Goal: Task Accomplishment & Management: Complete application form

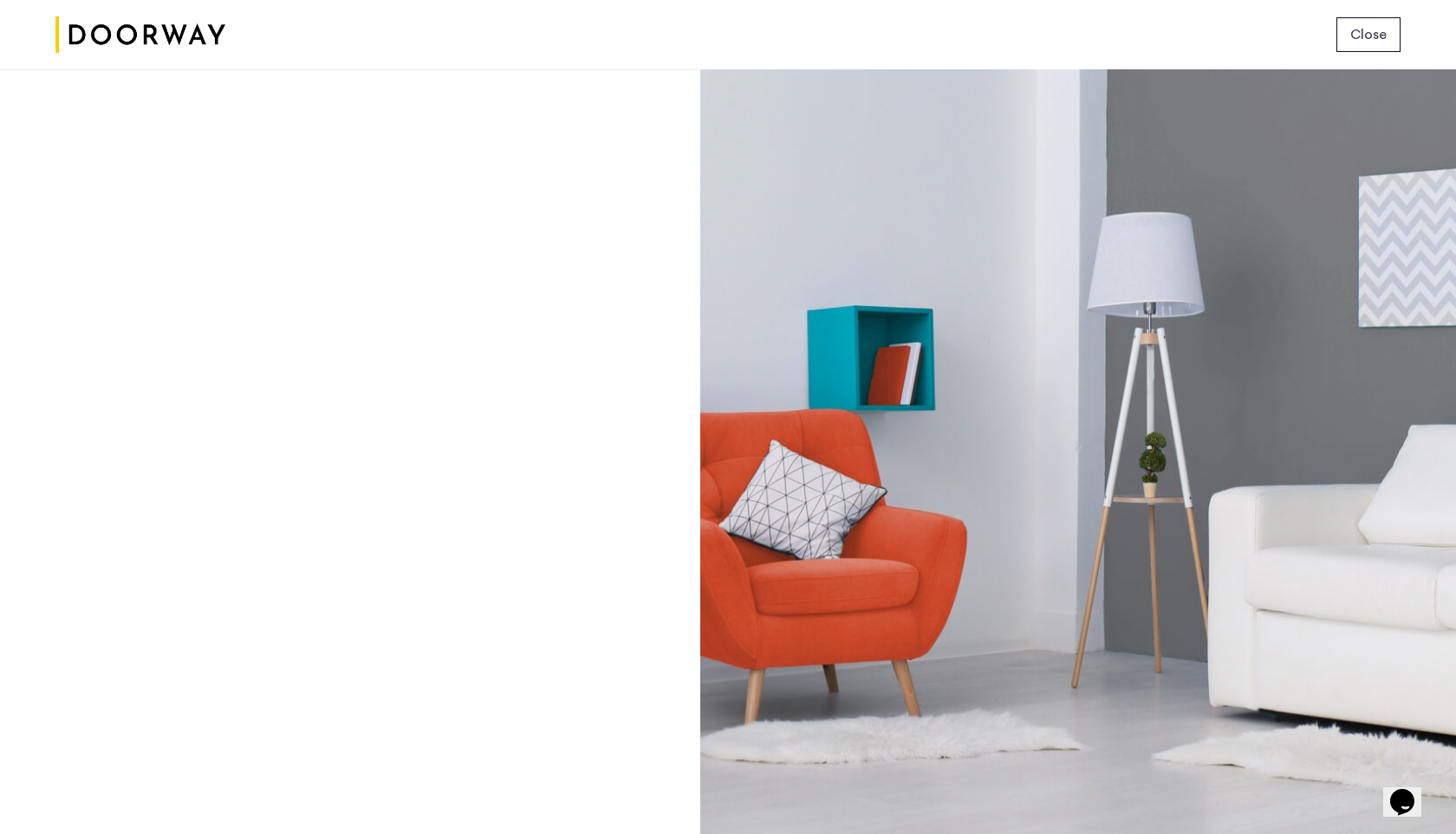
click at [122, 35] on img at bounding box center [140, 35] width 170 height 65
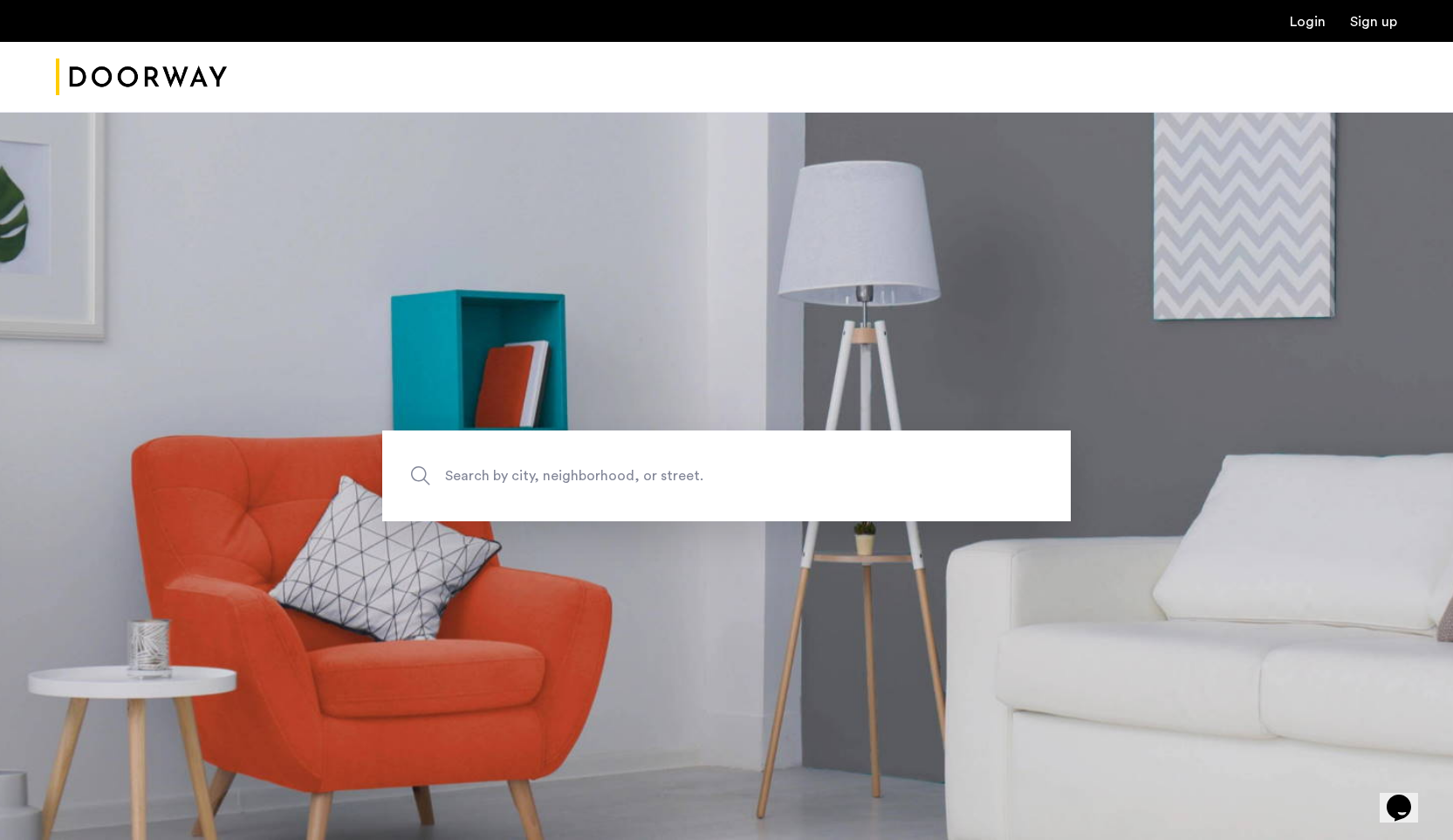
click at [1318, 16] on link "Login" at bounding box center [1307, 21] width 36 height 14
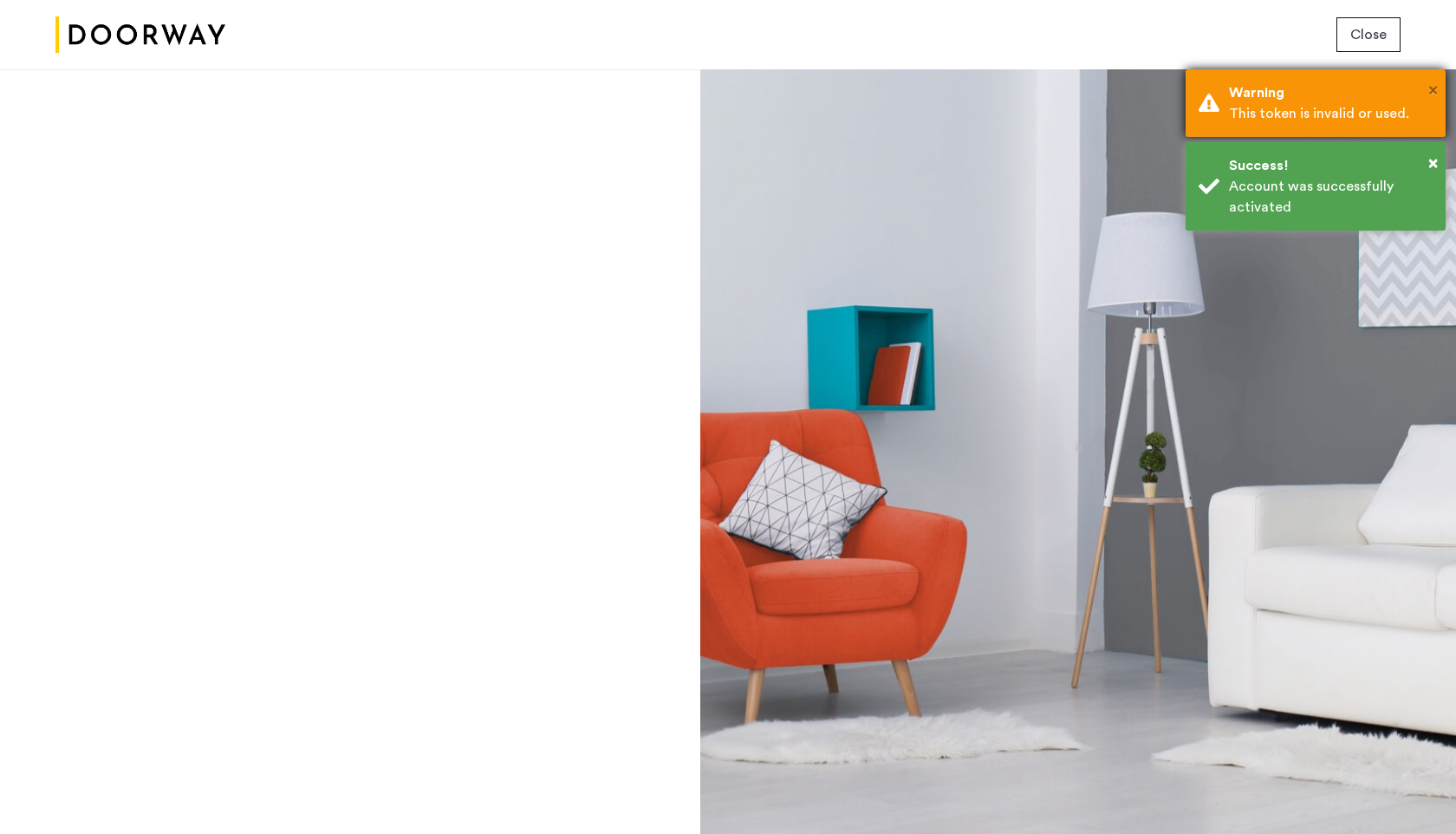
click at [1430, 87] on span "×" at bounding box center [1433, 90] width 10 height 17
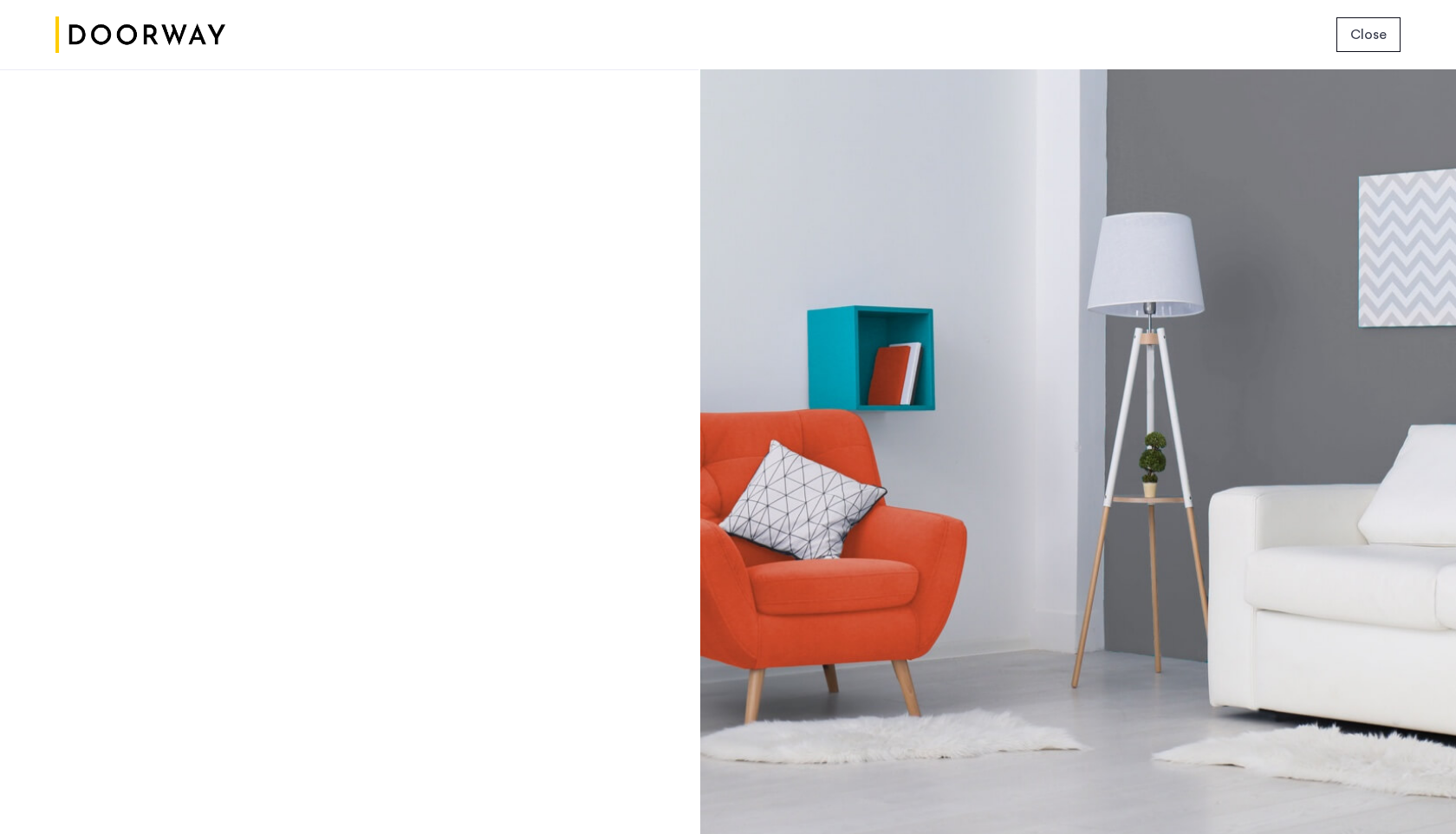
click at [1370, 40] on span "Close" at bounding box center [1368, 35] width 36 height 21
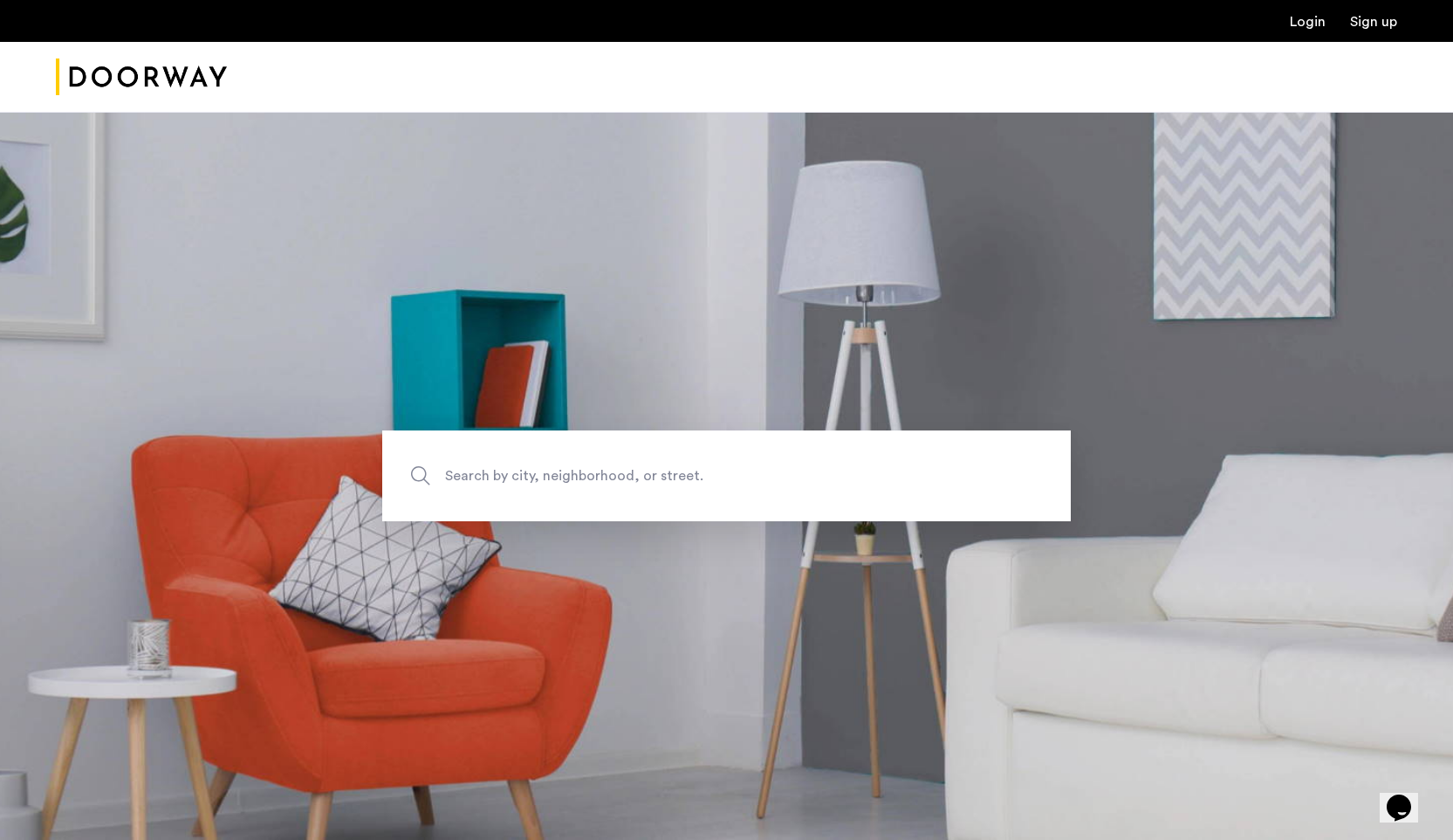
click at [1304, 29] on link "Login" at bounding box center [1307, 21] width 36 height 14
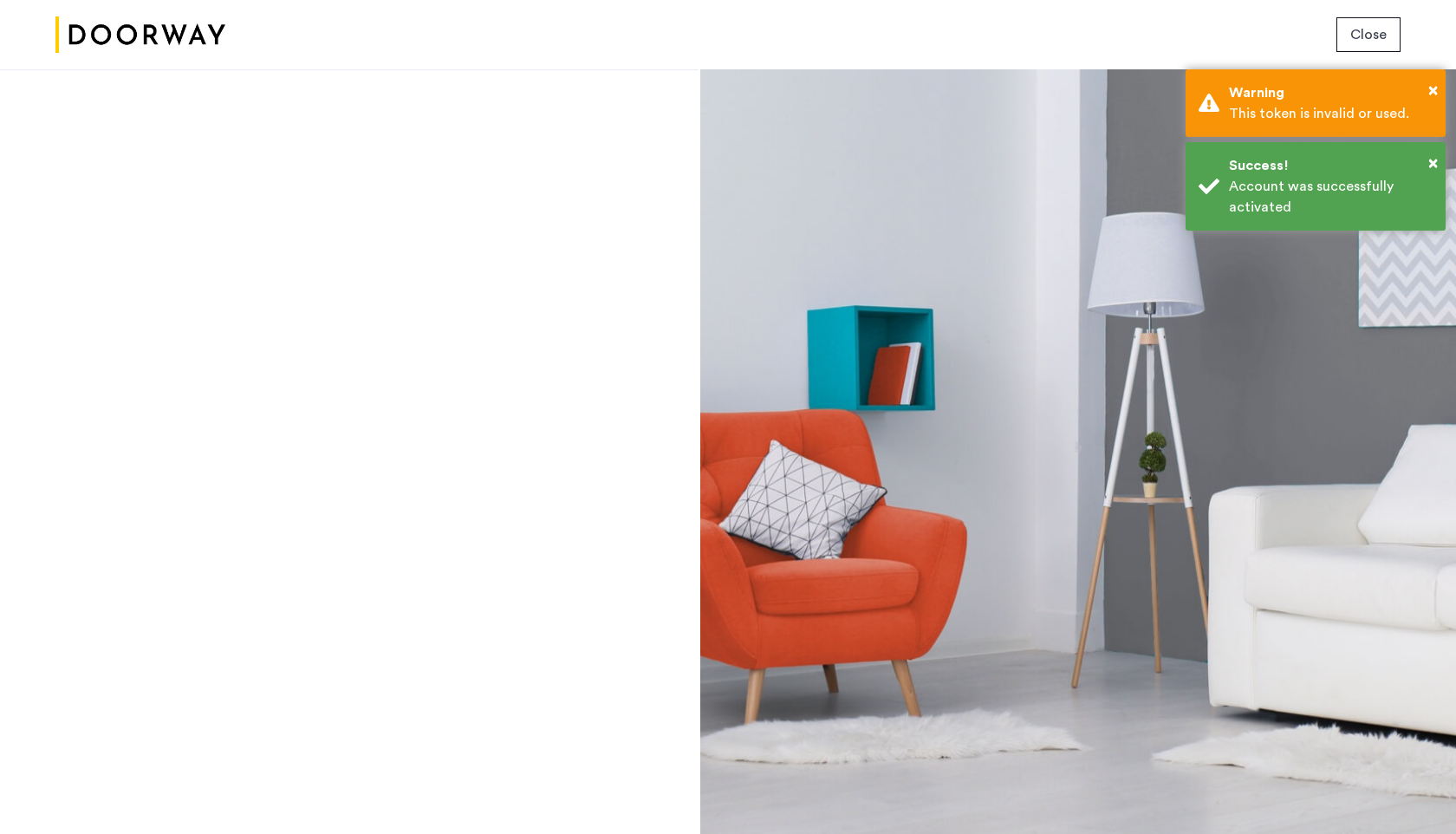
click at [437, 479] on div "Login Don’t have an account? Sign up now Email address Password Show Remember m…" at bounding box center [349, 451] width 699 height 764
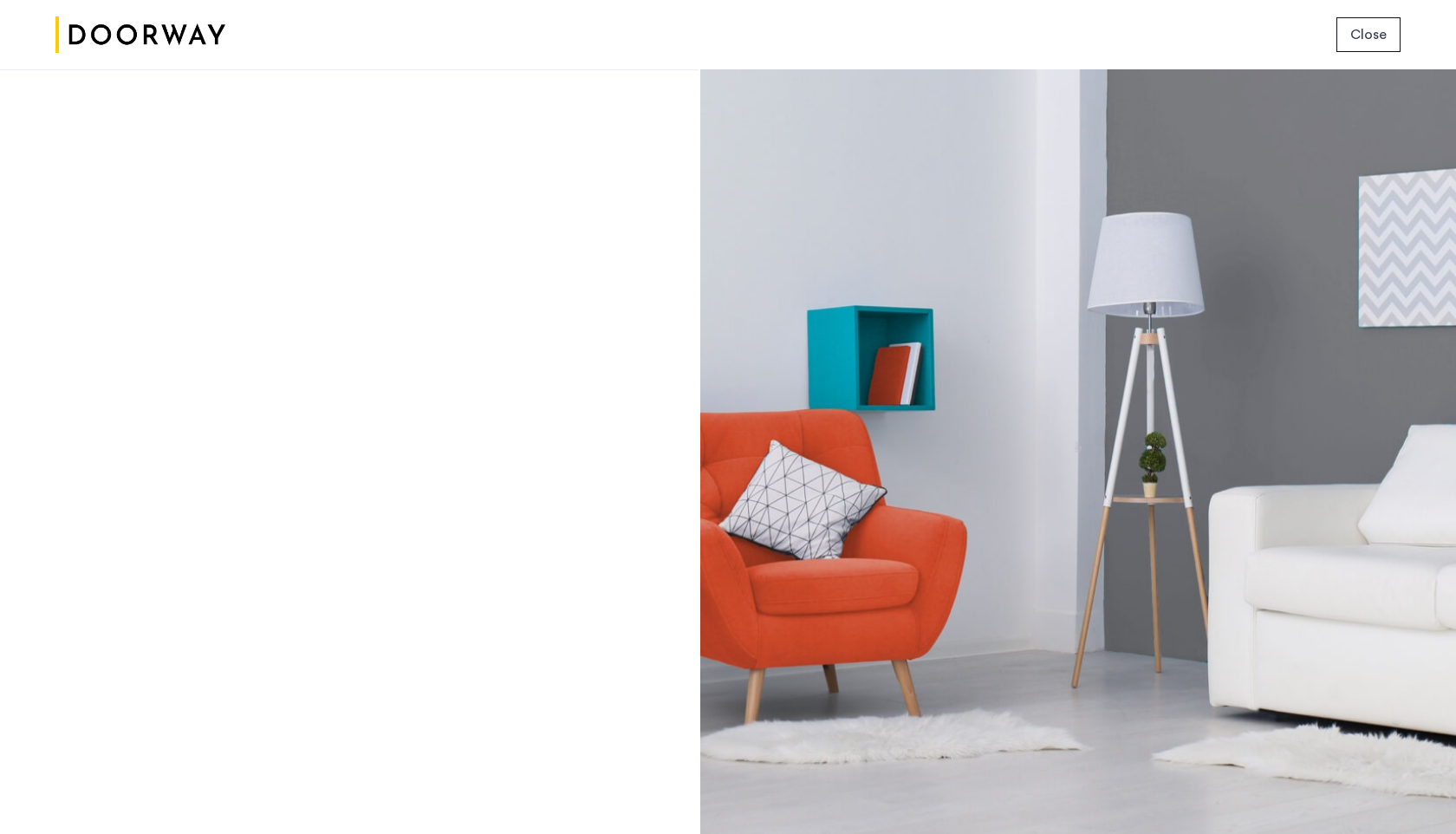
drag, startPoint x: 168, startPoint y: 35, endPoint x: 1386, endPoint y: 1, distance: 1218.5
click at [1358, 23] on button "Close" at bounding box center [1368, 35] width 64 height 35
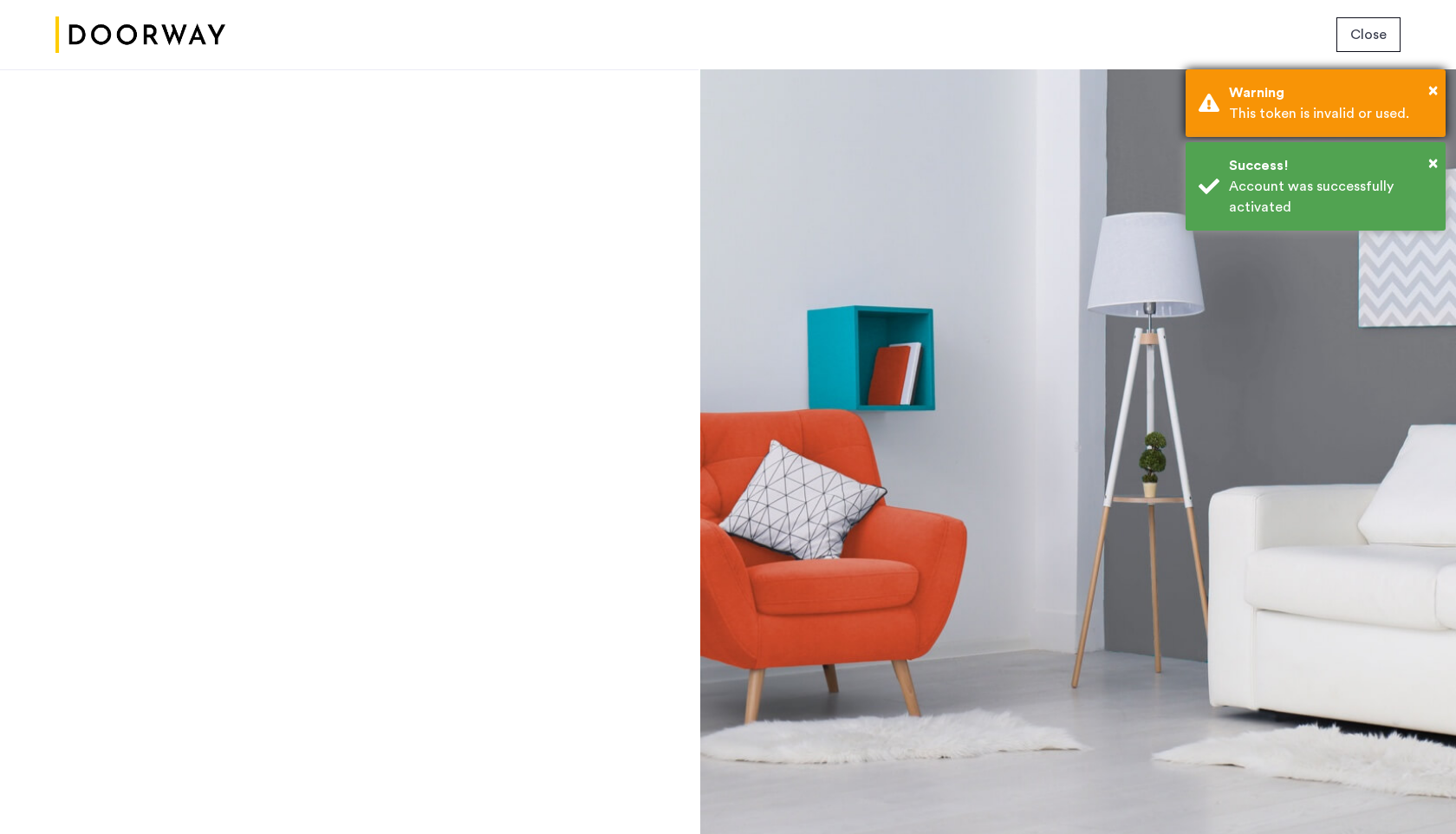
click at [1247, 125] on div "× Warning This token is invalid or used." at bounding box center [1314, 103] width 260 height 68
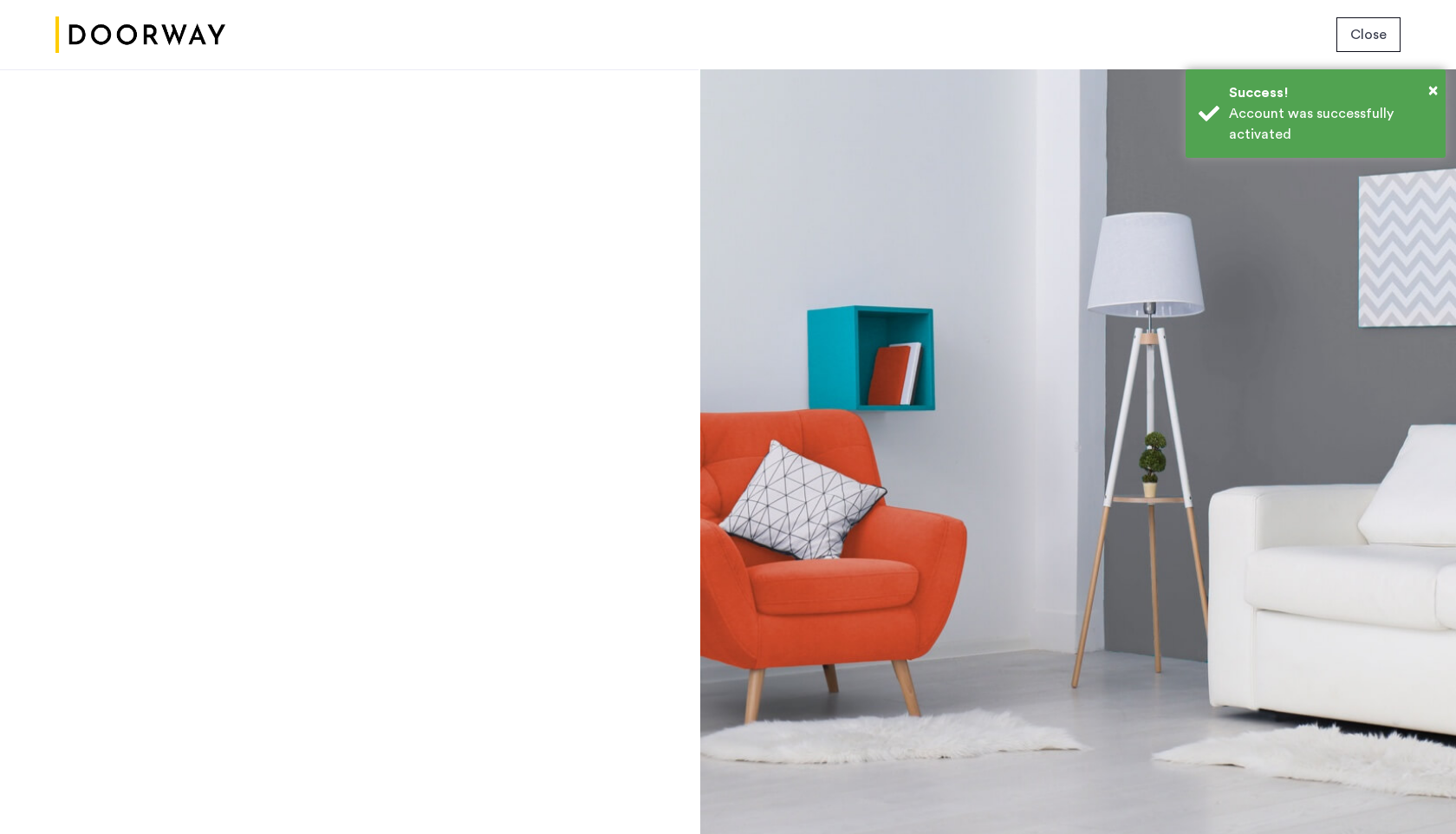
click at [1247, 125] on div "Account was successfully activated" at bounding box center [1330, 124] width 203 height 41
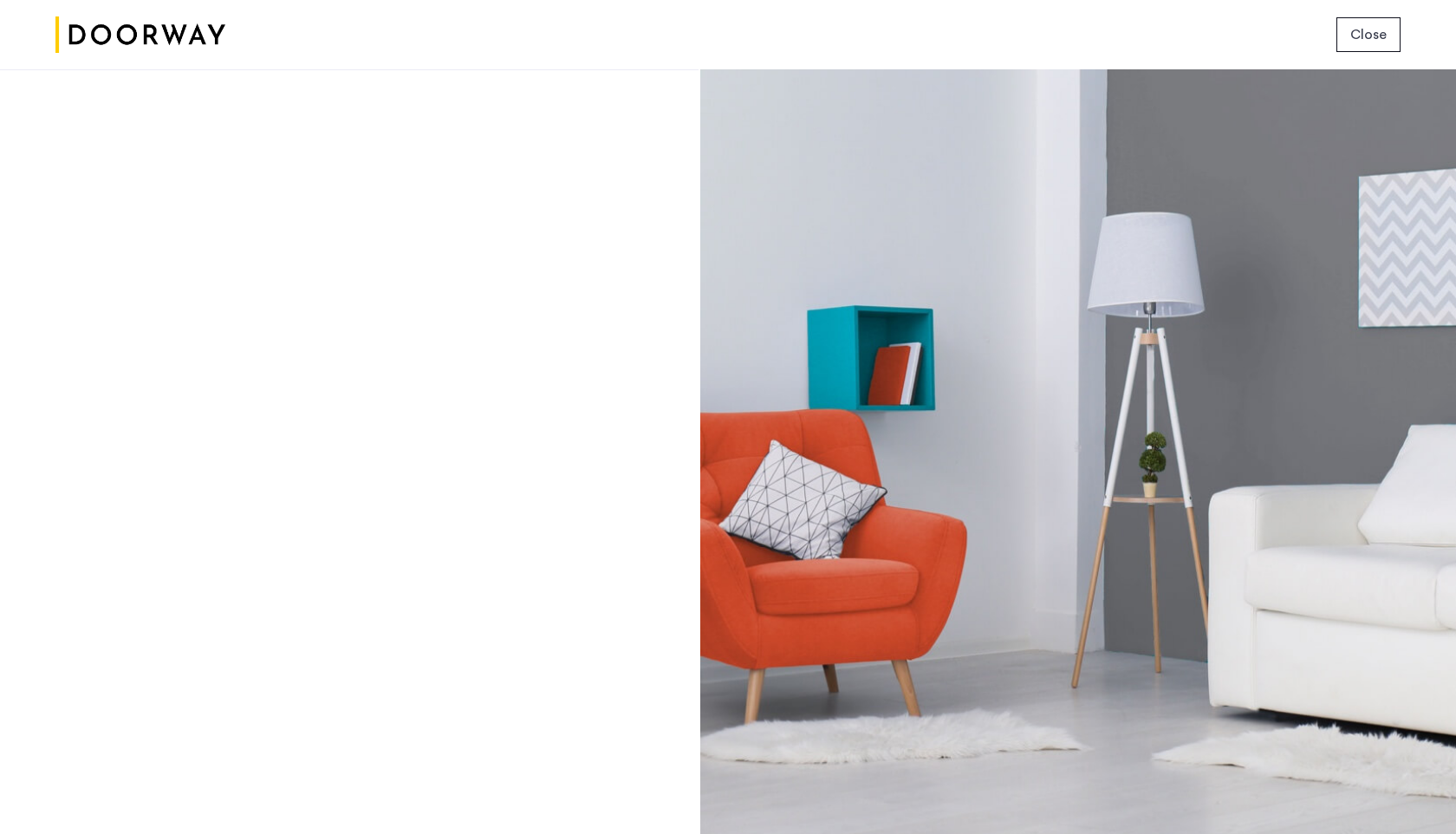
click at [1145, 449] on div at bounding box center [1077, 451] width 755 height 764
click at [689, 660] on div "Login Don’t have an account? Sign up now Email address Password Show Remember m…" at bounding box center [349, 451] width 699 height 764
click at [188, 50] on img at bounding box center [140, 35] width 170 height 65
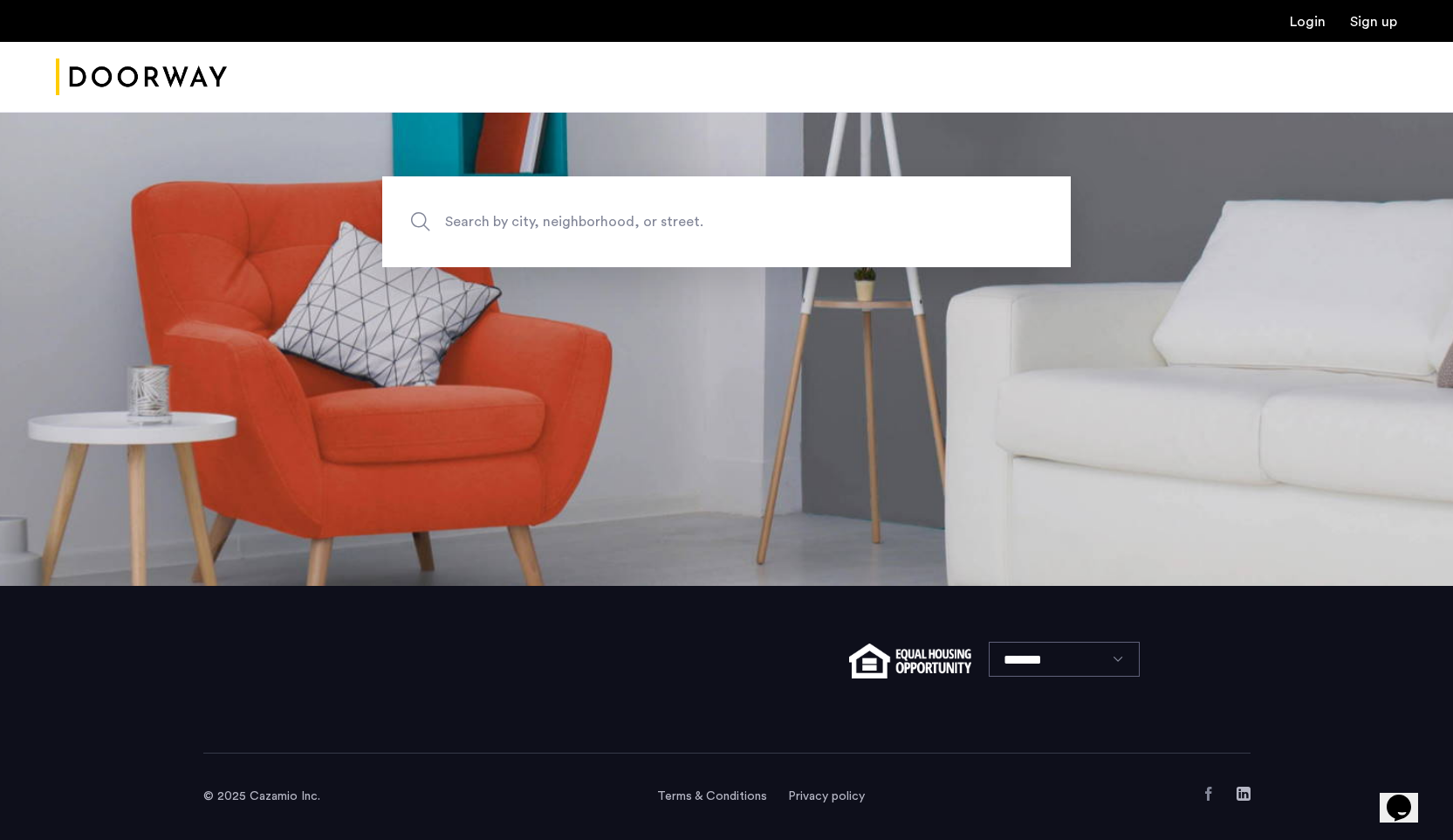
scroll to position [238, 0]
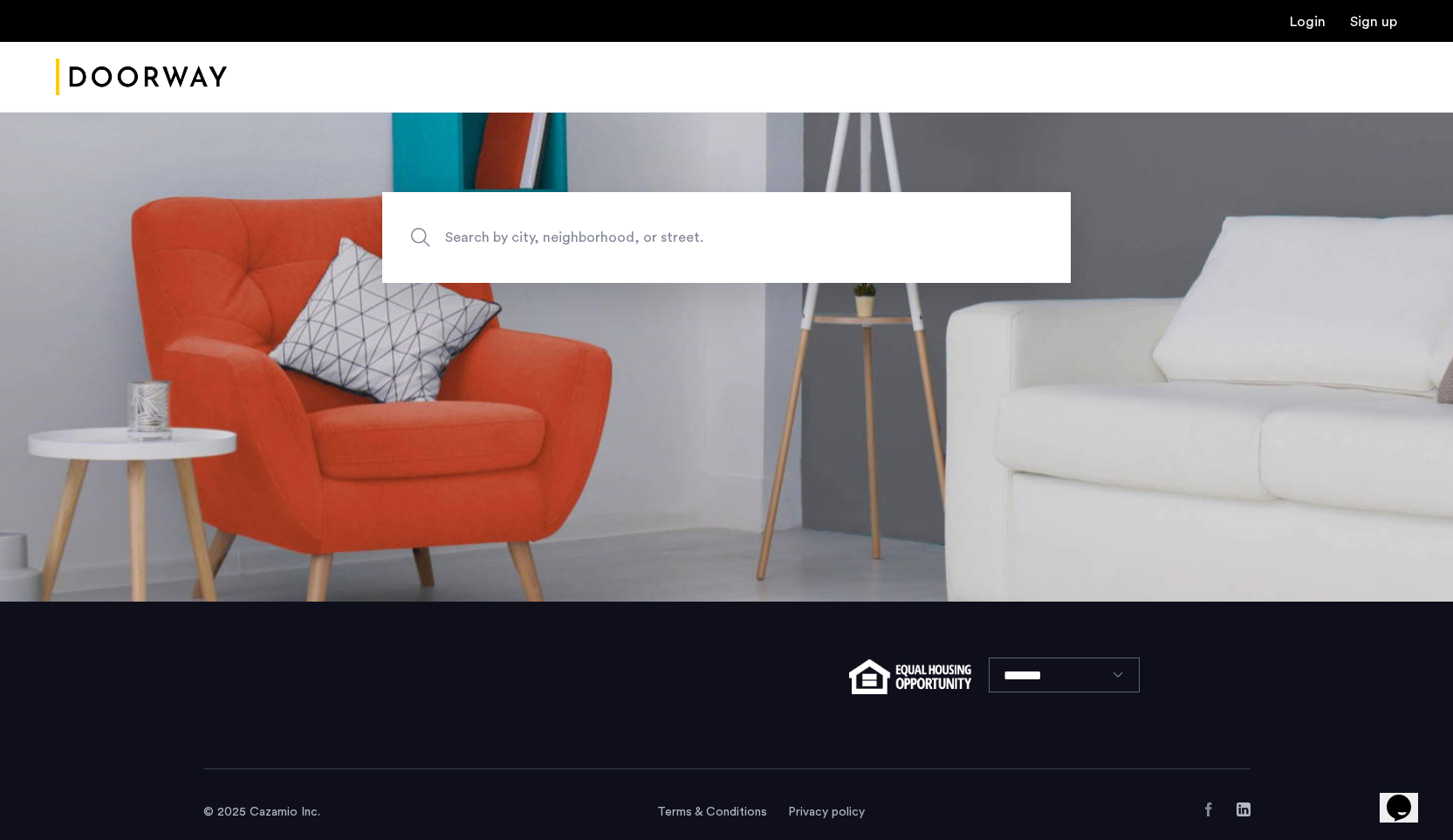
click at [1208, 813] on use "Facebook" at bounding box center [1208, 809] width 6 height 14
click at [505, 238] on span "Search by city, neighborhood, or street." at bounding box center [685, 238] width 482 height 23
click at [505, 238] on input "Search by city, neighborhood, or street." at bounding box center [726, 238] width 688 height 91
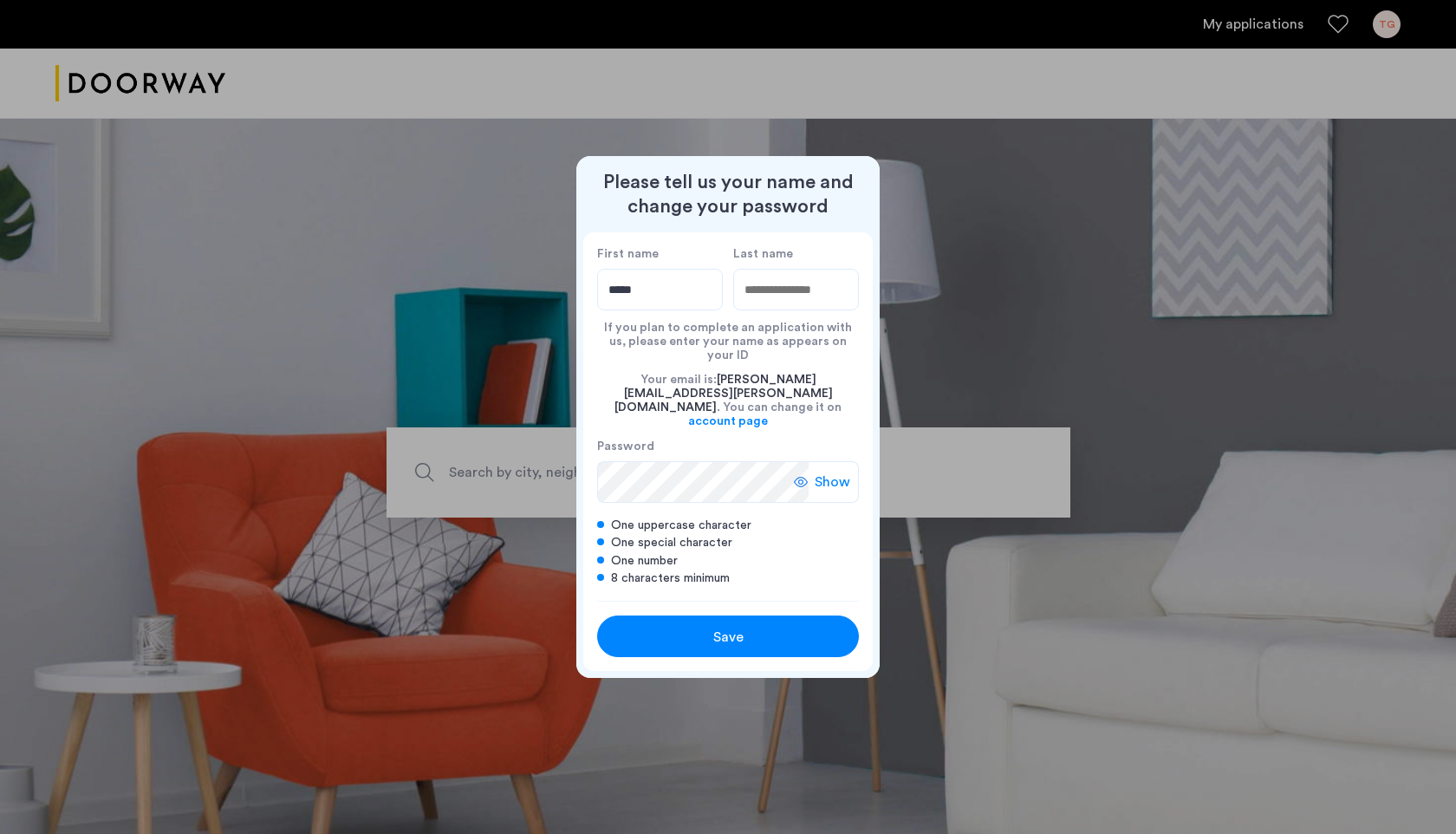
type input "*****"
click at [751, 311] on input "Last name" at bounding box center [796, 289] width 126 height 41
type input "********"
click at [825, 472] on span "Show" at bounding box center [832, 482] width 35 height 21
click at [723, 626] on span "Save" at bounding box center [728, 637] width 31 height 21
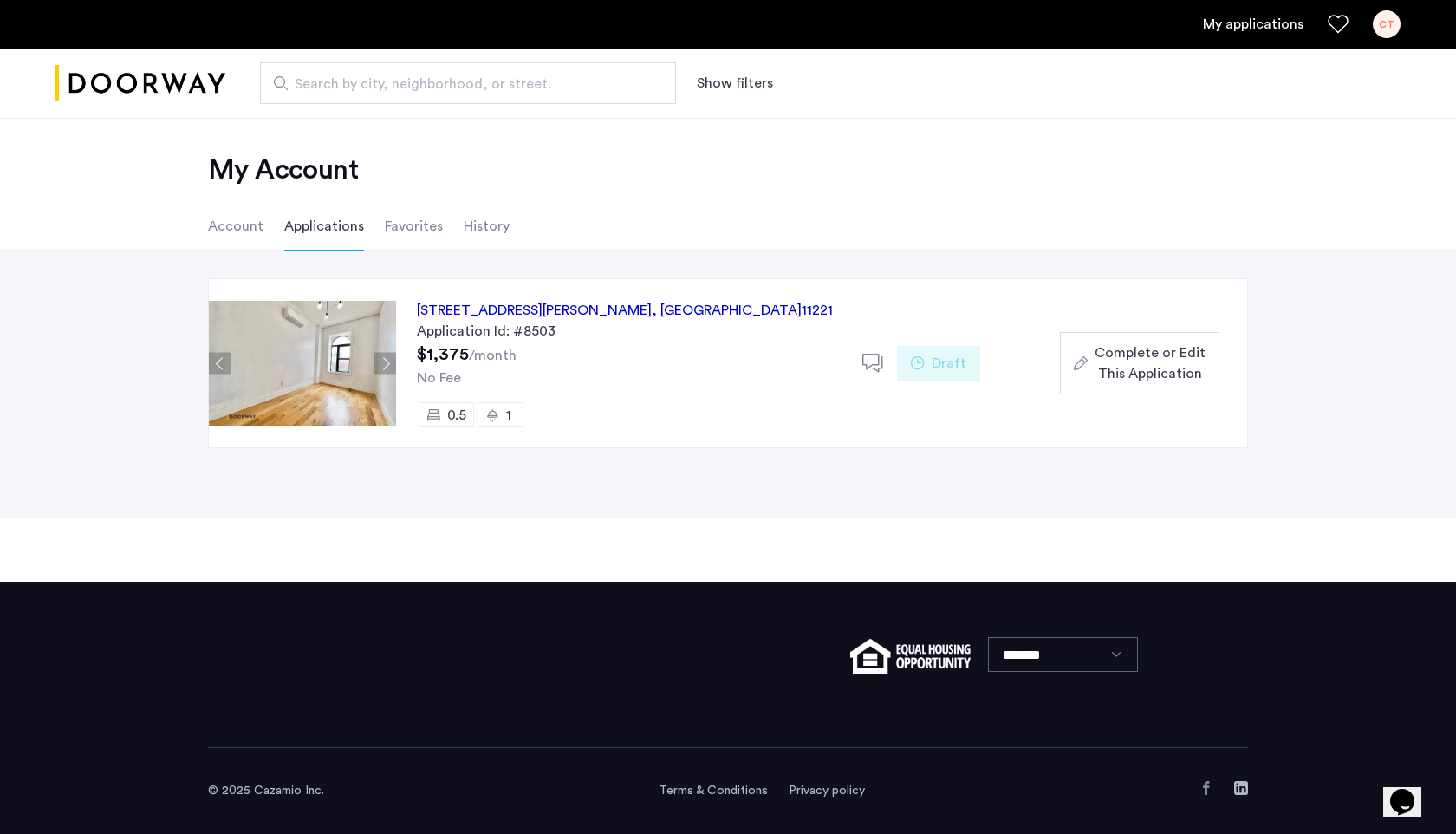
click at [325, 359] on img at bounding box center [302, 363] width 187 height 125
click at [557, 308] on div "856 Greene Avenue, Unit 2LBL, Brooklyn , NY 11221" at bounding box center [625, 311] width 416 height 21
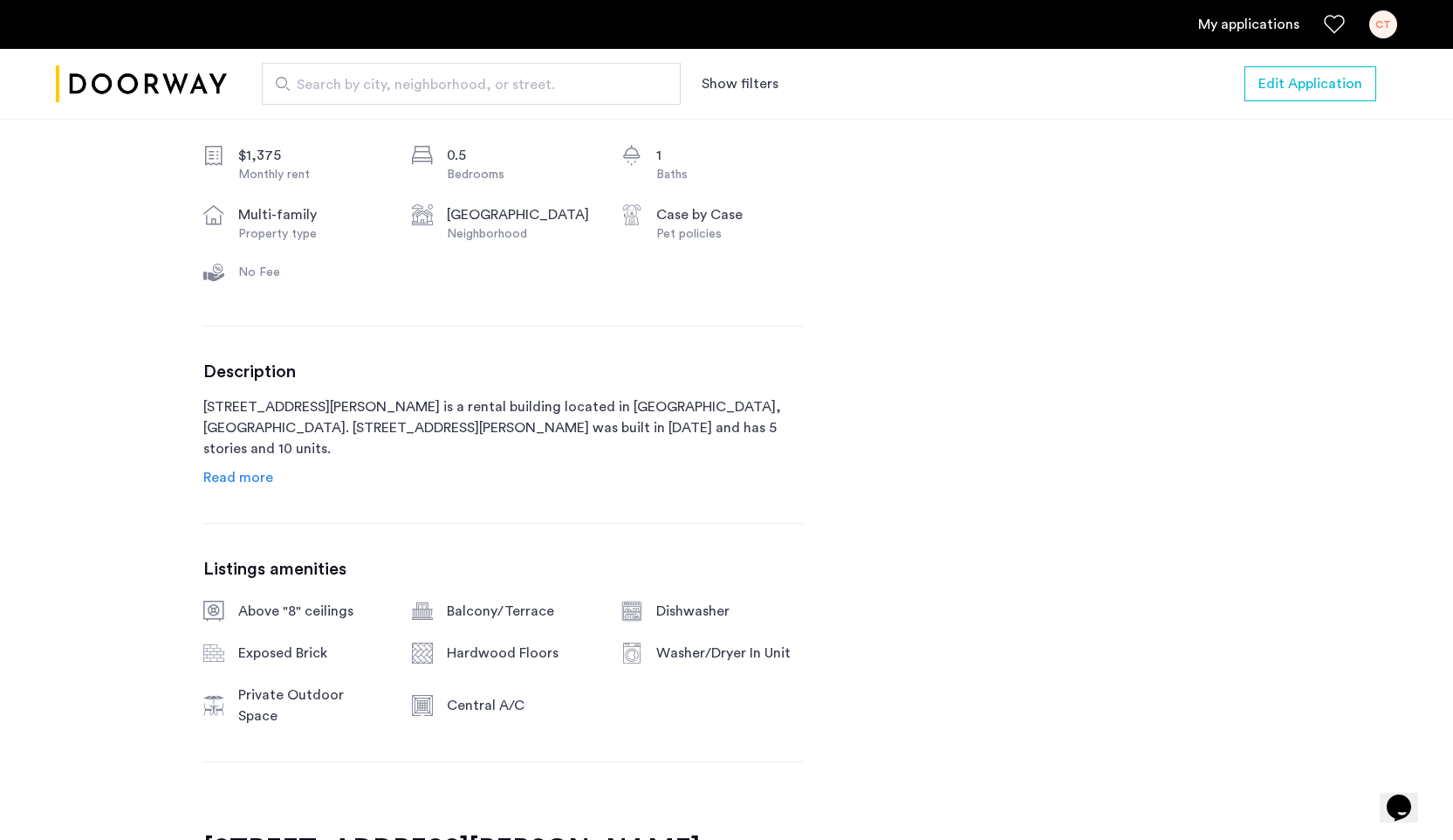
scroll to position [653, 0]
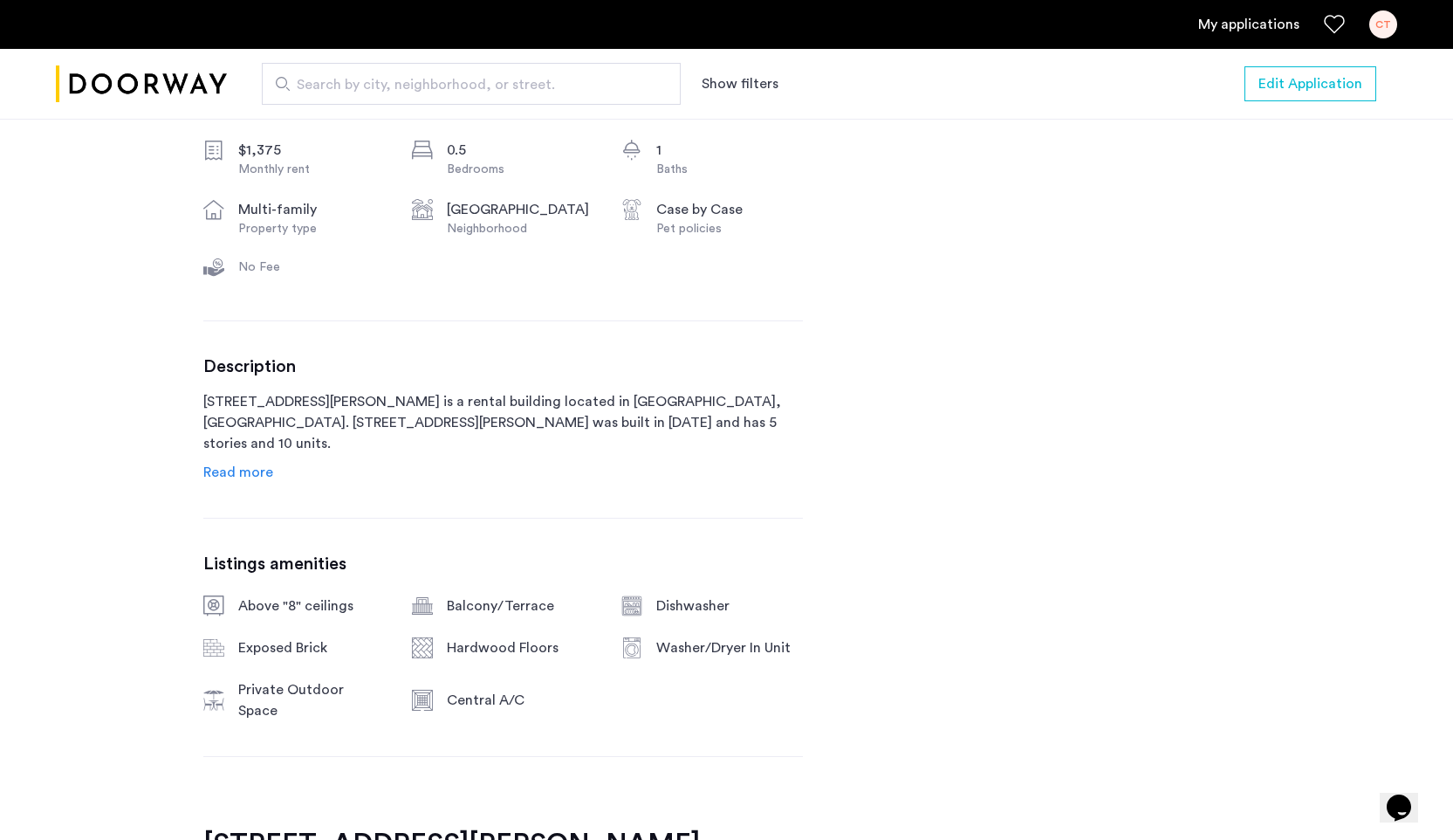
click at [258, 479] on span "Read more" at bounding box center [238, 472] width 70 height 14
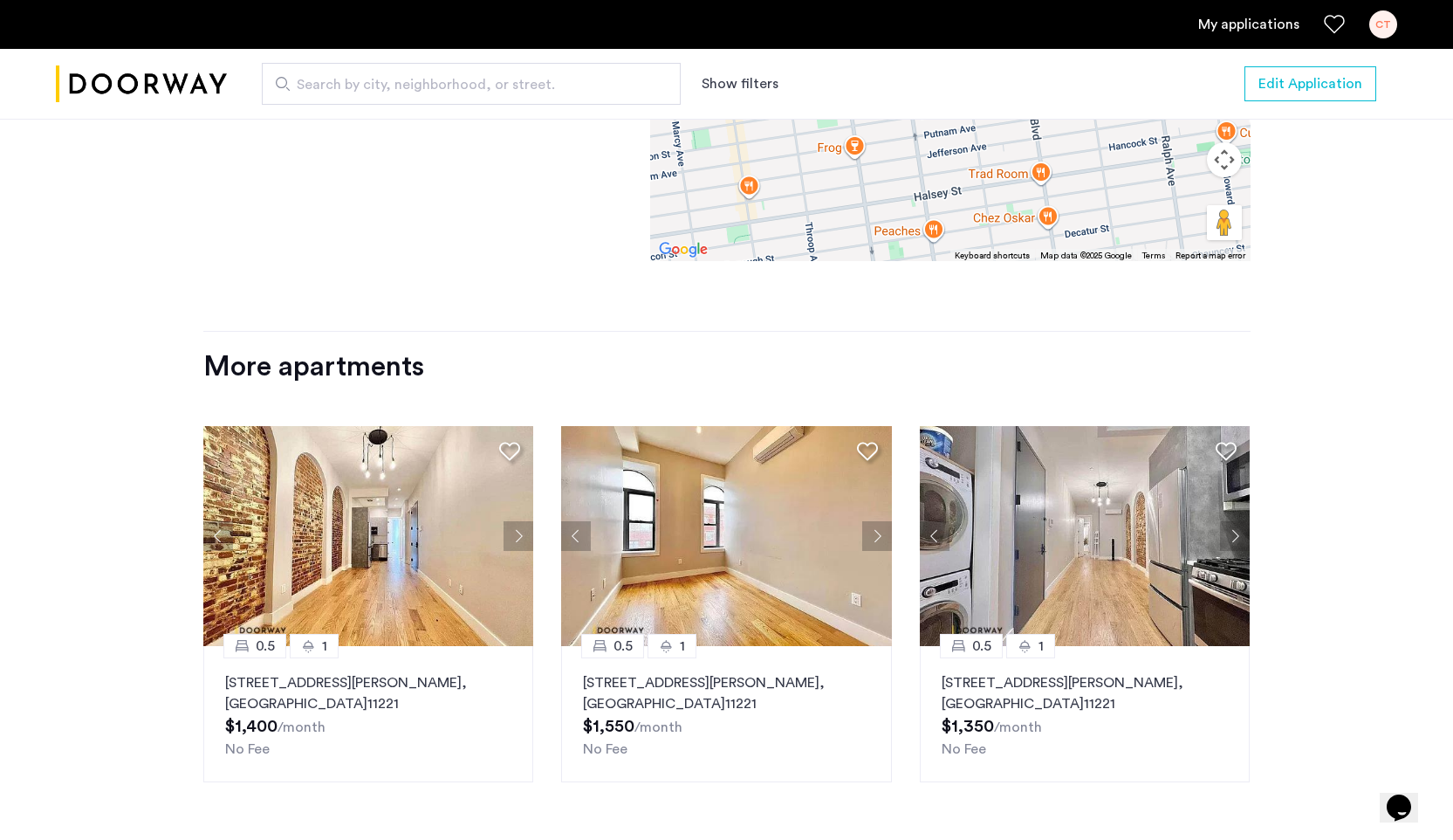
scroll to position [2407, 0]
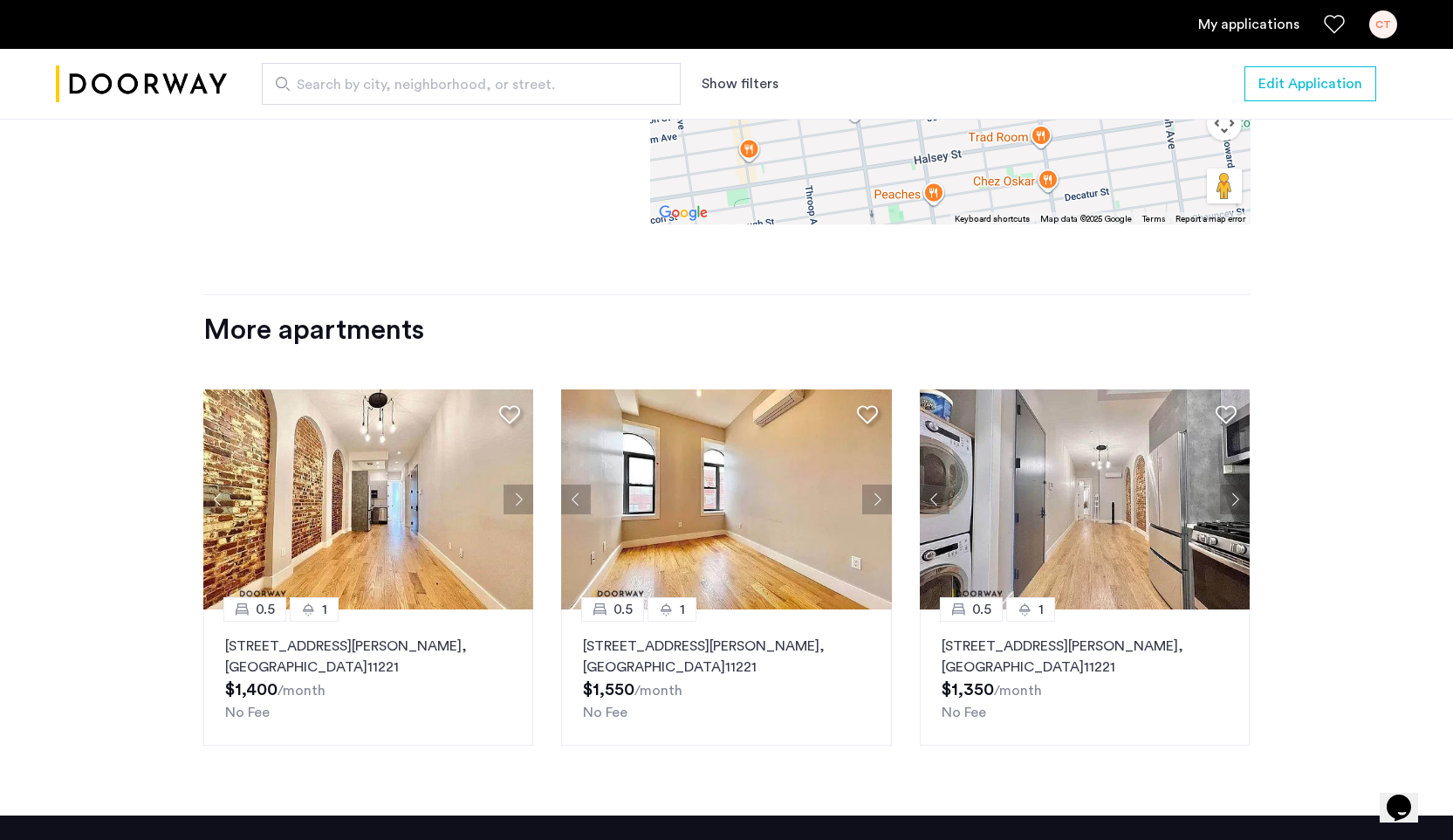
click at [520, 490] on button "Next apartment" at bounding box center [518, 499] width 30 height 30
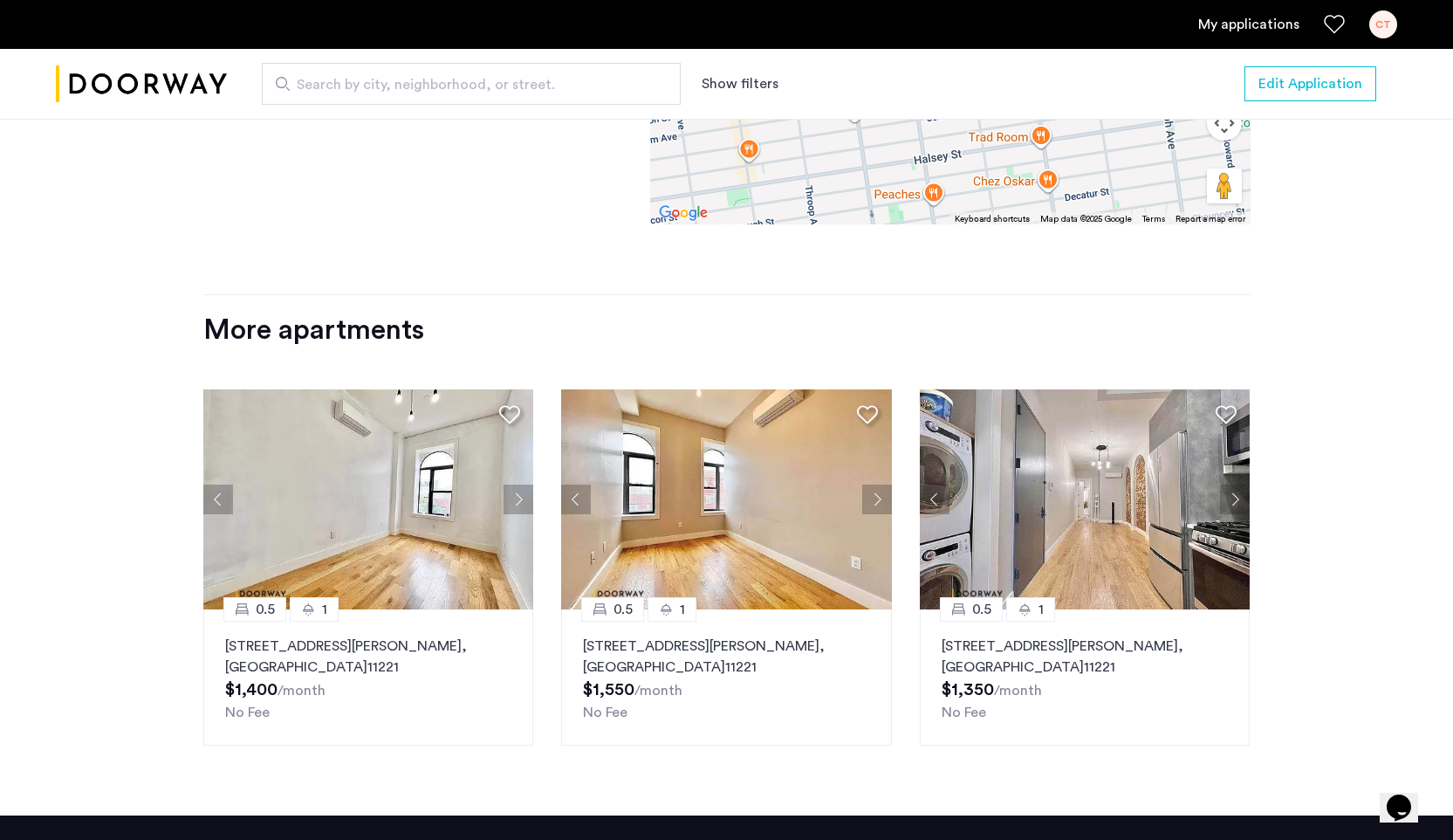
click at [522, 495] on button "Next apartment" at bounding box center [518, 499] width 30 height 30
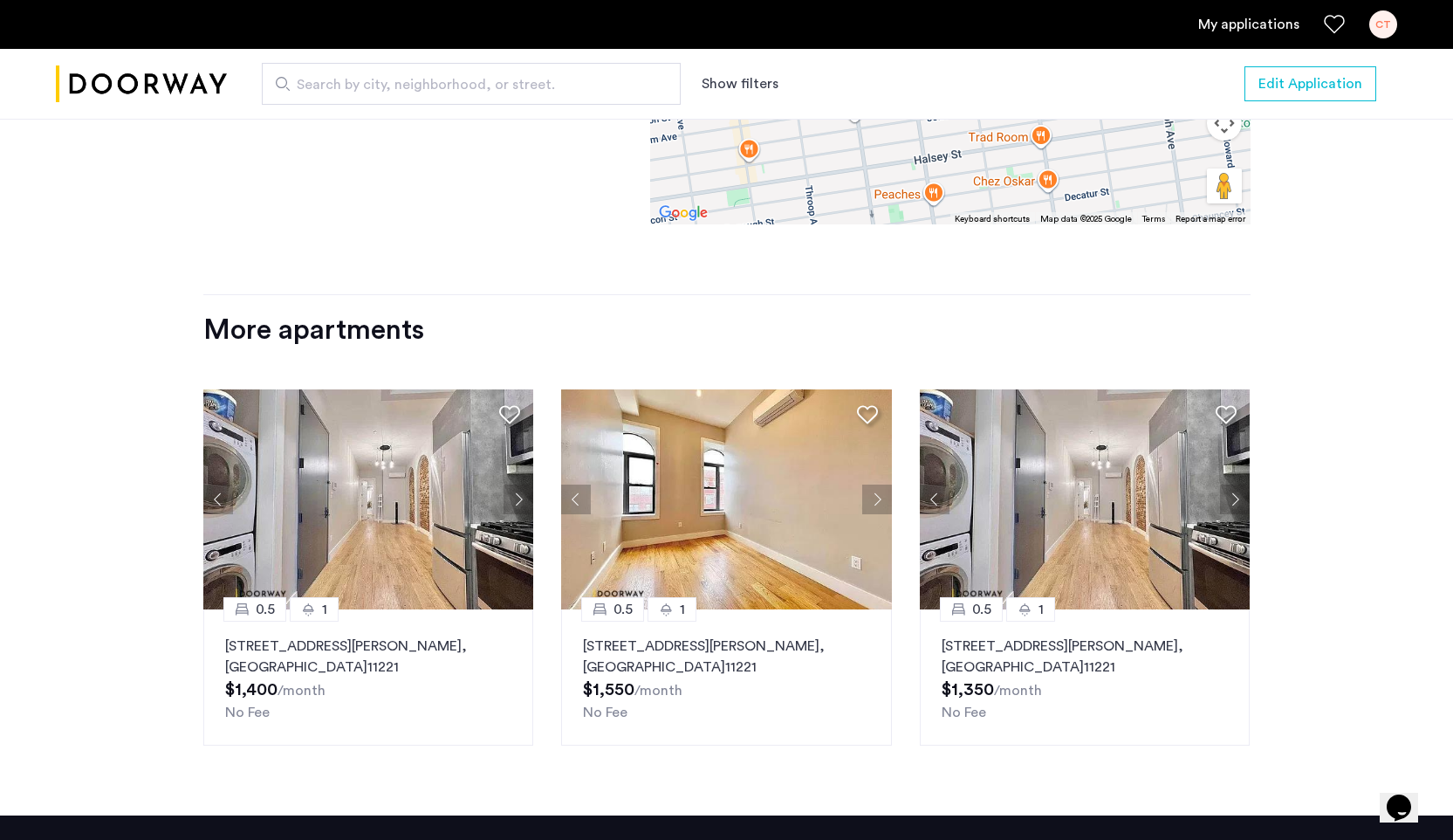
click at [522, 495] on button "Next apartment" at bounding box center [518, 499] width 30 height 30
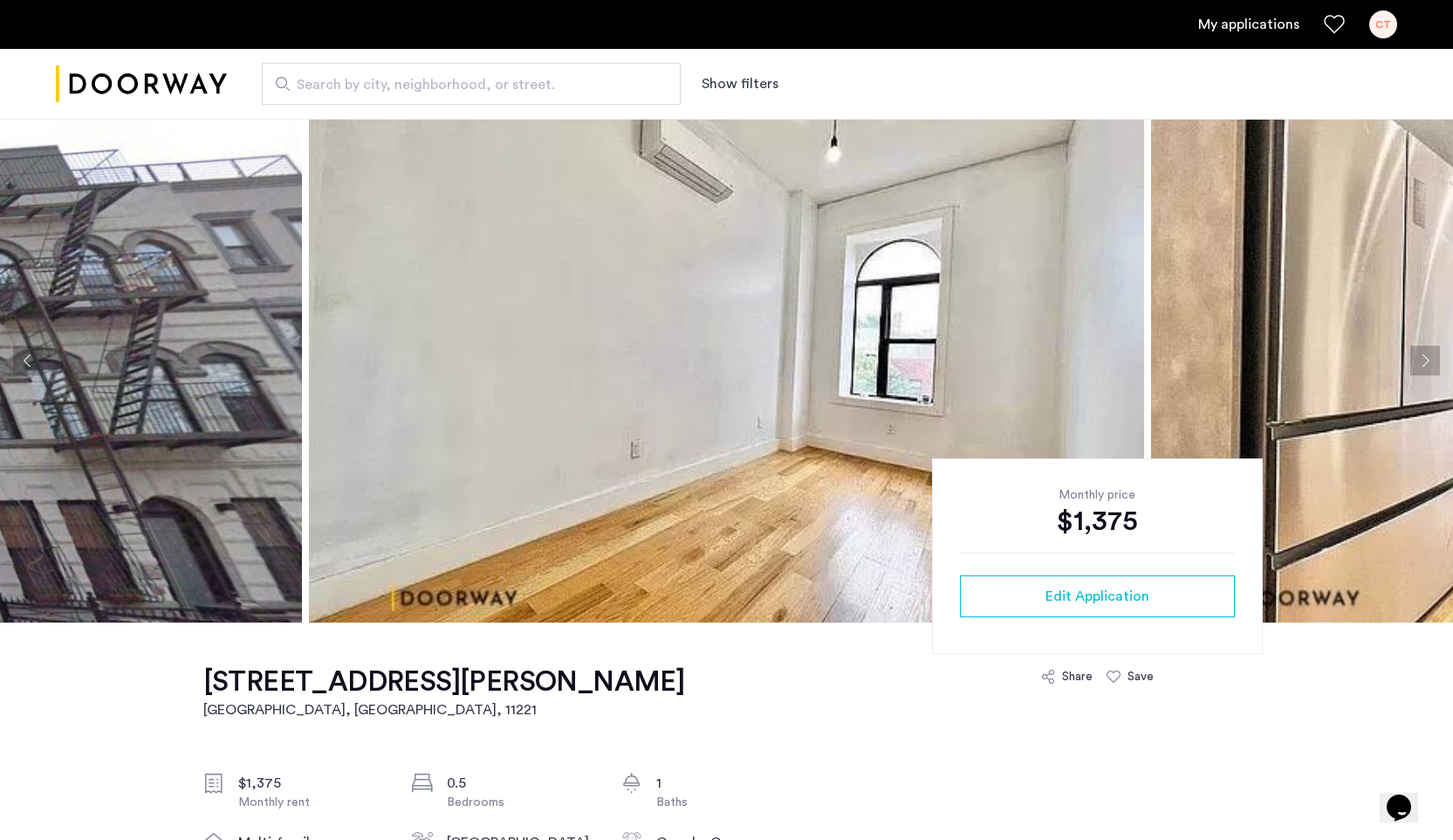
scroll to position [0, 0]
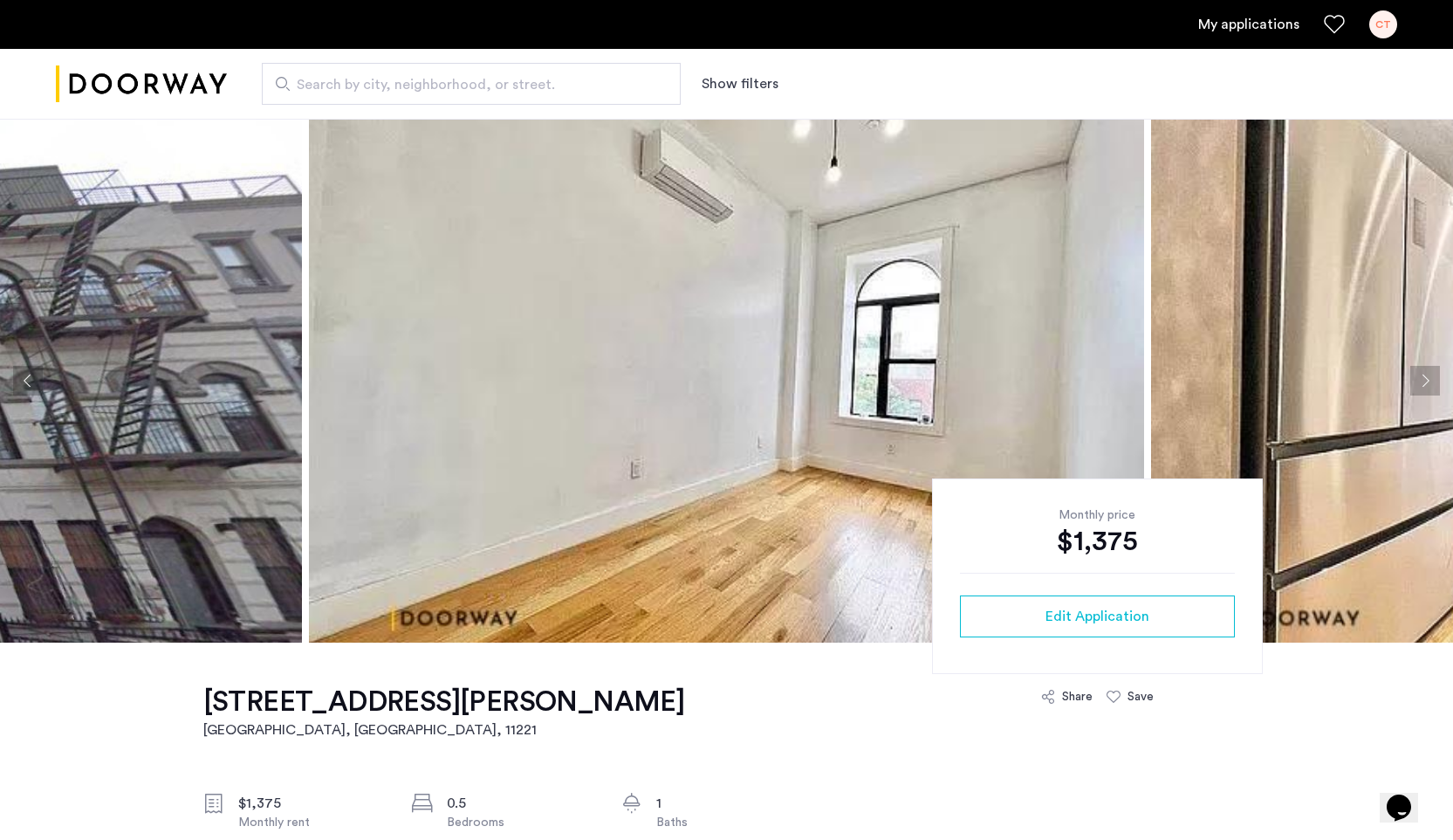
click at [1437, 380] on button "Next apartment" at bounding box center [1425, 380] width 30 height 30
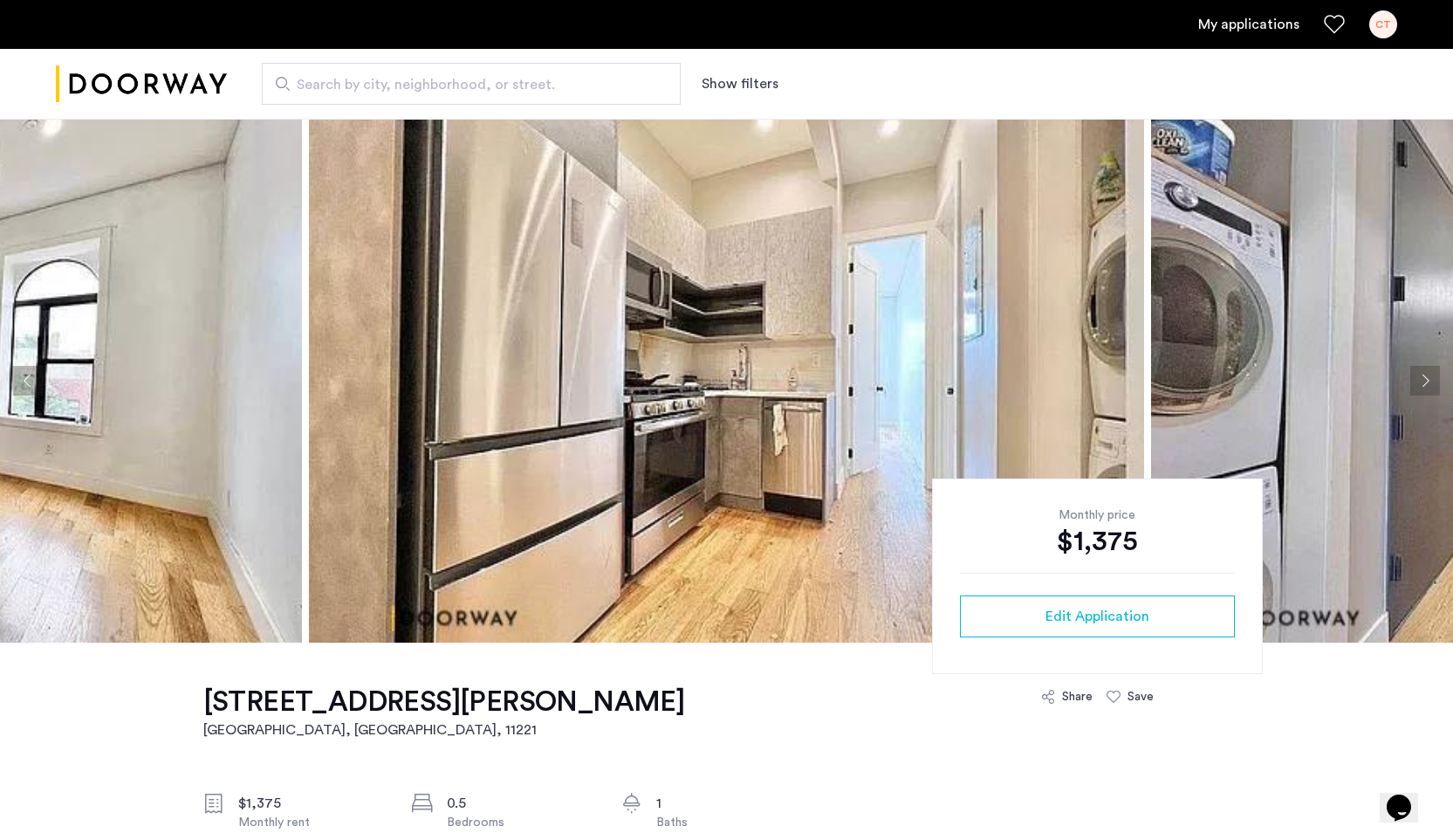
click at [1432, 380] on button "Next apartment" at bounding box center [1425, 380] width 30 height 30
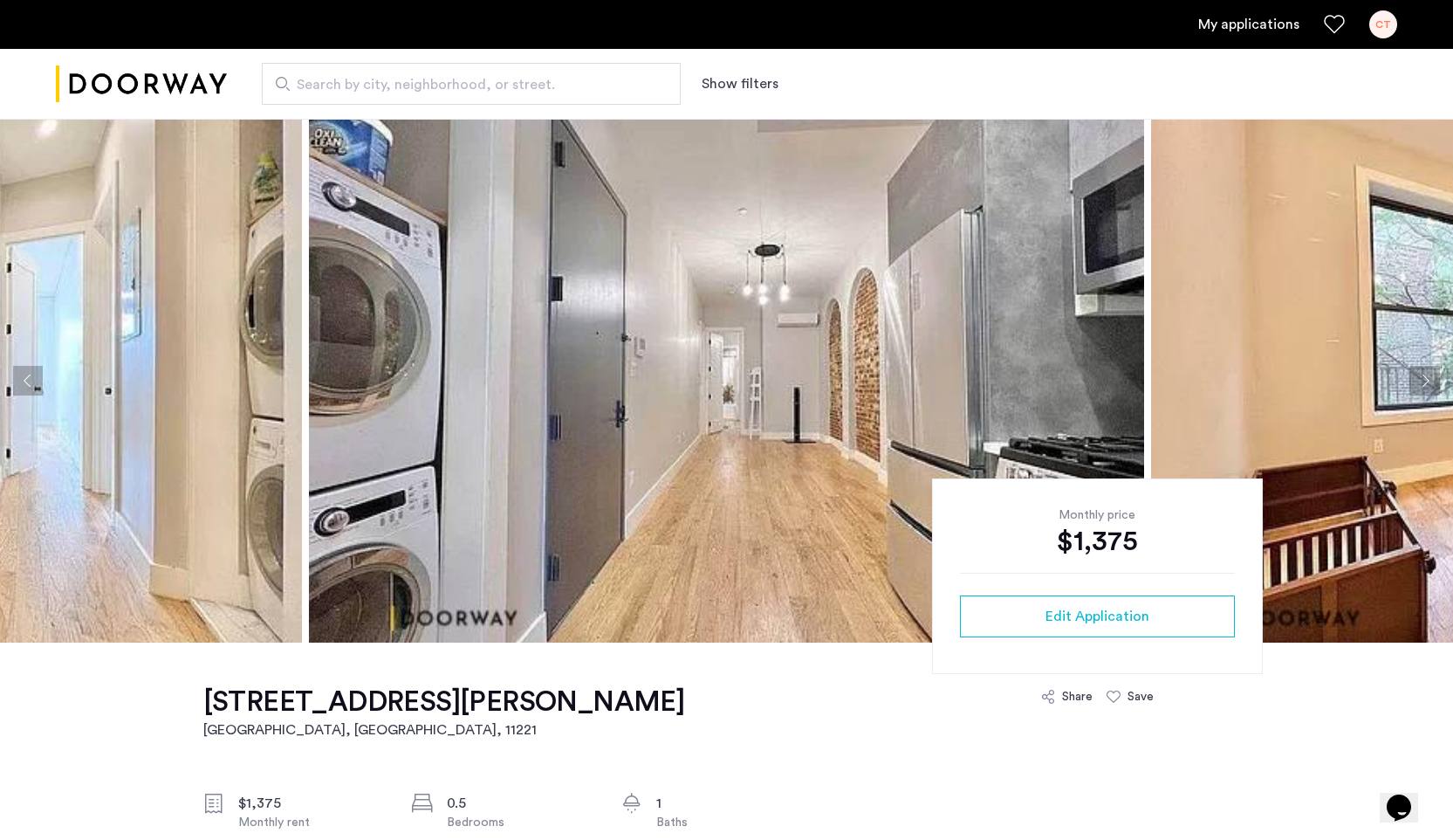
click at [1432, 380] on button "Next apartment" at bounding box center [1425, 380] width 30 height 30
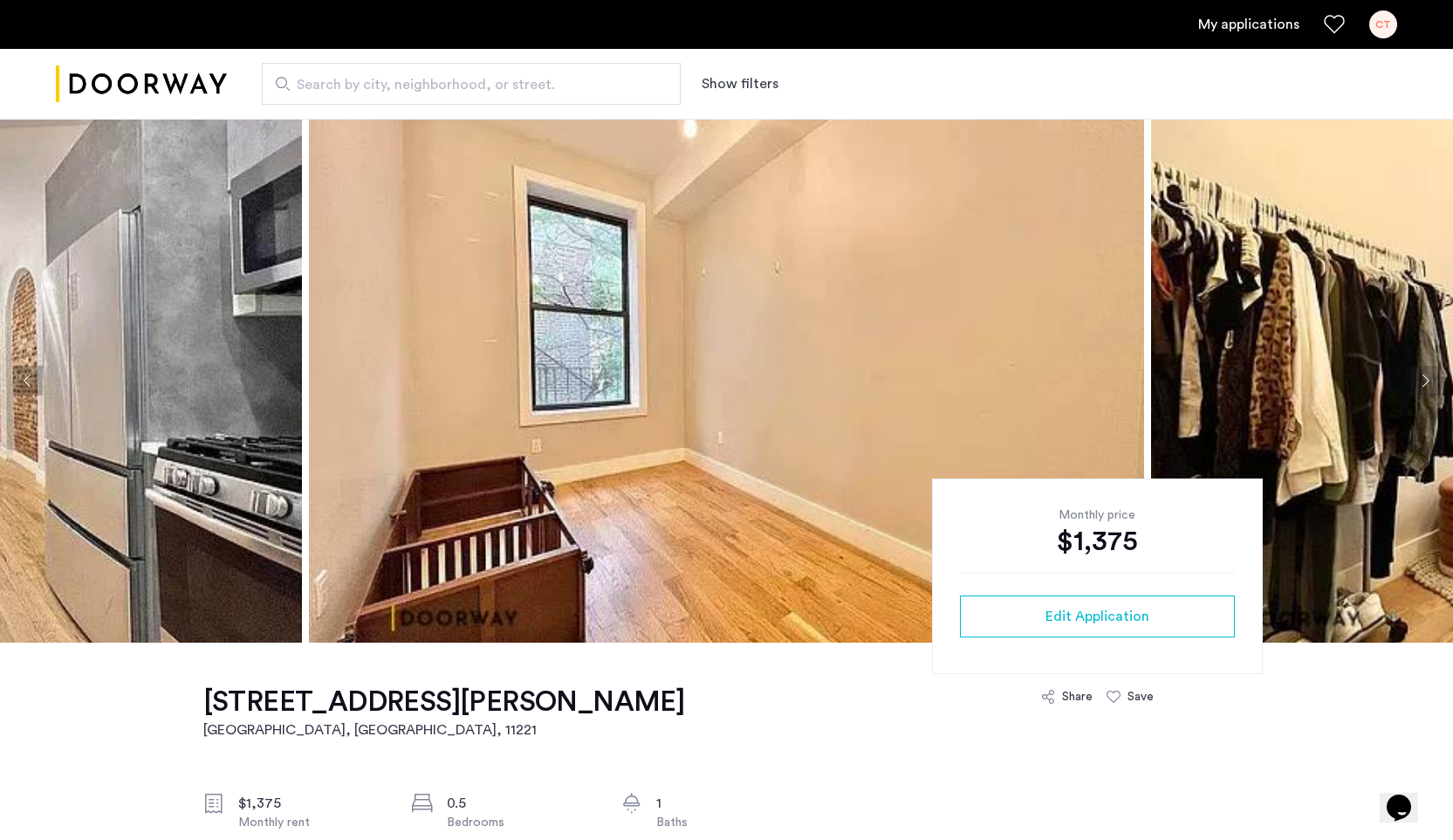
click at [1432, 380] on button "Next apartment" at bounding box center [1425, 380] width 30 height 30
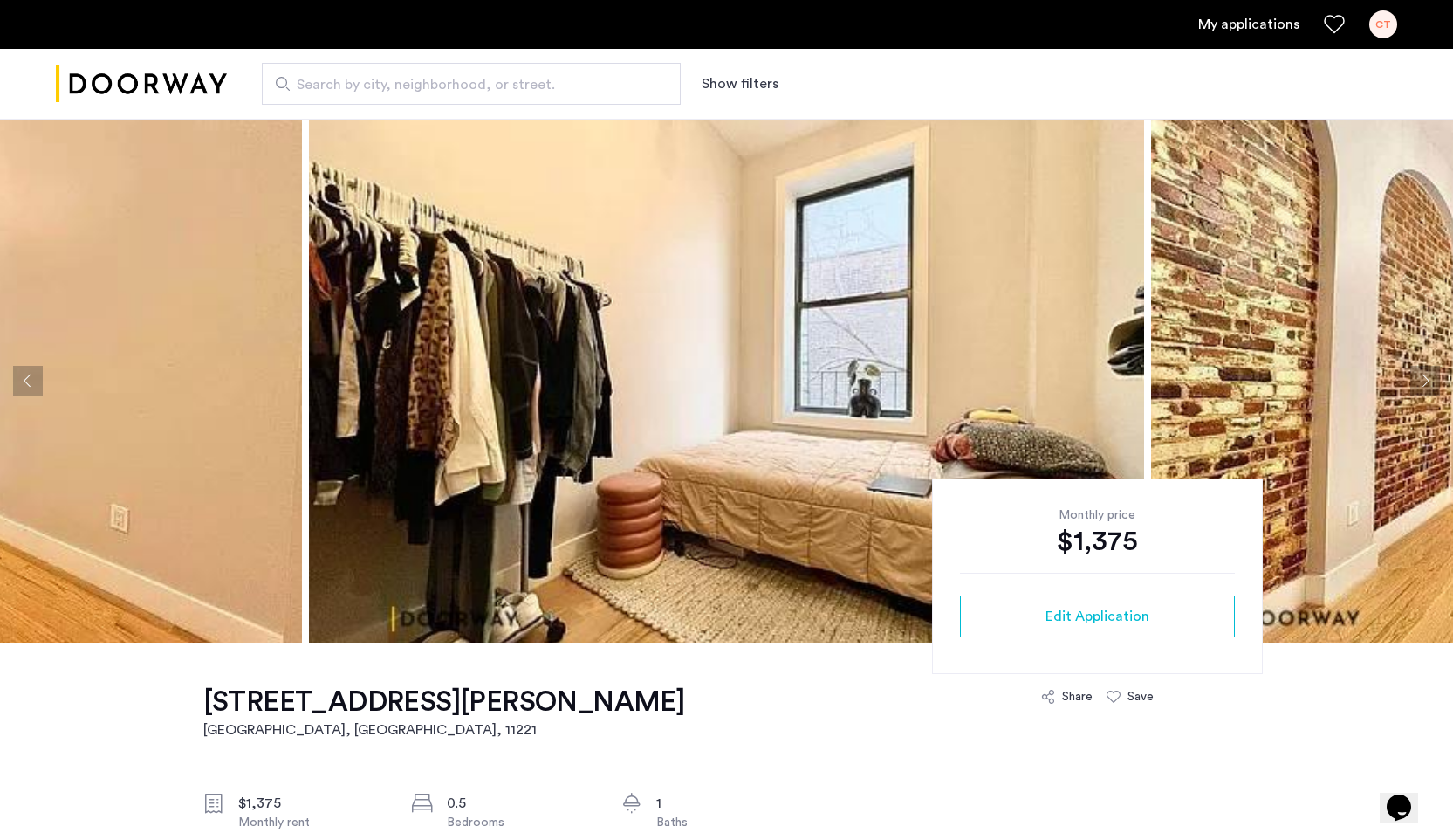
click at [1432, 380] on button "Next apartment" at bounding box center [1425, 380] width 30 height 30
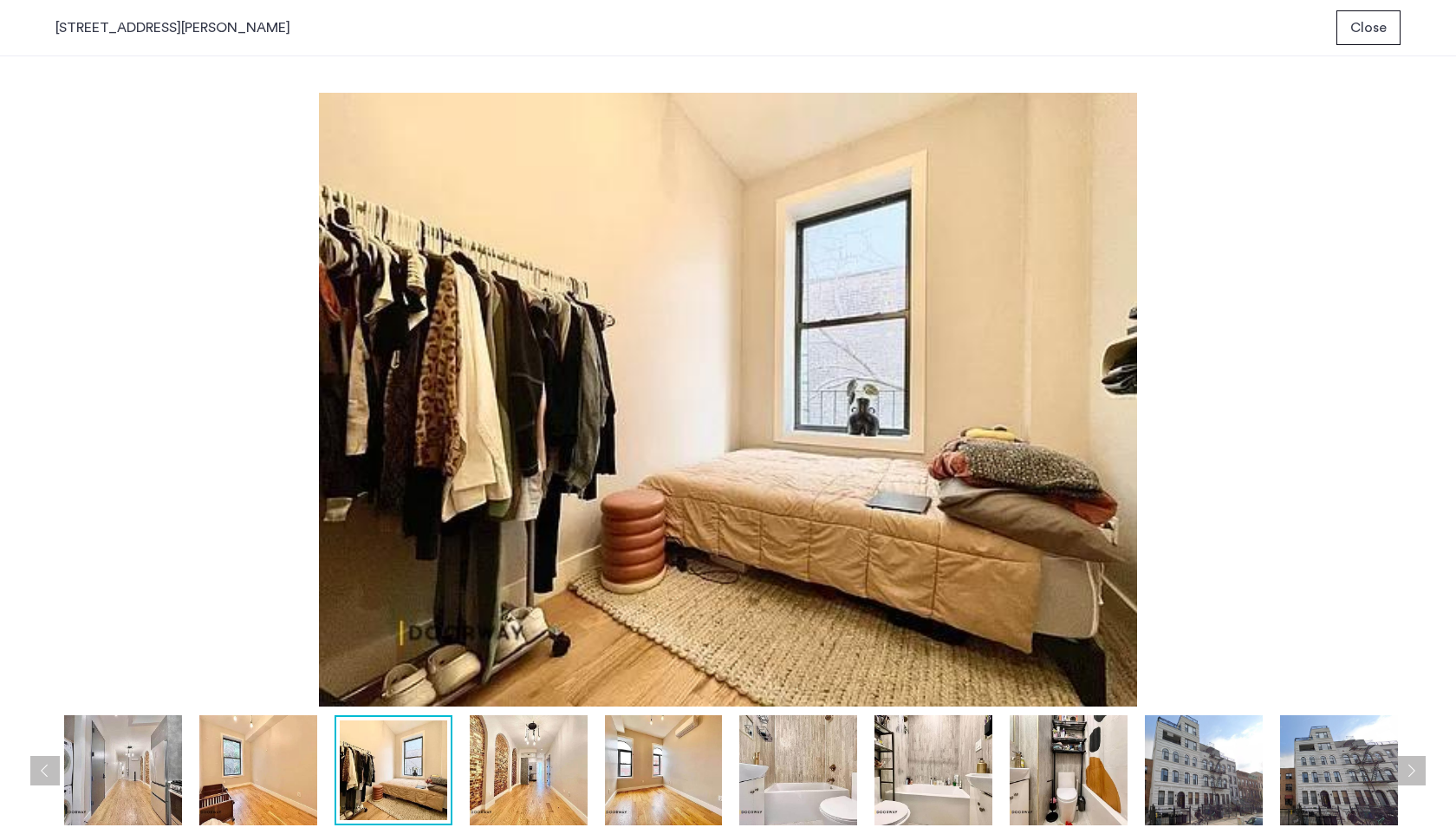
click at [702, 775] on img at bounding box center [663, 770] width 118 height 110
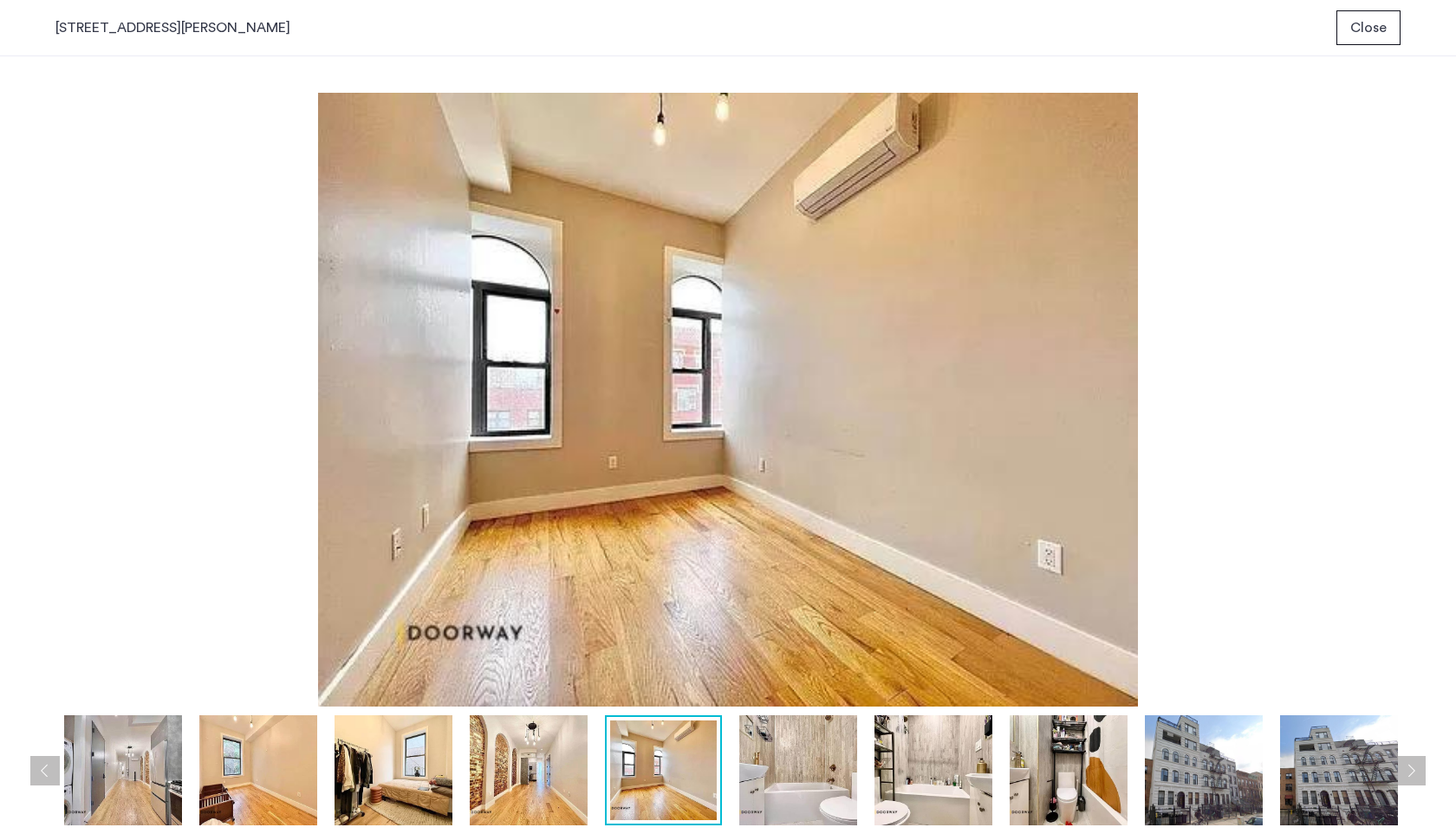
click at [777, 769] on img at bounding box center [797, 770] width 118 height 110
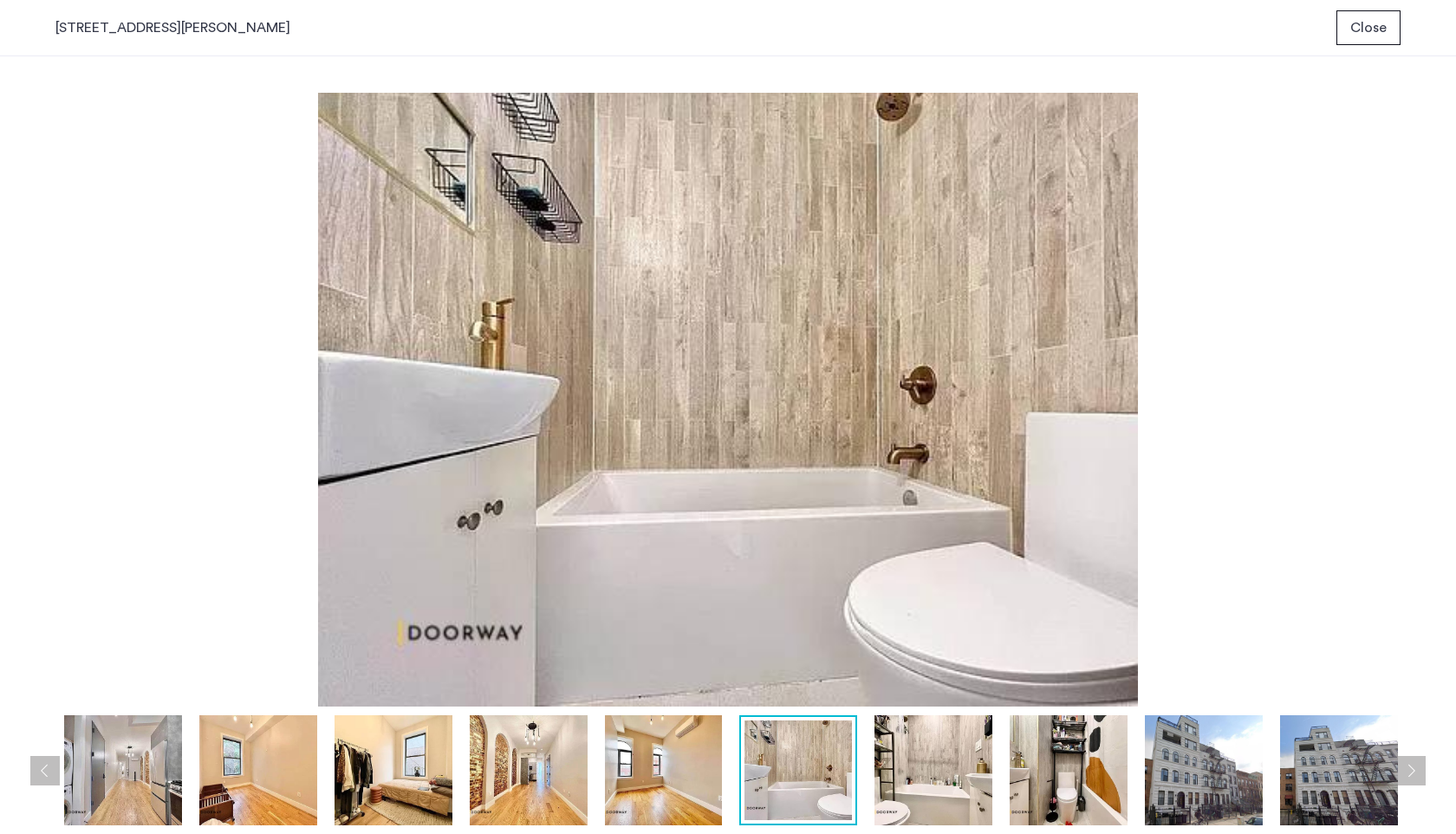
click at [906, 785] on img at bounding box center [933, 770] width 118 height 110
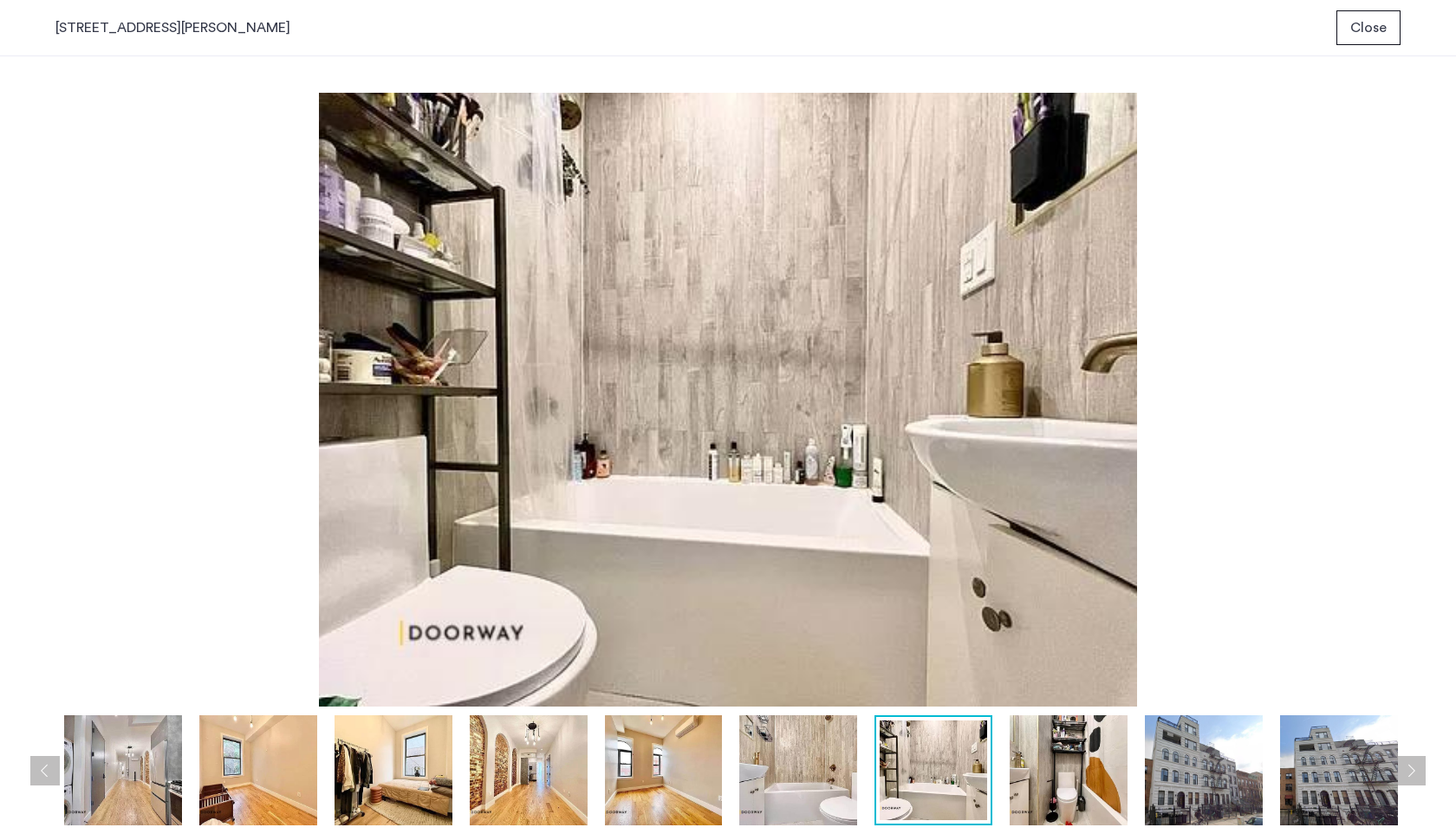
click at [1056, 782] on img at bounding box center [1068, 770] width 118 height 110
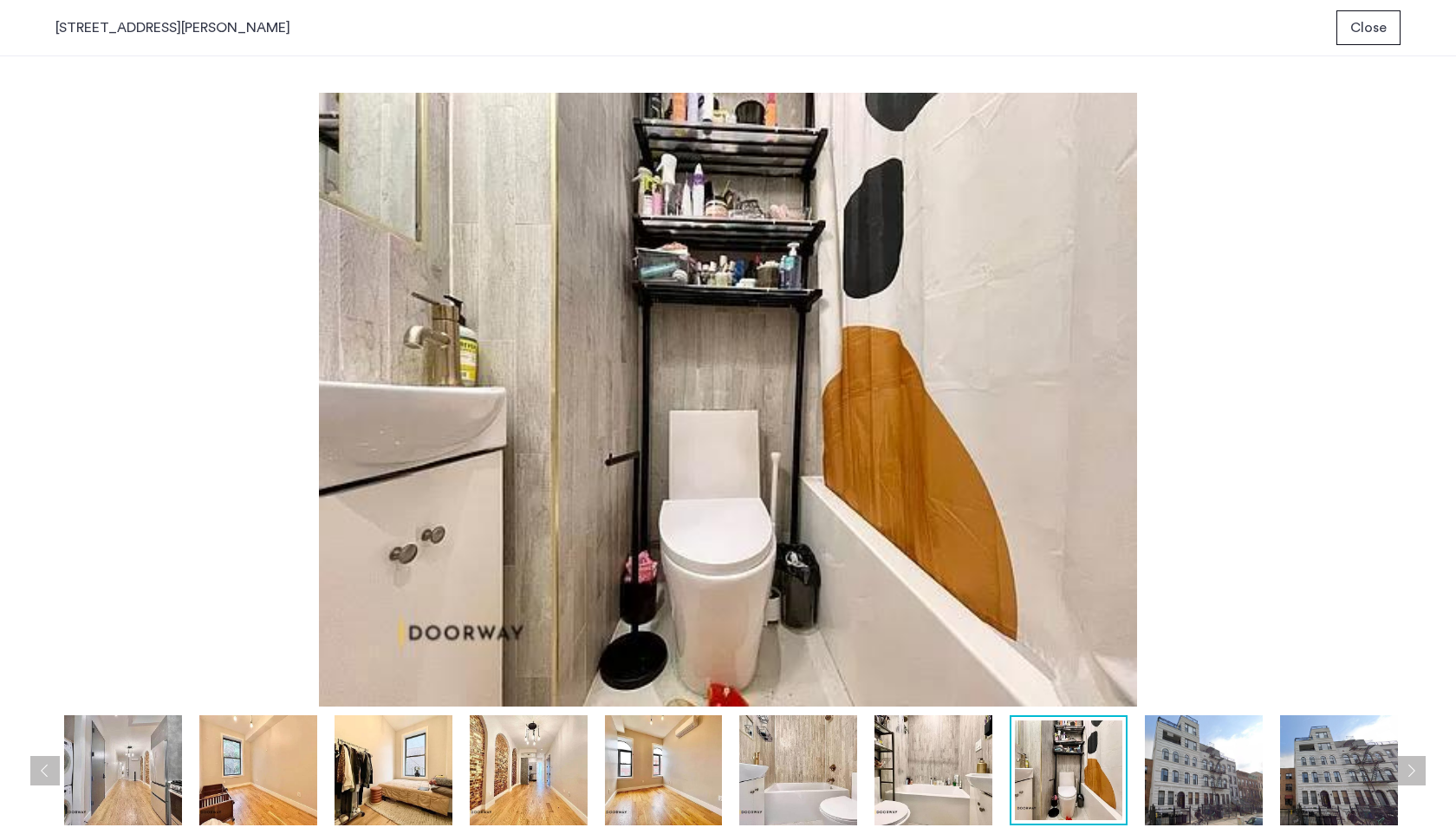
click at [1162, 785] on img at bounding box center [1203, 770] width 118 height 110
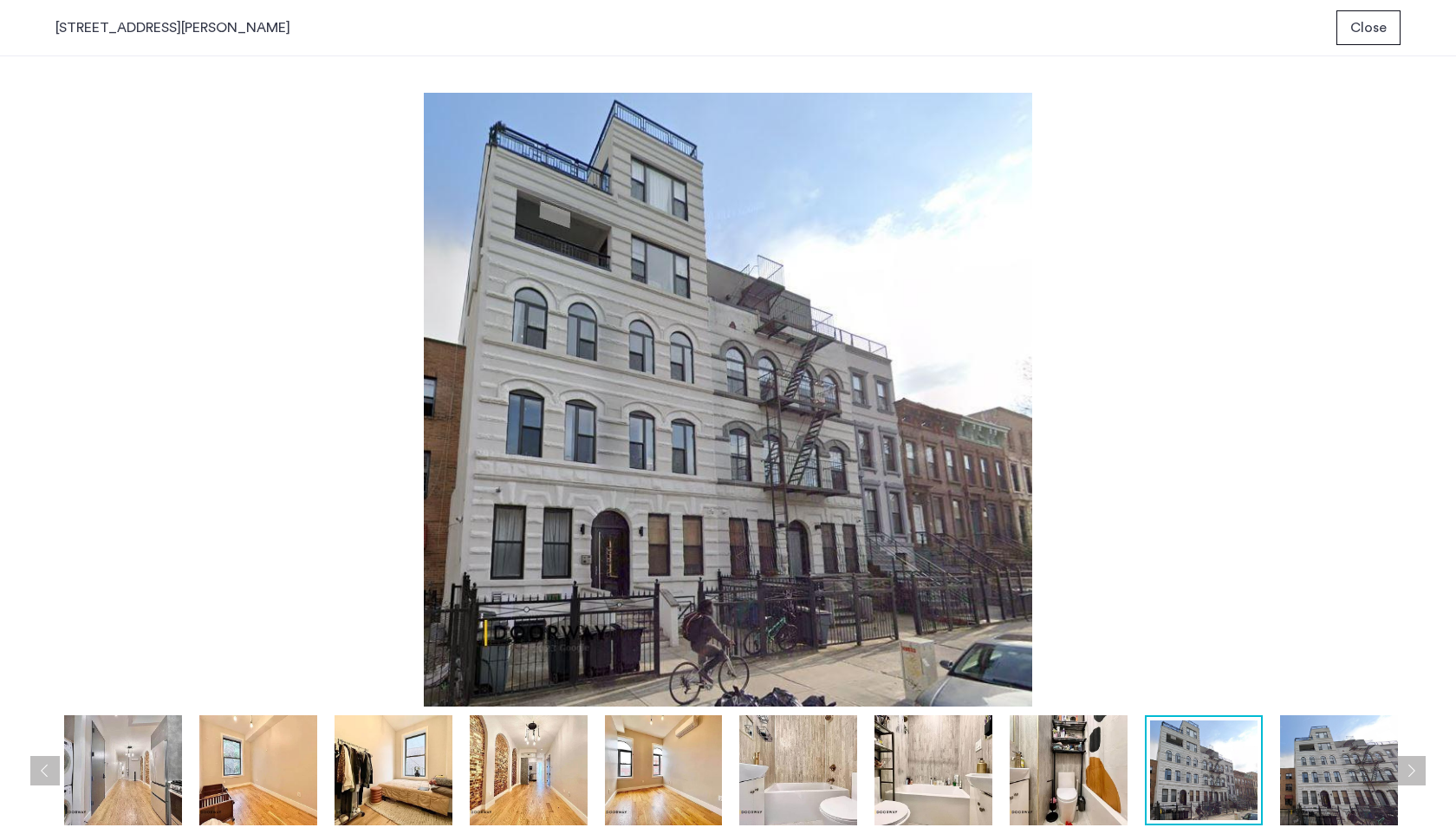
click at [1308, 774] on img at bounding box center [1338, 770] width 118 height 110
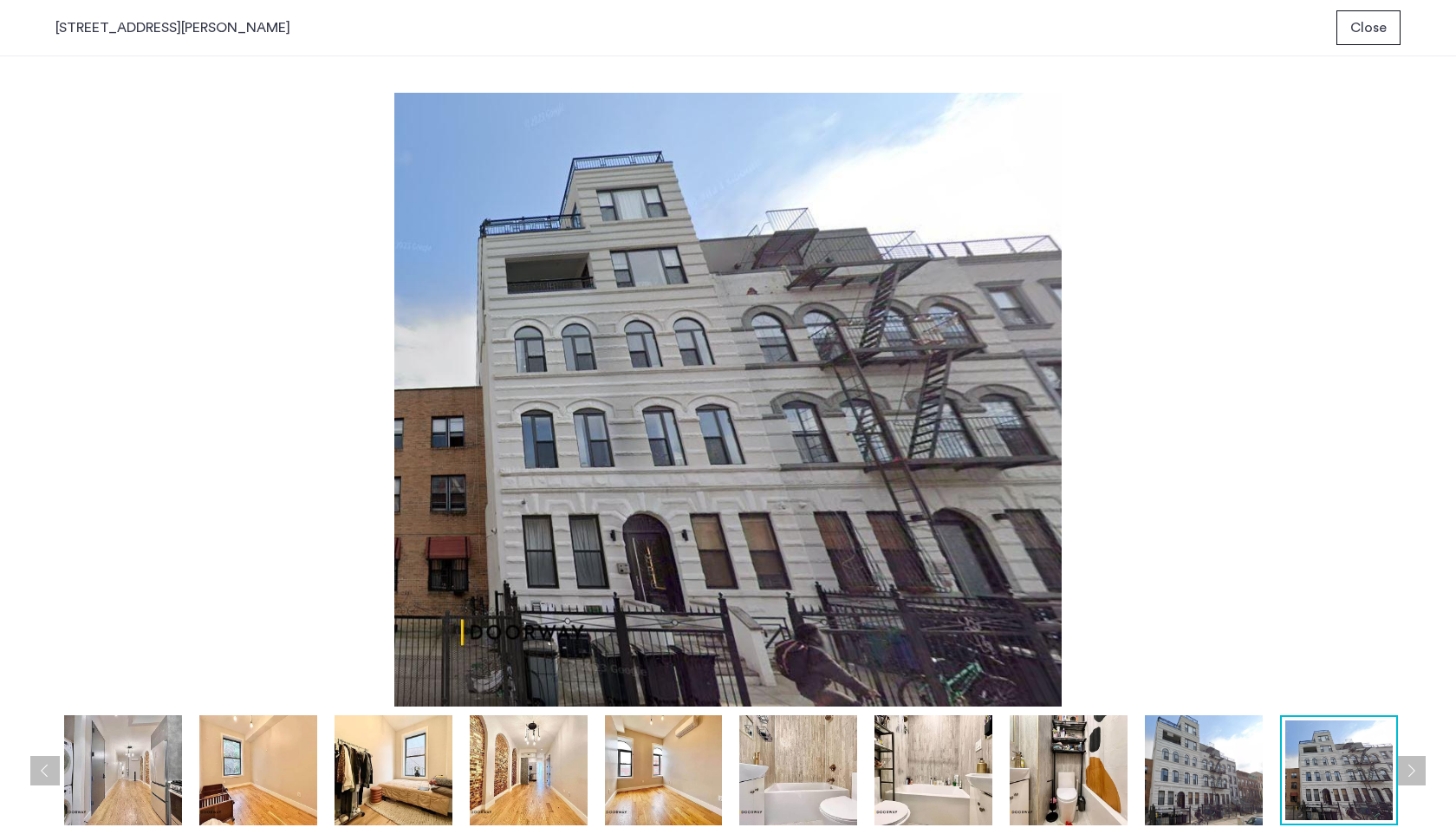
click at [1395, 774] on div at bounding box center [1338, 770] width 118 height 110
click at [1401, 774] on button "Next apartment" at bounding box center [1410, 770] width 30 height 30
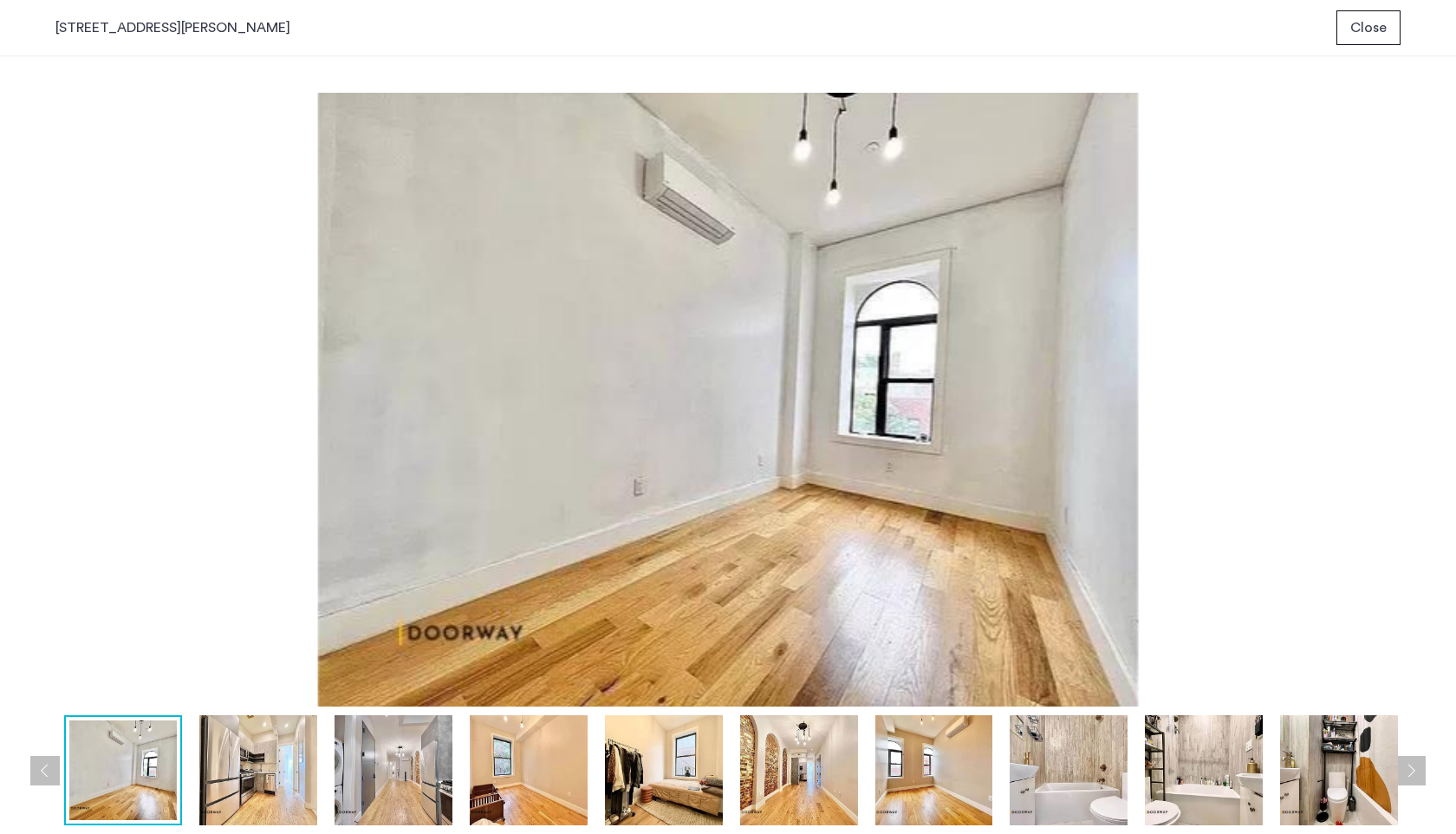
click at [1380, 772] on img at bounding box center [1338, 770] width 118 height 110
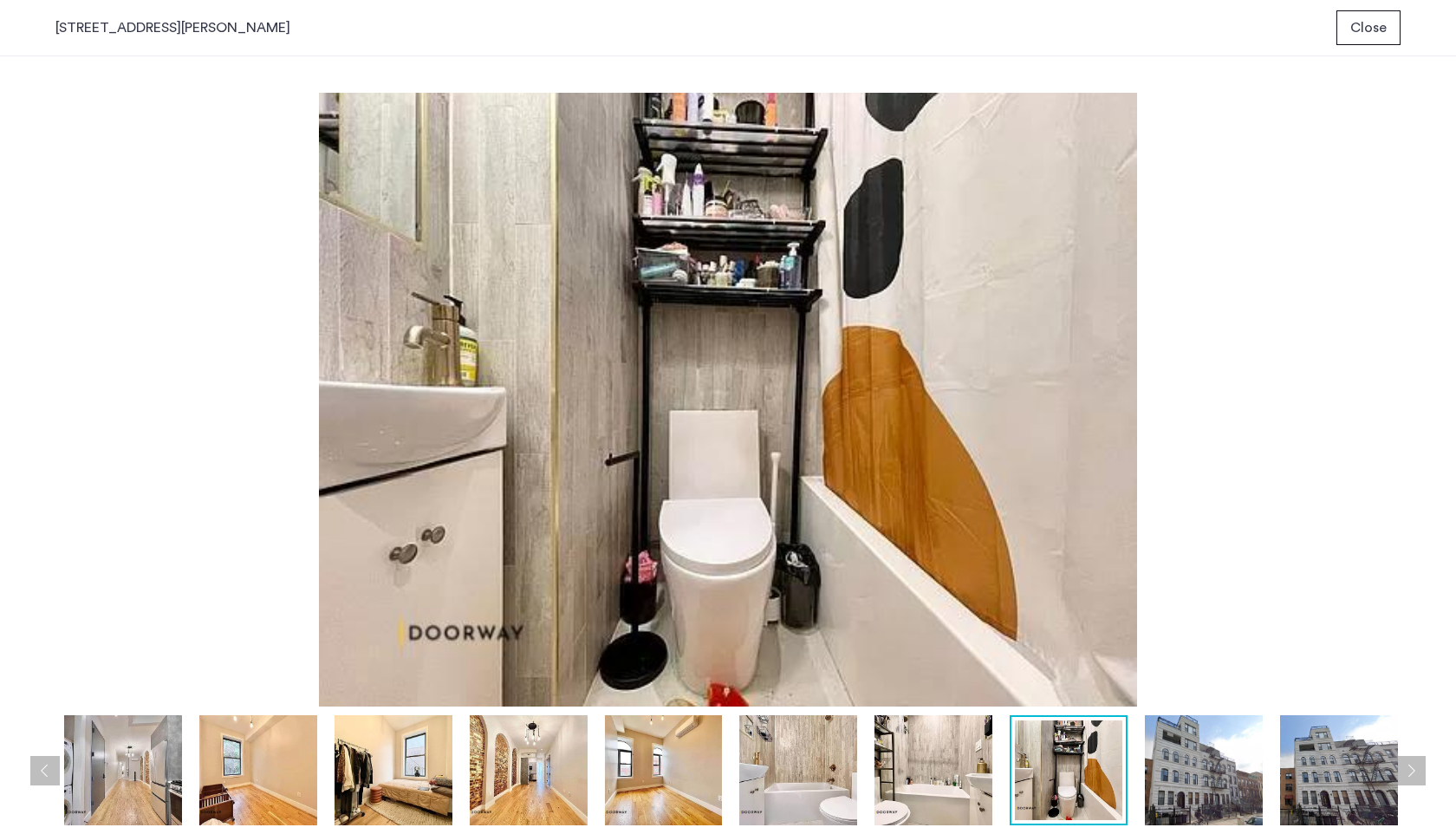
click at [1371, 26] on span "Close" at bounding box center [1368, 28] width 36 height 21
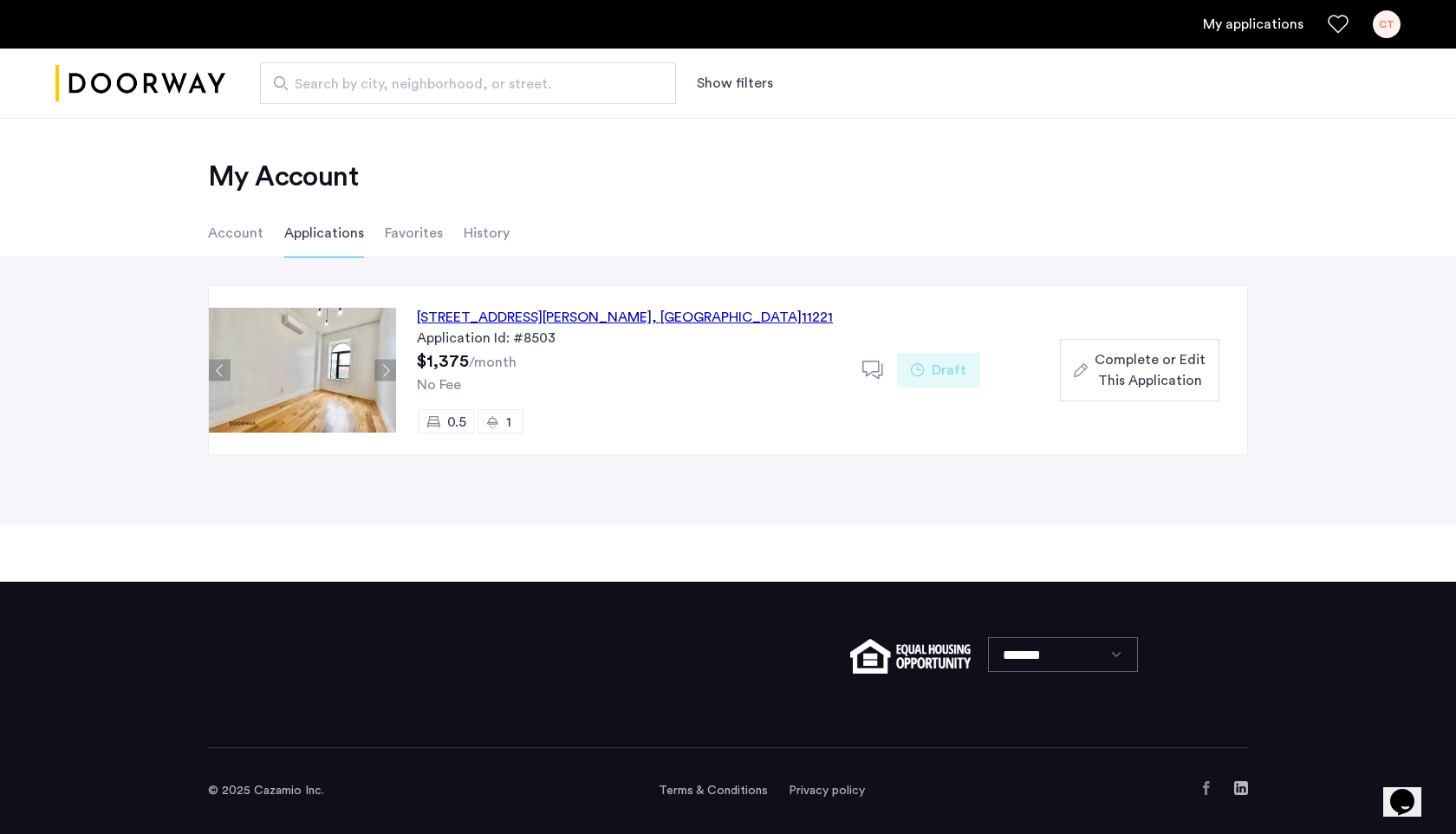
click at [1125, 382] on span "Complete or Edit This Application" at bounding box center [1150, 369] width 111 height 41
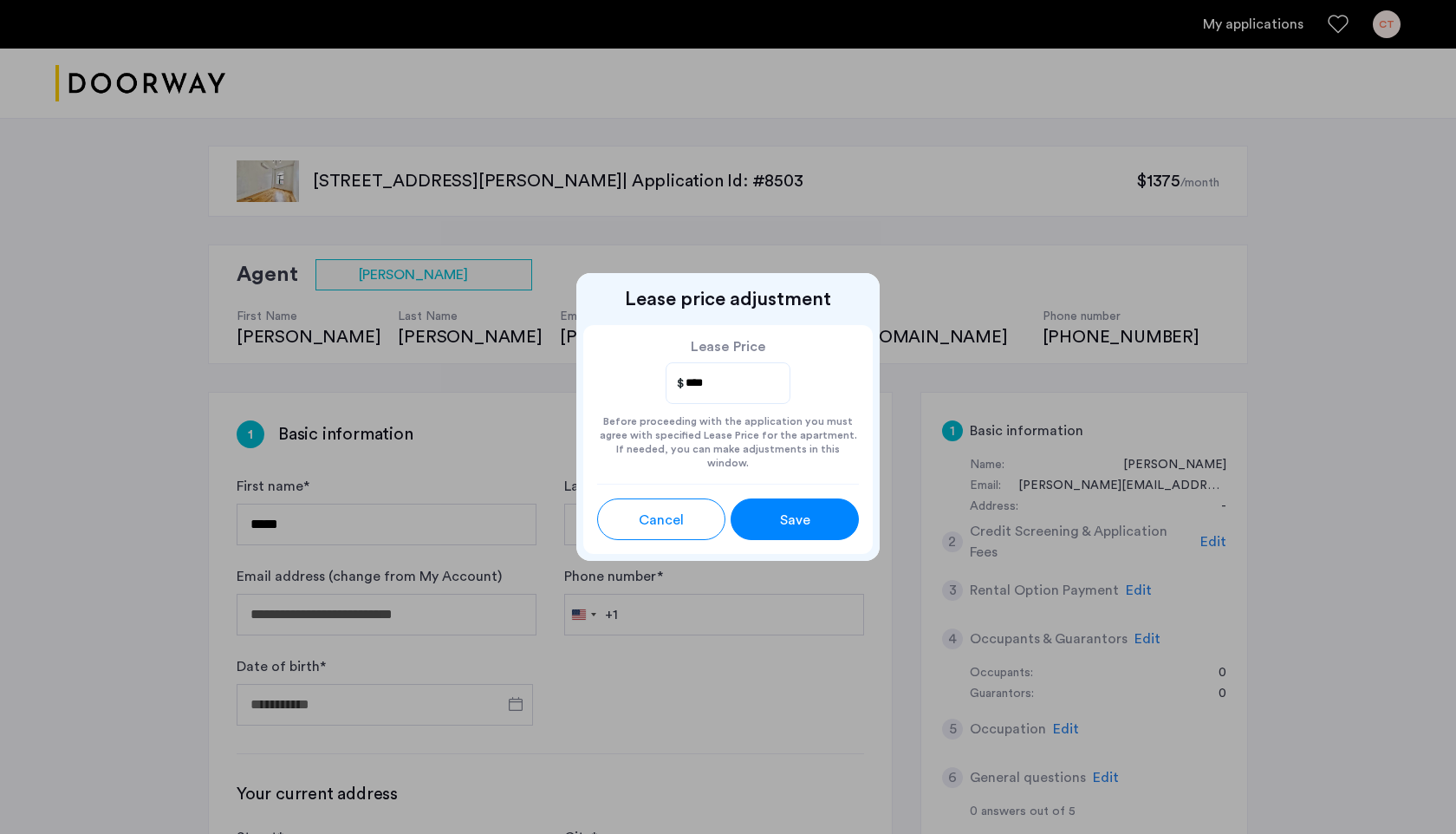
type input "****"
click at [812, 521] on div "Save" at bounding box center [795, 520] width 58 height 21
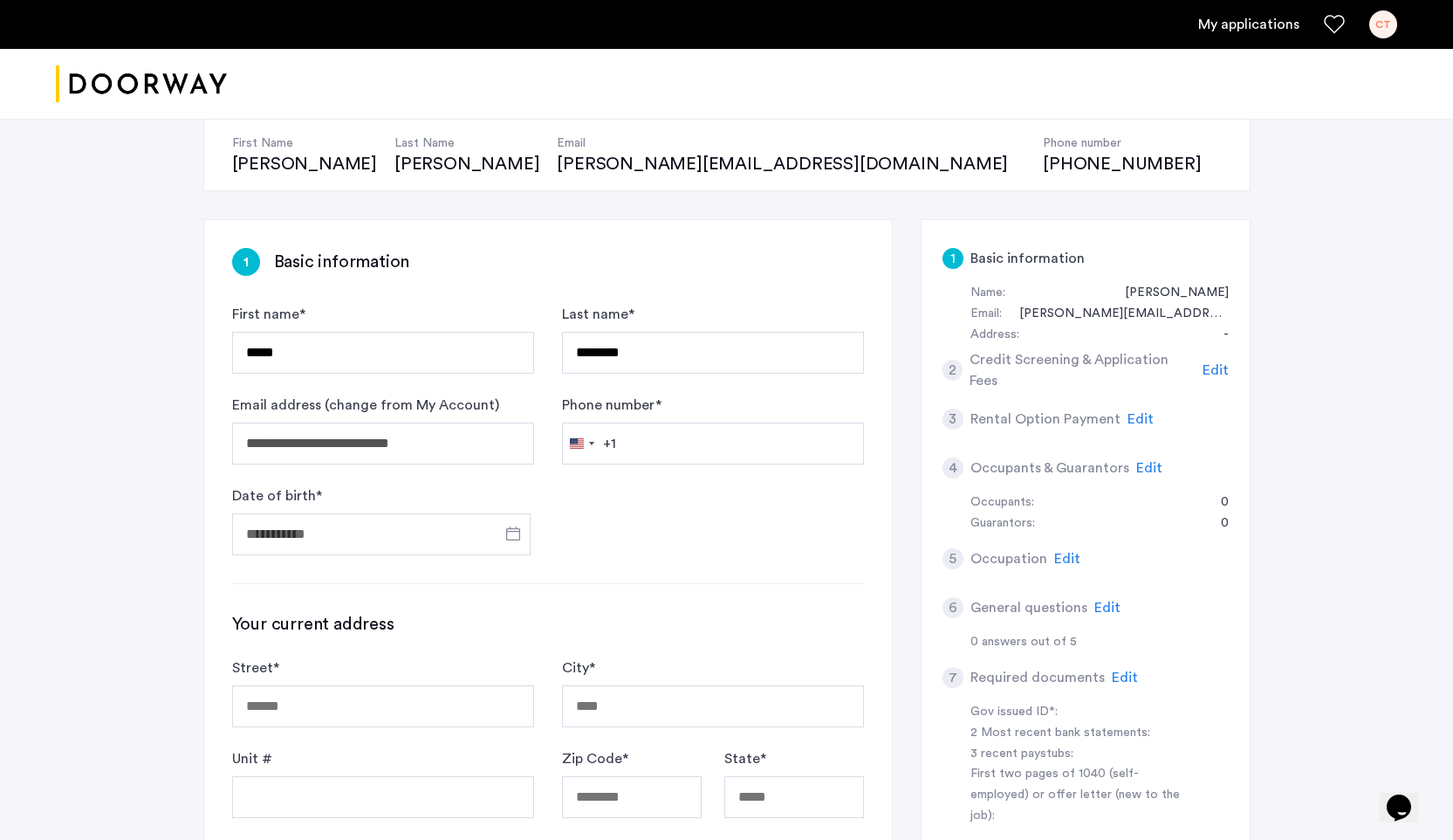
scroll to position [202, 0]
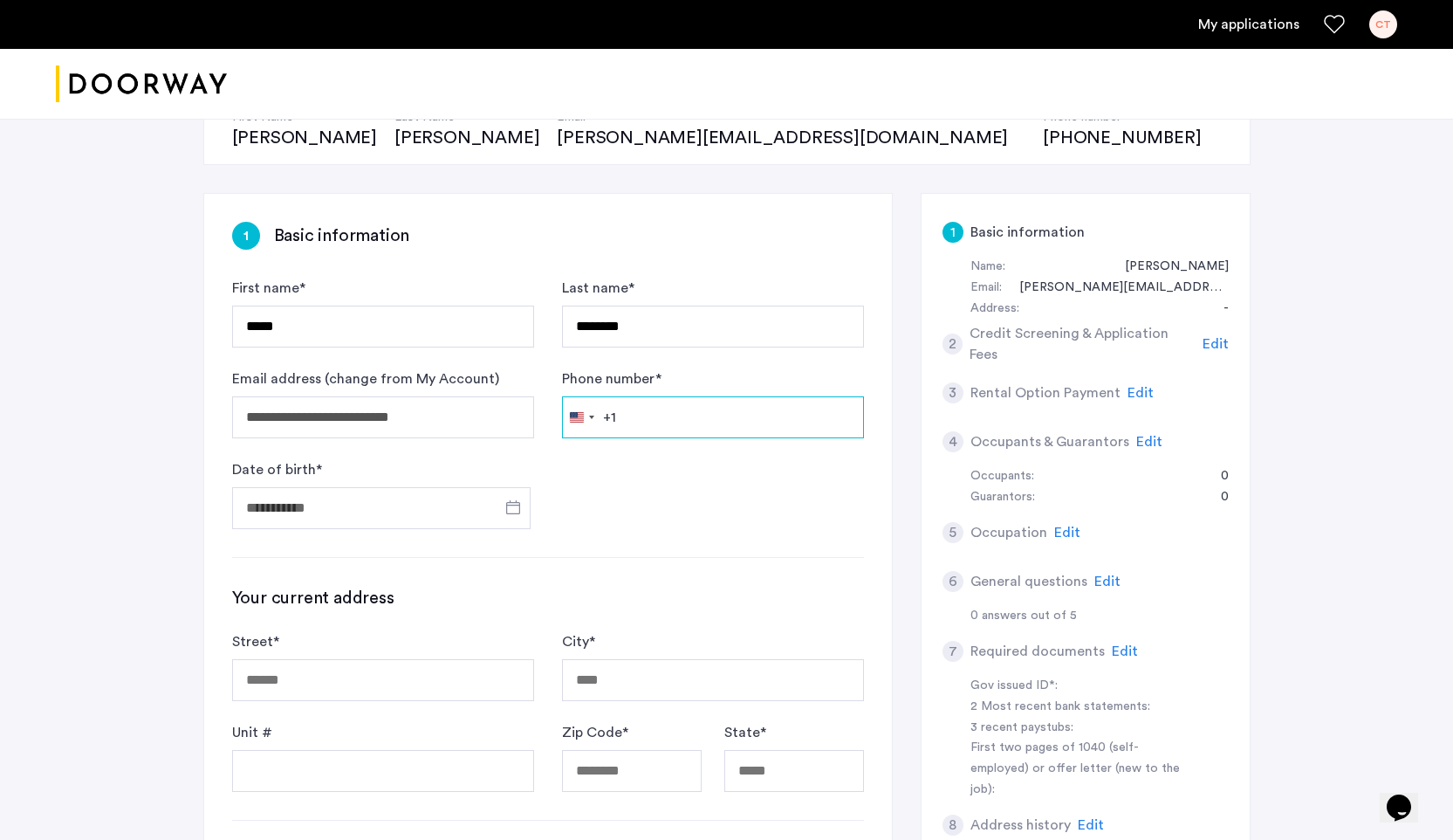
click at [671, 419] on input "Phone number *" at bounding box center [713, 416] width 302 height 42
type input "**********"
click at [344, 511] on input "Date of birth *" at bounding box center [380, 507] width 298 height 42
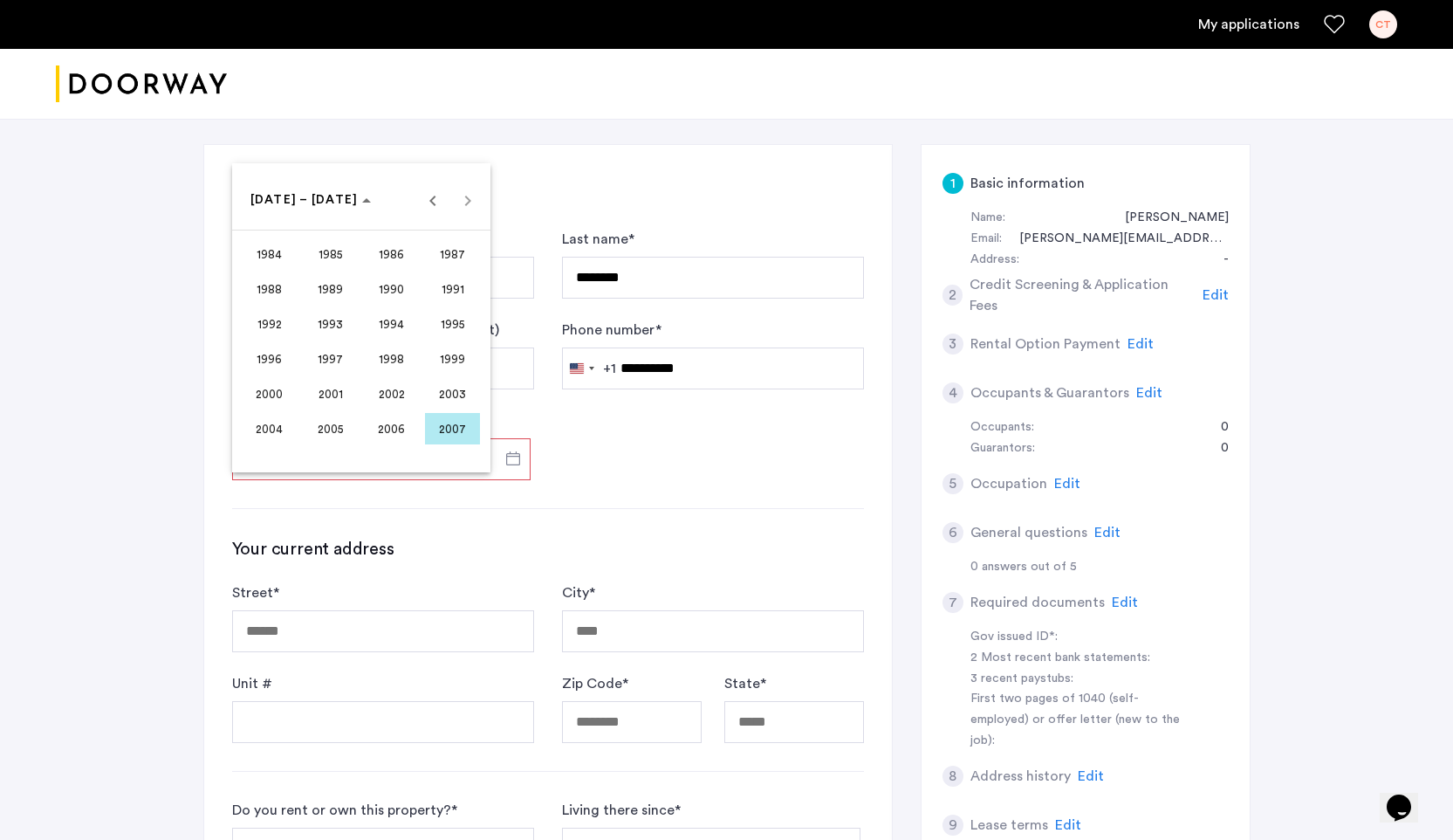
scroll to position [199, 0]
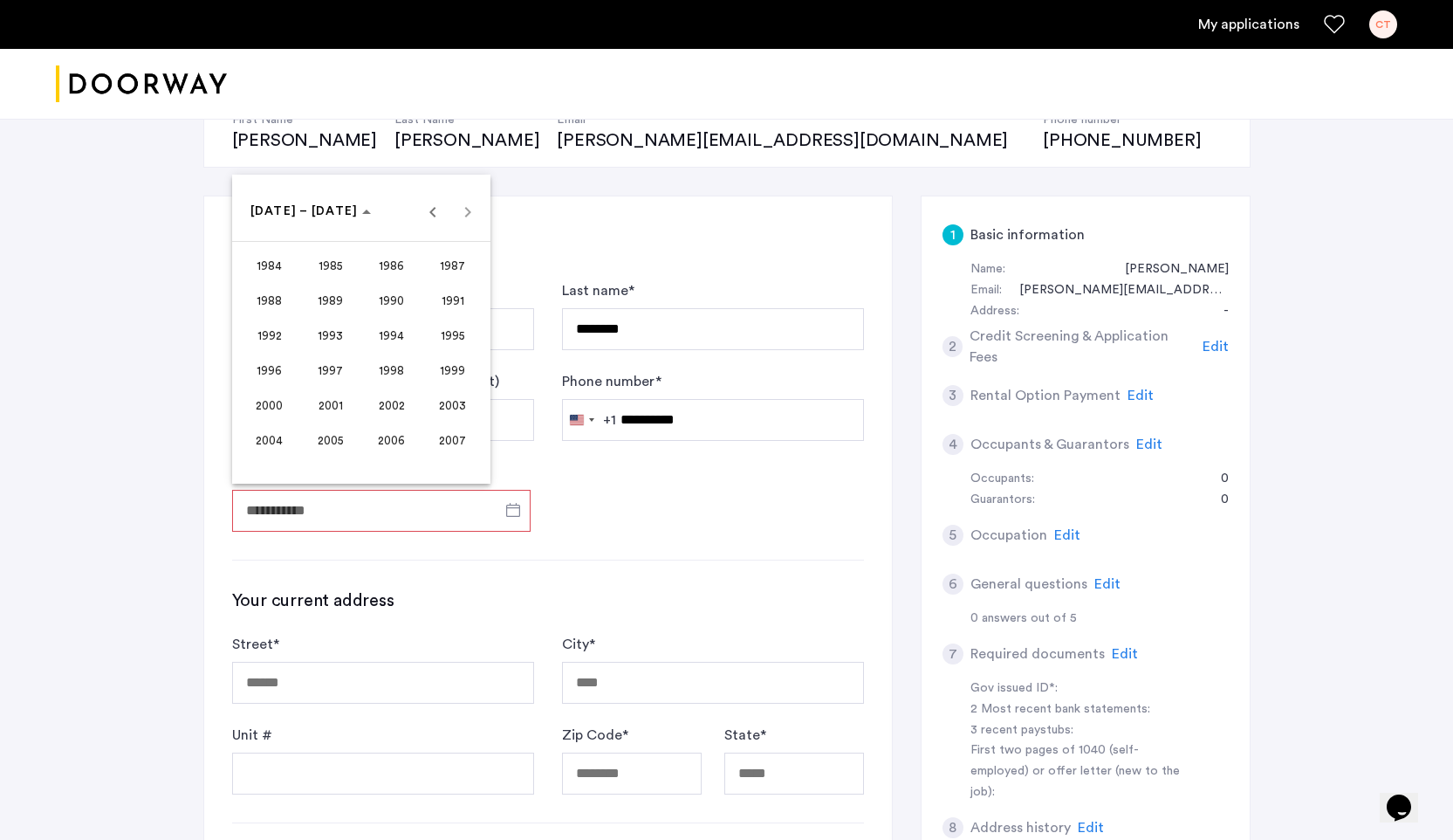
click at [464, 222] on div "1984 to 2007 1984 – 2007" at bounding box center [361, 211] width 250 height 35
click at [444, 217] on span "Previous 24 years" at bounding box center [433, 211] width 35 height 35
click at [476, 217] on span "Next 24 years" at bounding box center [467, 211] width 35 height 35
click at [339, 375] on span "1997" at bounding box center [330, 370] width 55 height 32
click at [261, 368] on span "SEP" at bounding box center [268, 370] width 55 height 32
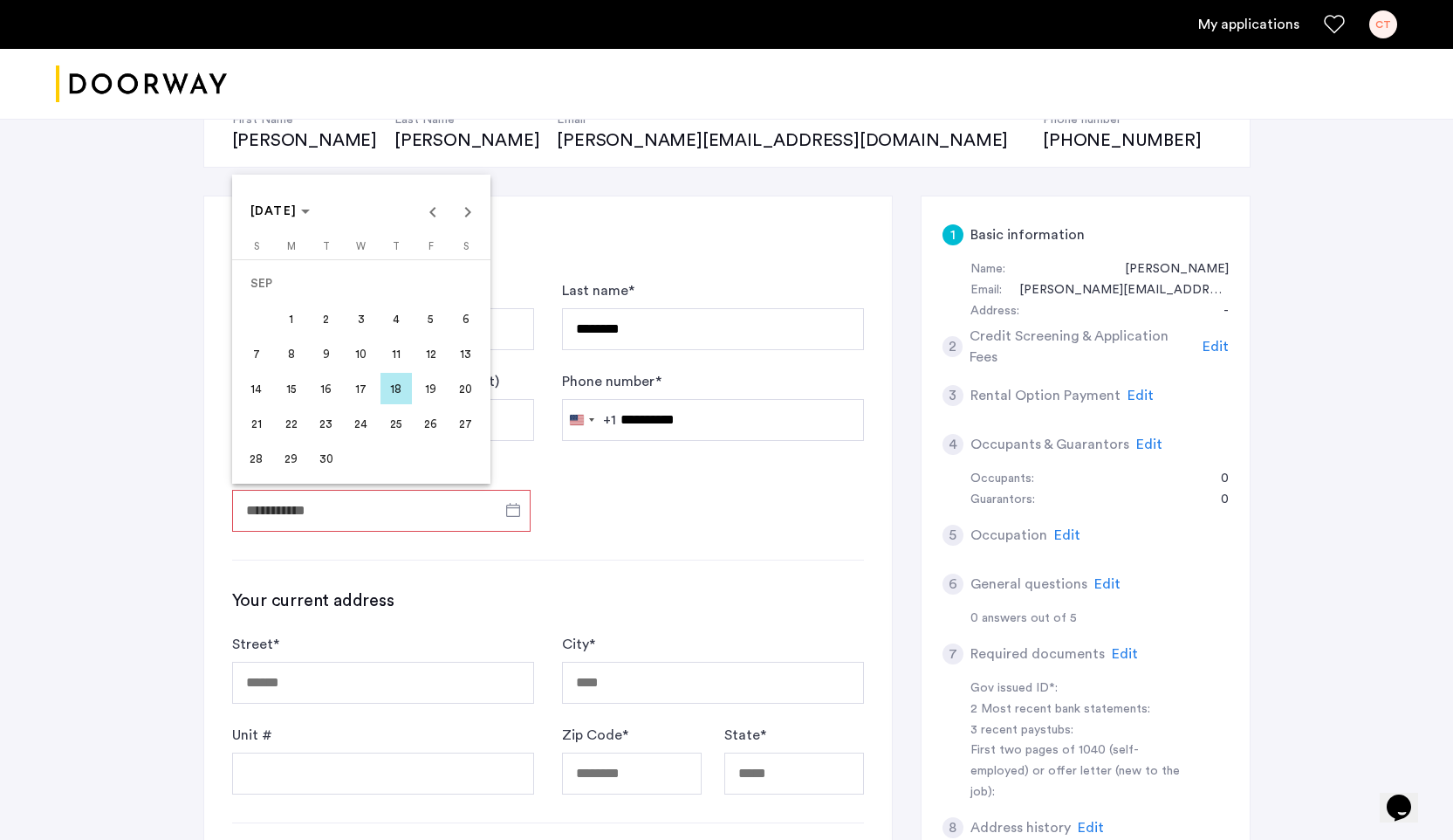
click at [460, 366] on span "13" at bounding box center [465, 353] width 32 height 32
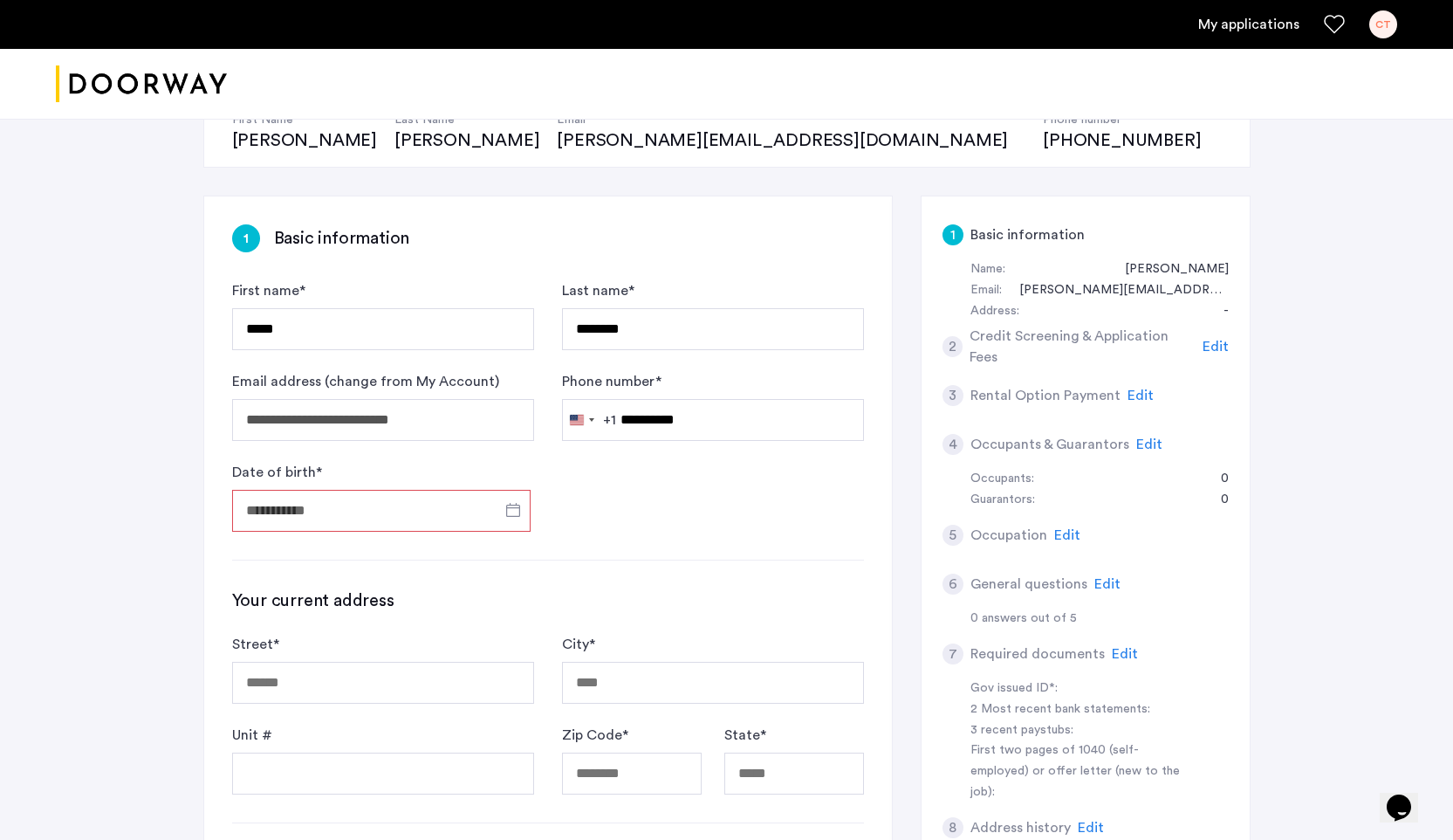
type input "**********"
click at [622, 519] on form "**********" at bounding box center [547, 406] width 631 height 251
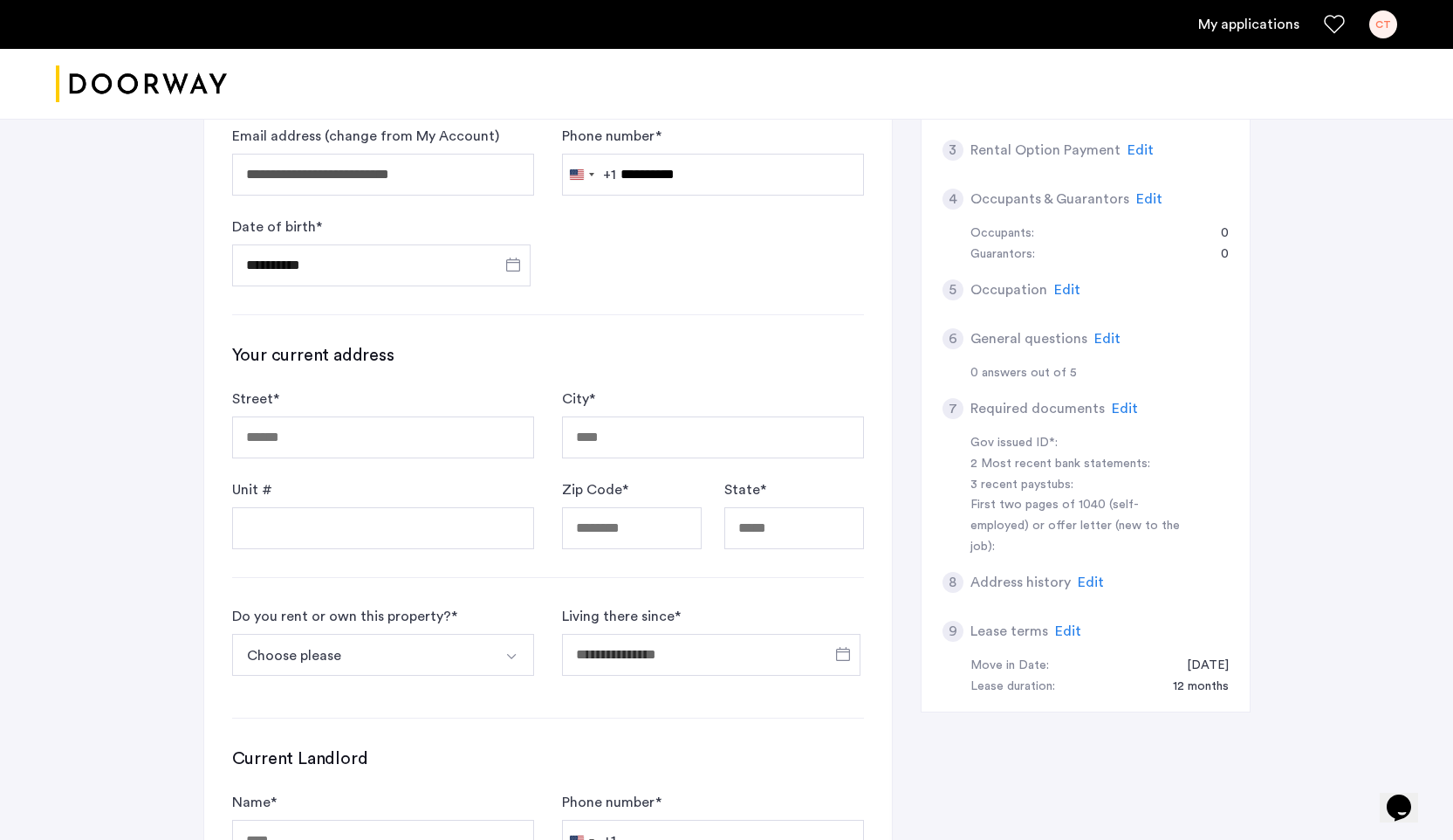
scroll to position [462, 0]
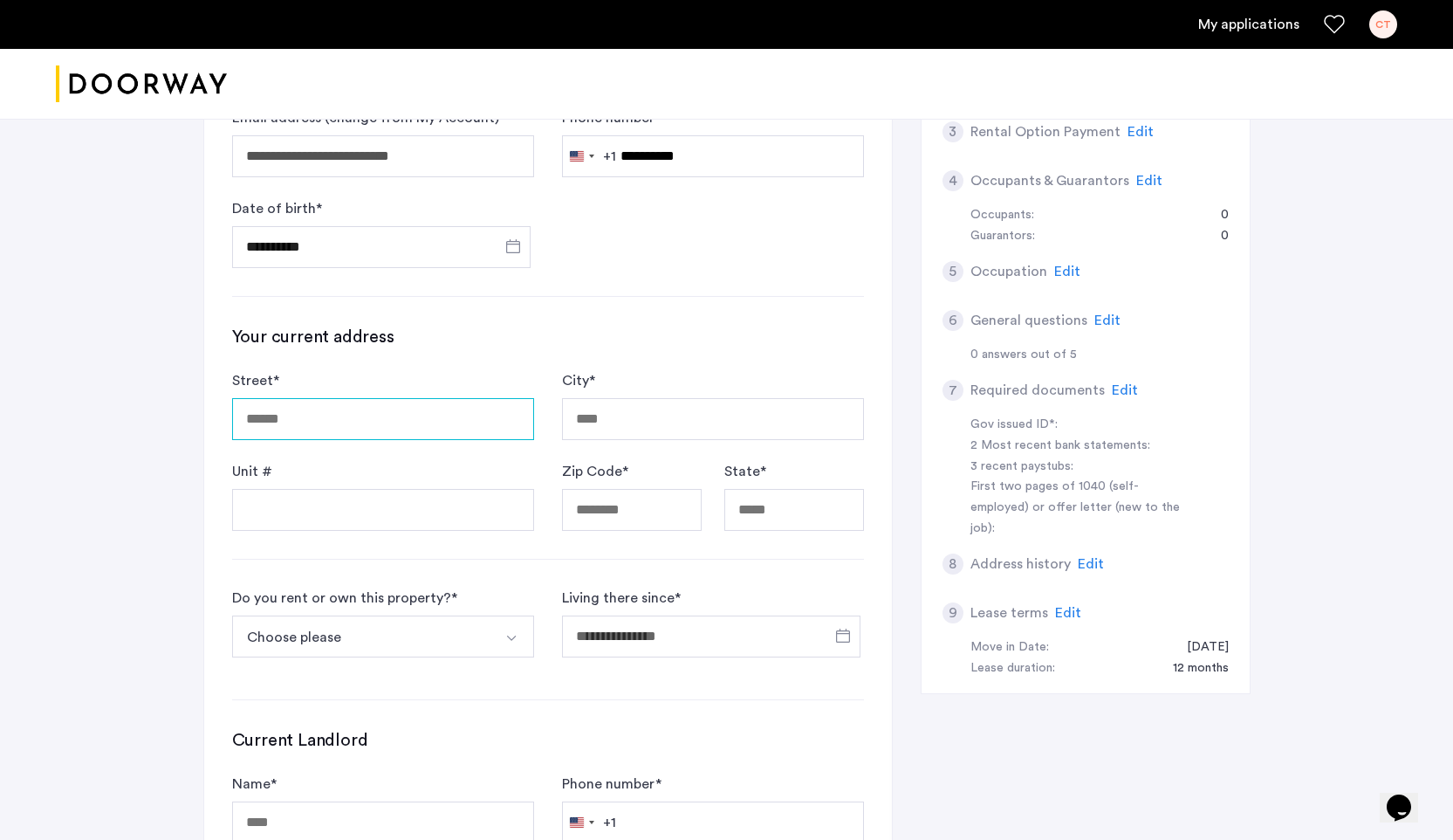
click at [412, 433] on input "Street *" at bounding box center [382, 418] width 302 height 42
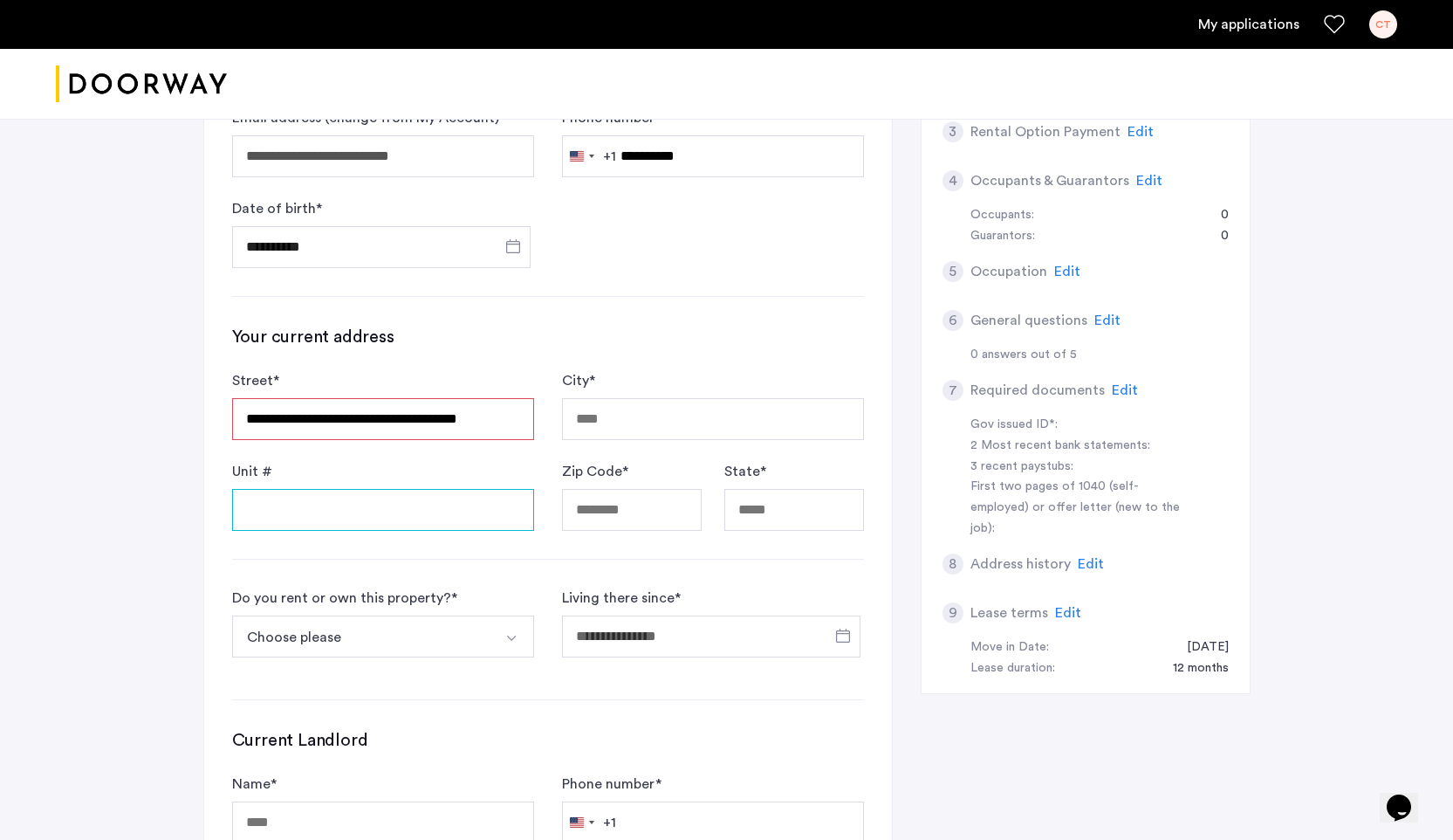
type input "**********"
type input "********"
type input "*****"
type input "**"
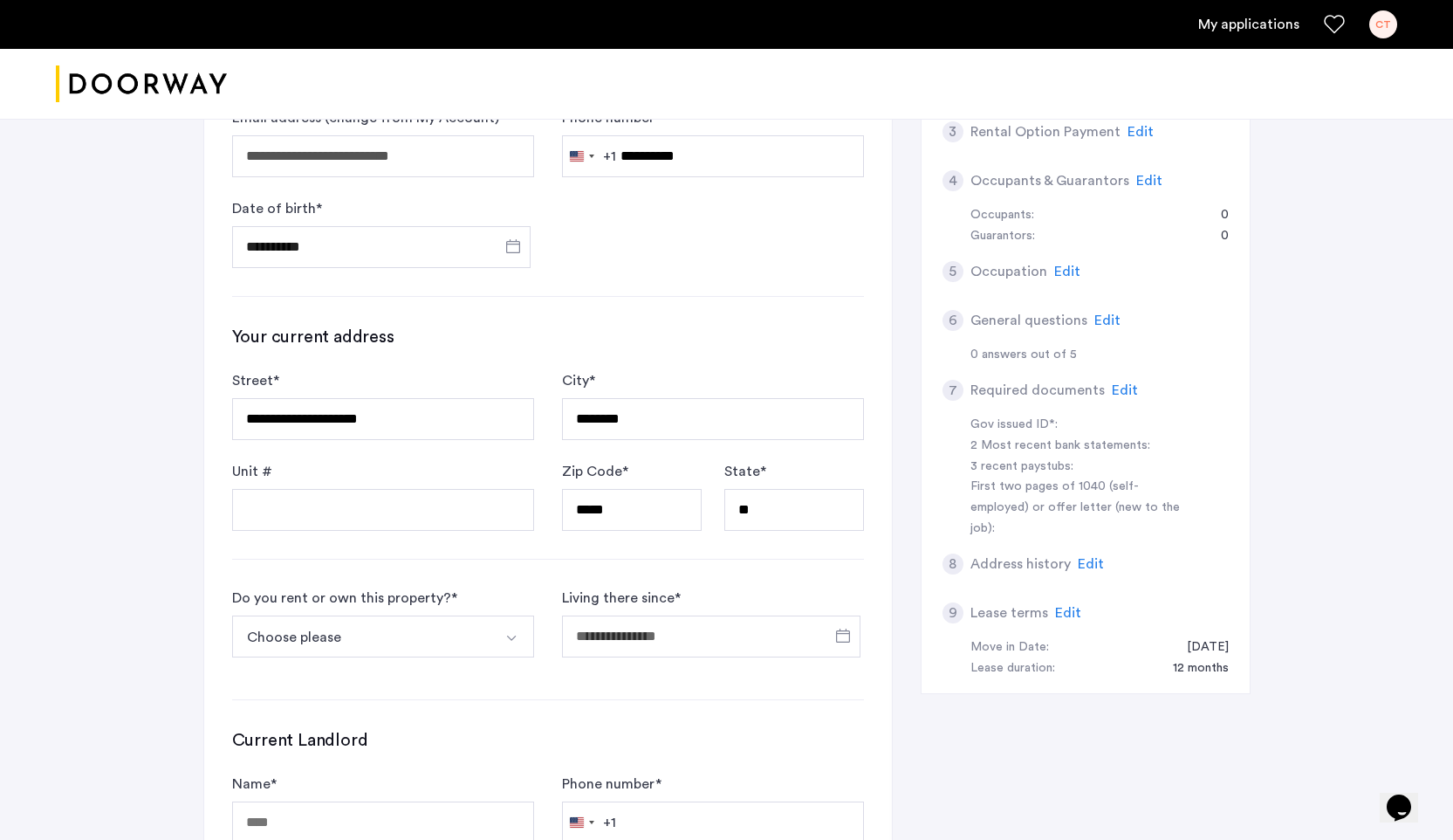
click at [485, 546] on div "**********" at bounding box center [548, 461] width 687 height 1057
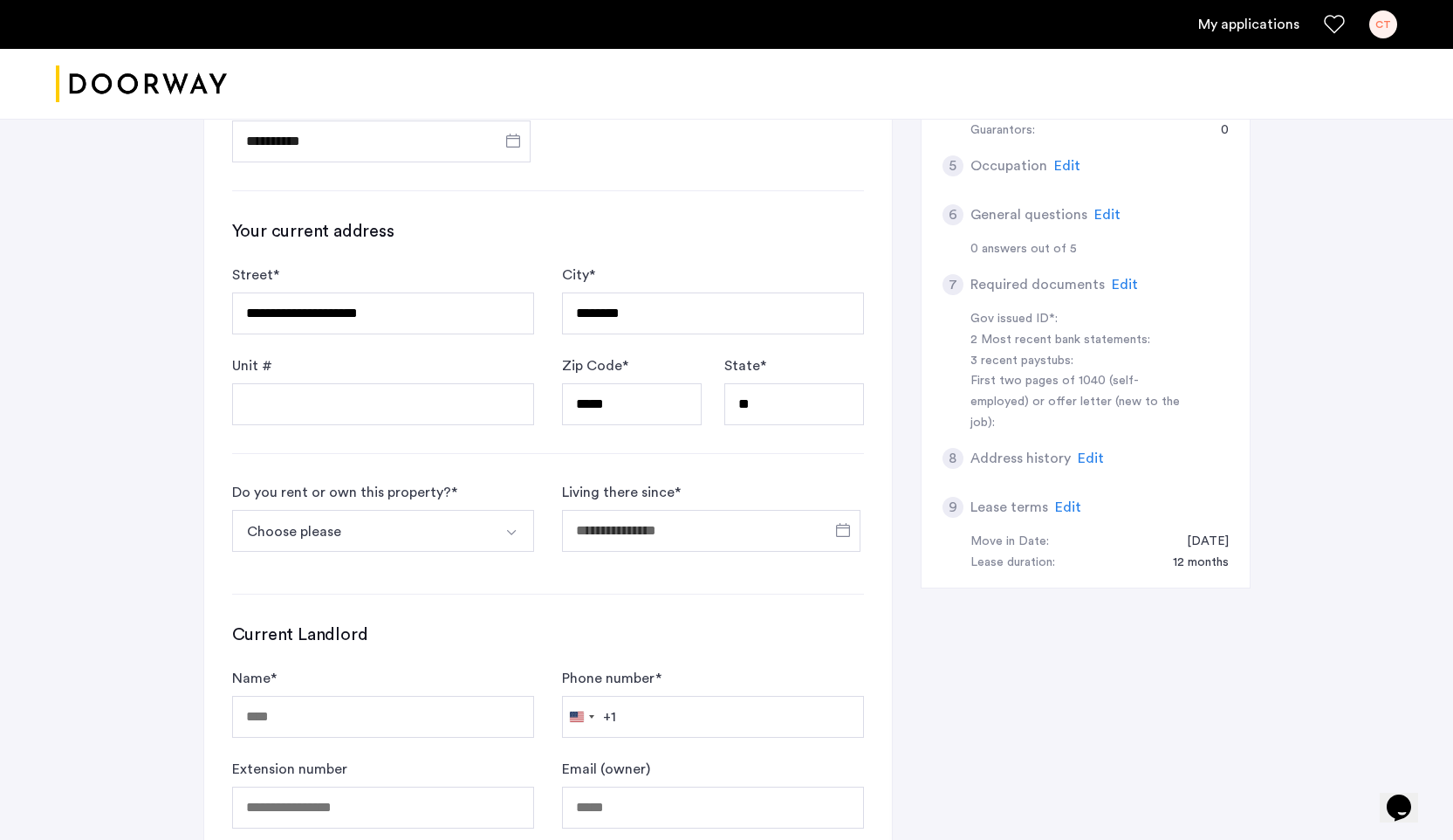
scroll to position [589, 0]
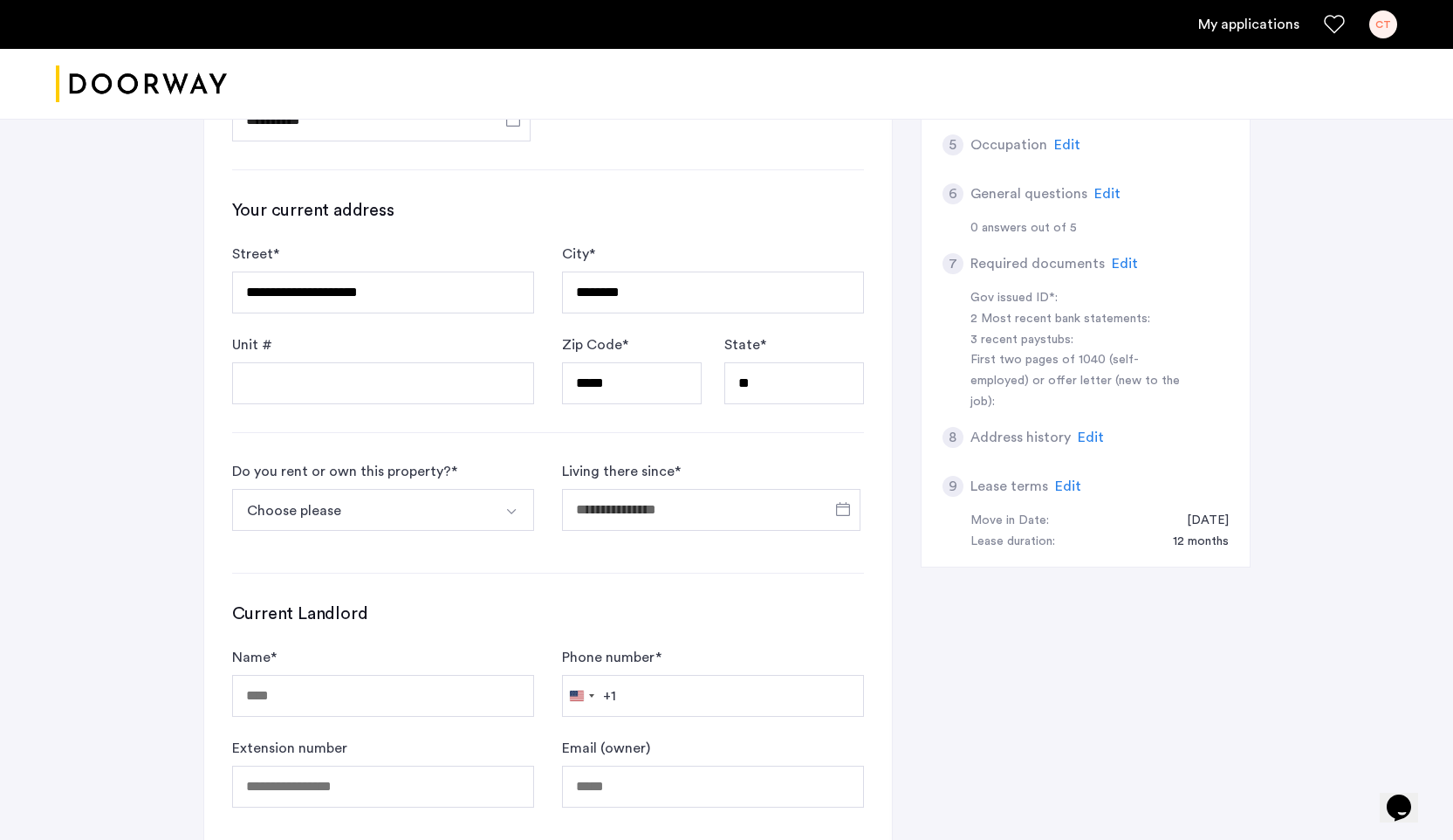
click at [487, 523] on button "Choose please" at bounding box center [362, 509] width 261 height 42
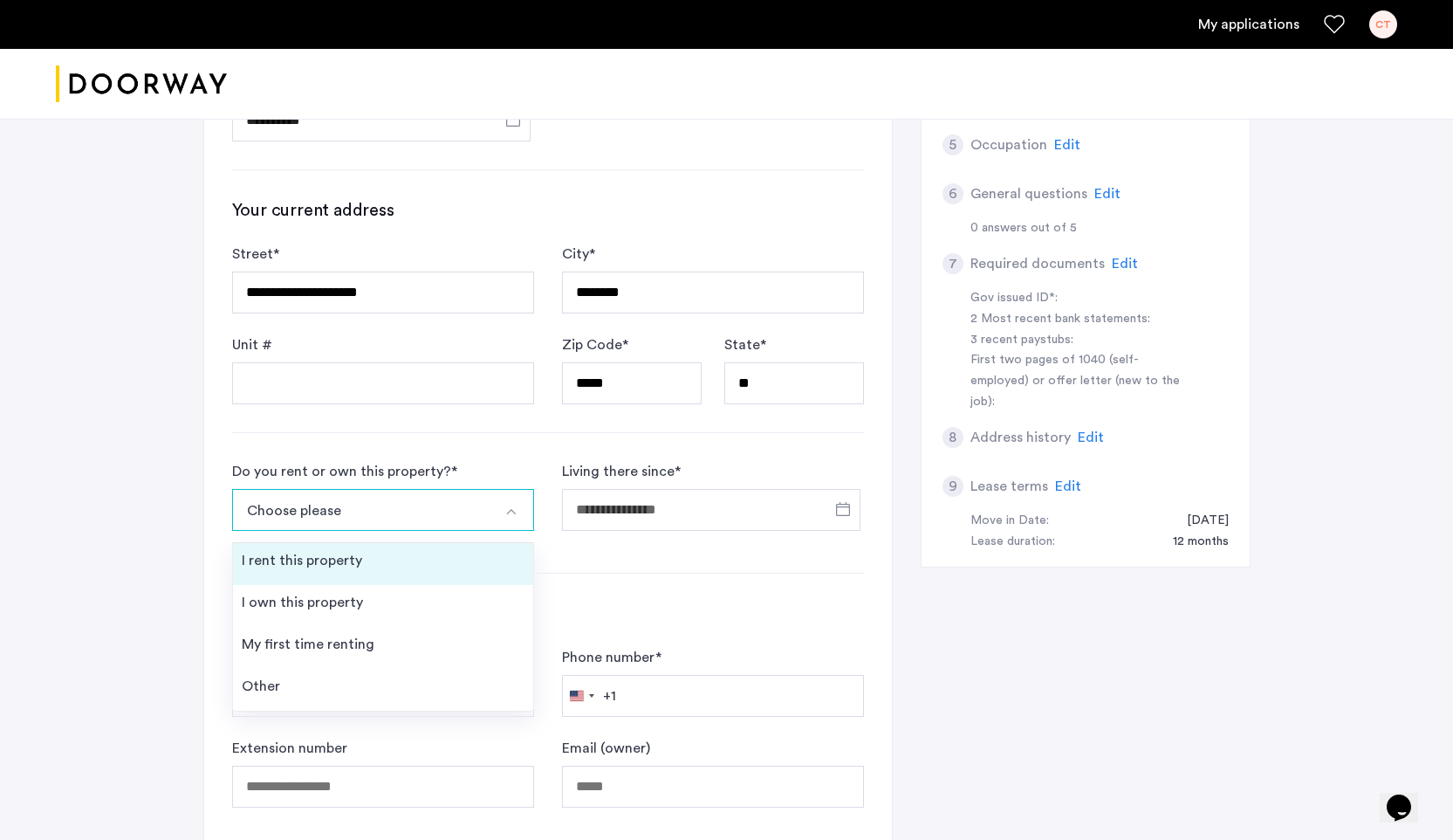
click at [398, 570] on li "I rent this property" at bounding box center [382, 563] width 300 height 42
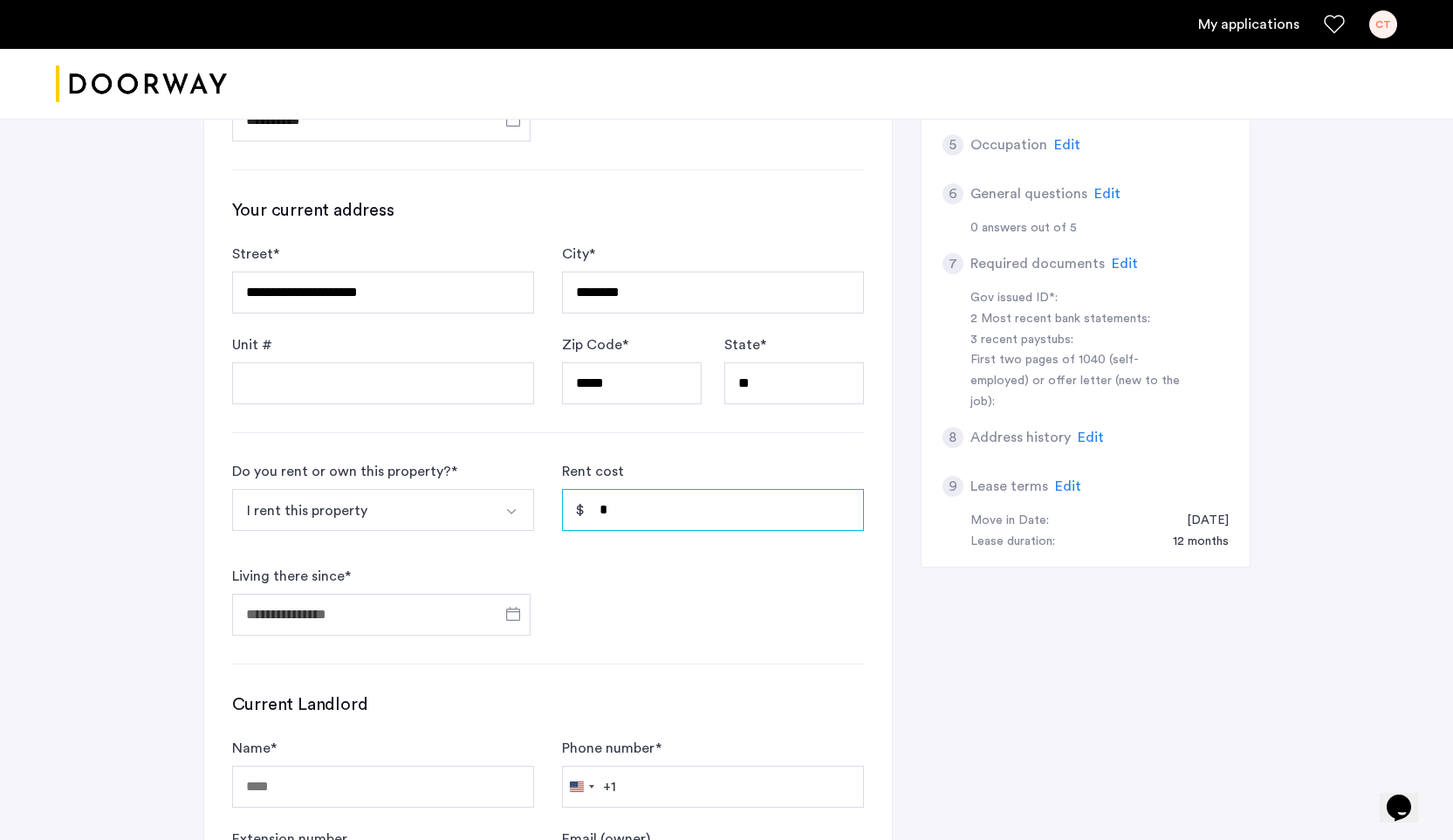
click at [621, 517] on input "*" at bounding box center [713, 509] width 302 height 42
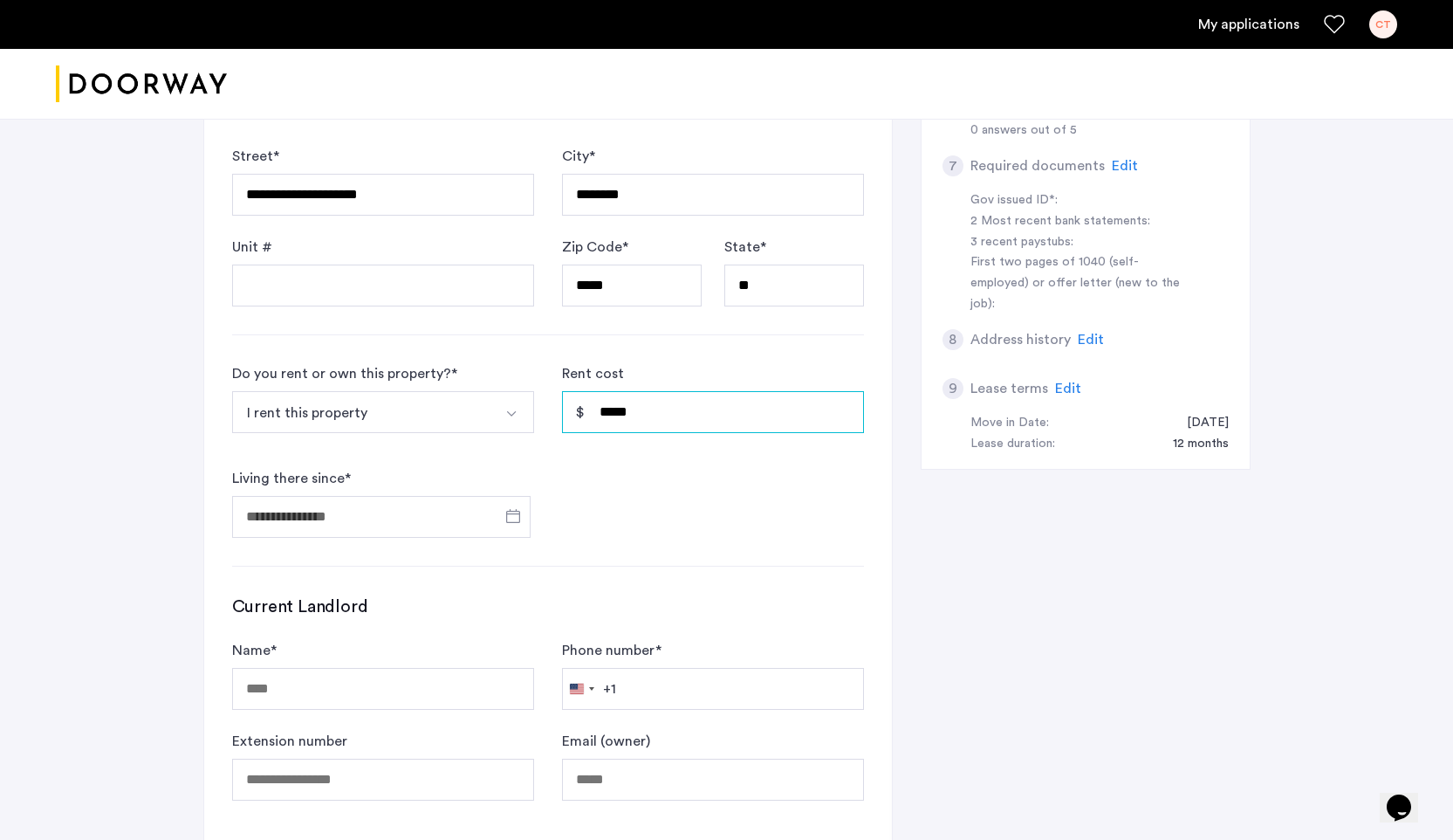
scroll to position [707, 0]
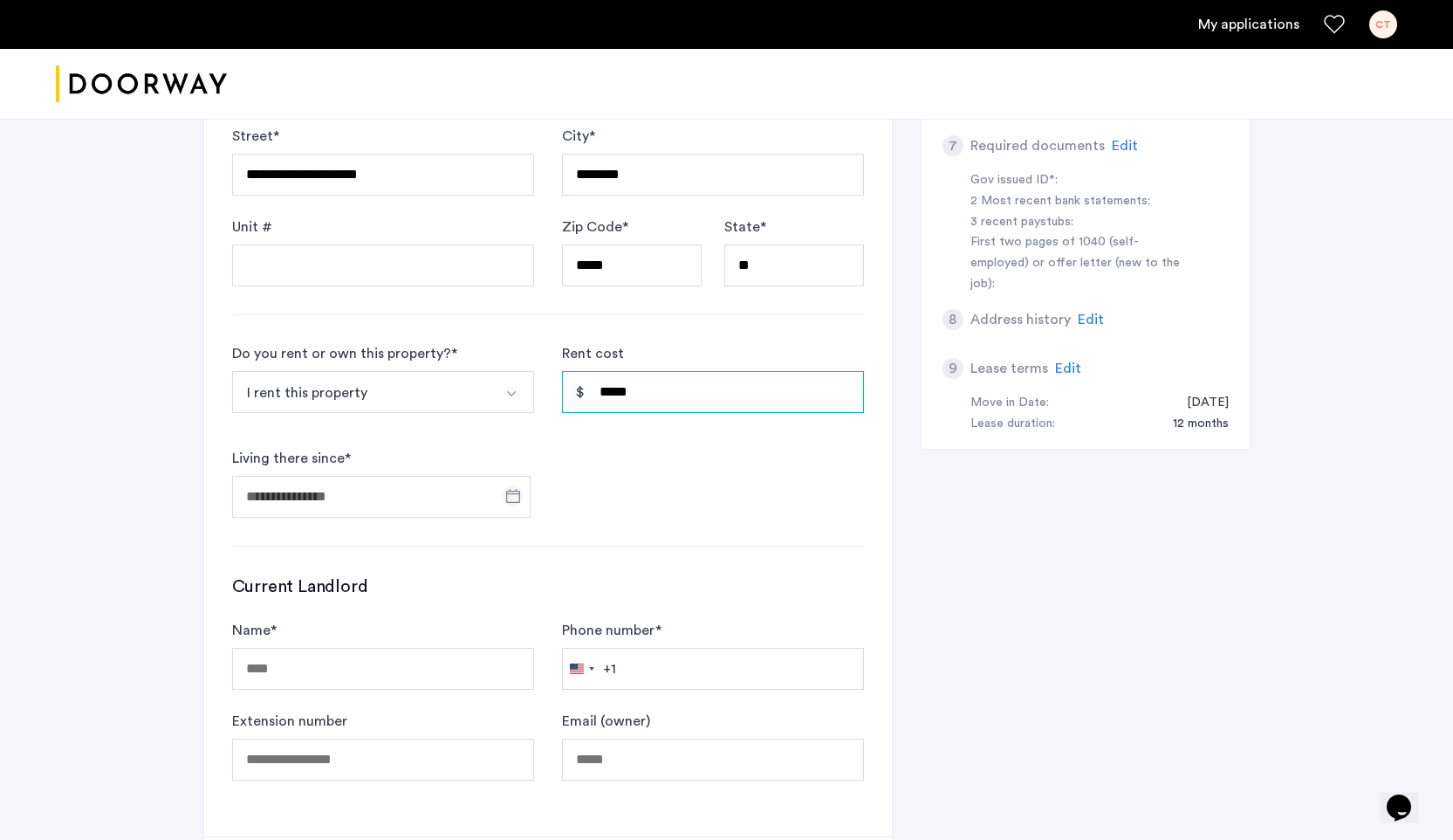
type input "*****"
click at [513, 510] on span "Open calendar" at bounding box center [513, 495] width 42 height 42
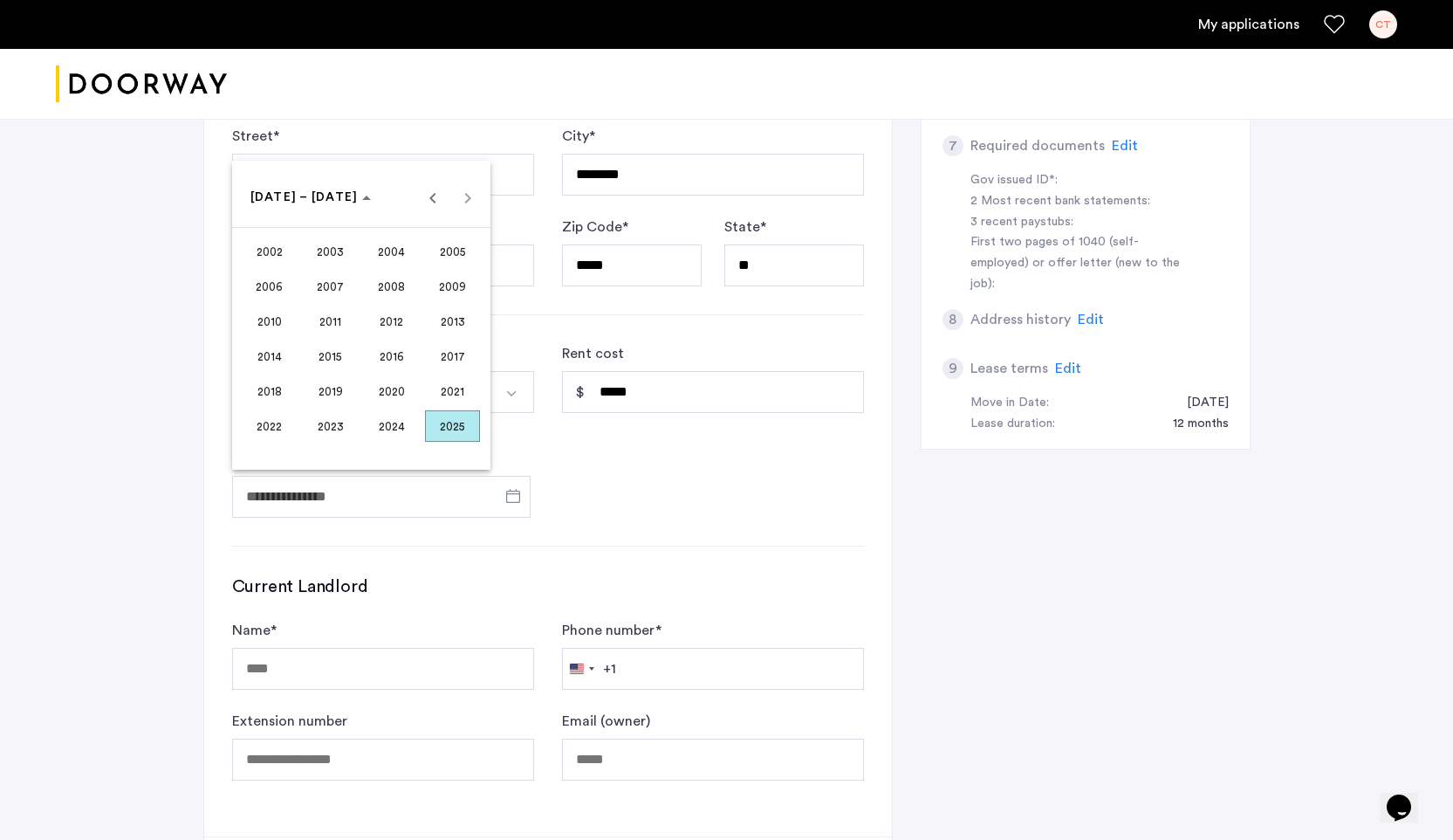
click at [406, 432] on span "2024" at bounding box center [391, 426] width 55 height 32
click at [281, 359] on span "SEP" at bounding box center [268, 356] width 55 height 32
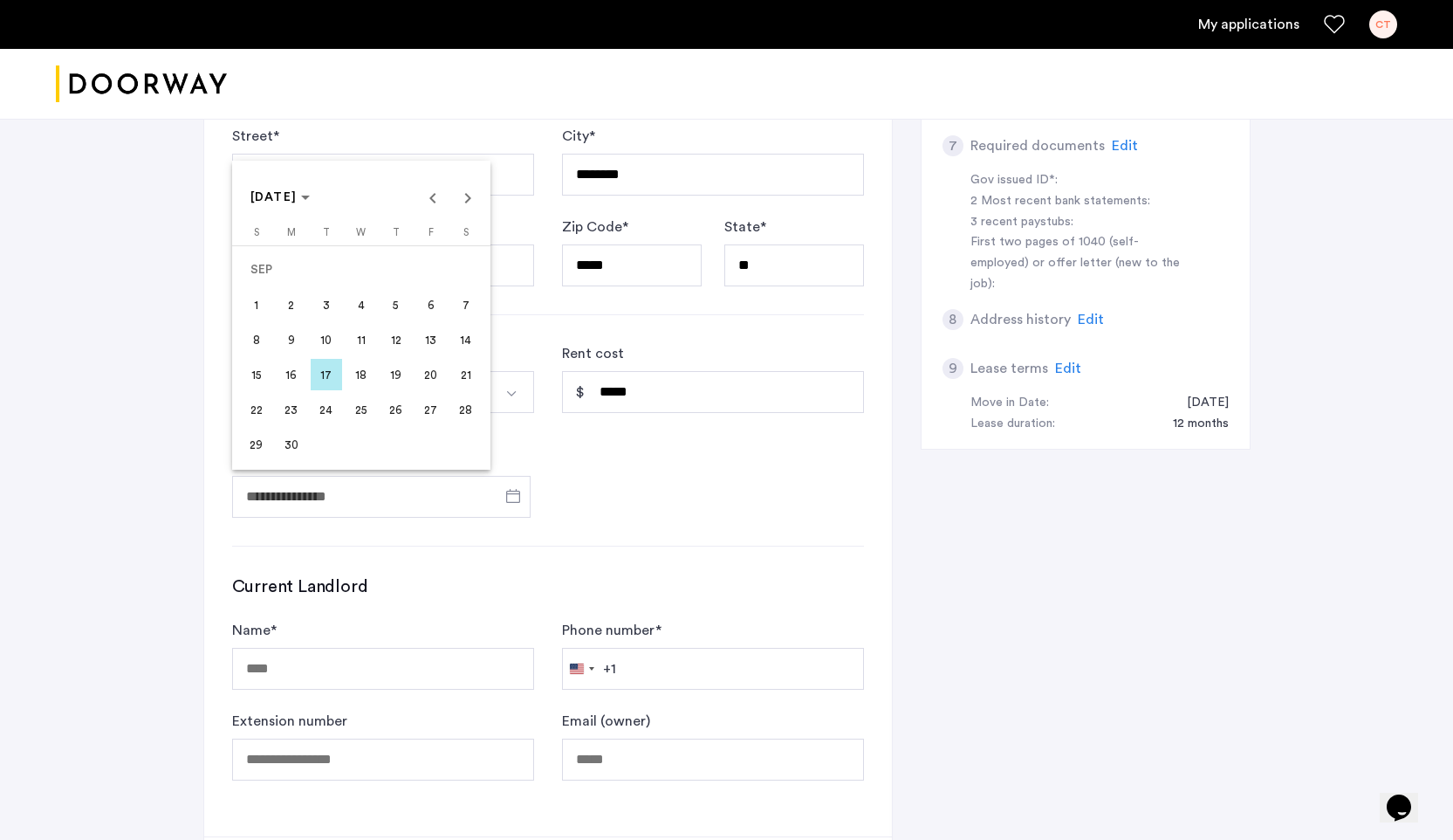
click at [262, 295] on span "1" at bounding box center [256, 304] width 32 height 32
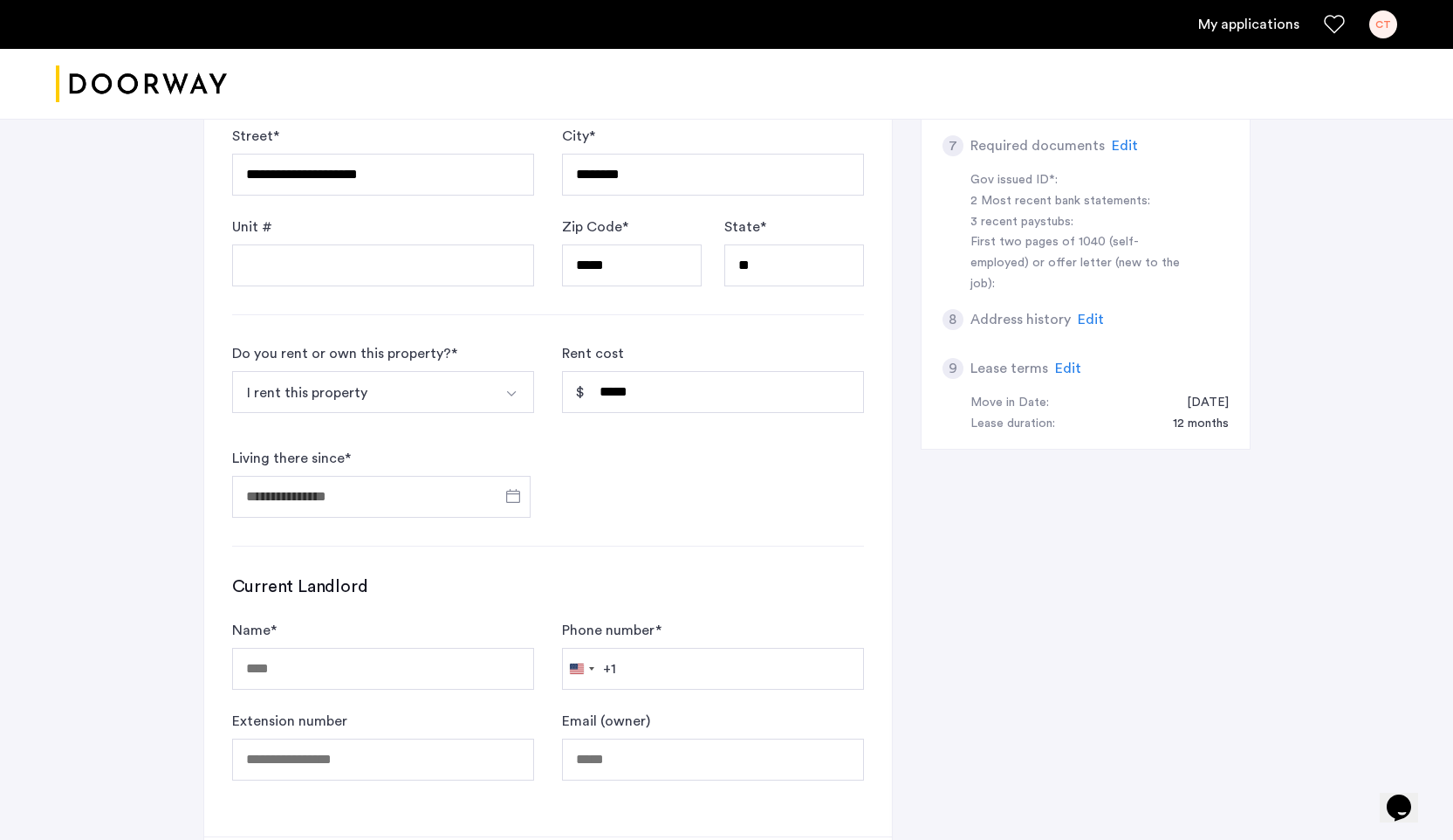
type input "**********"
click at [700, 495] on form "**********" at bounding box center [547, 430] width 631 height 175
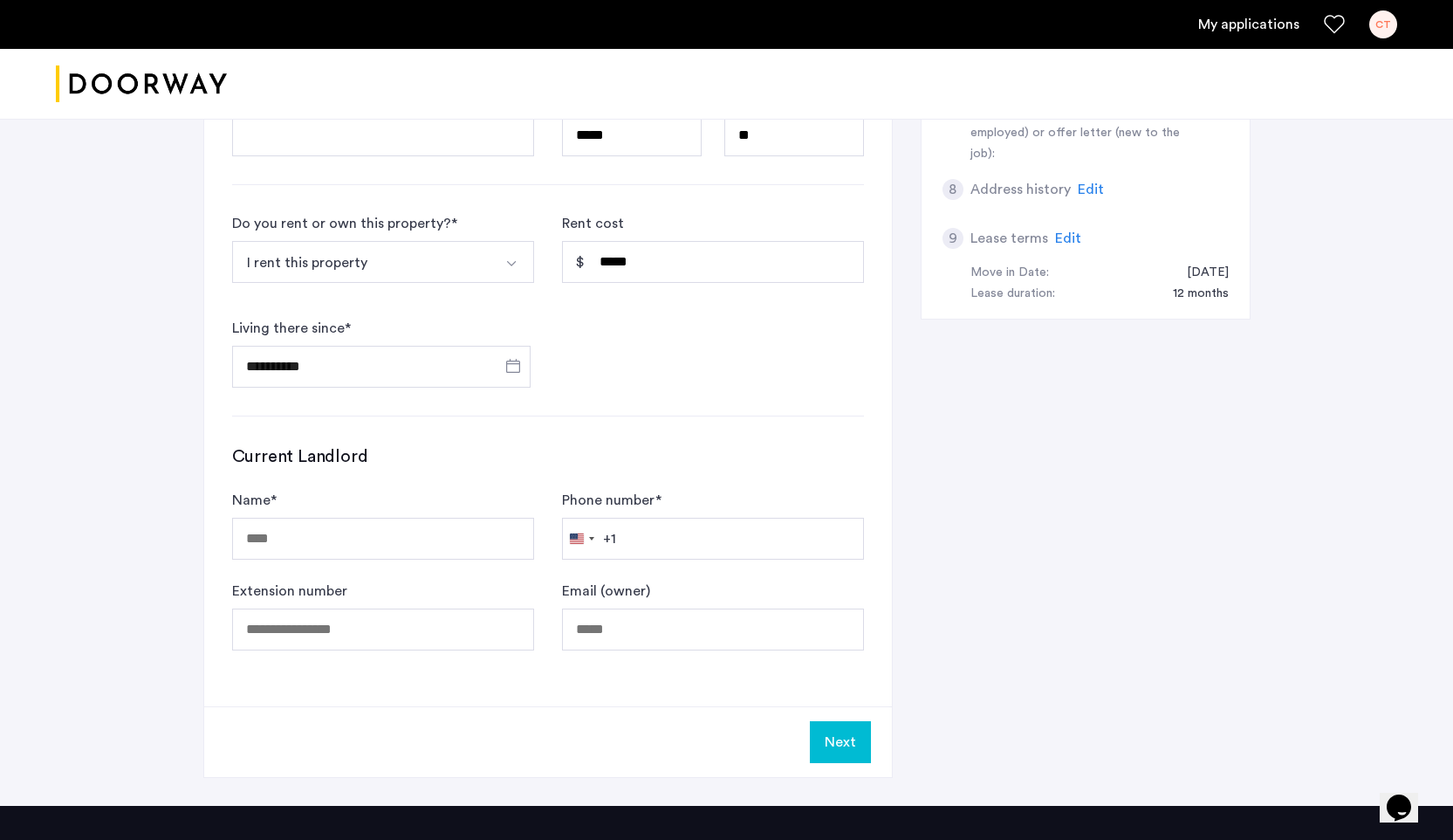
scroll to position [870, 0]
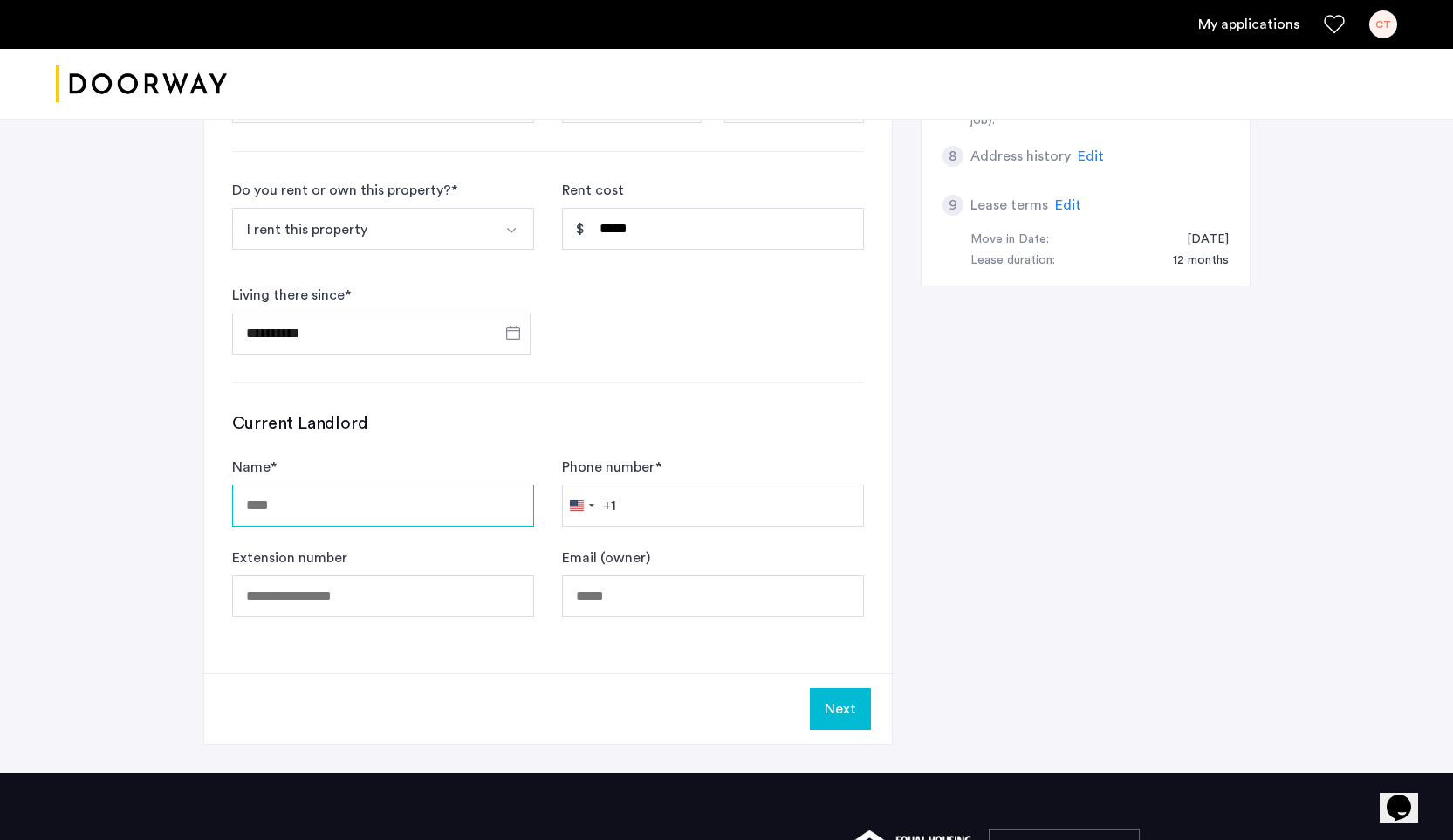
click at [364, 502] on input "Name *" at bounding box center [382, 505] width 302 height 42
click at [461, 442] on div "Current Landlord Name * Phone number * United States +1 +1 244 results found Af…" at bounding box center [547, 514] width 631 height 206
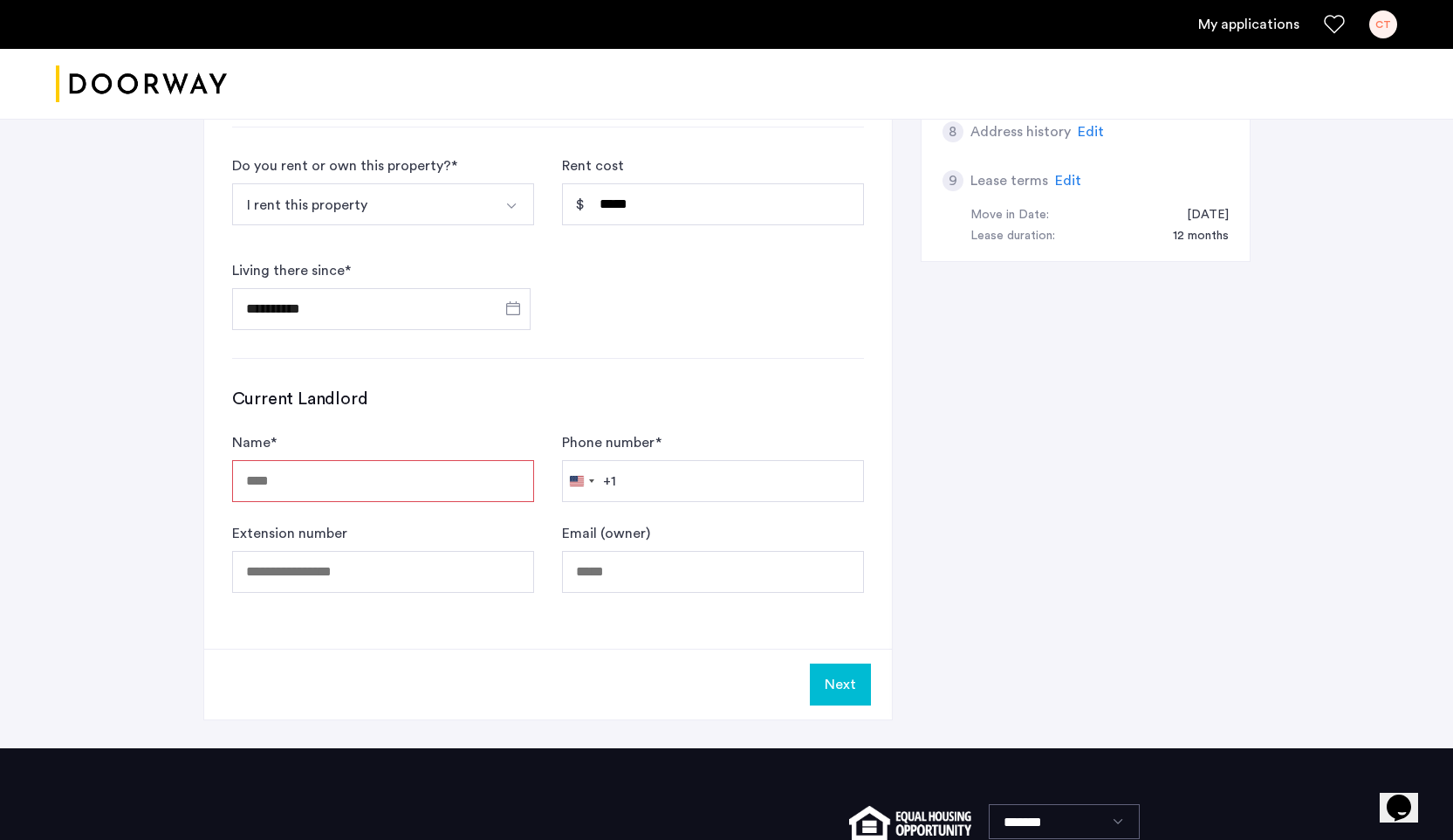
scroll to position [921, 0]
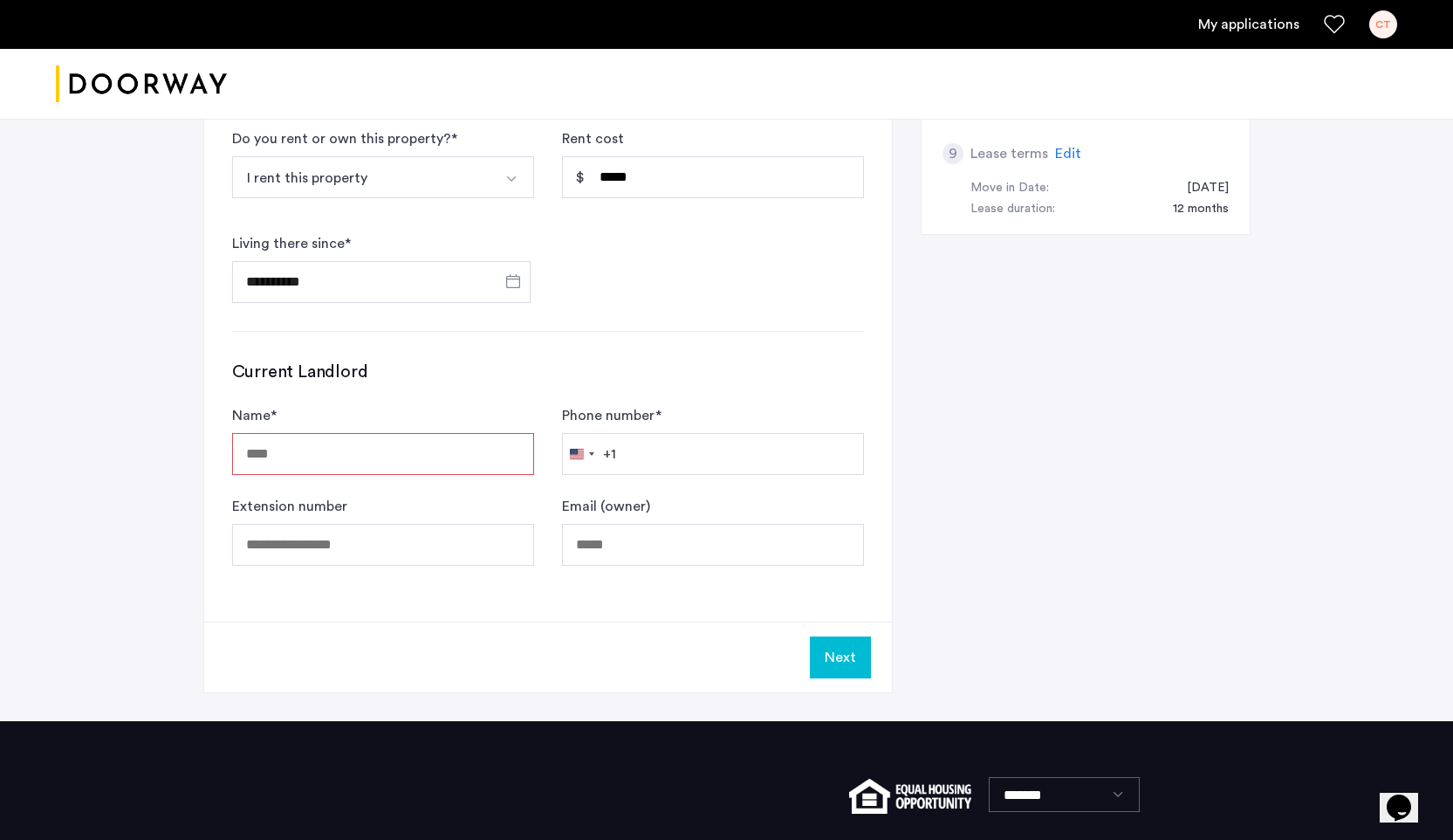
click at [434, 457] on input "Name *" at bounding box center [382, 453] width 302 height 42
type input "**********"
click at [796, 449] on input "Phone number *" at bounding box center [713, 453] width 302 height 42
click at [612, 453] on div "+1" at bounding box center [610, 454] width 14 height 21
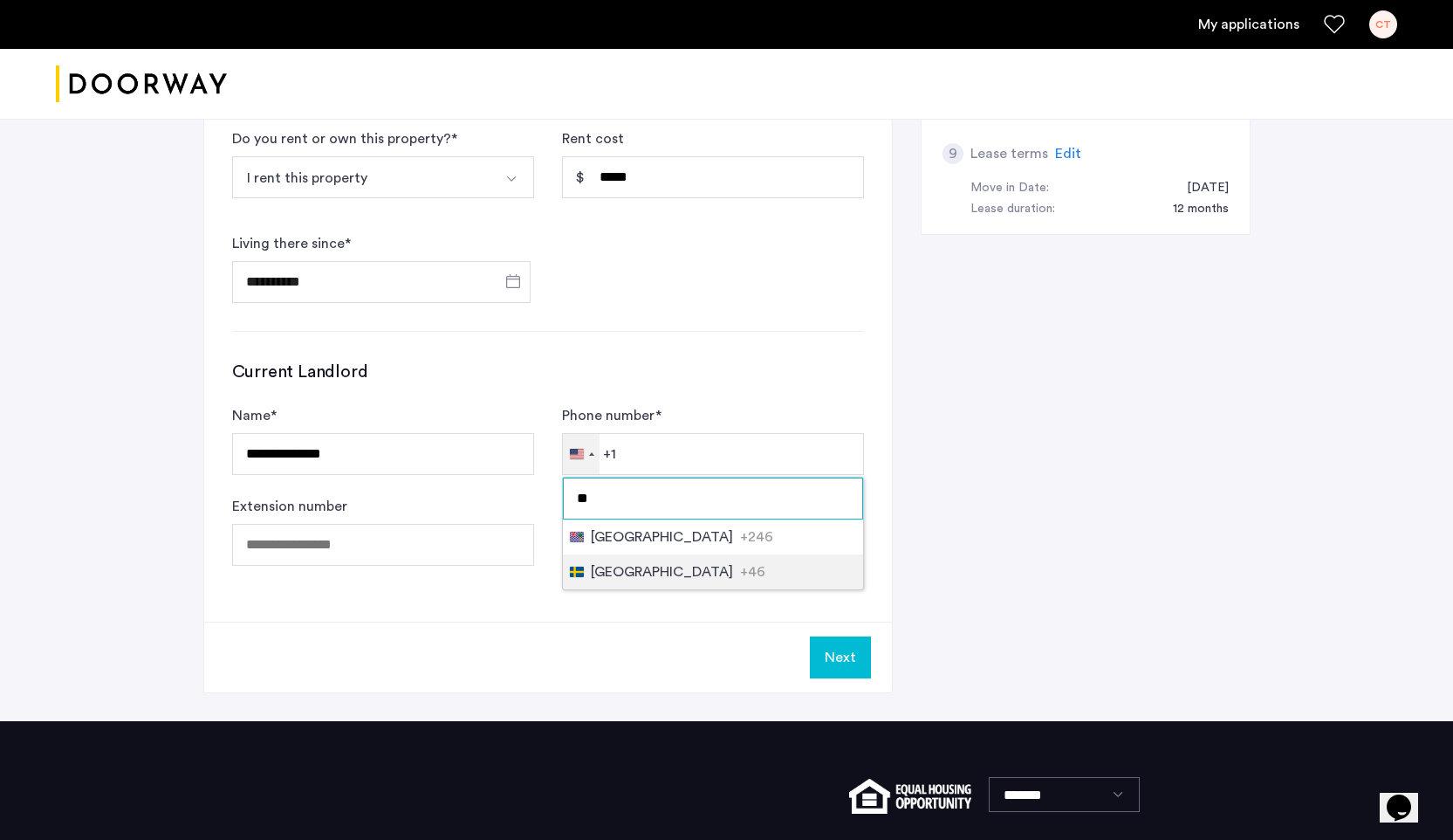
type input "**"
click at [740, 574] on span "+46" at bounding box center [752, 572] width 25 height 21
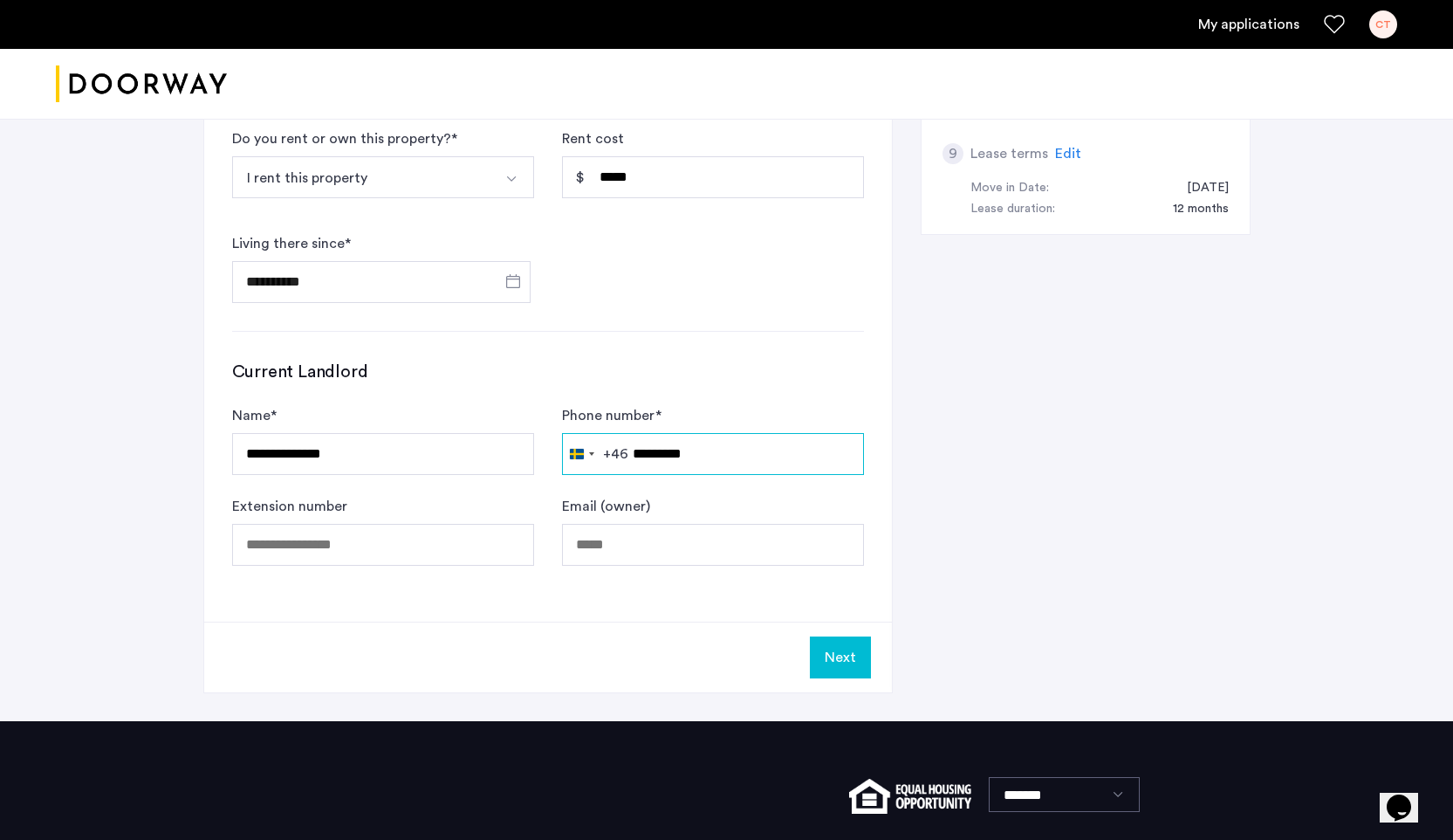
type input "*********"
click at [404, 560] on input "Extension number" at bounding box center [382, 544] width 302 height 42
click at [613, 553] on input "Email (owner)" at bounding box center [713, 544] width 302 height 42
click at [613, 499] on label "Email (owner)" at bounding box center [605, 506] width 88 height 21
click at [613, 523] on input "Email (owner)" at bounding box center [713, 544] width 302 height 42
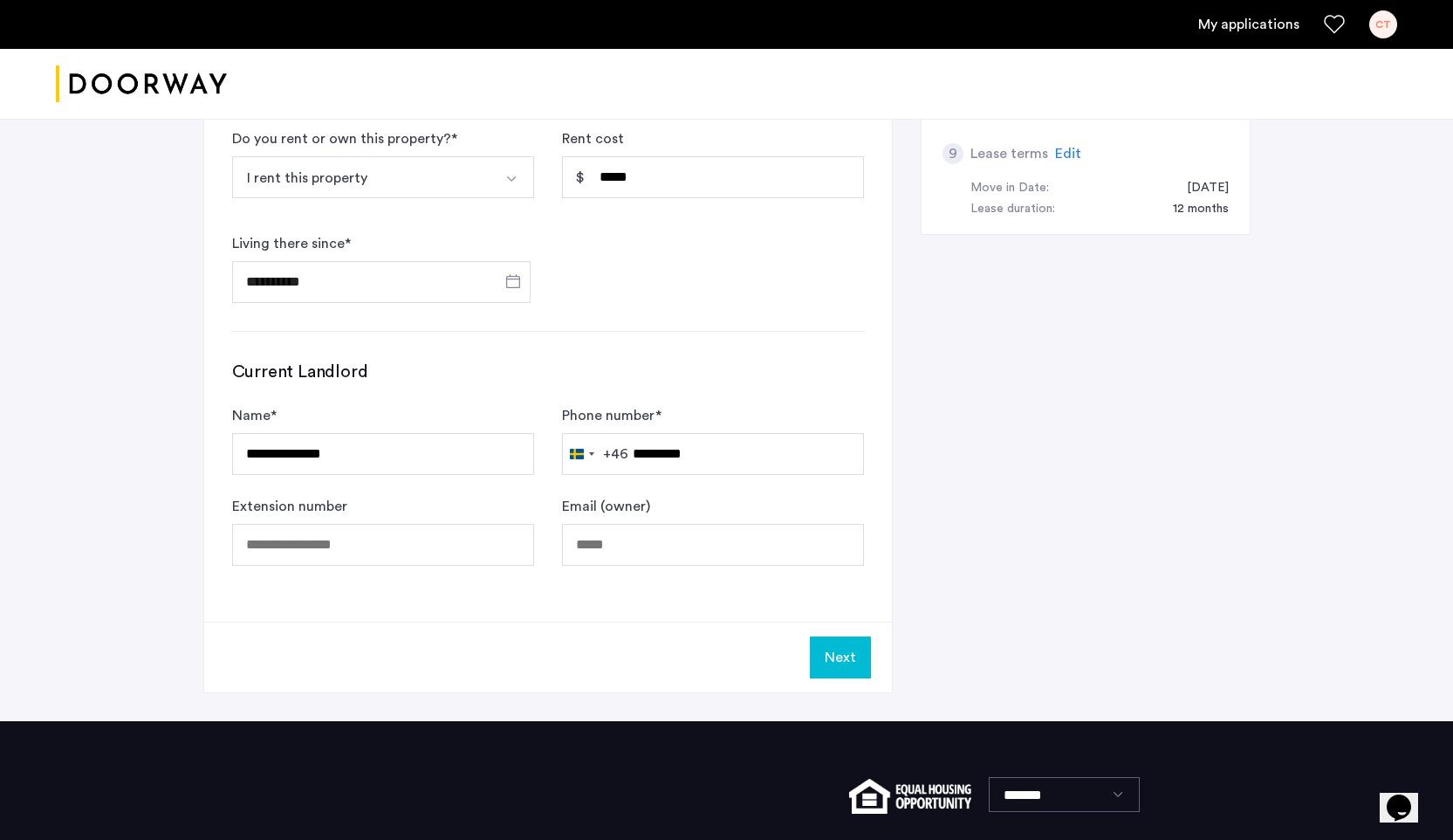
click at [849, 656] on button "Next" at bounding box center [840, 657] width 61 height 42
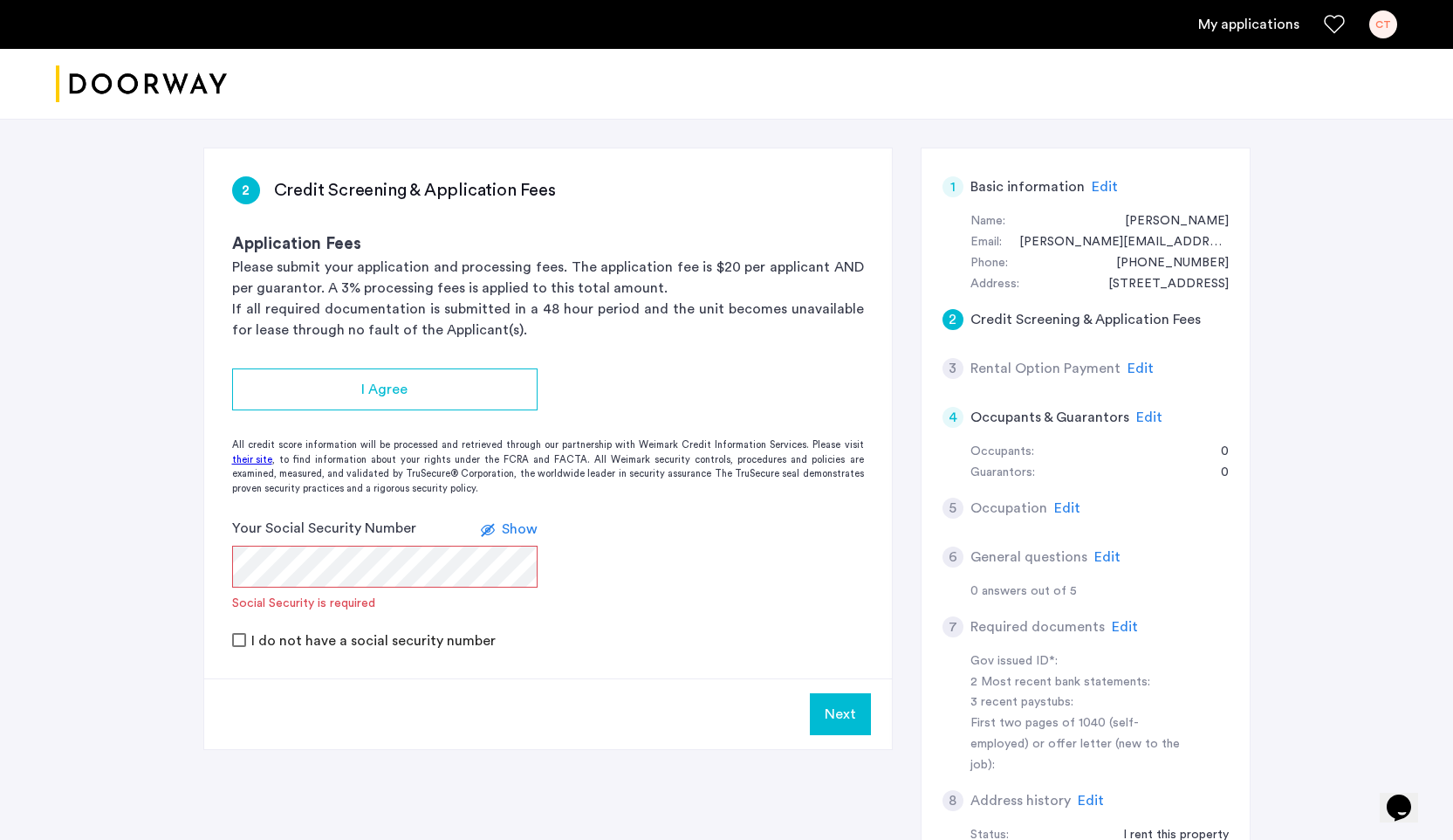
scroll to position [259, 0]
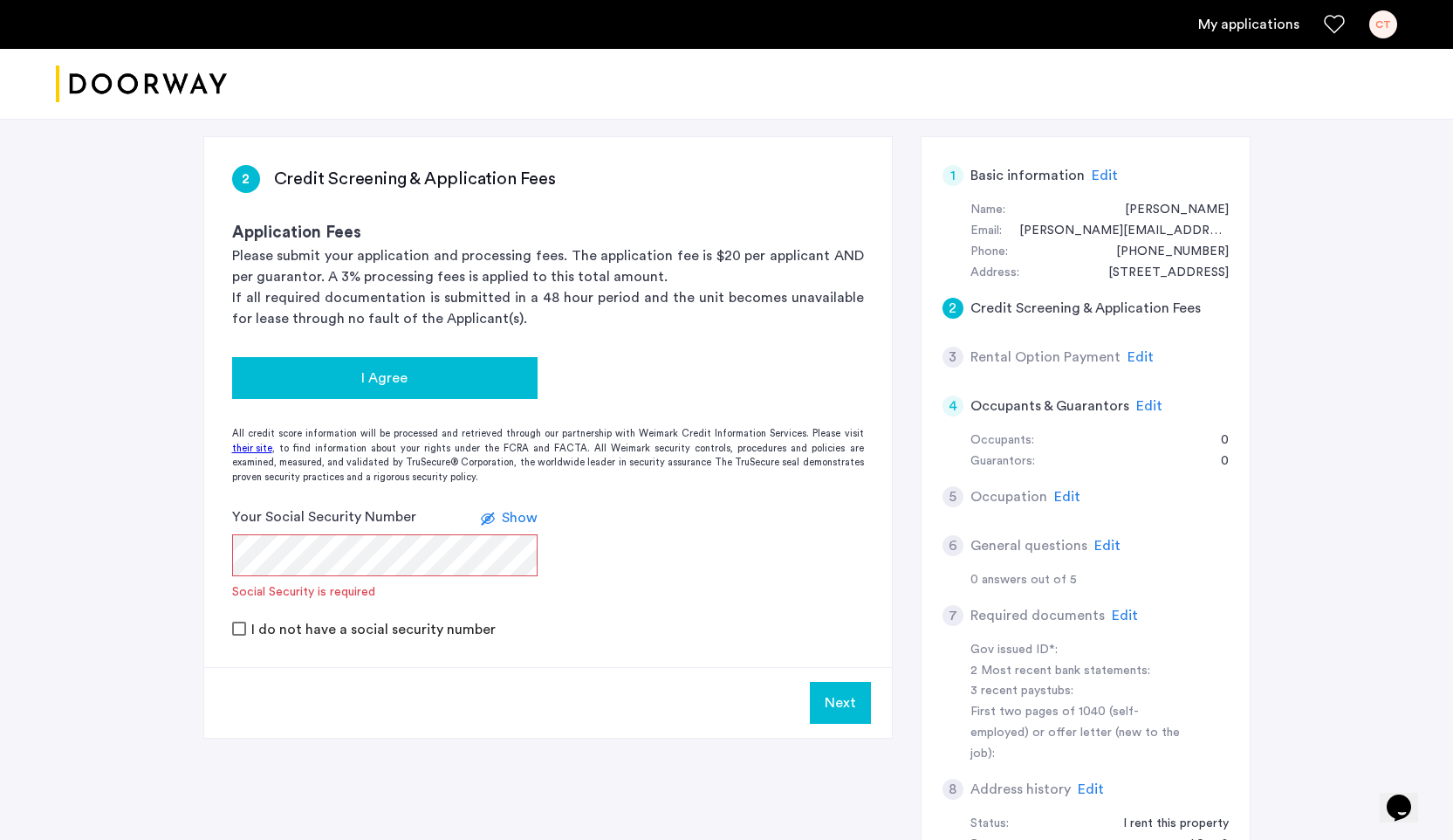
click at [496, 394] on button "I Agree" at bounding box center [384, 378] width 305 height 42
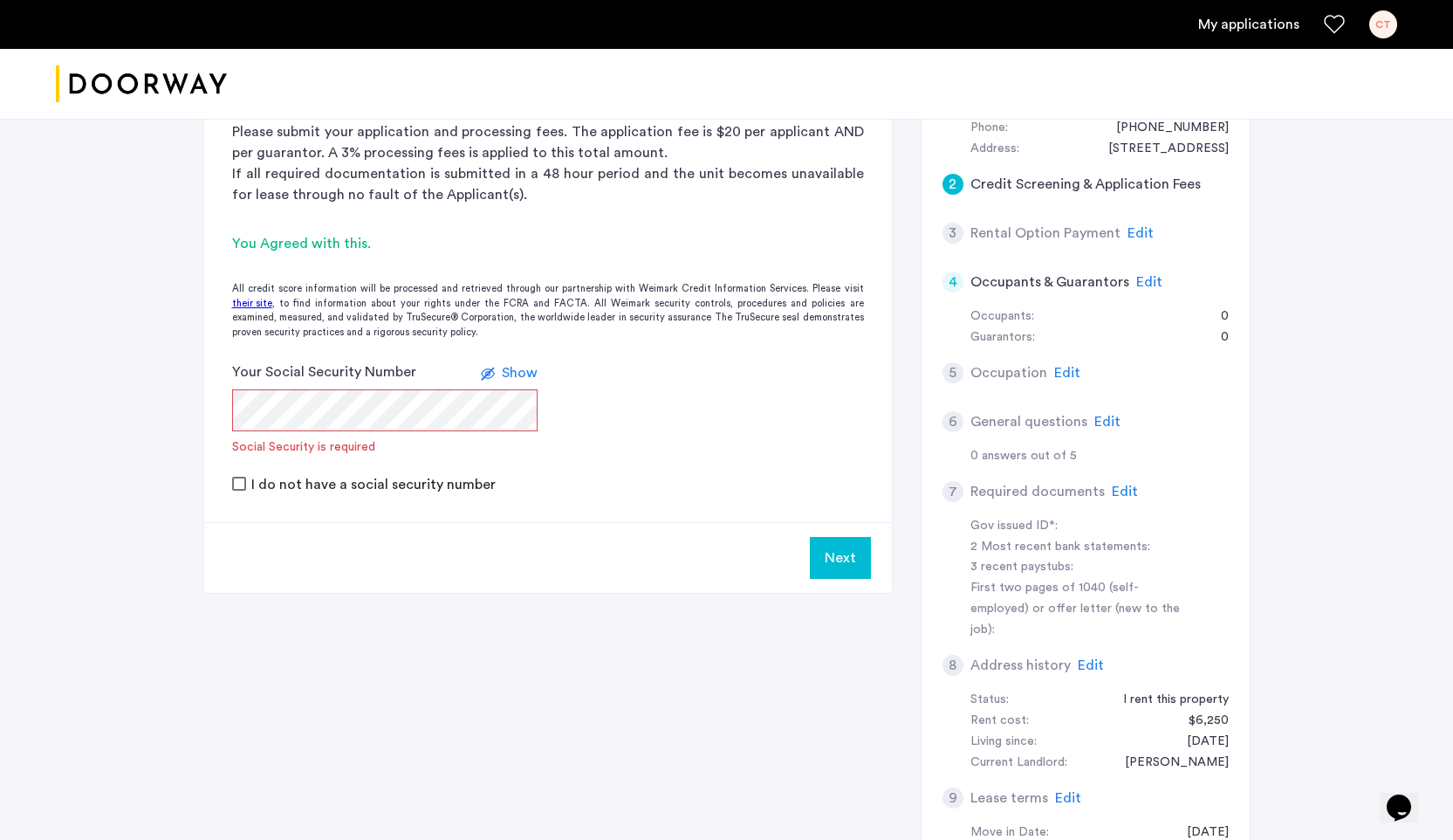
scroll to position [380, 0]
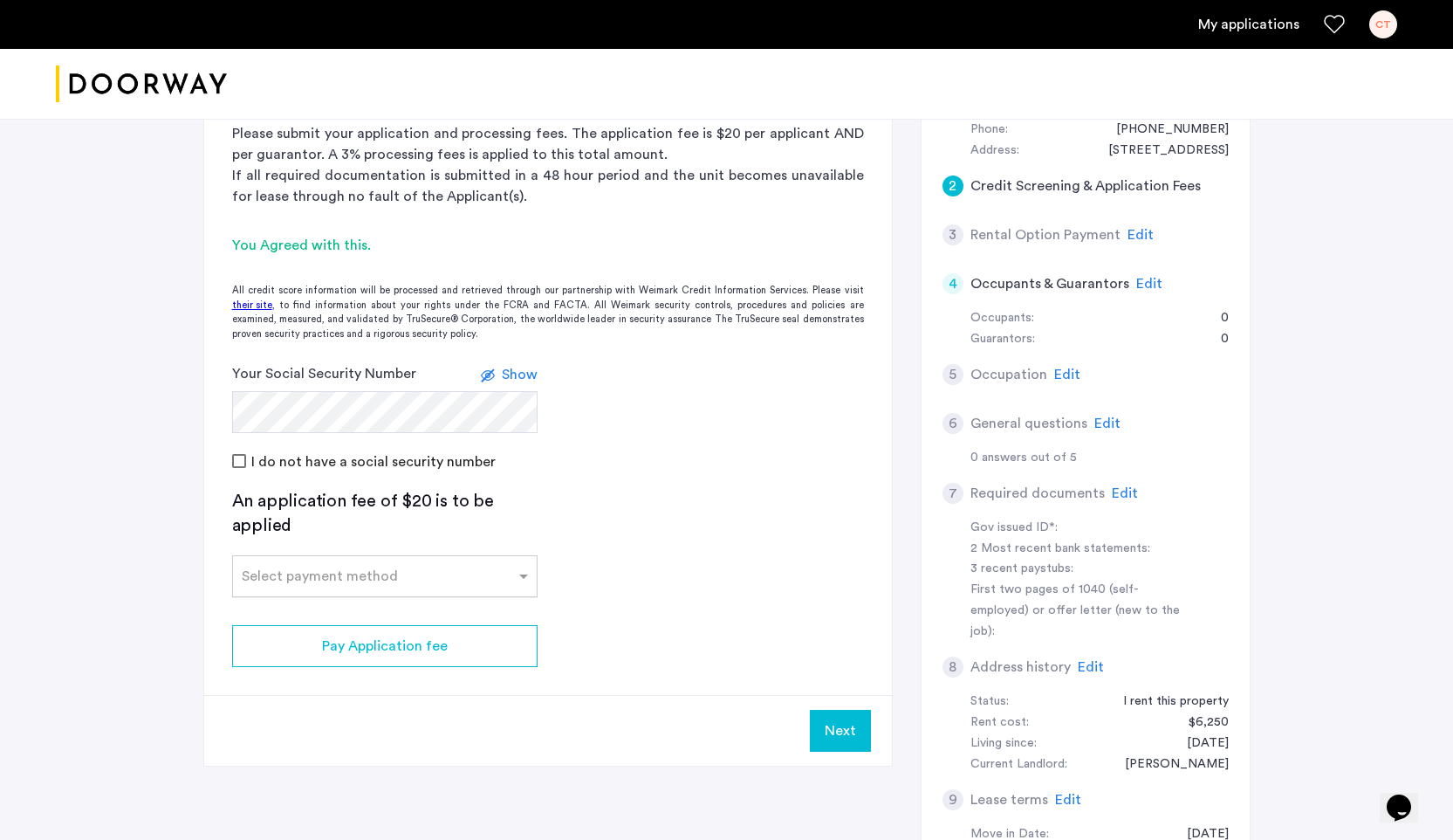
click at [479, 577] on input "text" at bounding box center [367, 573] width 251 height 13
click at [411, 617] on div "Credit Card" at bounding box center [384, 614] width 304 height 35
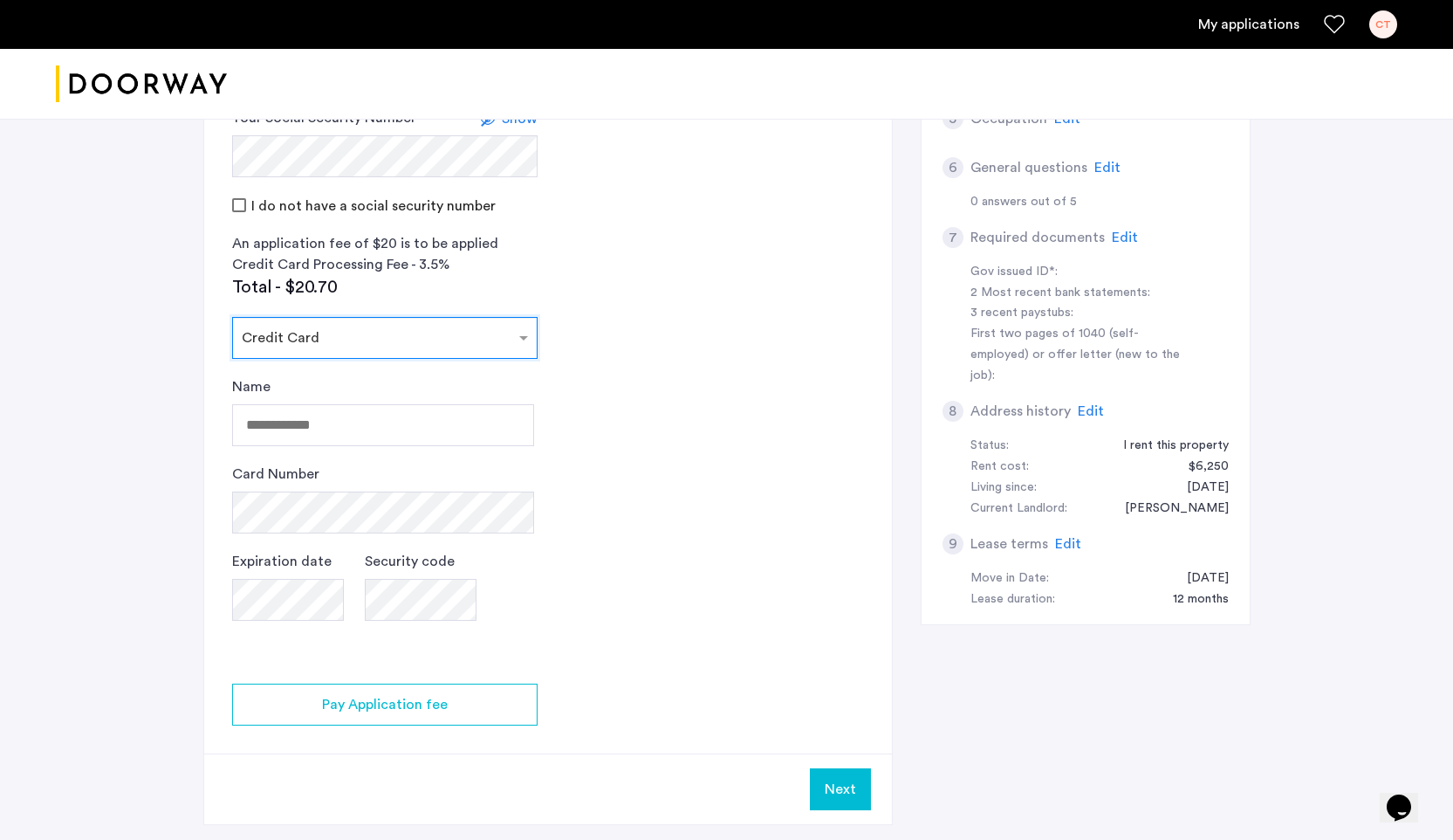
scroll to position [655, 0]
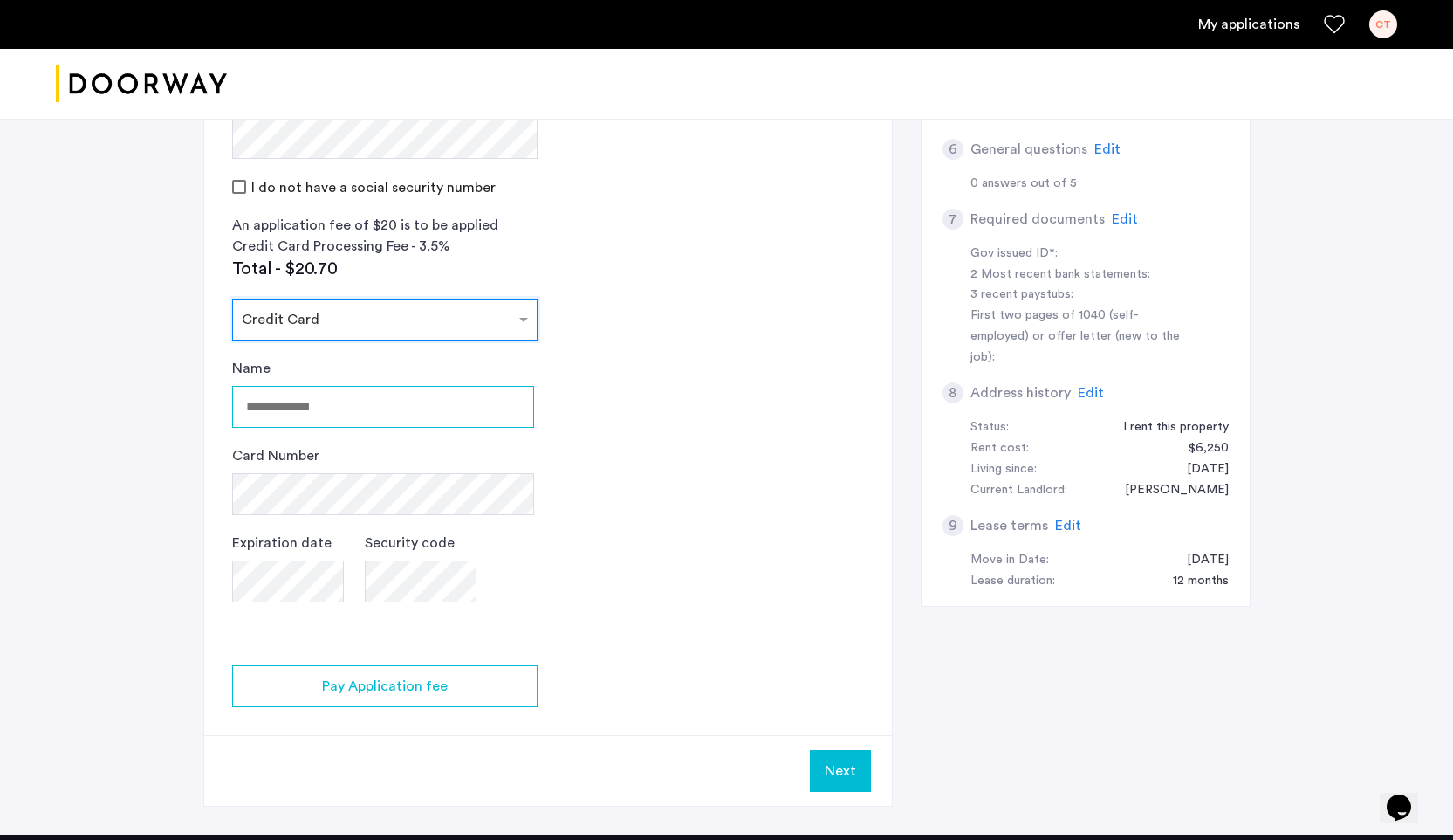
click at [382, 408] on input "Name" at bounding box center [382, 406] width 302 height 42
type input "**********"
click at [722, 394] on app-credit-screening "2 Credit Screening & Application Fees Application Fees Please submit your appli…" at bounding box center [548, 273] width 687 height 1065
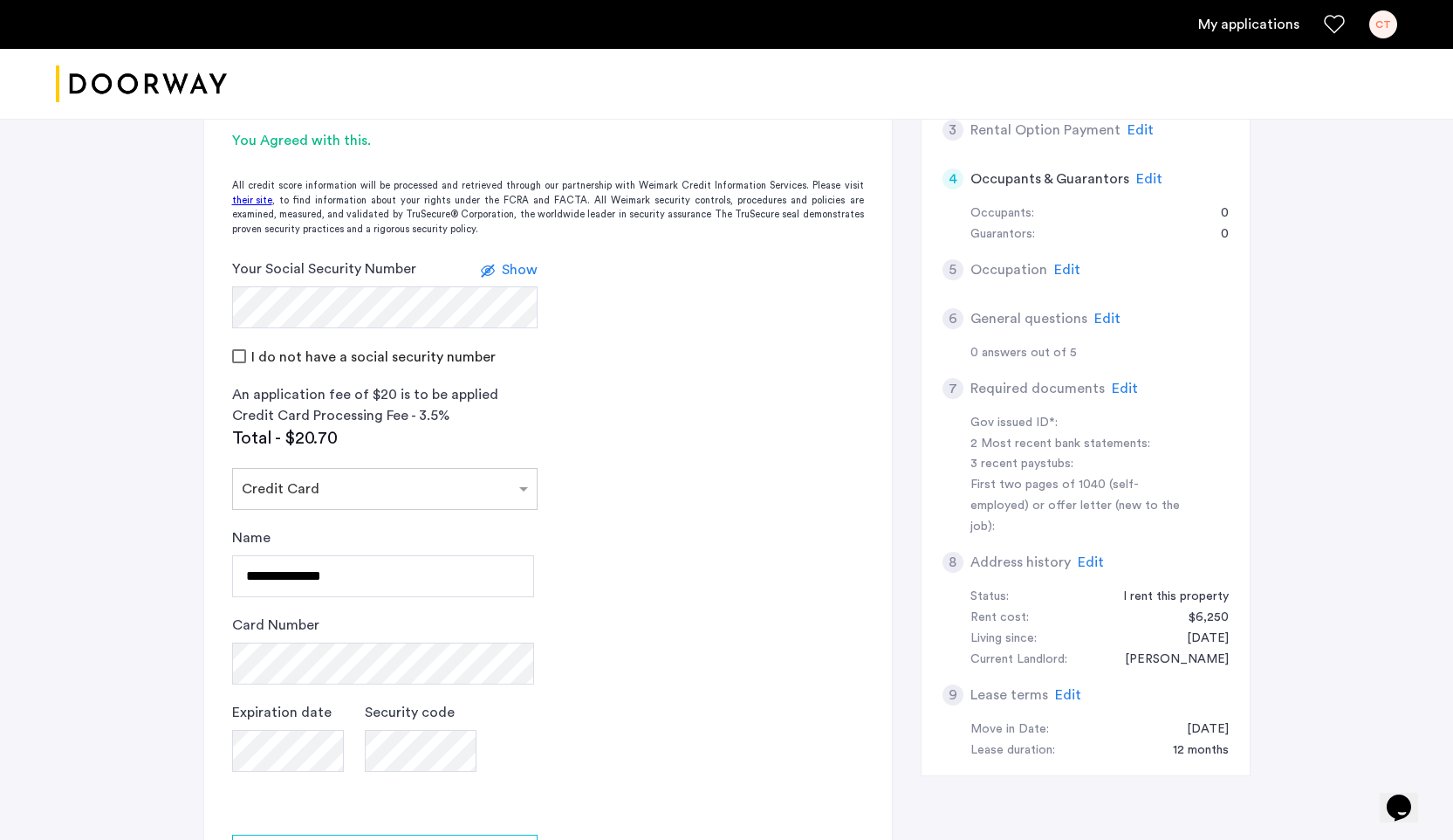
scroll to position [493, 0]
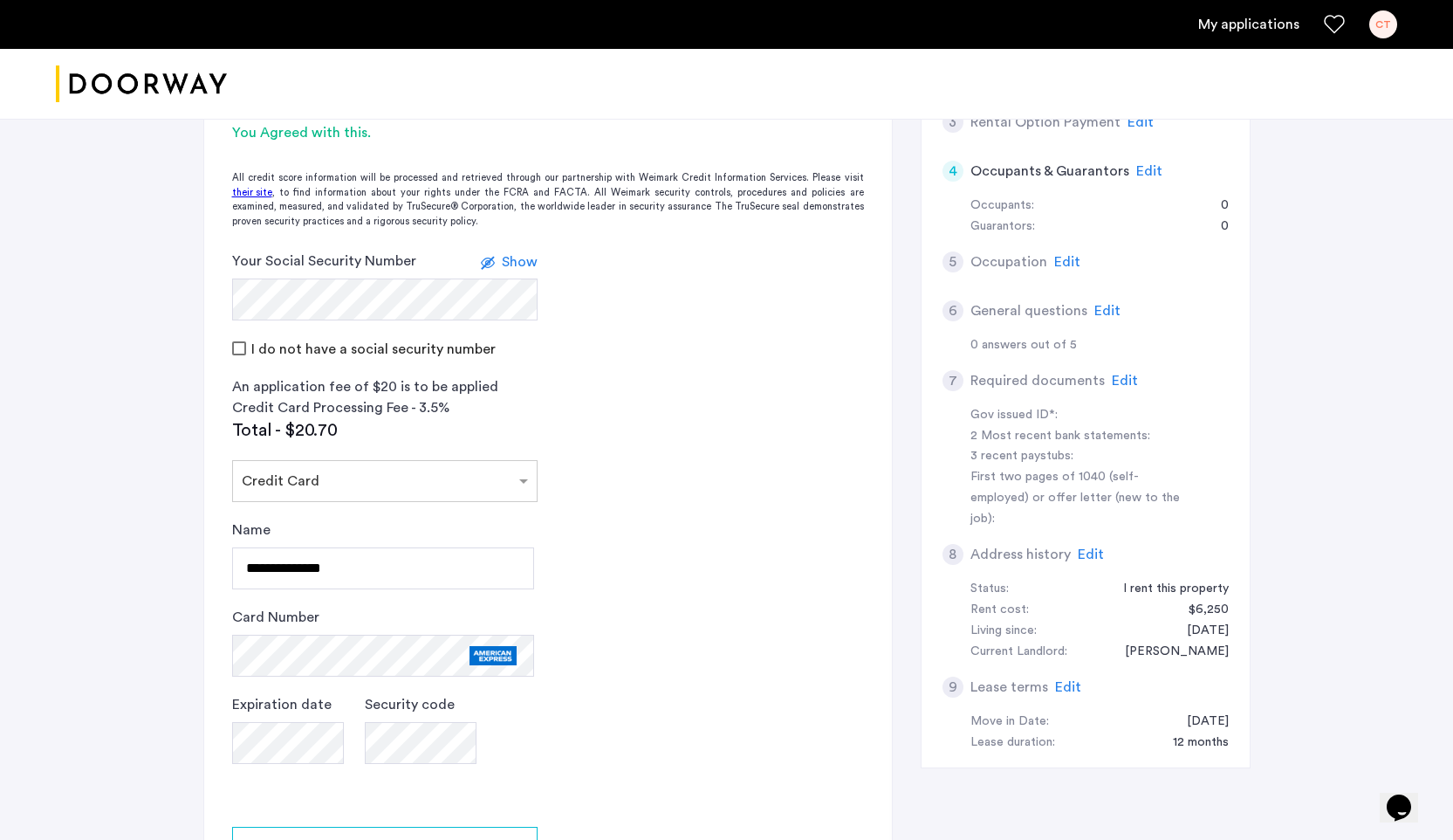
click at [694, 543] on app-credit-screening "2 Credit Screening & Application Fees Application Fees Please submit your appli…" at bounding box center [548, 434] width 687 height 1065
click at [734, 571] on app-credit-screening "2 Credit Screening & Application Fees Application Fees Please submit your appli…" at bounding box center [548, 434] width 687 height 1065
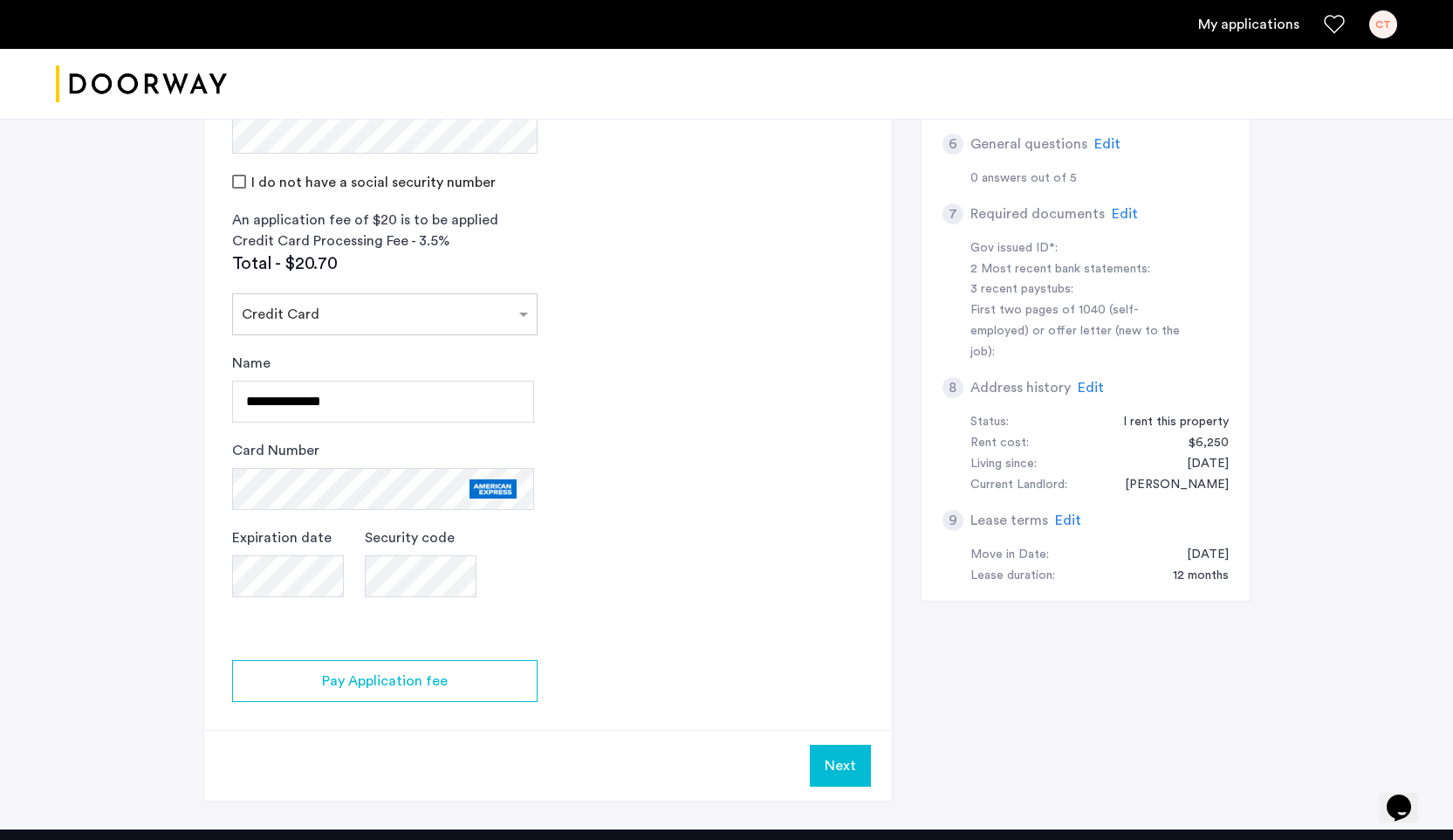
scroll to position [653, 0]
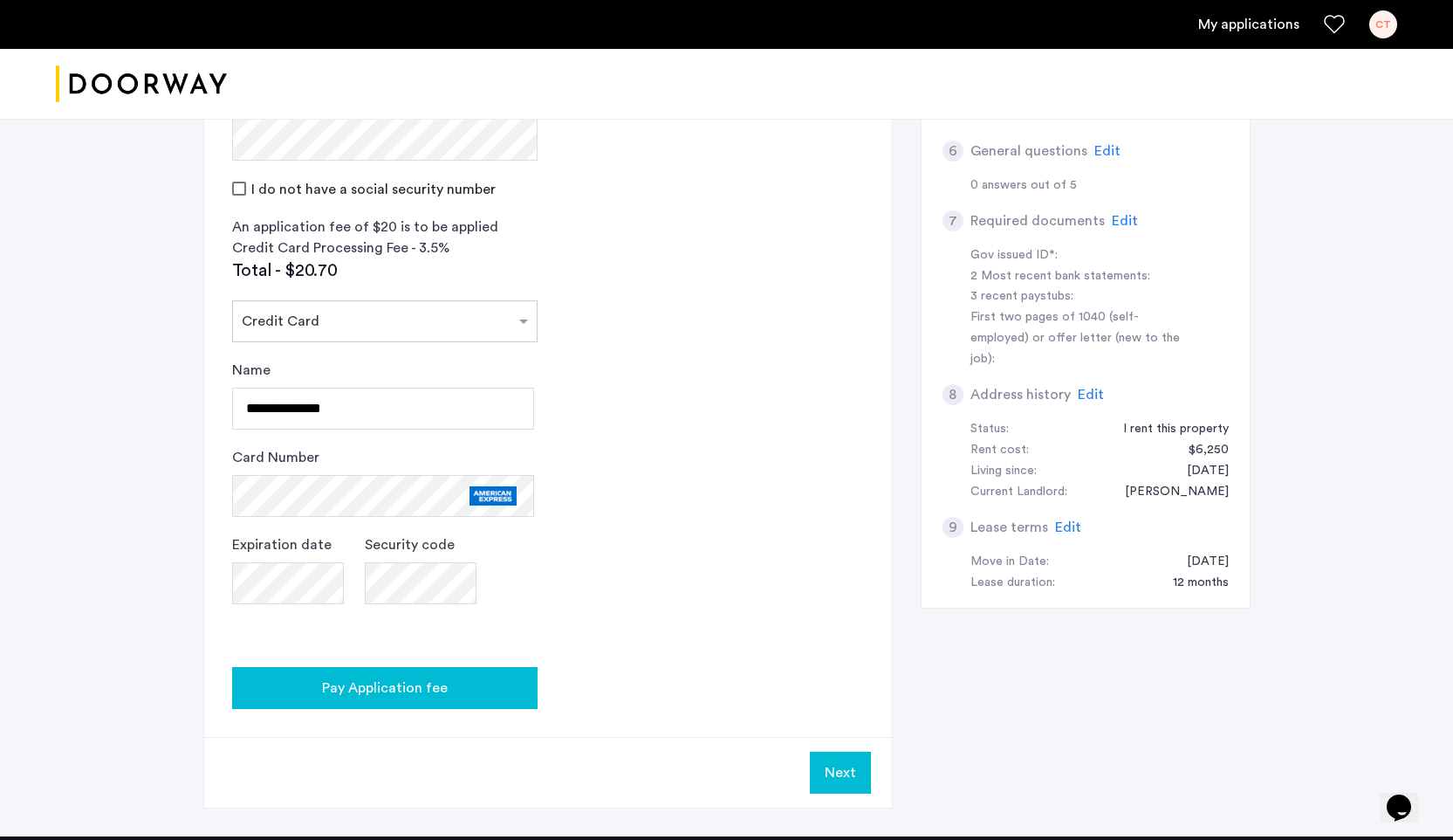
click at [336, 691] on span "Pay Application fee" at bounding box center [385, 687] width 126 height 21
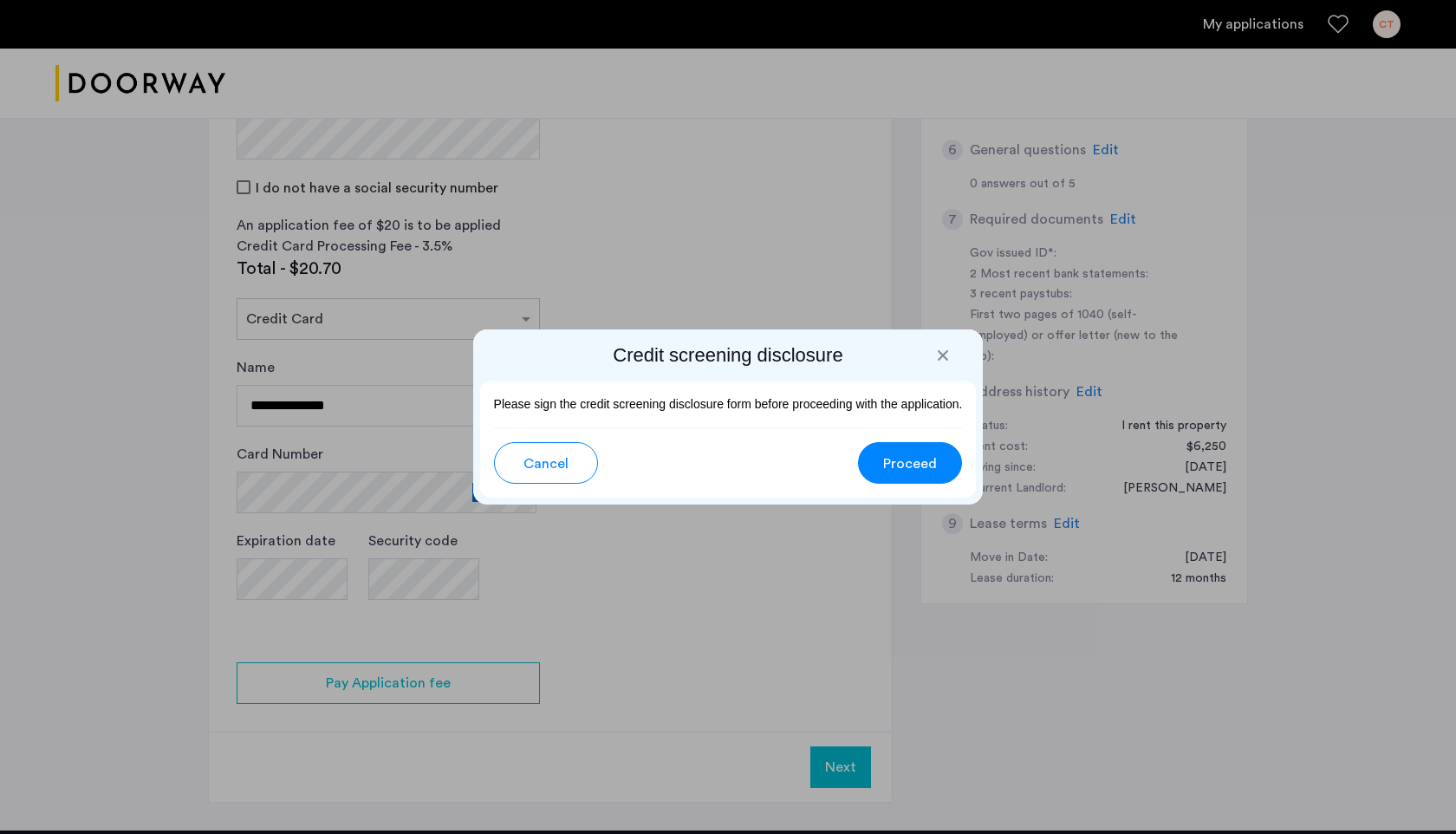
click at [897, 474] on button "Proceed" at bounding box center [910, 462] width 104 height 41
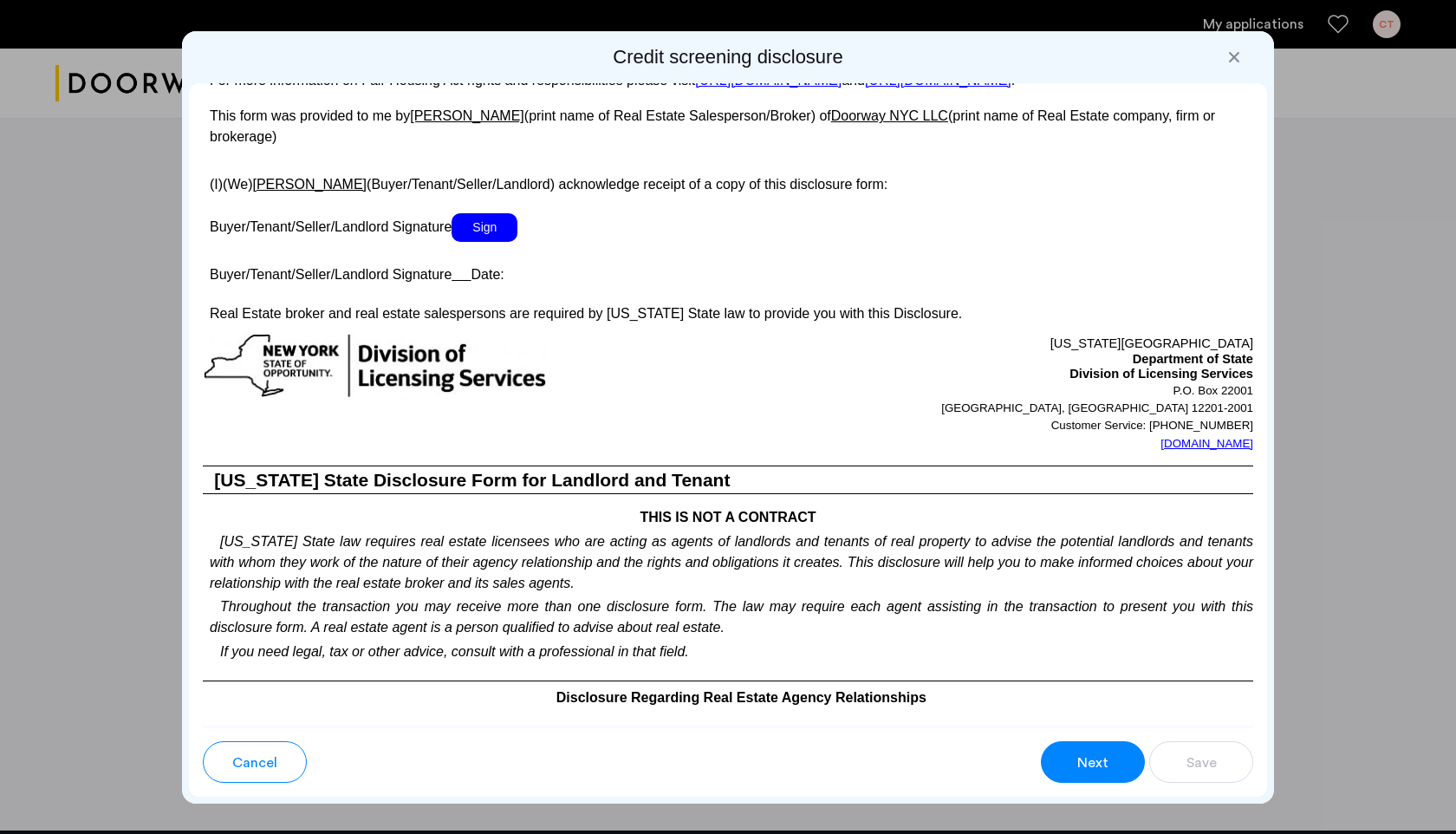
scroll to position [3009, 0]
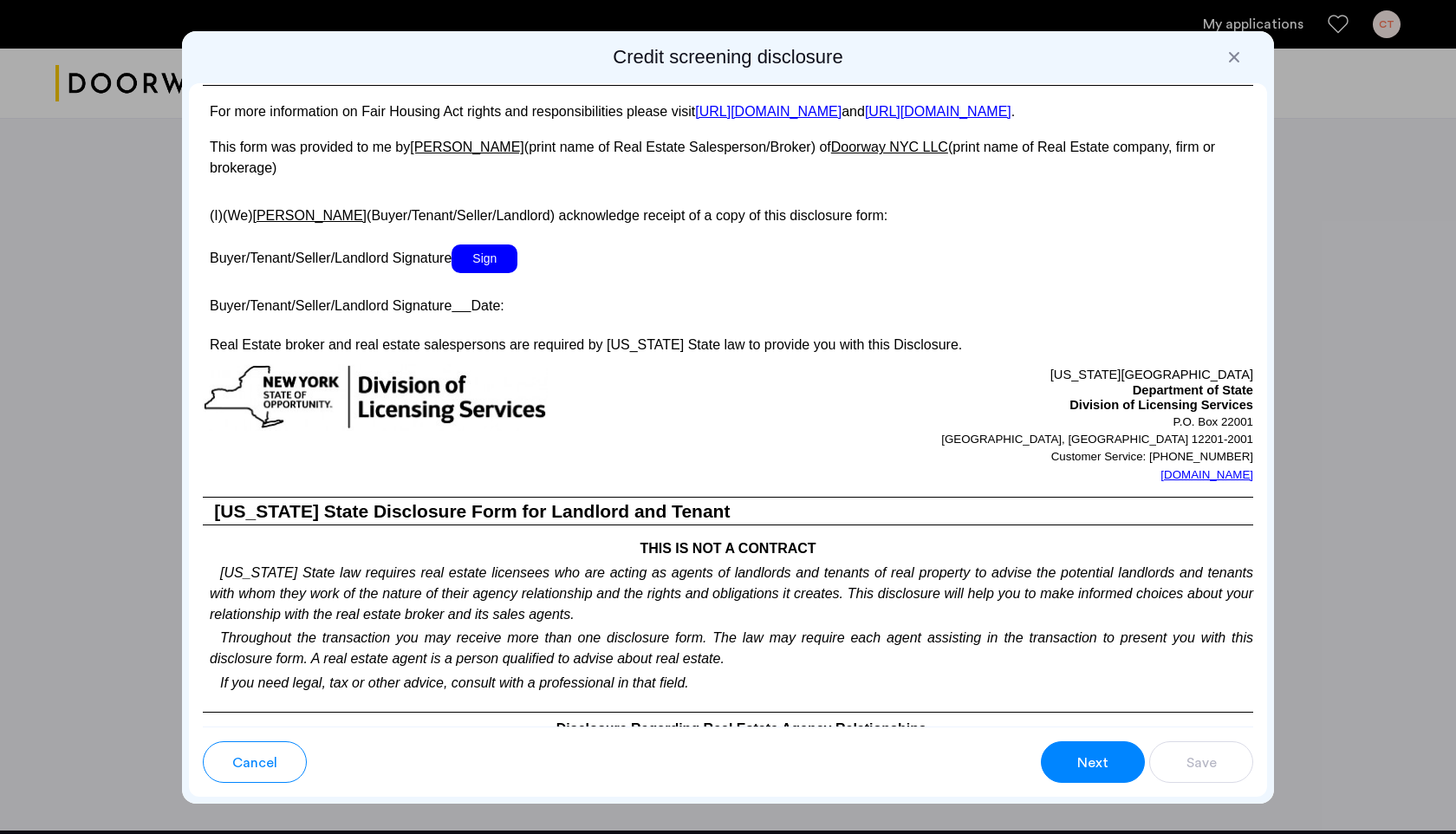
click at [485, 273] on span "Sign" at bounding box center [484, 259] width 66 height 29
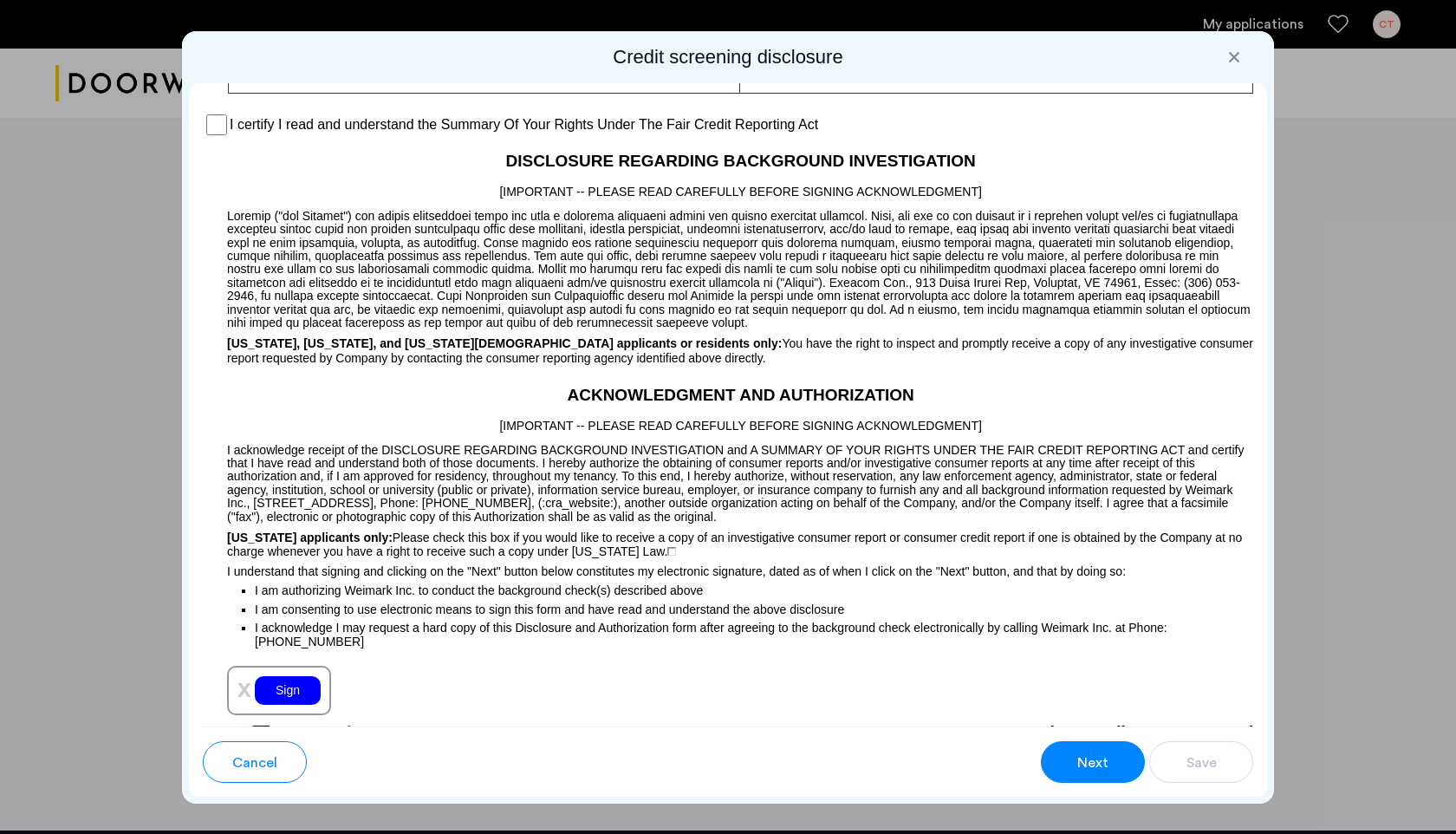
scroll to position [1540, 0]
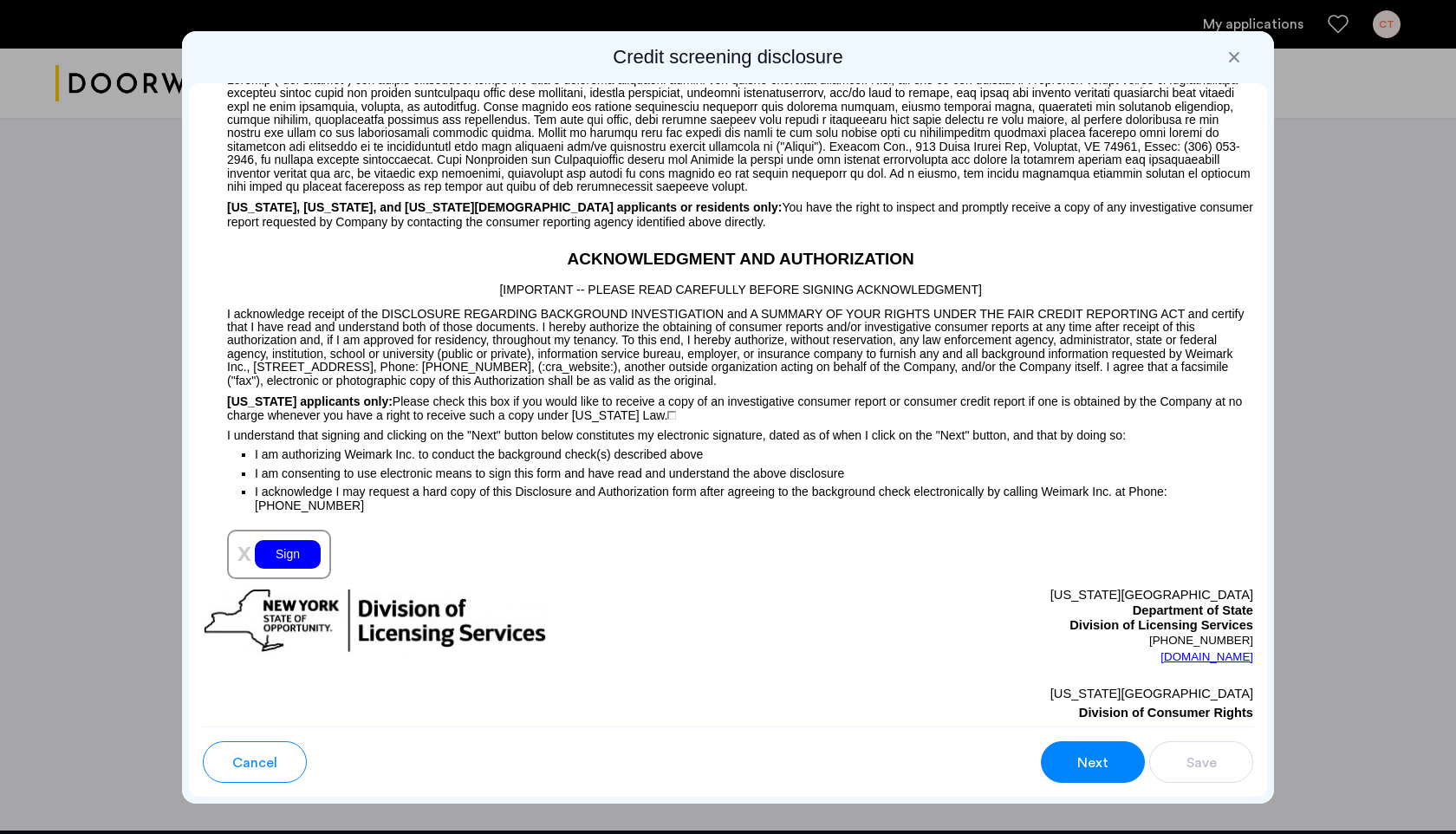
click at [306, 568] on div "Sign" at bounding box center [288, 554] width 66 height 29
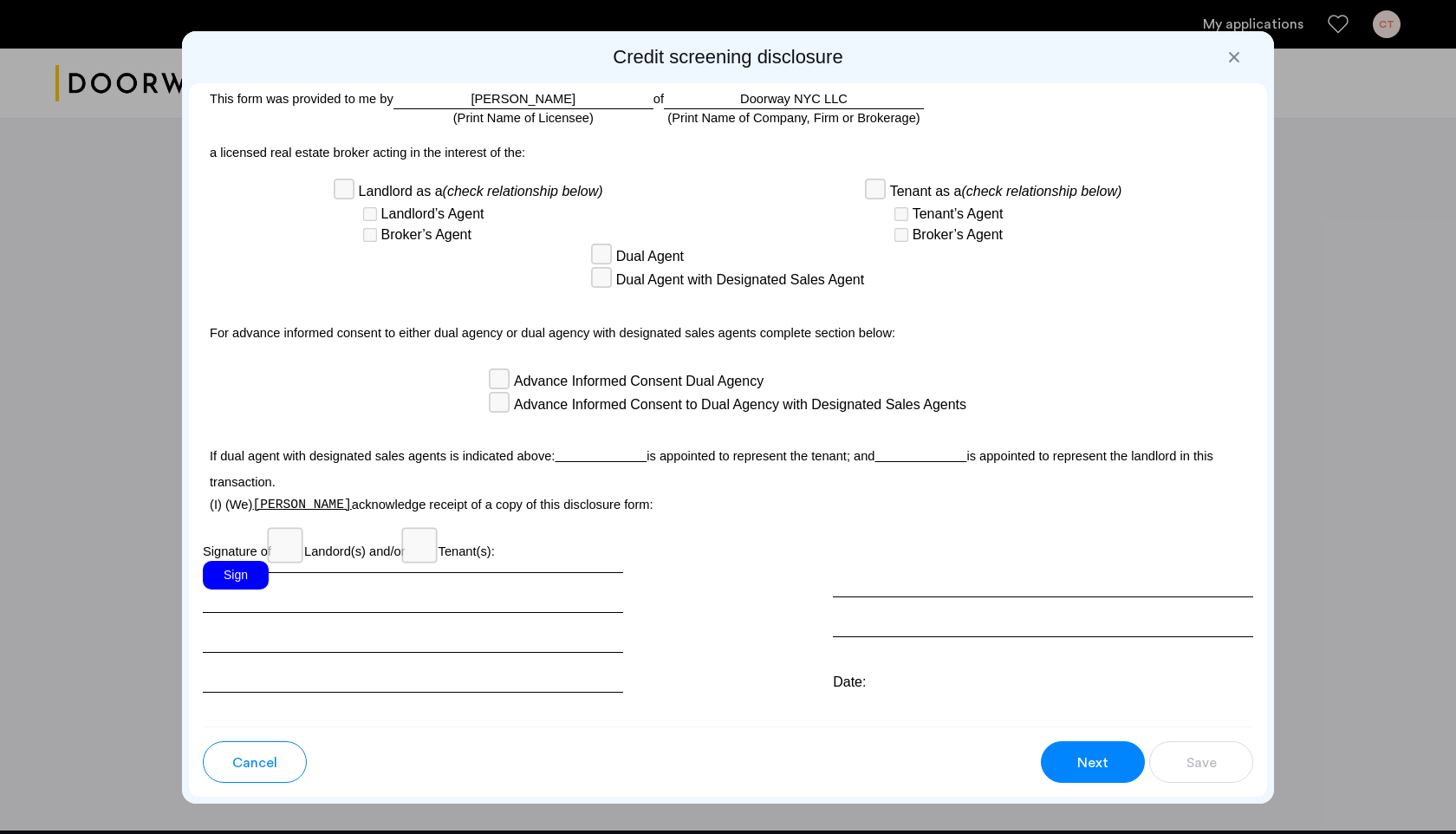
scroll to position [4626, 0]
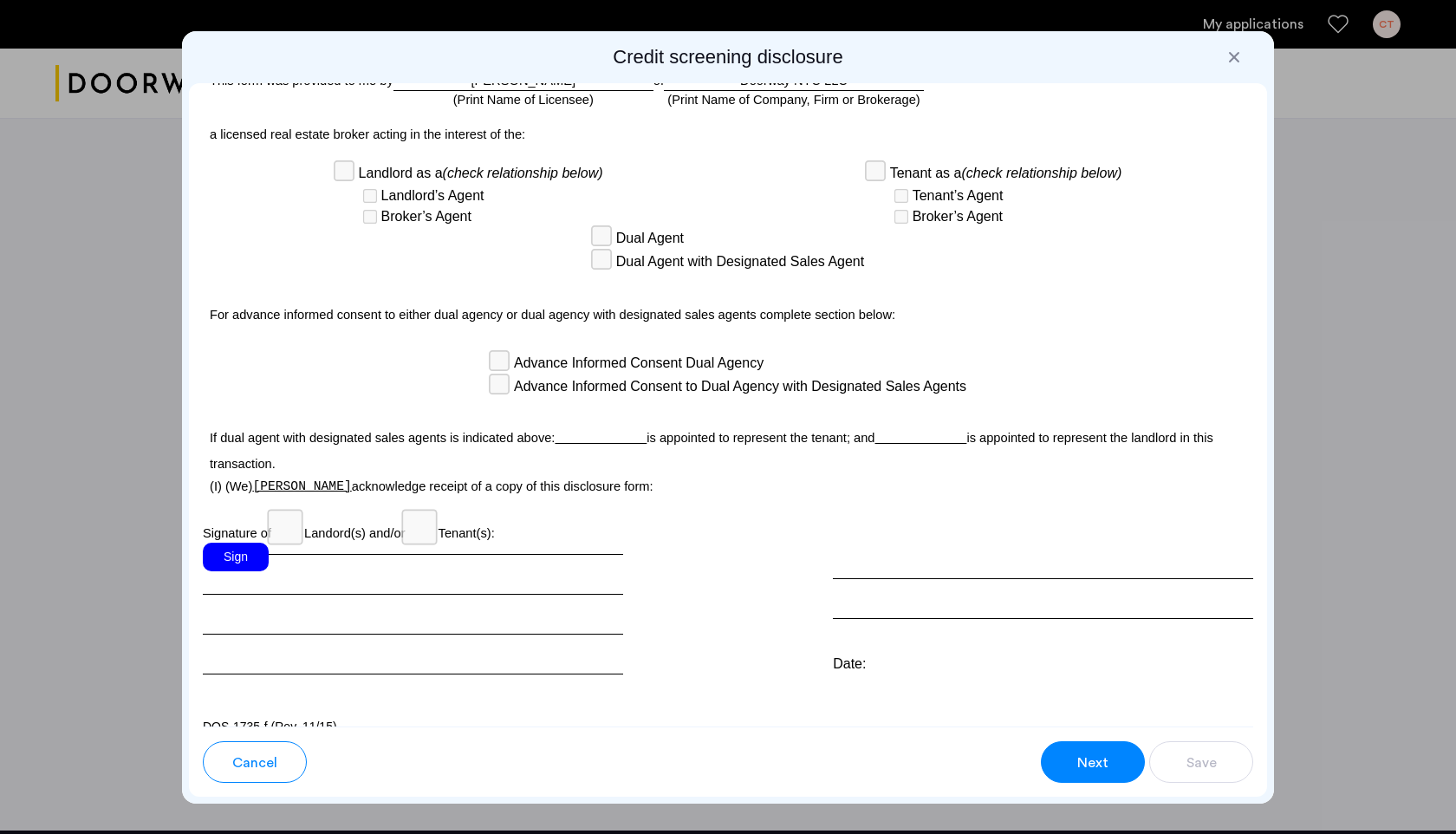
click at [235, 558] on div "Sign" at bounding box center [236, 557] width 66 height 29
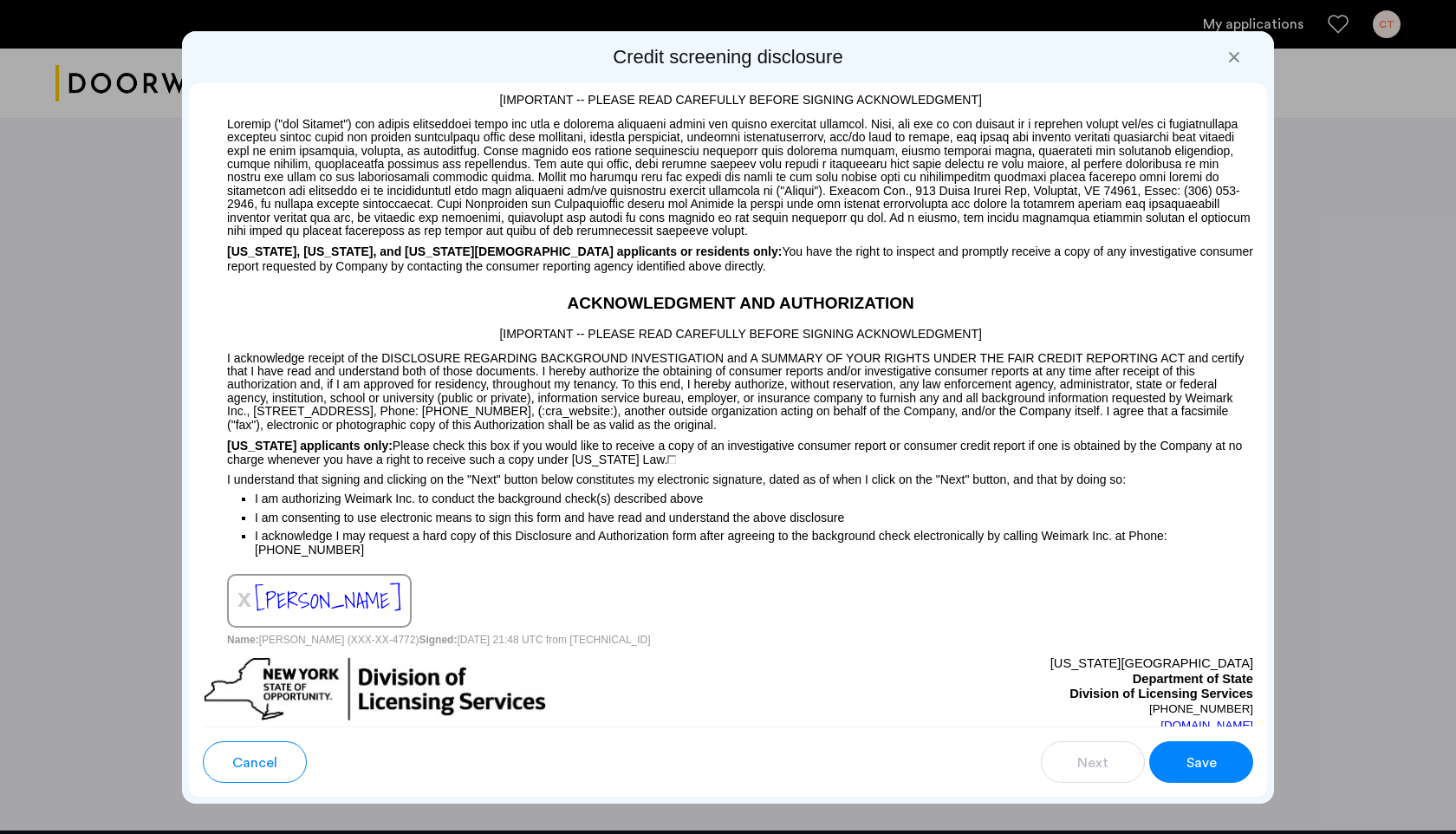
scroll to position [1501, 0]
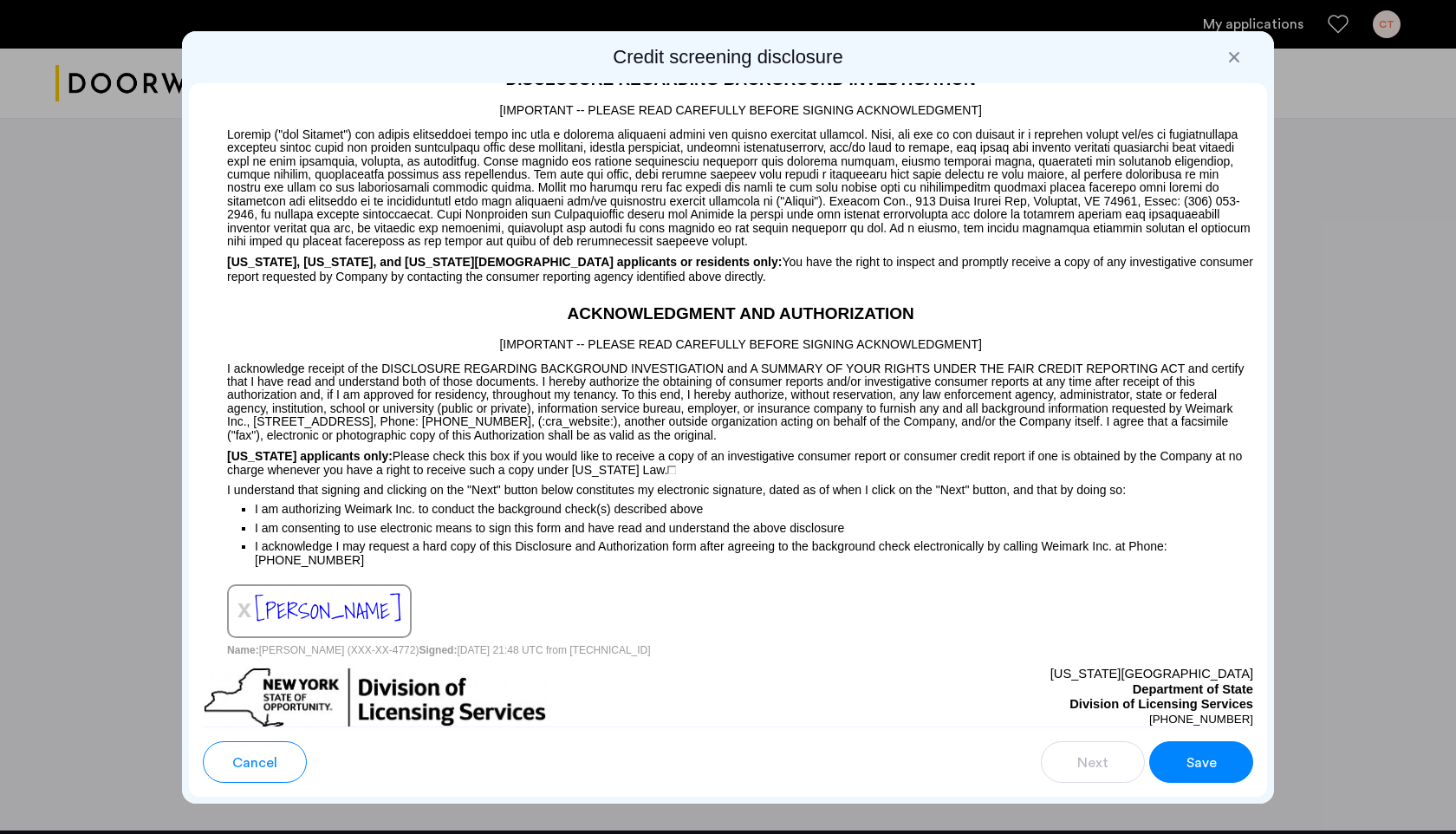
click at [1214, 758] on span "Save" at bounding box center [1201, 763] width 31 height 21
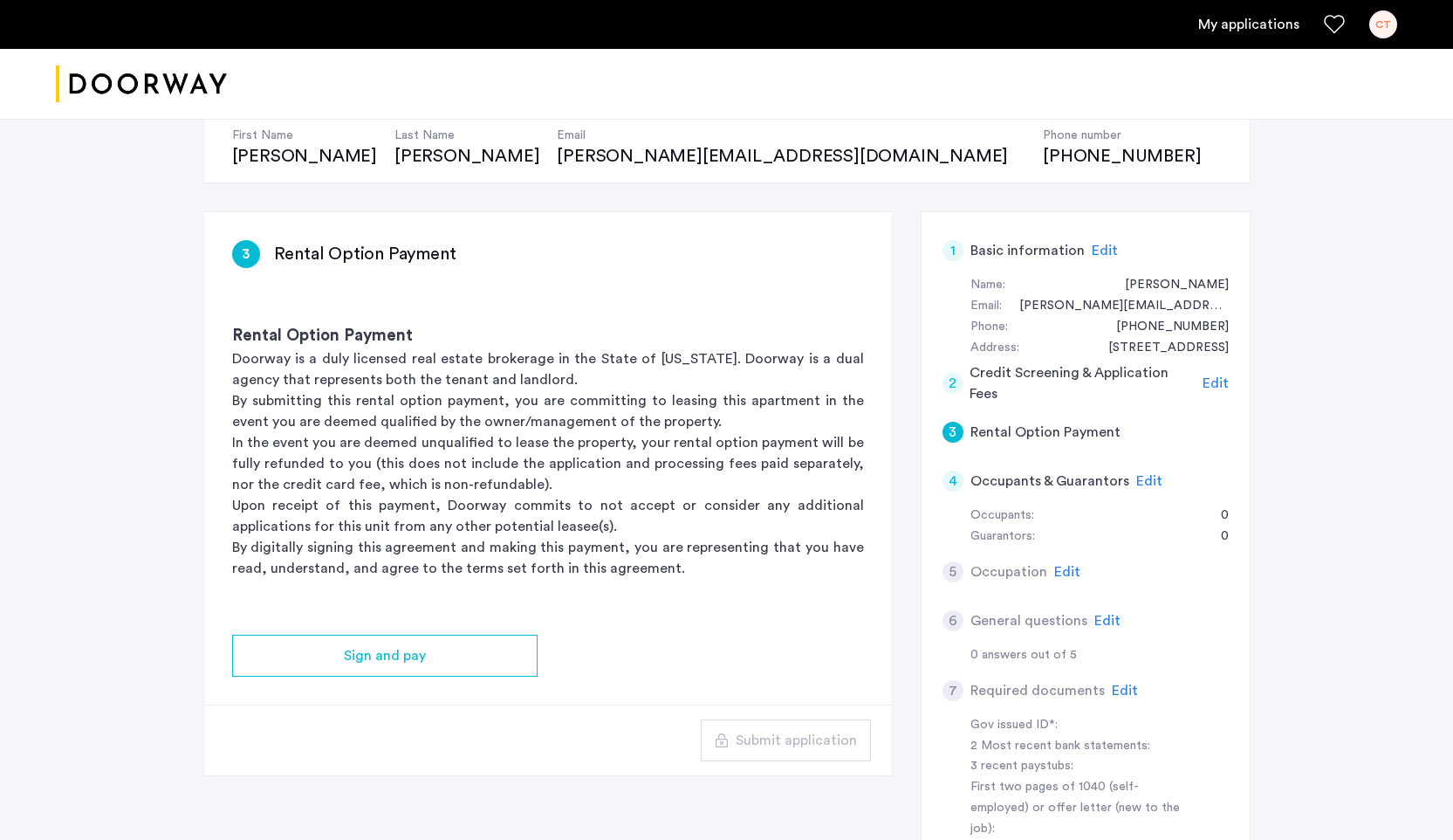
scroll to position [182, 0]
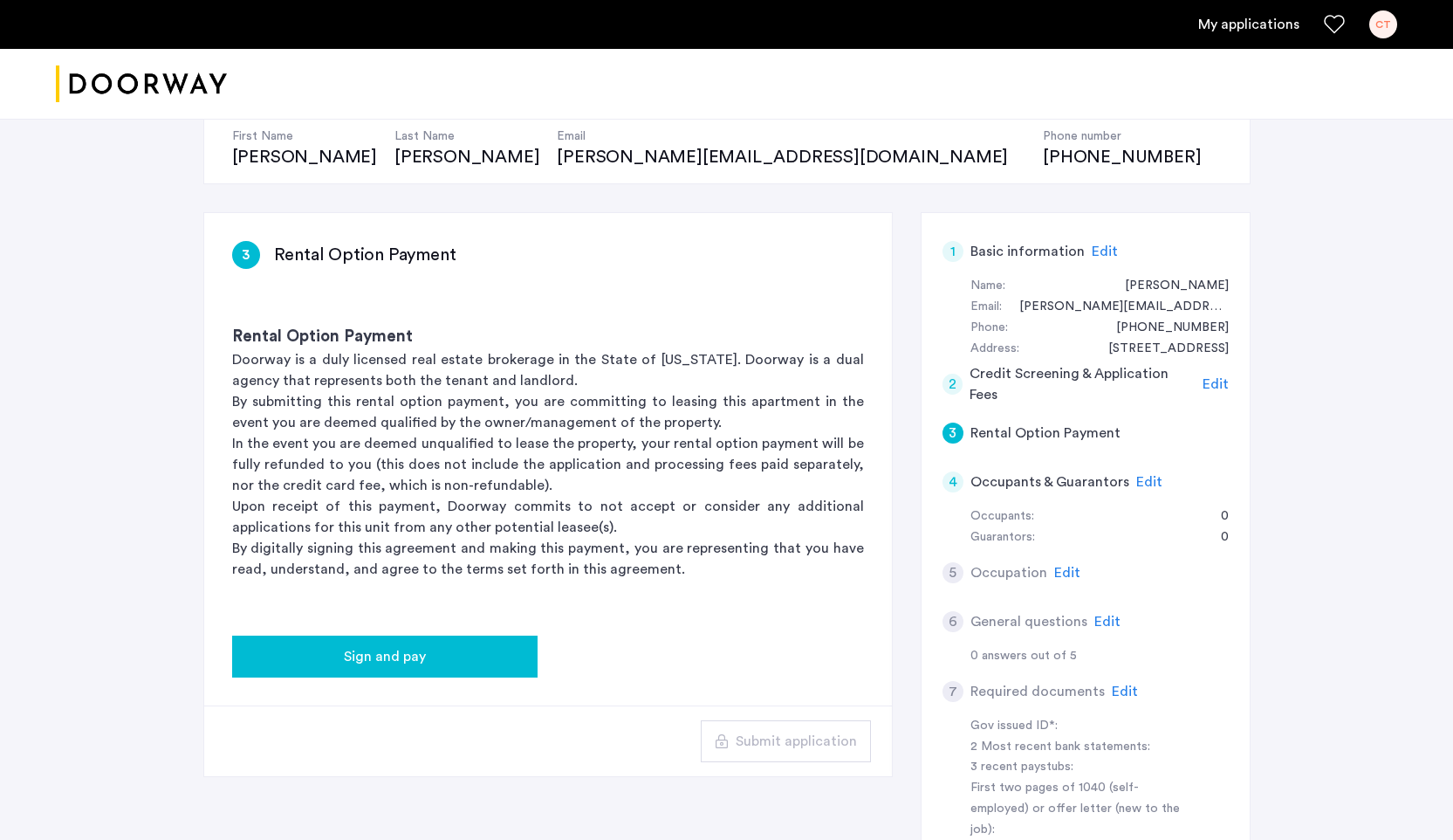
click at [404, 655] on span "Sign and pay" at bounding box center [384, 657] width 82 height 21
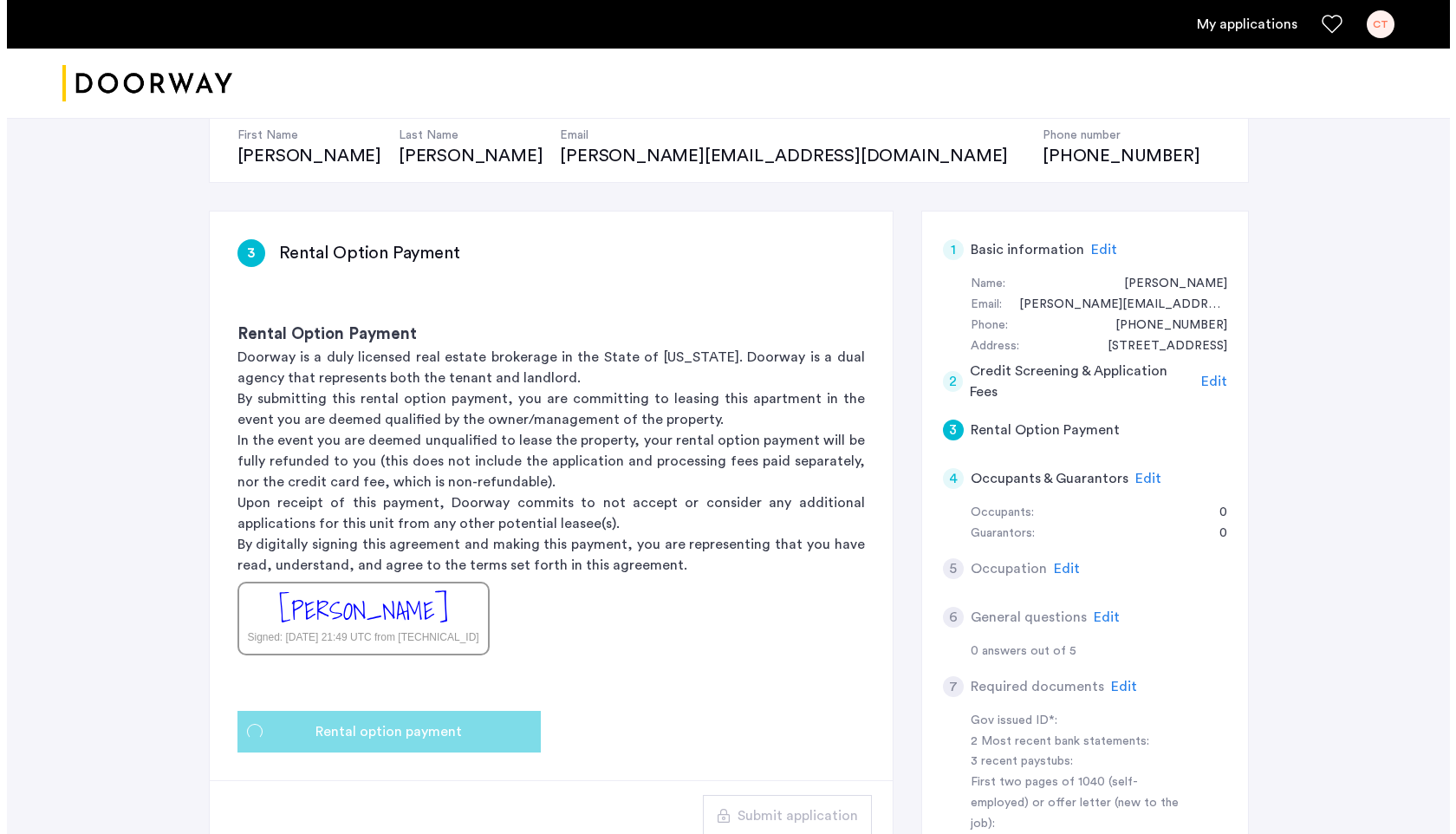
scroll to position [0, 0]
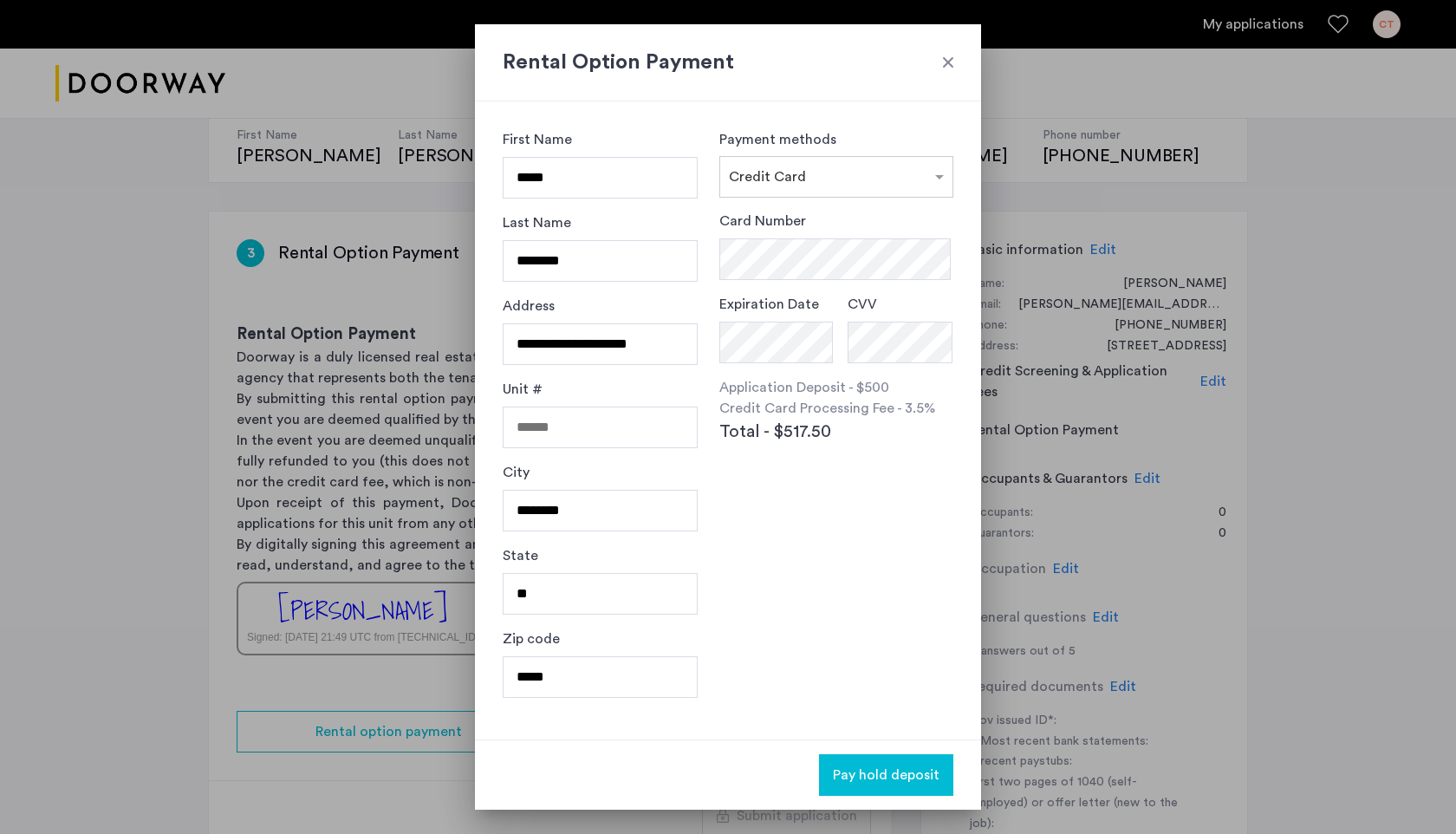
click at [953, 68] on div at bounding box center [948, 62] width 17 height 17
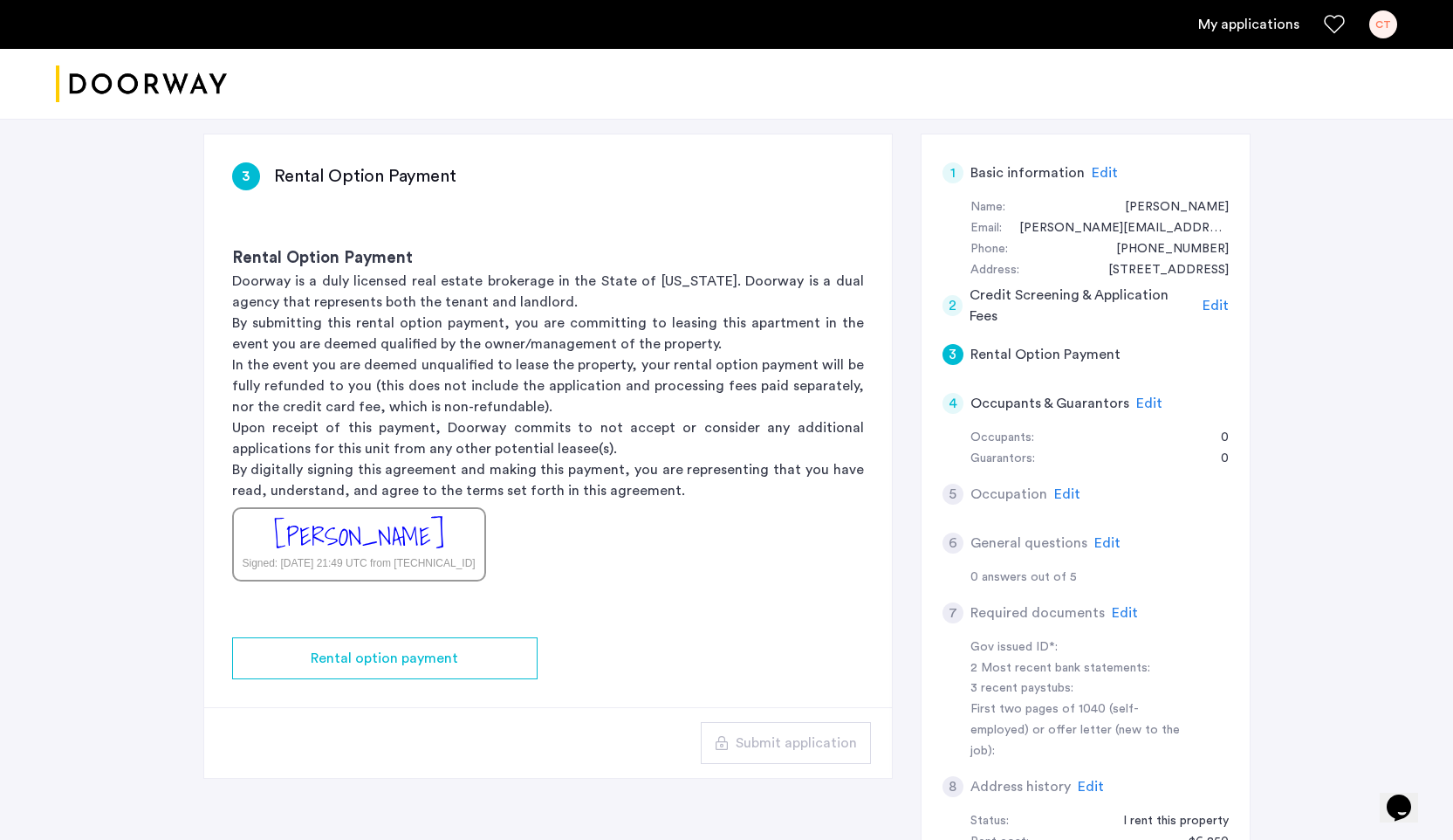
scroll to position [264, 0]
click at [1067, 487] on span "Edit" at bounding box center [1067, 491] width 26 height 14
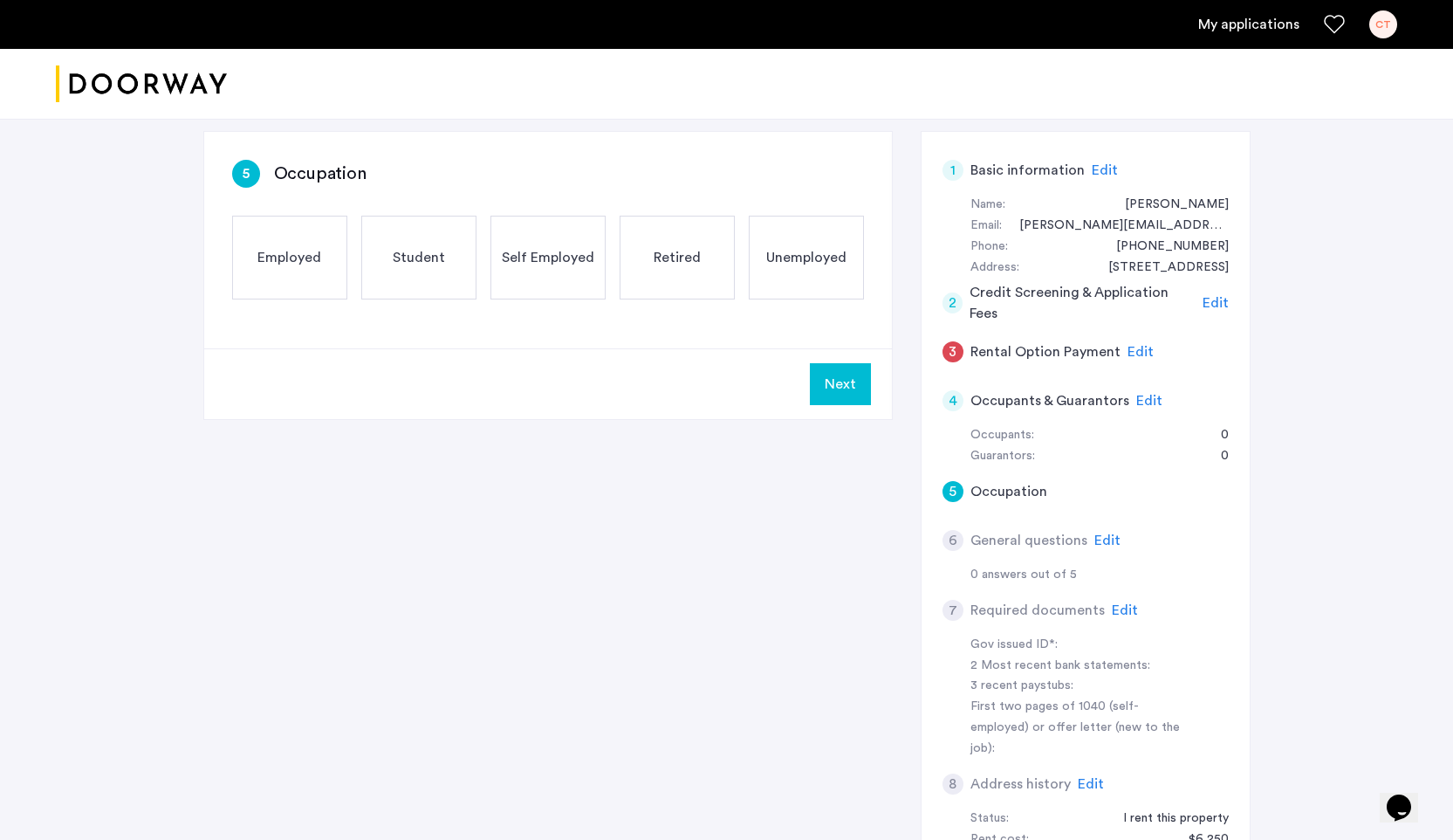
click at [279, 263] on span "Employed" at bounding box center [290, 258] width 64 height 21
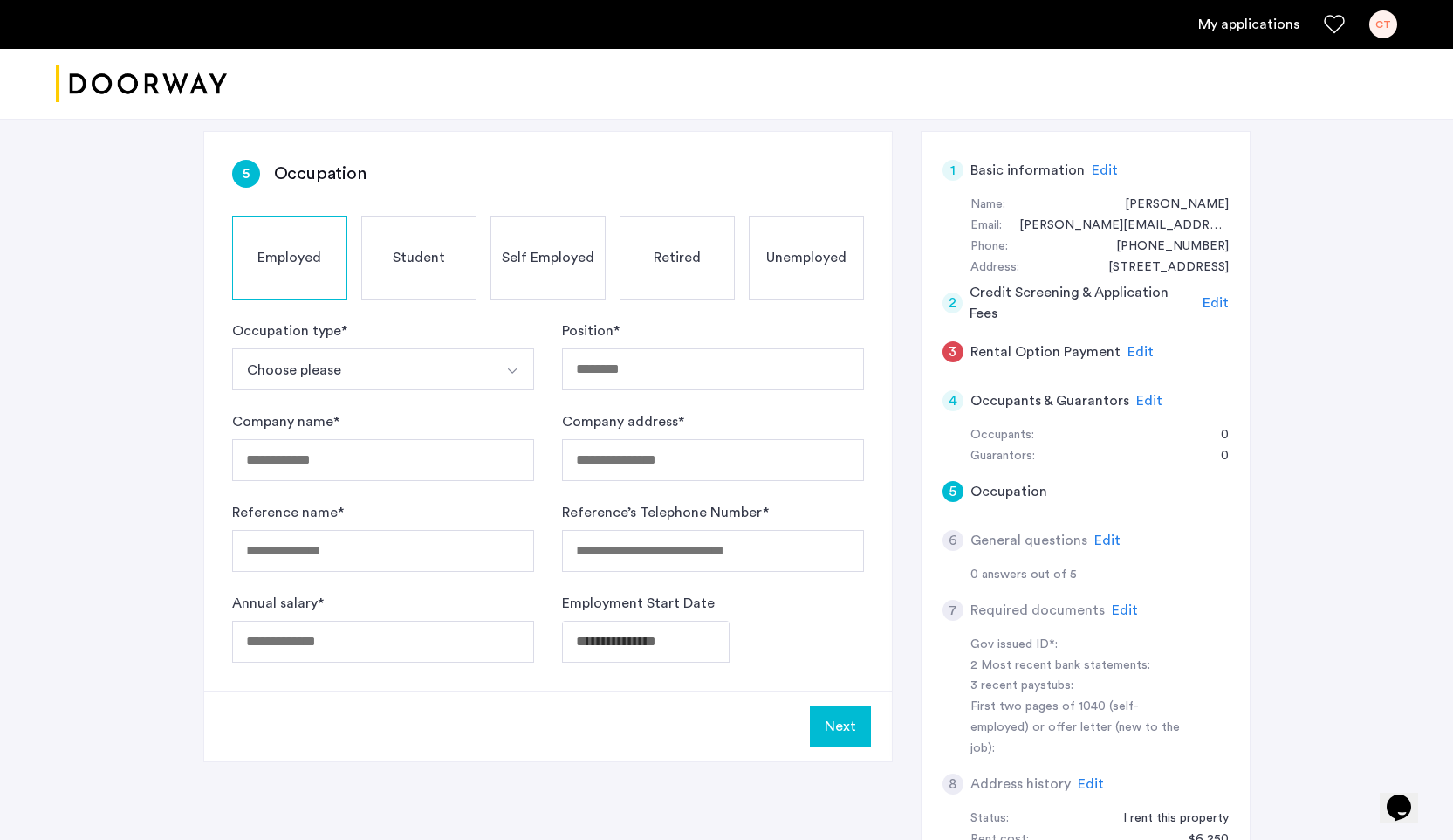
click at [373, 385] on button "Choose please" at bounding box center [362, 369] width 261 height 42
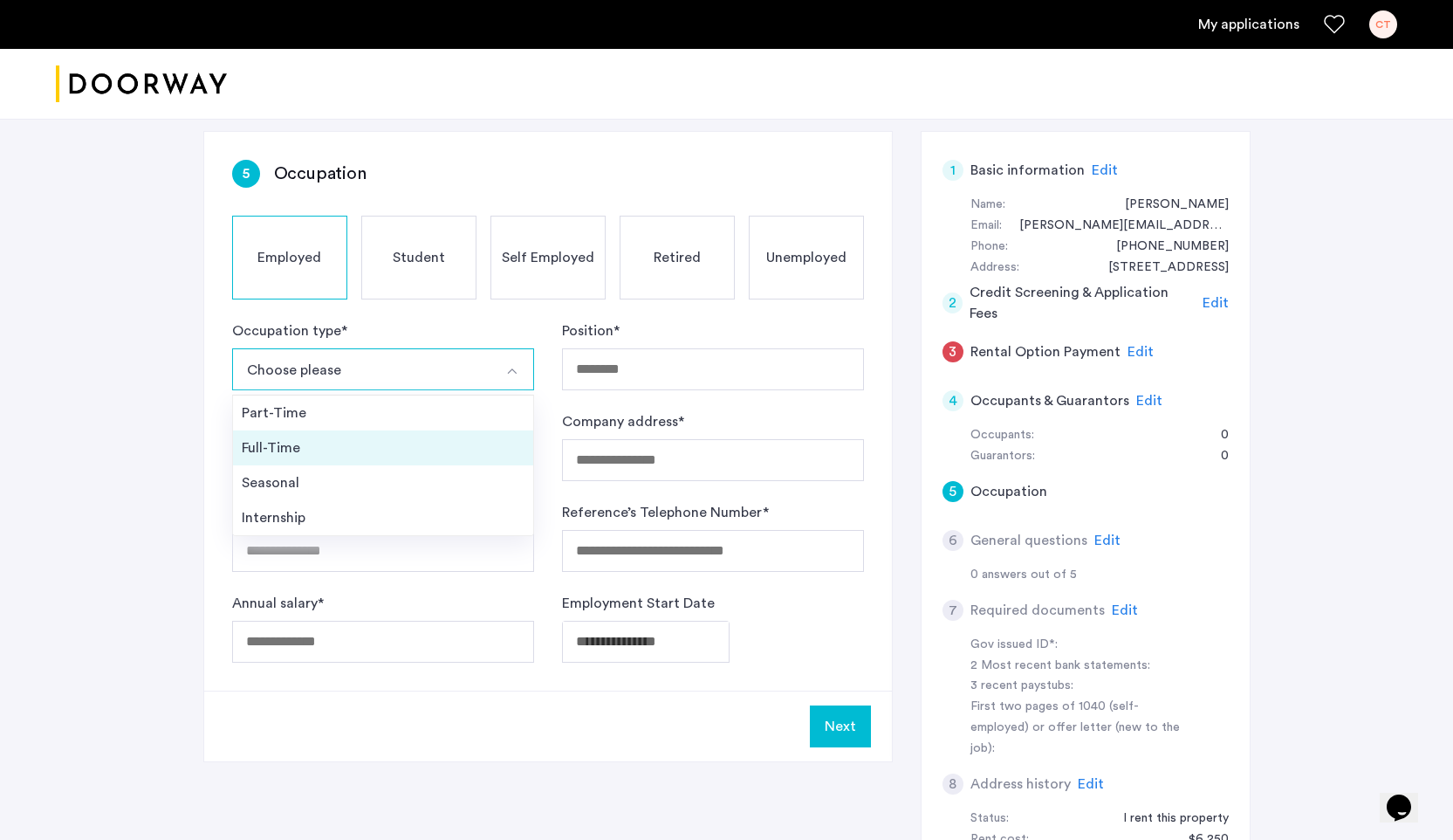
click at [341, 443] on div "Full-Time" at bounding box center [382, 448] width 283 height 21
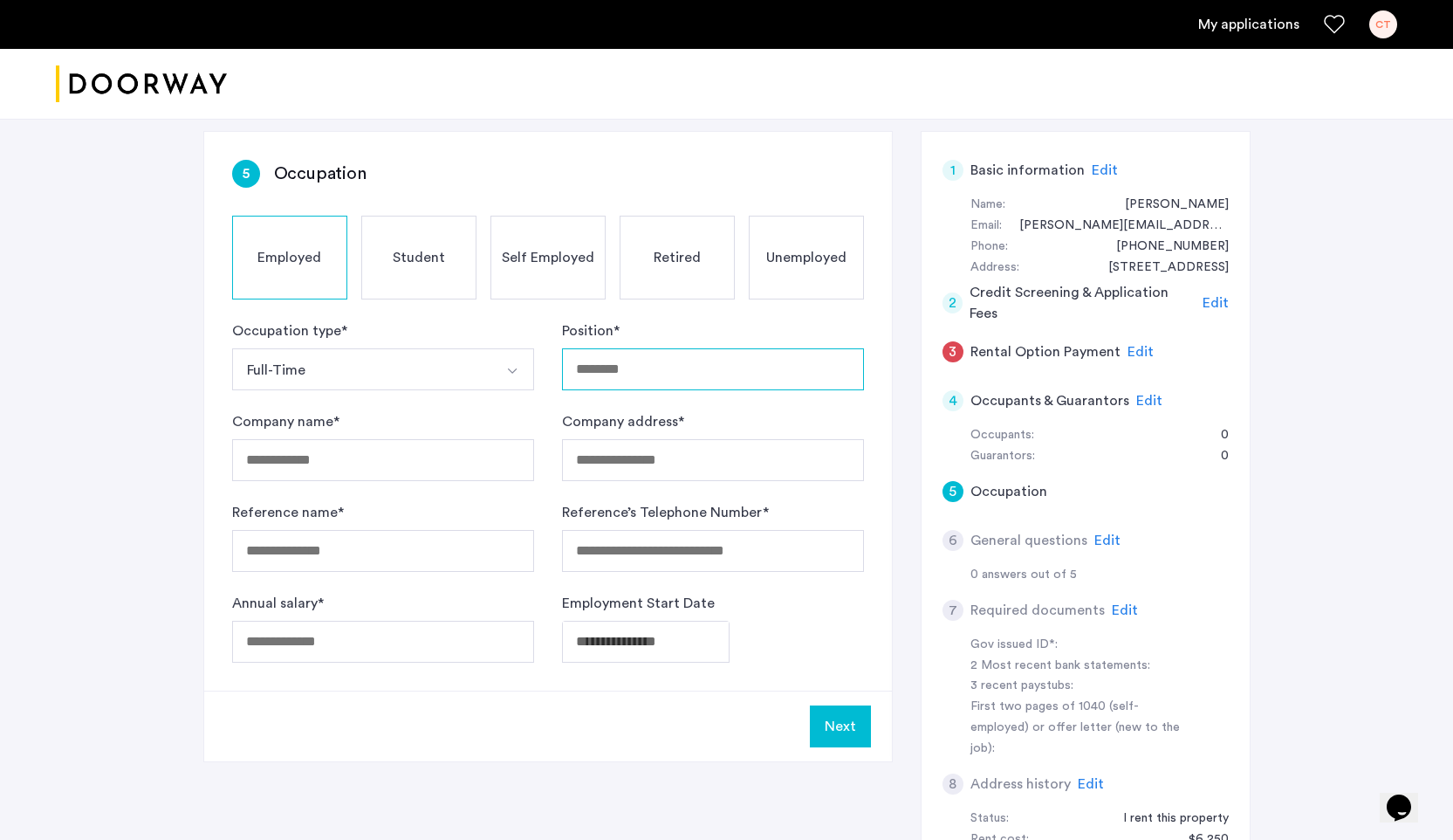
click at [608, 374] on input "Position *" at bounding box center [713, 369] width 302 height 42
type input "**********"
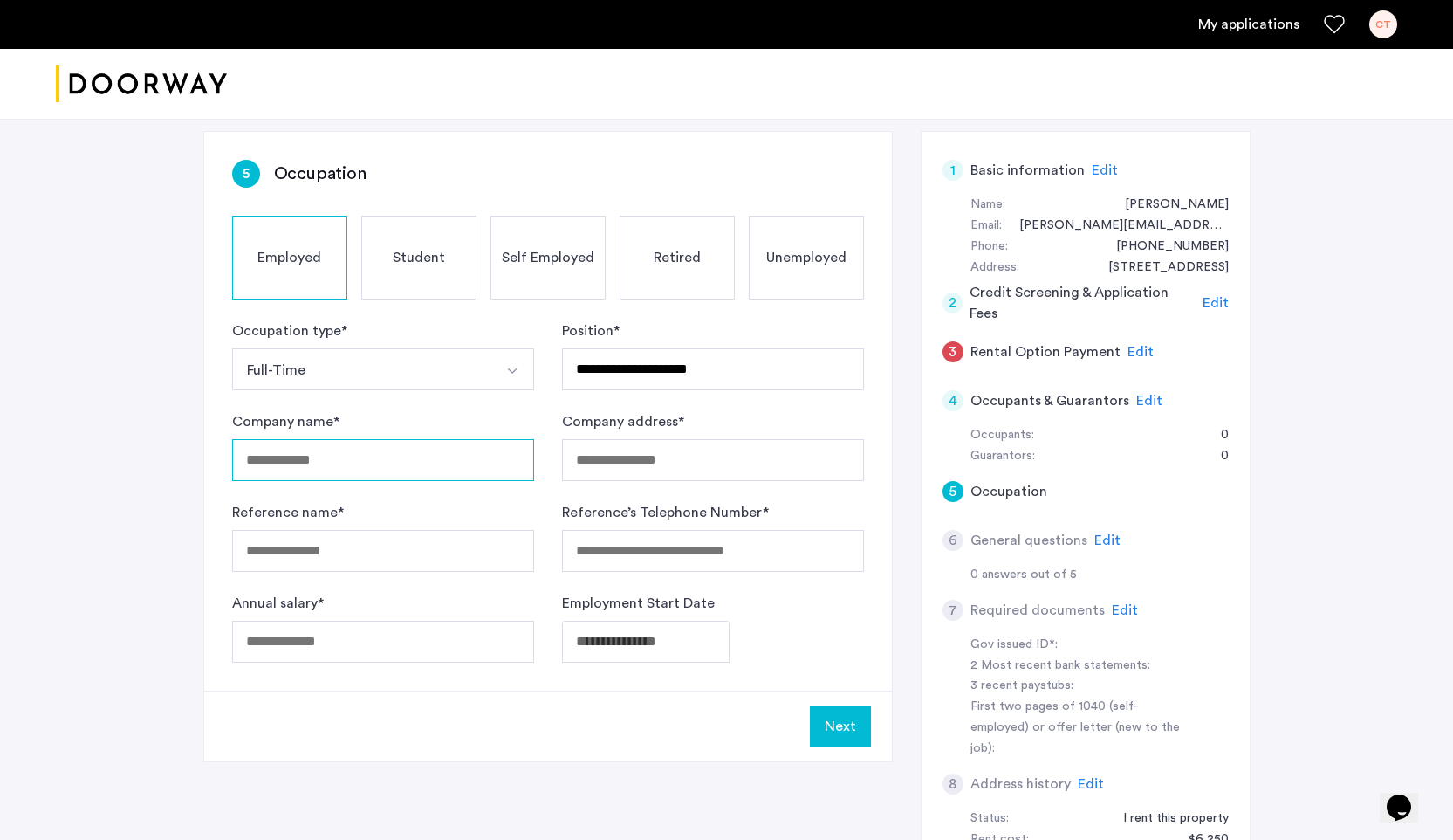
click at [381, 462] on input "Company name *" at bounding box center [382, 460] width 302 height 42
type input "**********"
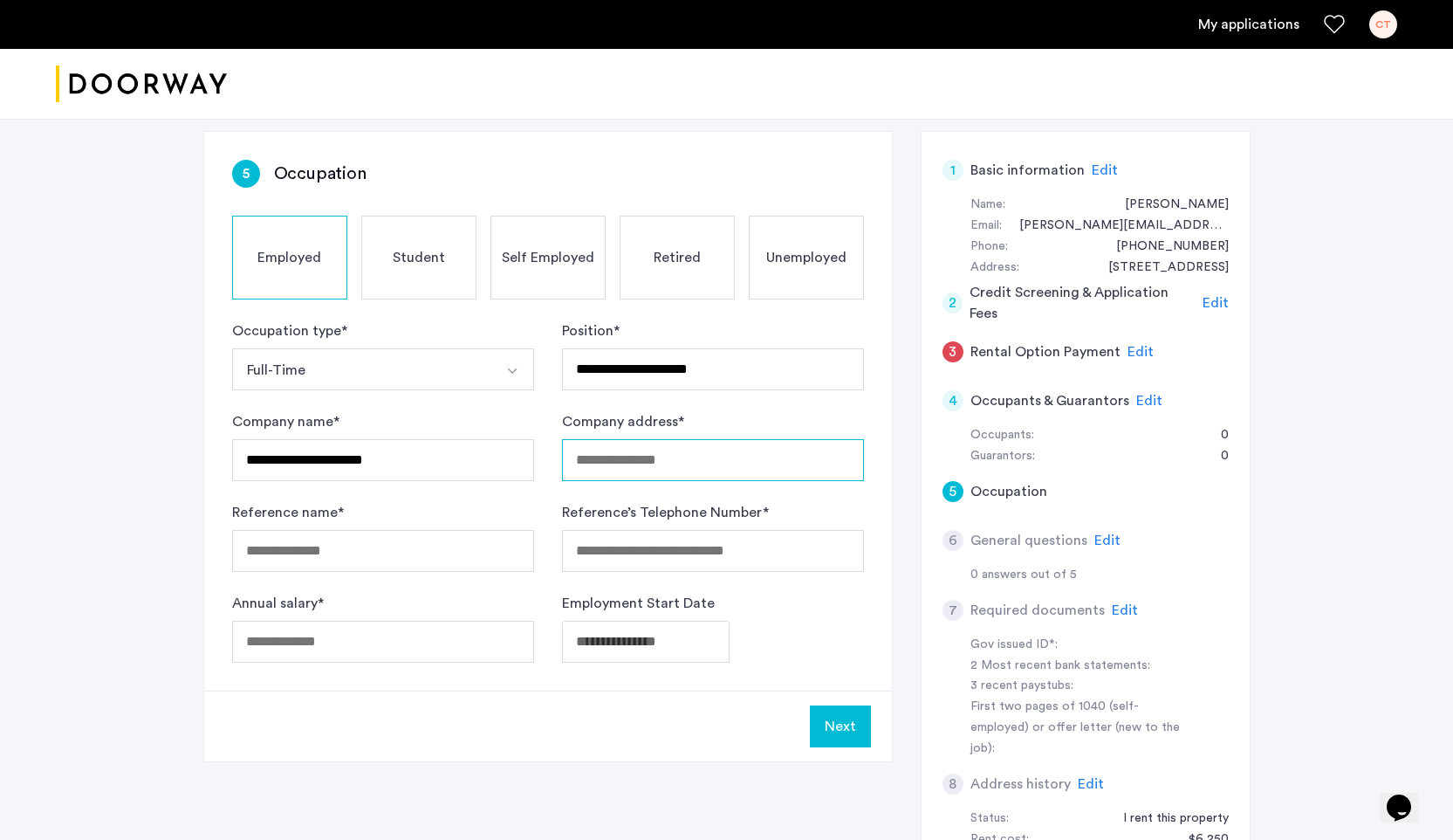
click at [614, 468] on input "Company address *" at bounding box center [713, 460] width 302 height 42
type input "**********"
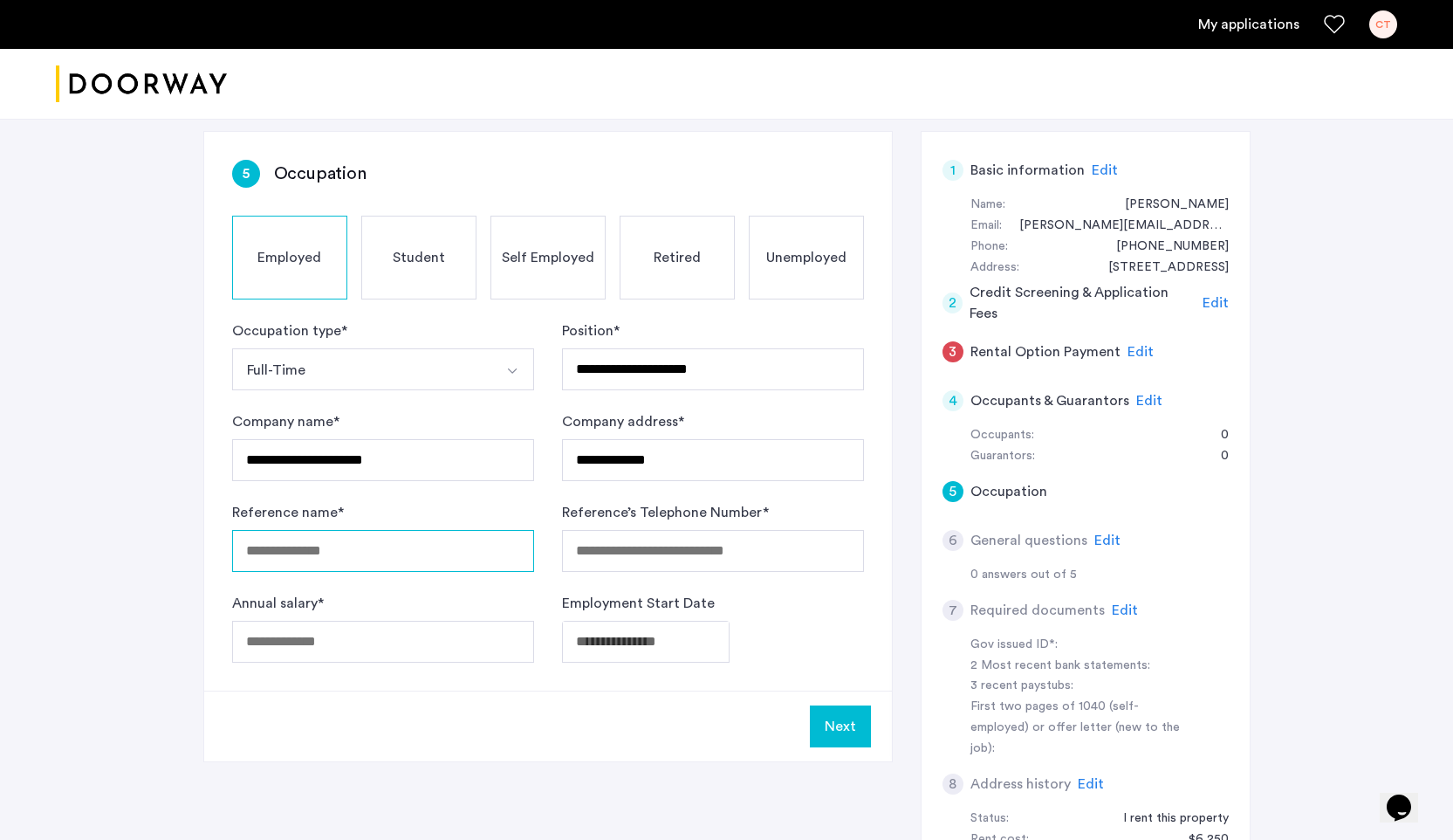
click at [389, 545] on input "Reference name *" at bounding box center [382, 550] width 302 height 42
type input "**********"
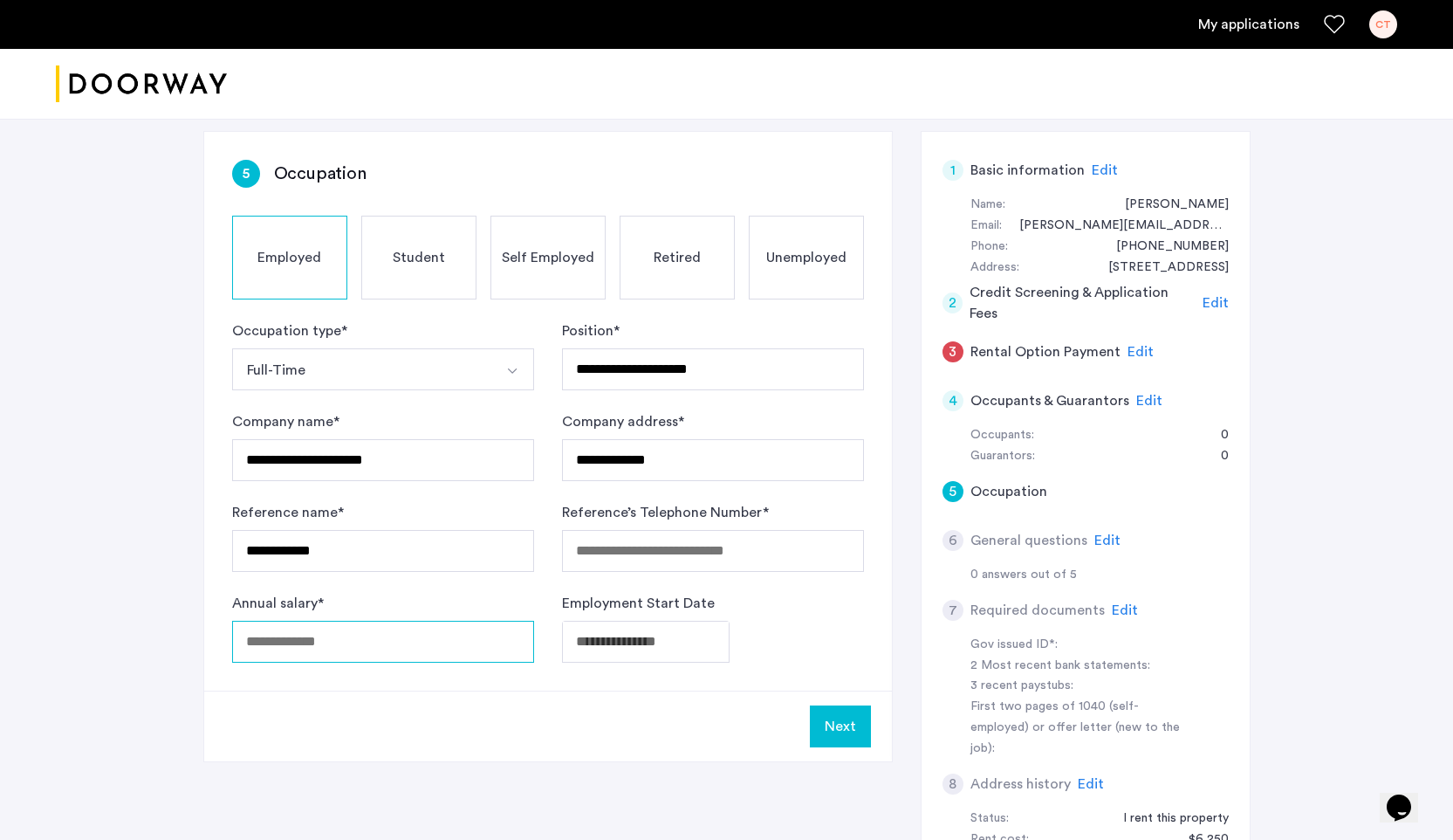
click at [390, 637] on input "Annual salary *" at bounding box center [382, 641] width 302 height 42
type input "*****"
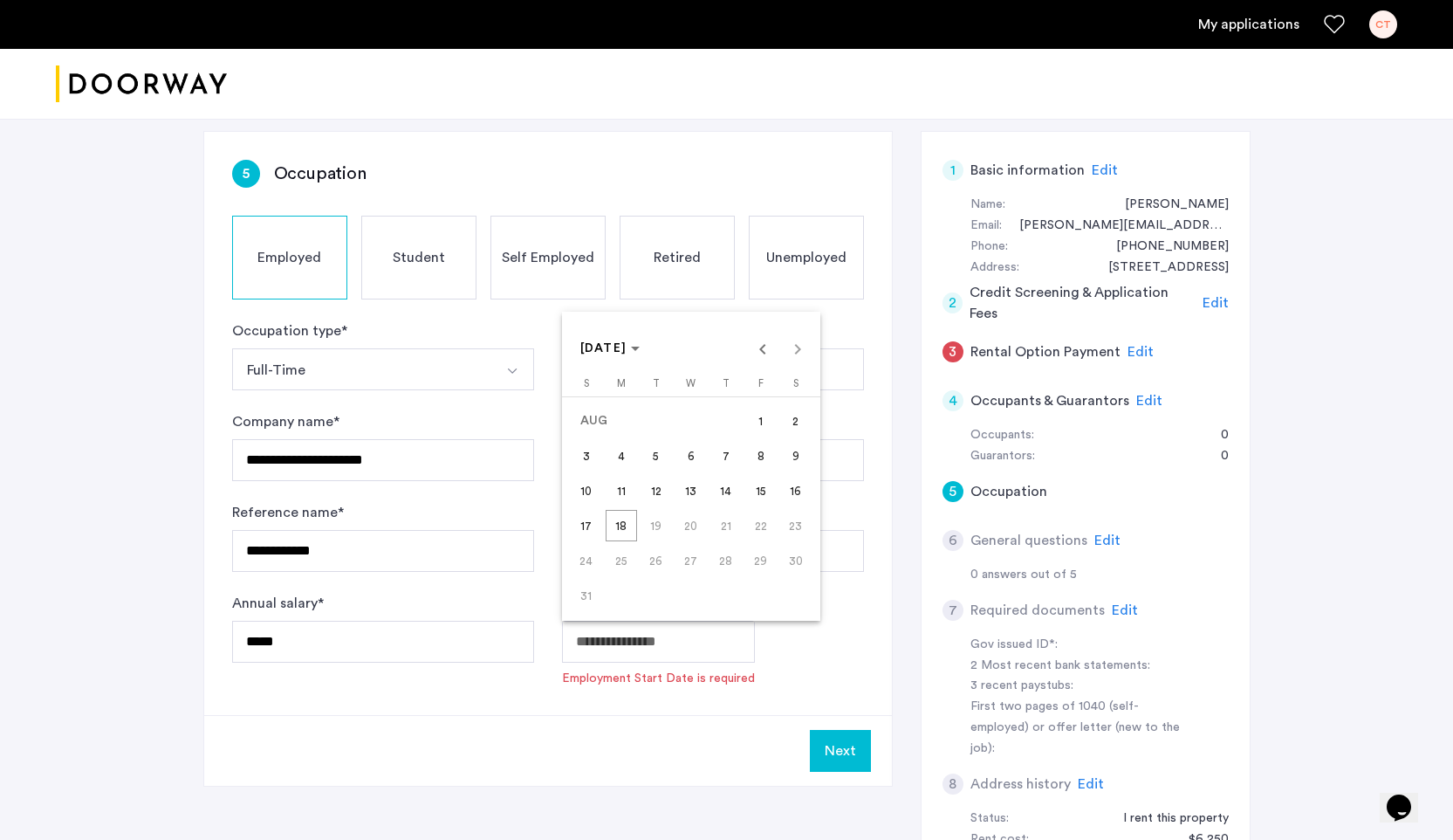
click at [638, 576] on body "**********" at bounding box center [726, 156] width 1453 height 840
click at [628, 345] on span "AUG 2025" at bounding box center [603, 348] width 47 height 13
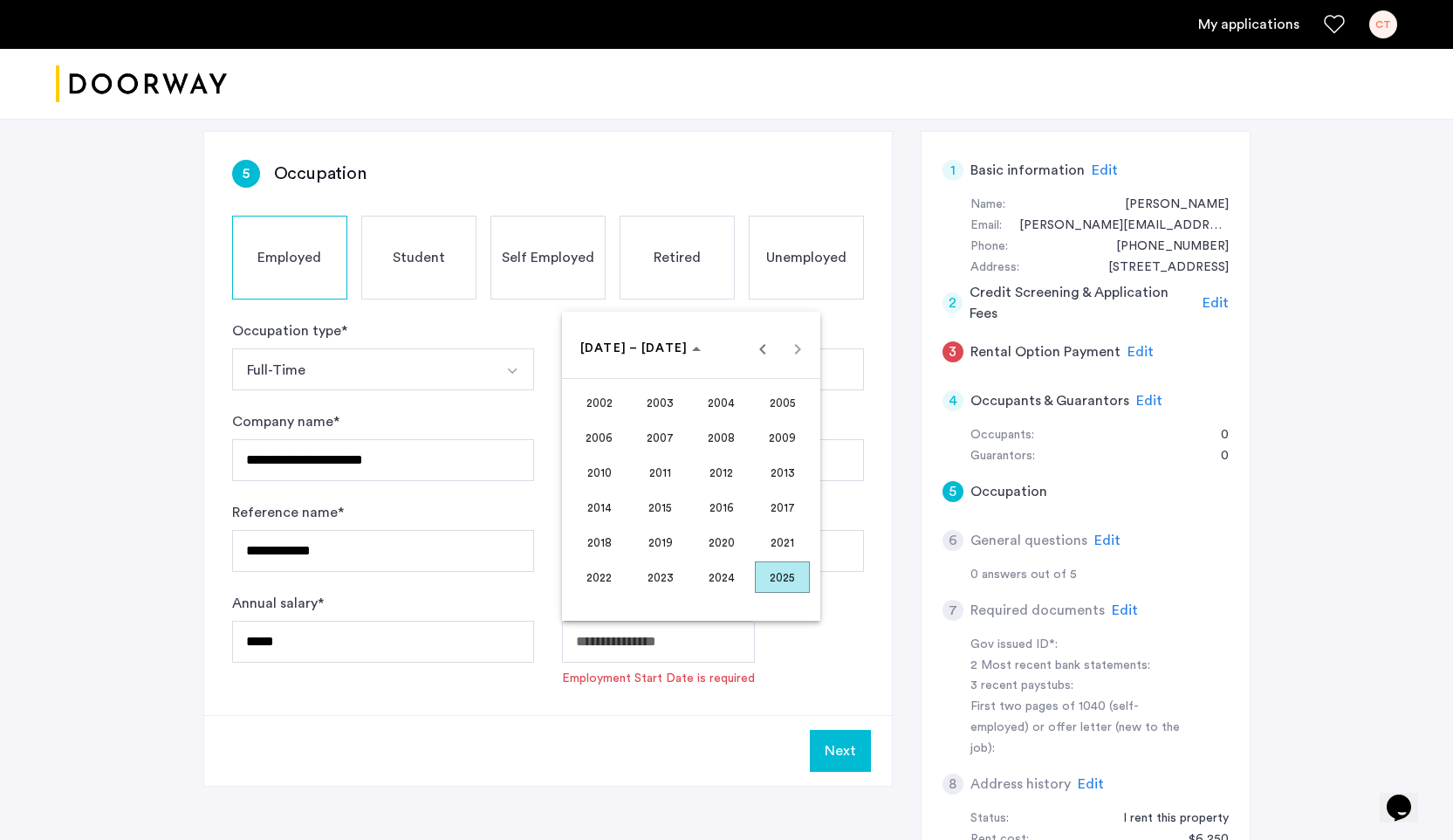
click at [672, 568] on span "2023" at bounding box center [659, 576] width 55 height 32
click at [658, 501] on span "OCT" at bounding box center [659, 507] width 55 height 32
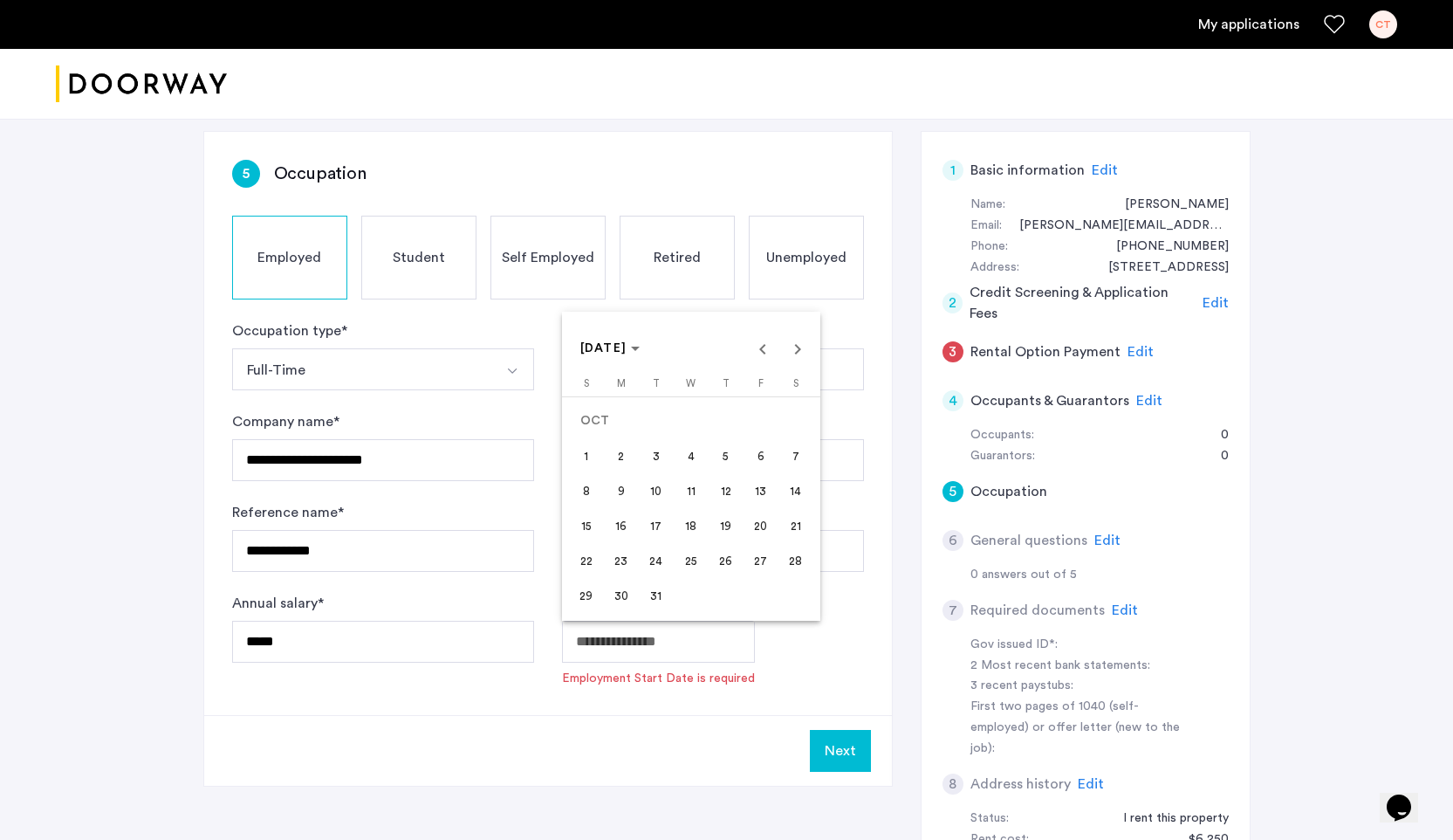
click at [595, 525] on span "15" at bounding box center [586, 525] width 32 height 32
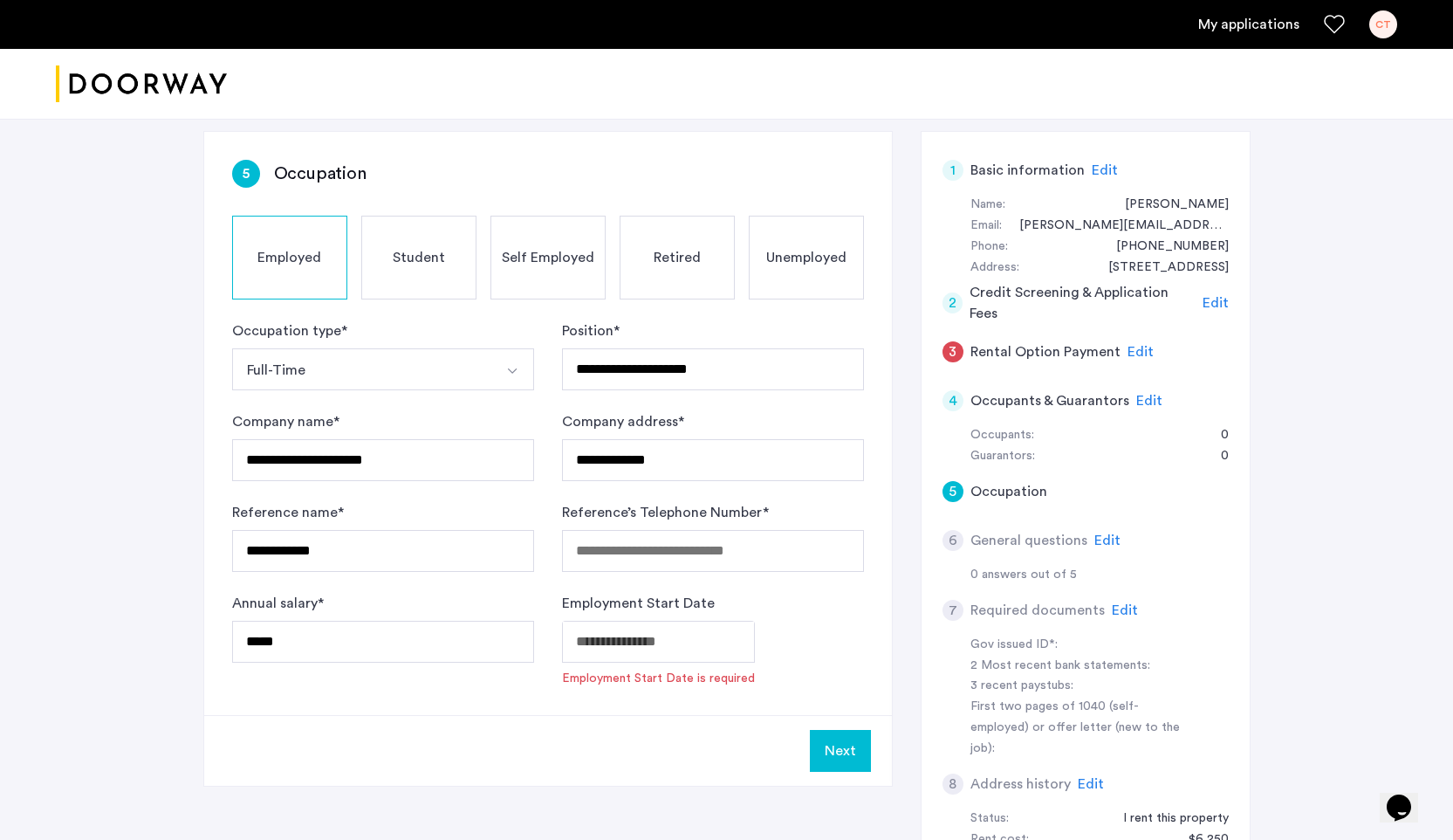
type input "**********"
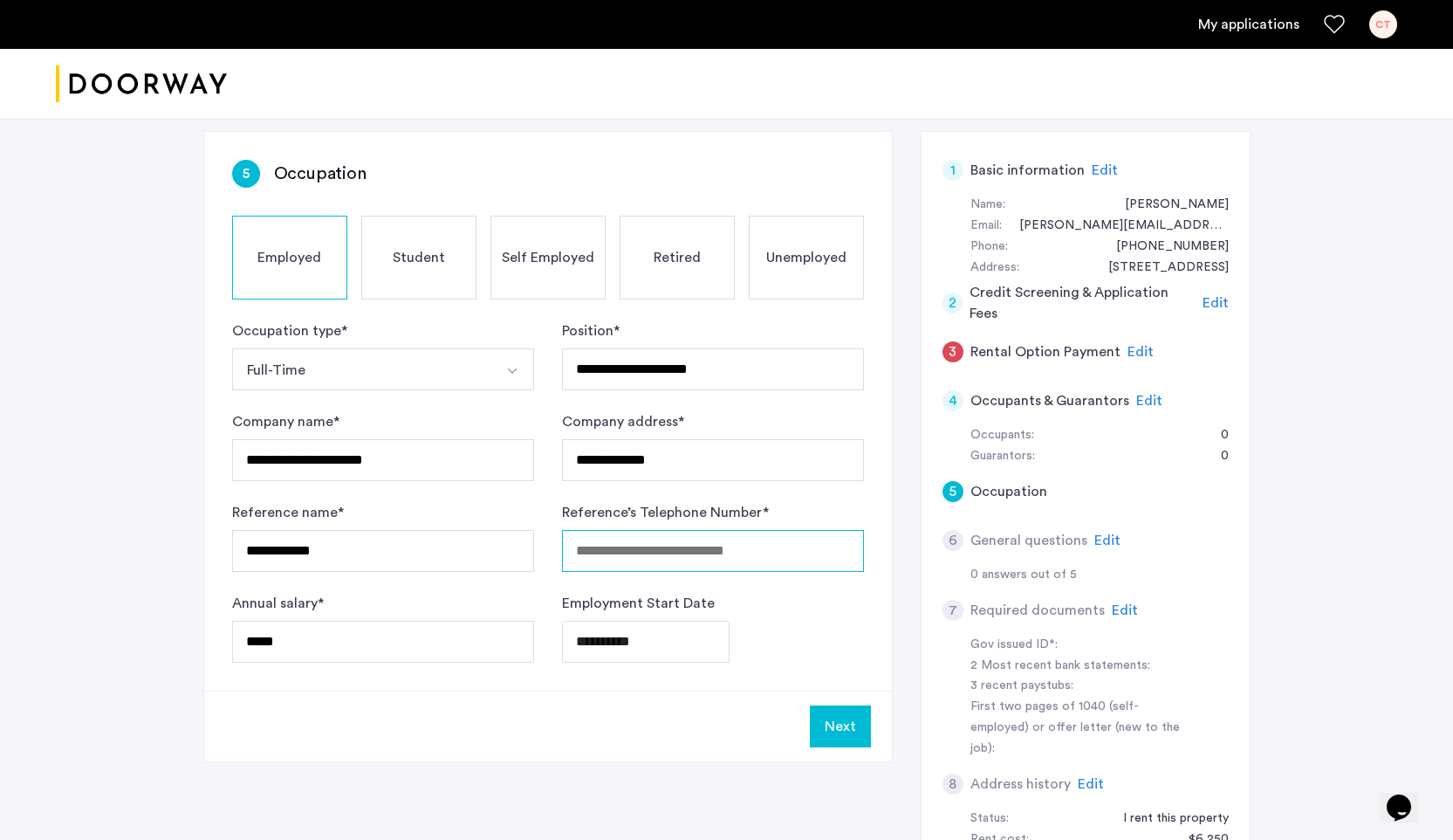
click at [691, 555] on input "Reference’s Telephone Number *" at bounding box center [713, 550] width 302 height 42
type input "**********"
click at [806, 627] on div "**********" at bounding box center [713, 641] width 302 height 42
click at [838, 731] on button "Next" at bounding box center [840, 725] width 61 height 42
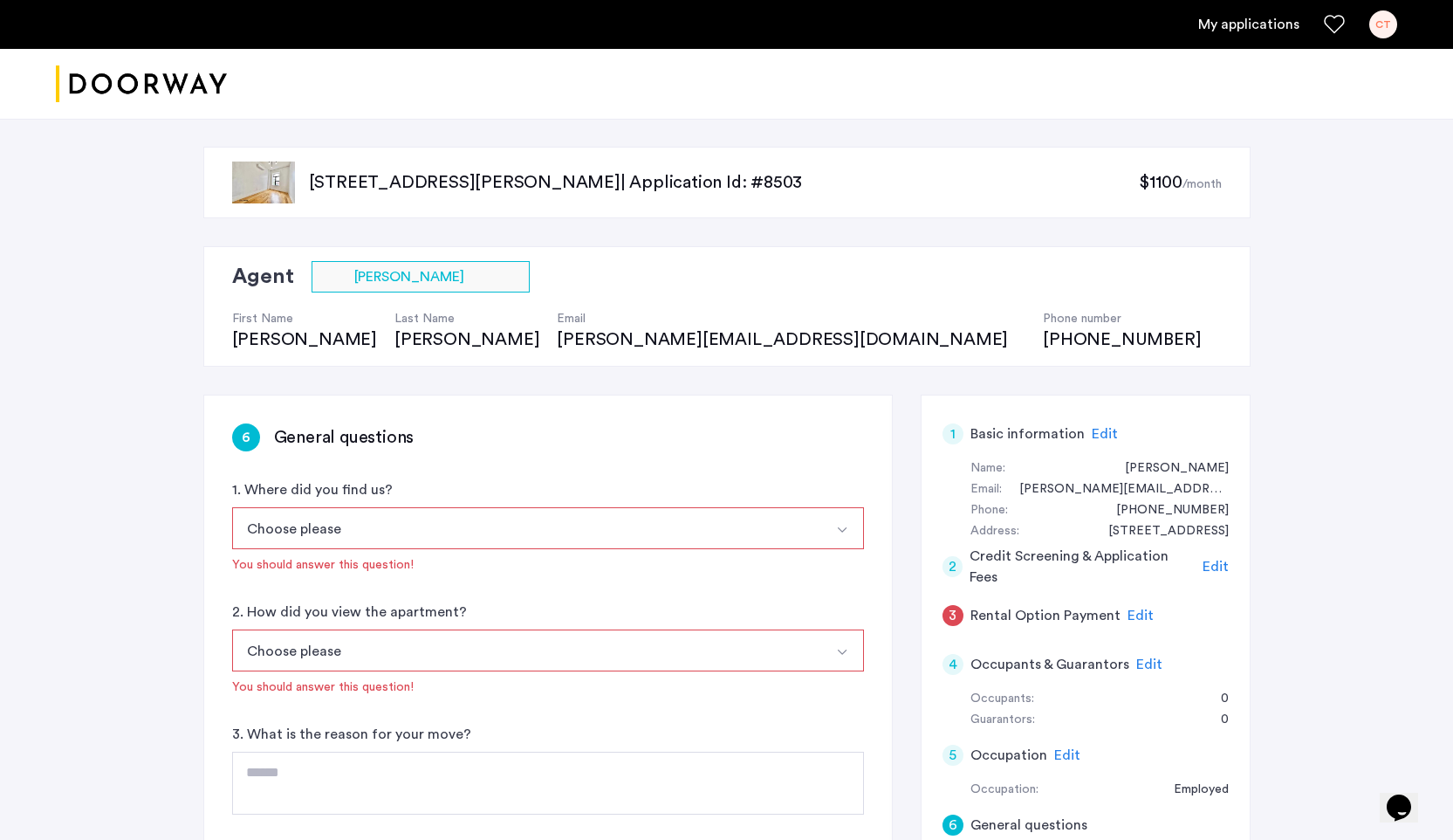
scroll to position [90, 0]
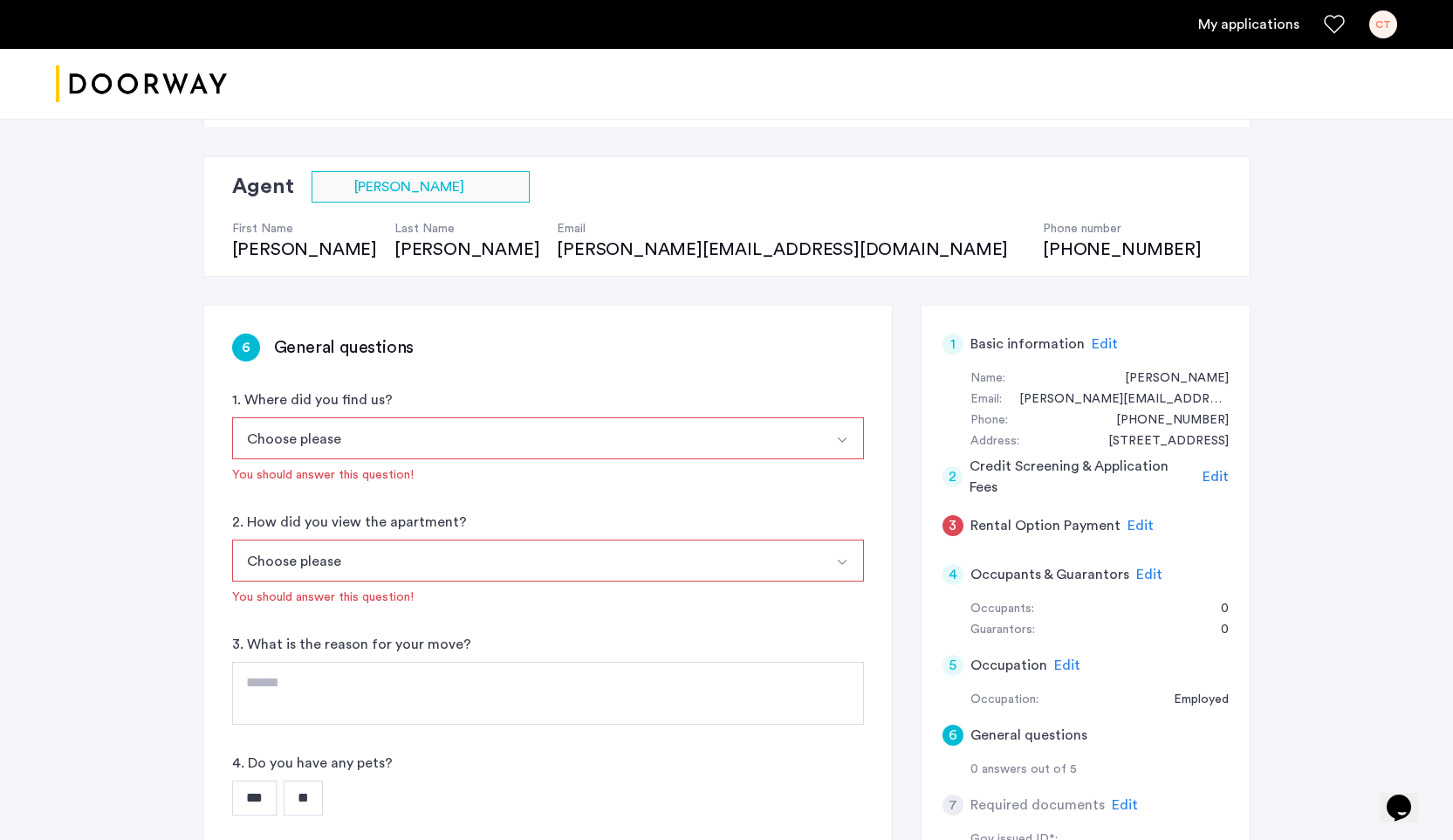
click at [589, 432] on button "Choose please" at bounding box center [527, 437] width 591 height 42
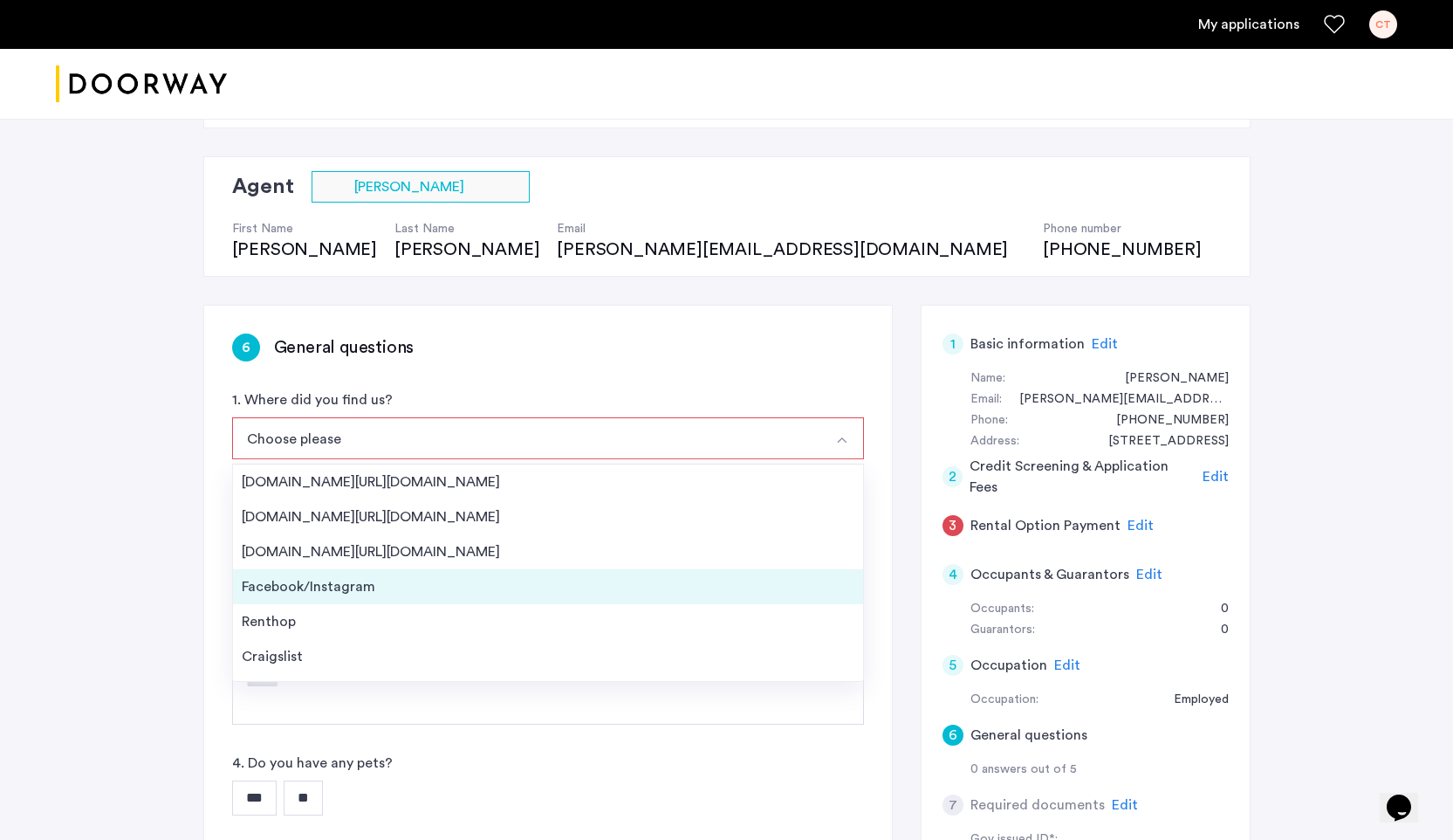
click at [352, 594] on div "Facebook/Instagram" at bounding box center [547, 587] width 613 height 21
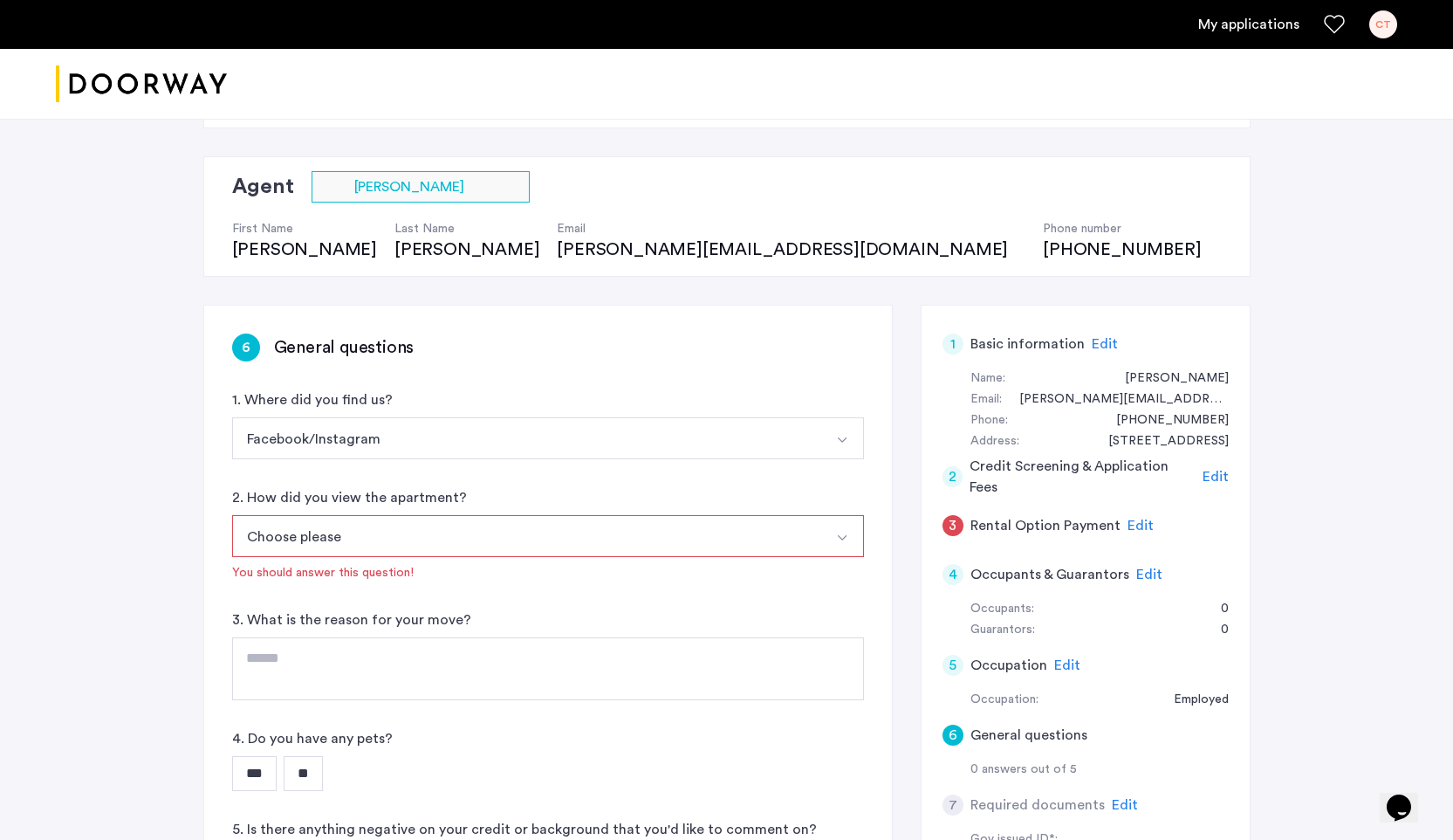
click at [369, 540] on button "Choose please" at bounding box center [527, 535] width 591 height 42
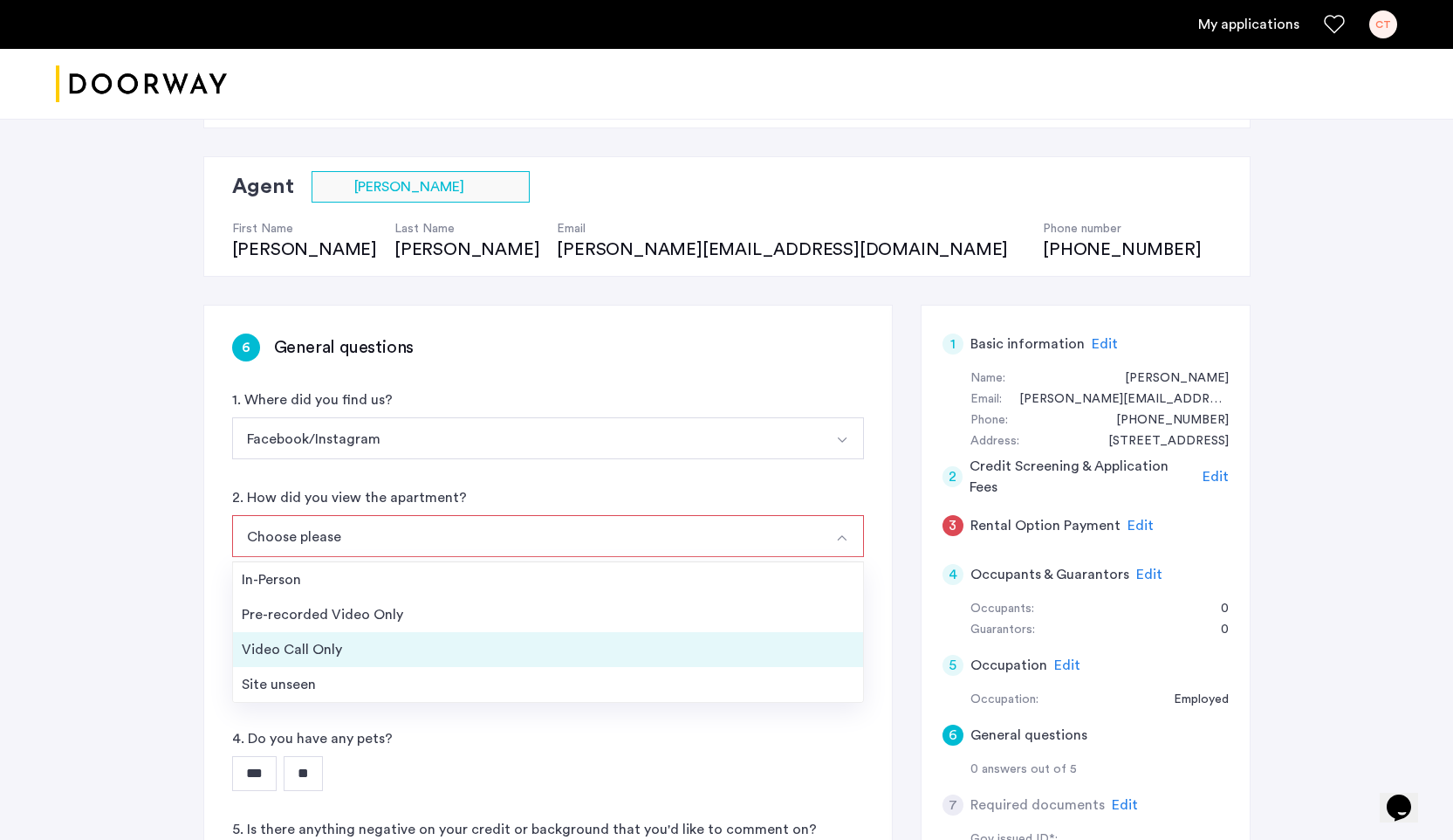
click at [353, 642] on div "Video Call Only" at bounding box center [547, 650] width 613 height 21
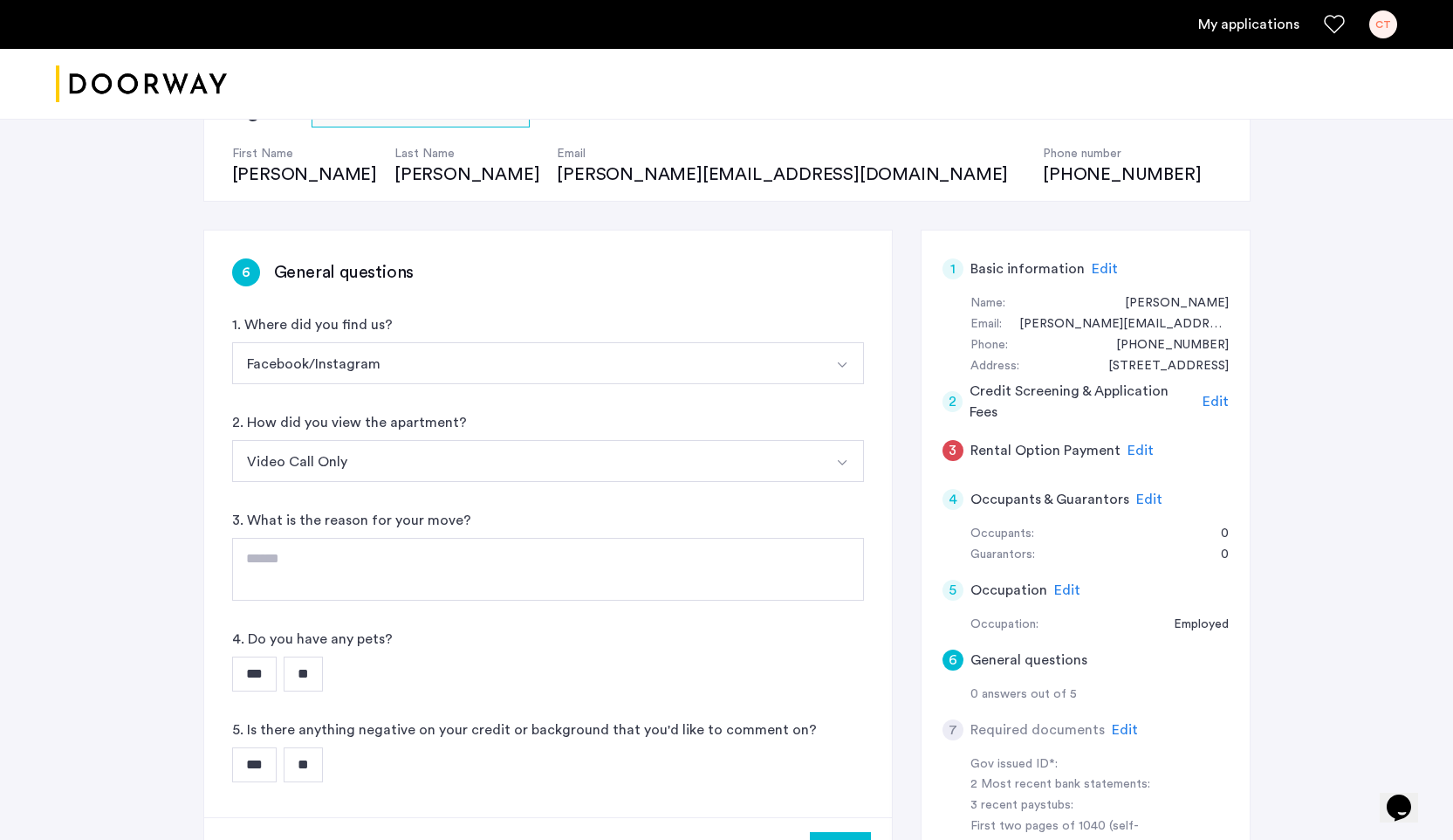
scroll to position [179, 0]
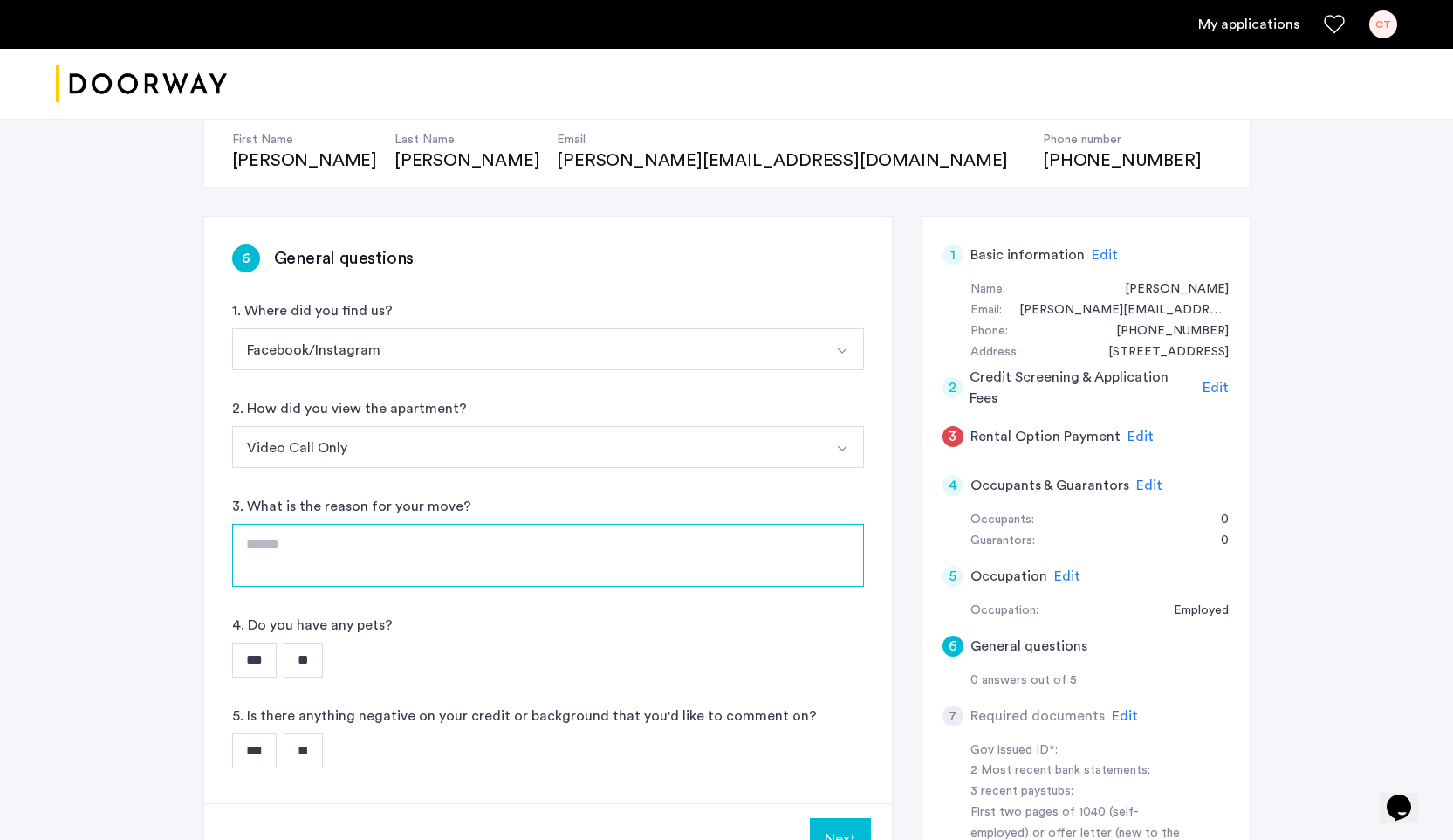
click at [394, 550] on textarea at bounding box center [547, 554] width 631 height 63
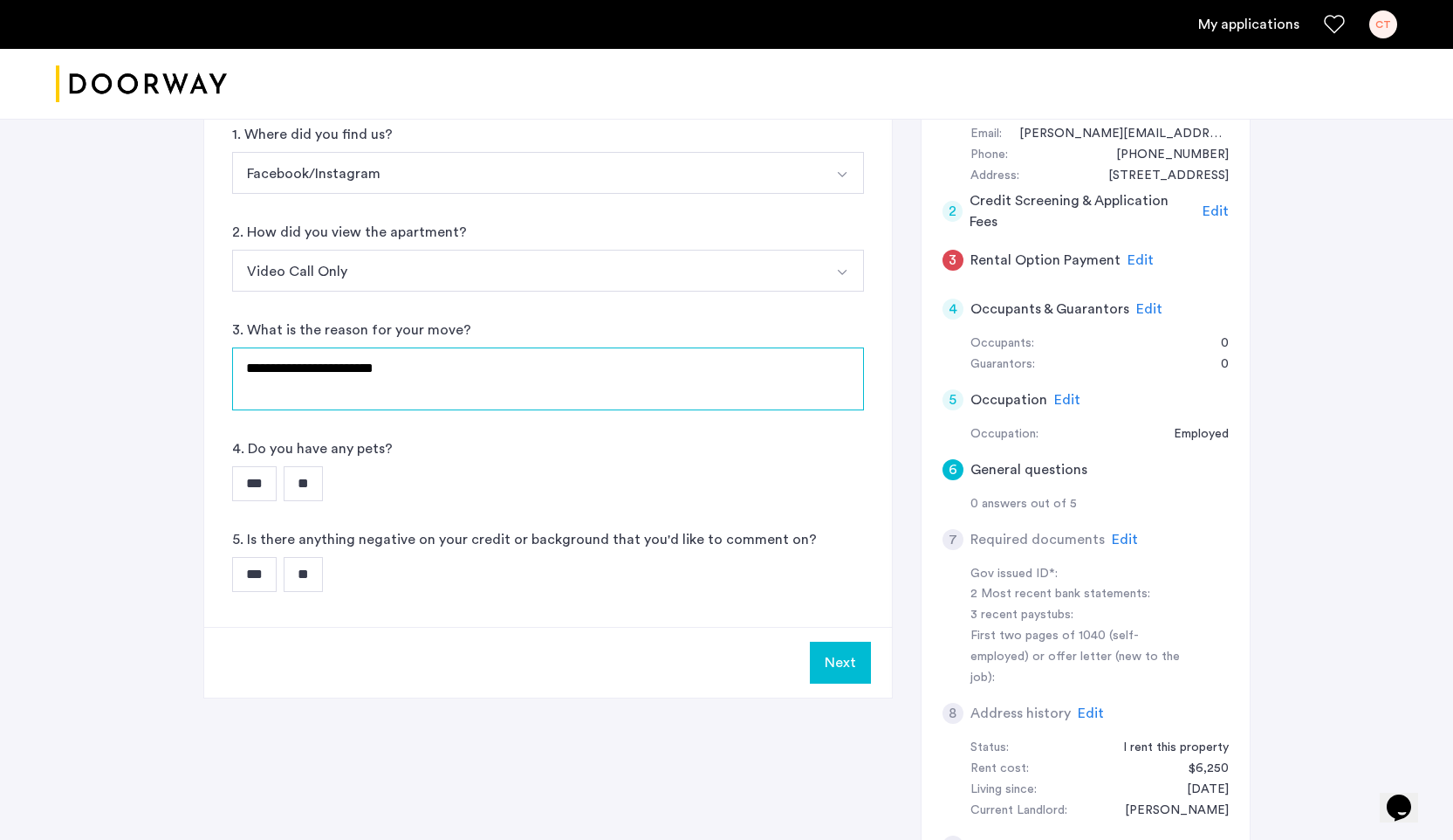
scroll to position [423, 0]
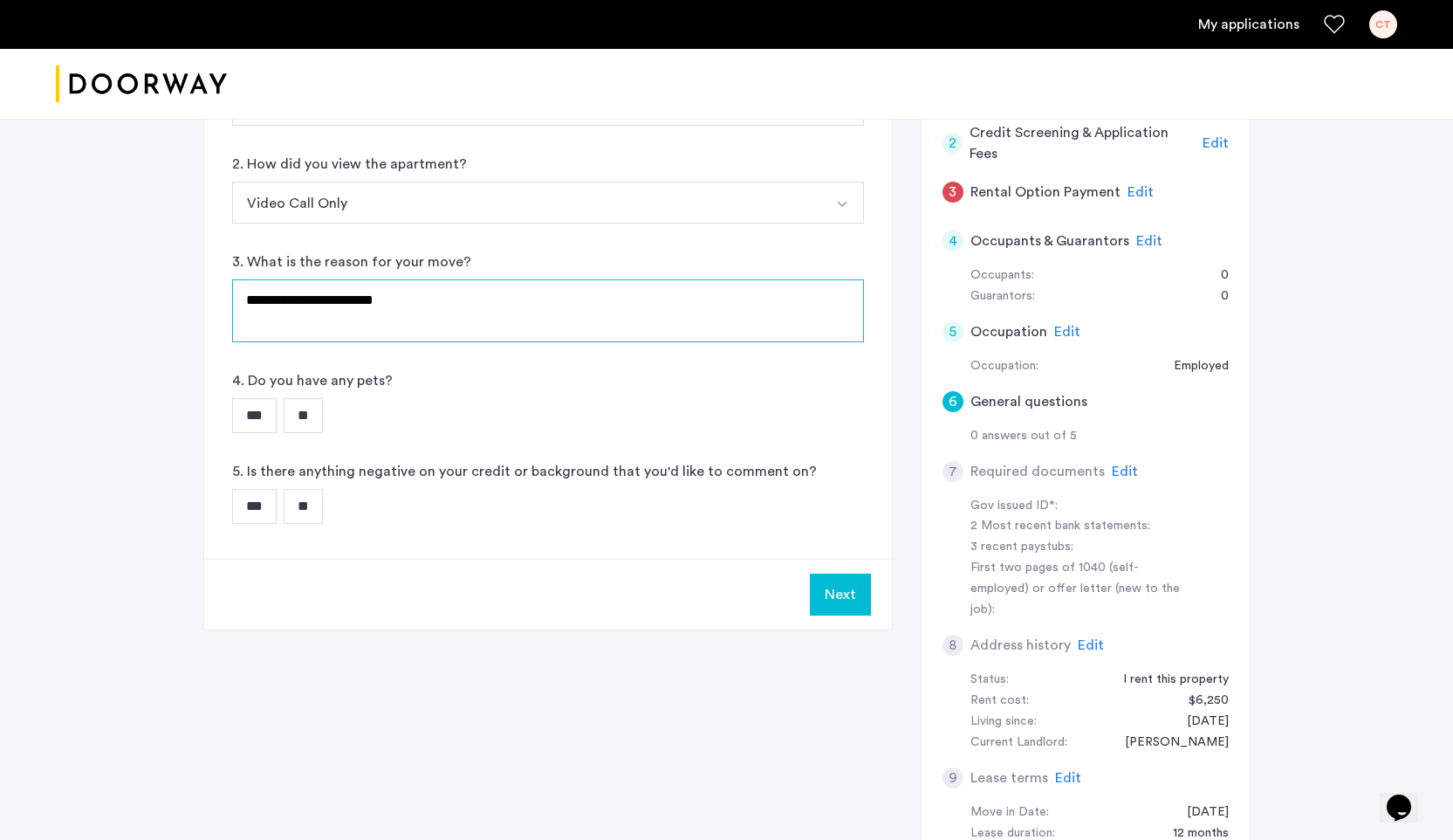
type textarea "**********"
click at [316, 414] on input "**" at bounding box center [303, 415] width 40 height 35
click at [322, 508] on input "**" at bounding box center [303, 506] width 40 height 35
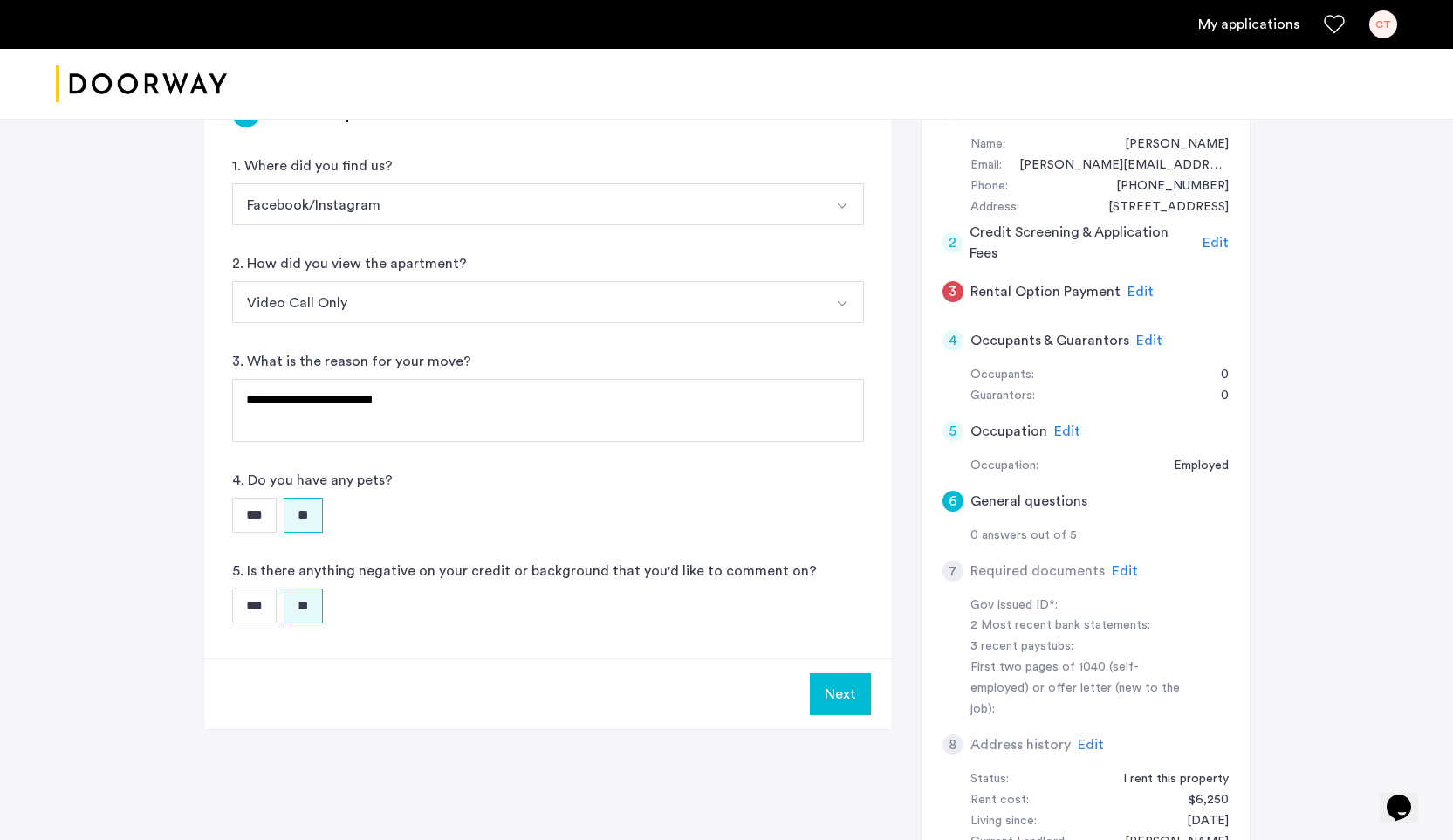
scroll to position [341, 0]
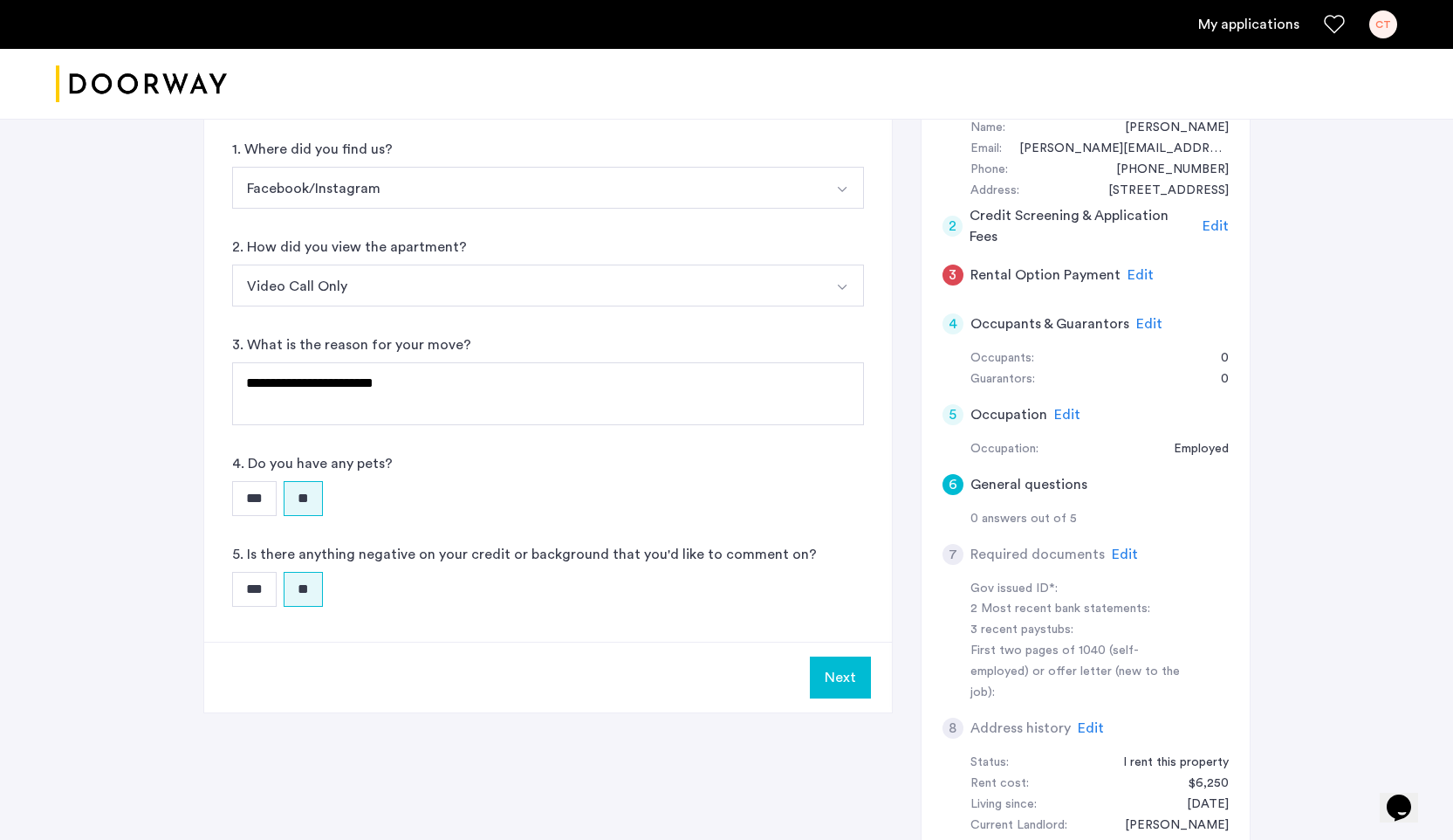
click at [828, 677] on button "Next" at bounding box center [840, 677] width 61 height 42
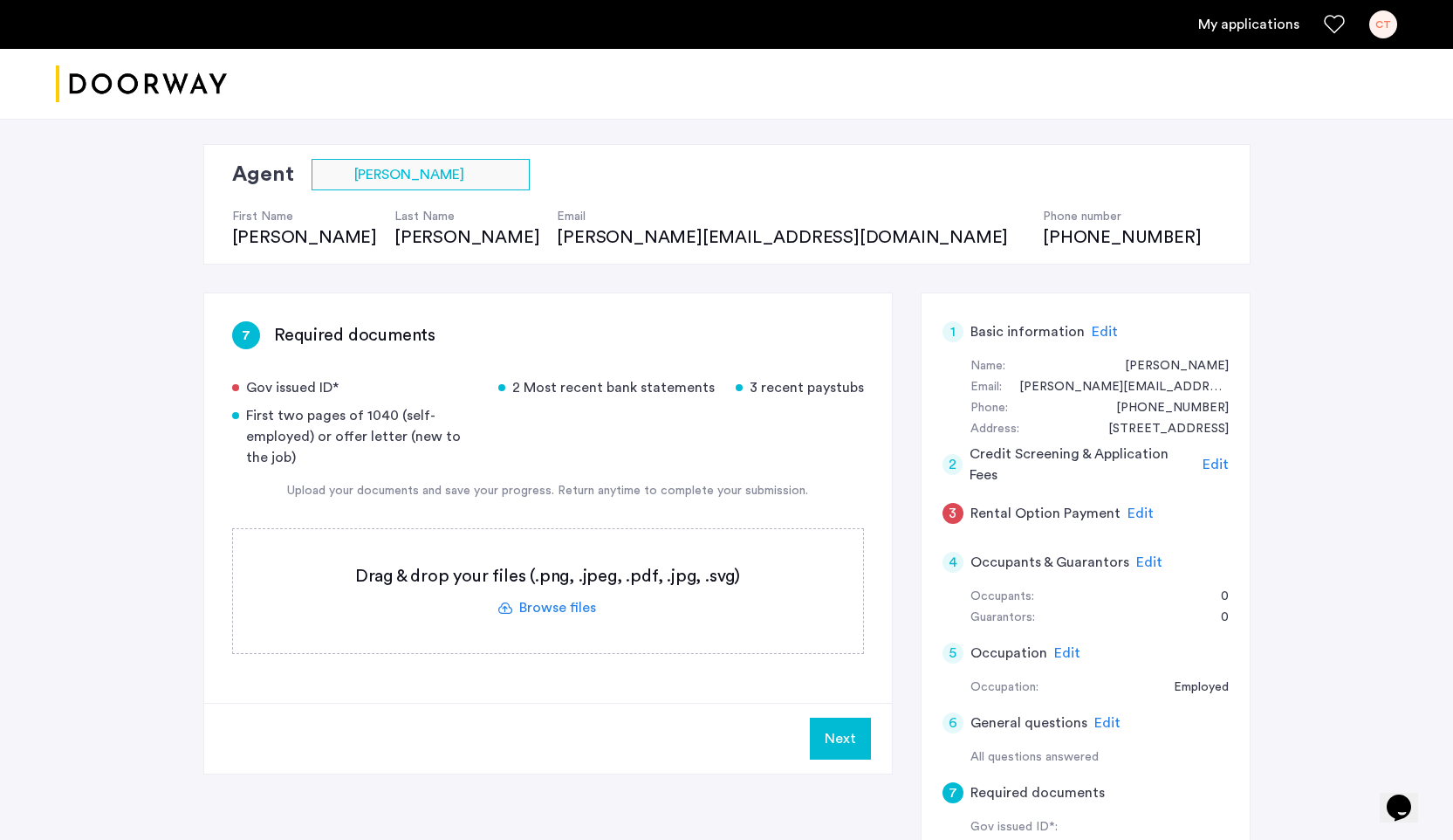
scroll to position [104, 0]
click at [566, 602] on label at bounding box center [547, 589] width 630 height 124
click at [0, 0] on input "file" at bounding box center [0, 0] width 0 height 0
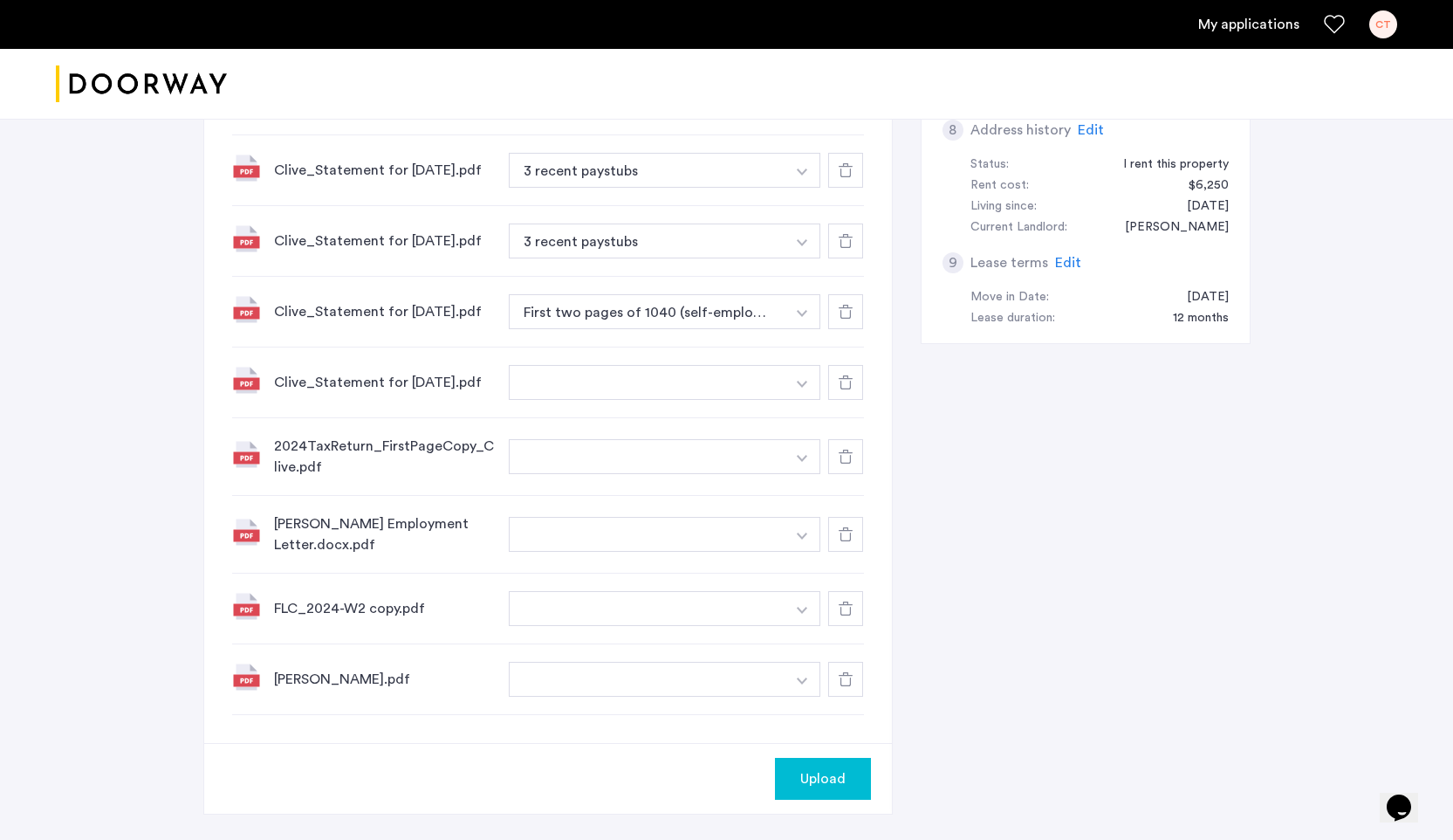
scroll to position [941, 0]
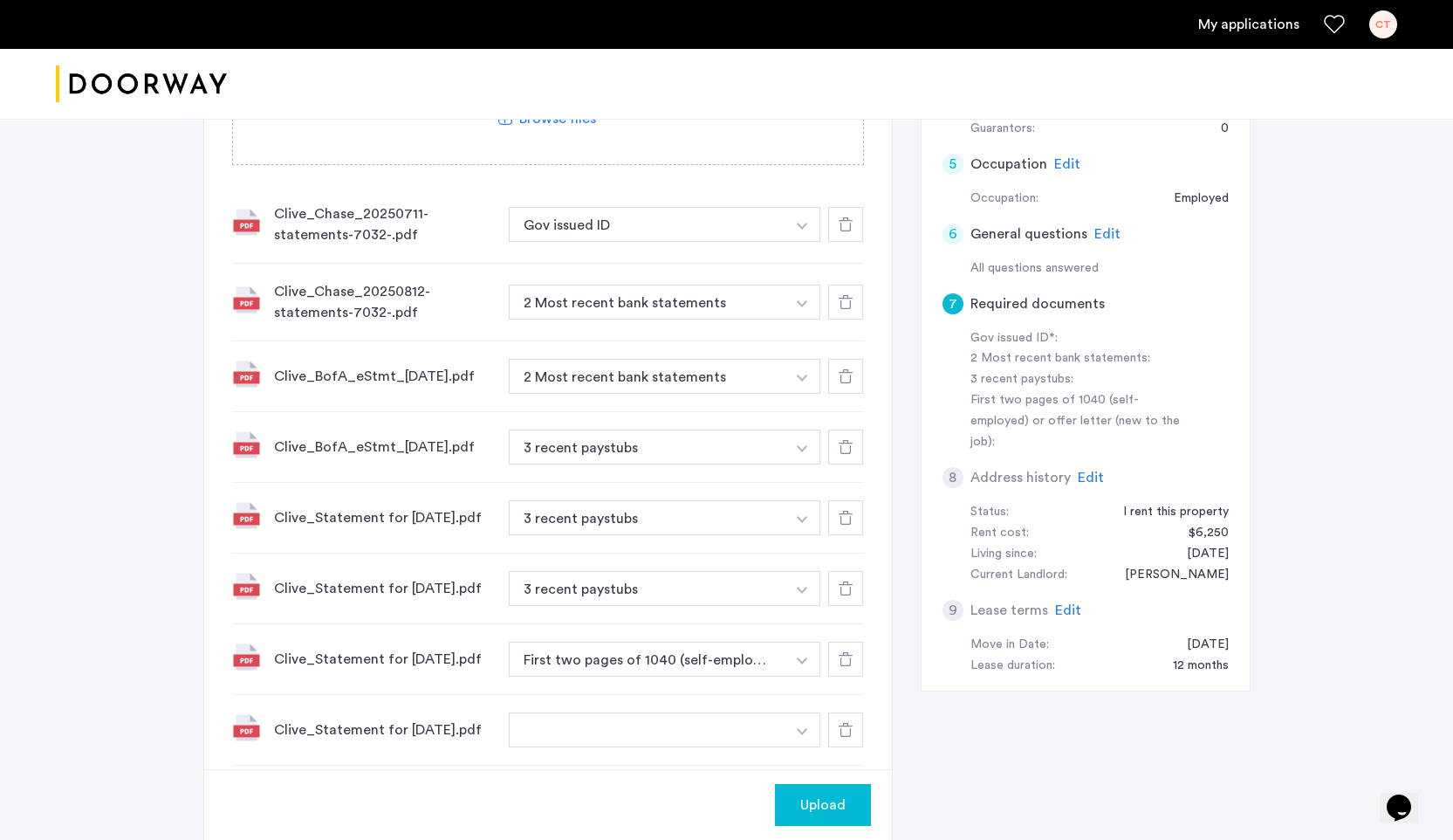
scroll to position [524, 0]
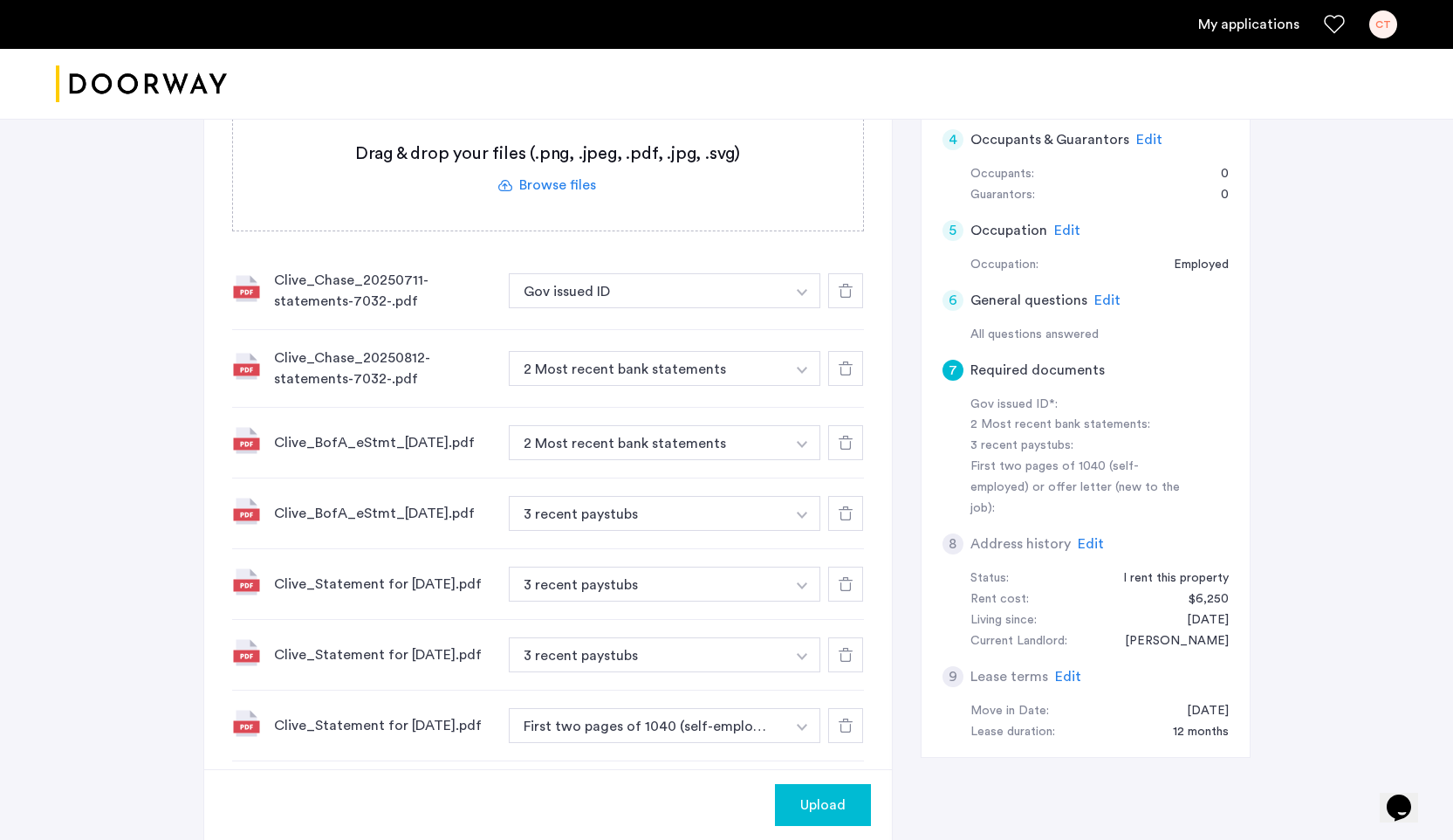
click at [801, 280] on button "button" at bounding box center [802, 291] width 36 height 35
click at [660, 364] on div "Gov issued ID" at bounding box center [665, 358] width 312 height 36
click at [696, 273] on button "Gov issued ID" at bounding box center [647, 291] width 277 height 35
click at [734, 287] on button "Gov issued ID" at bounding box center [647, 291] width 277 height 35
click at [764, 279] on button "Gov issued ID" at bounding box center [647, 291] width 277 height 35
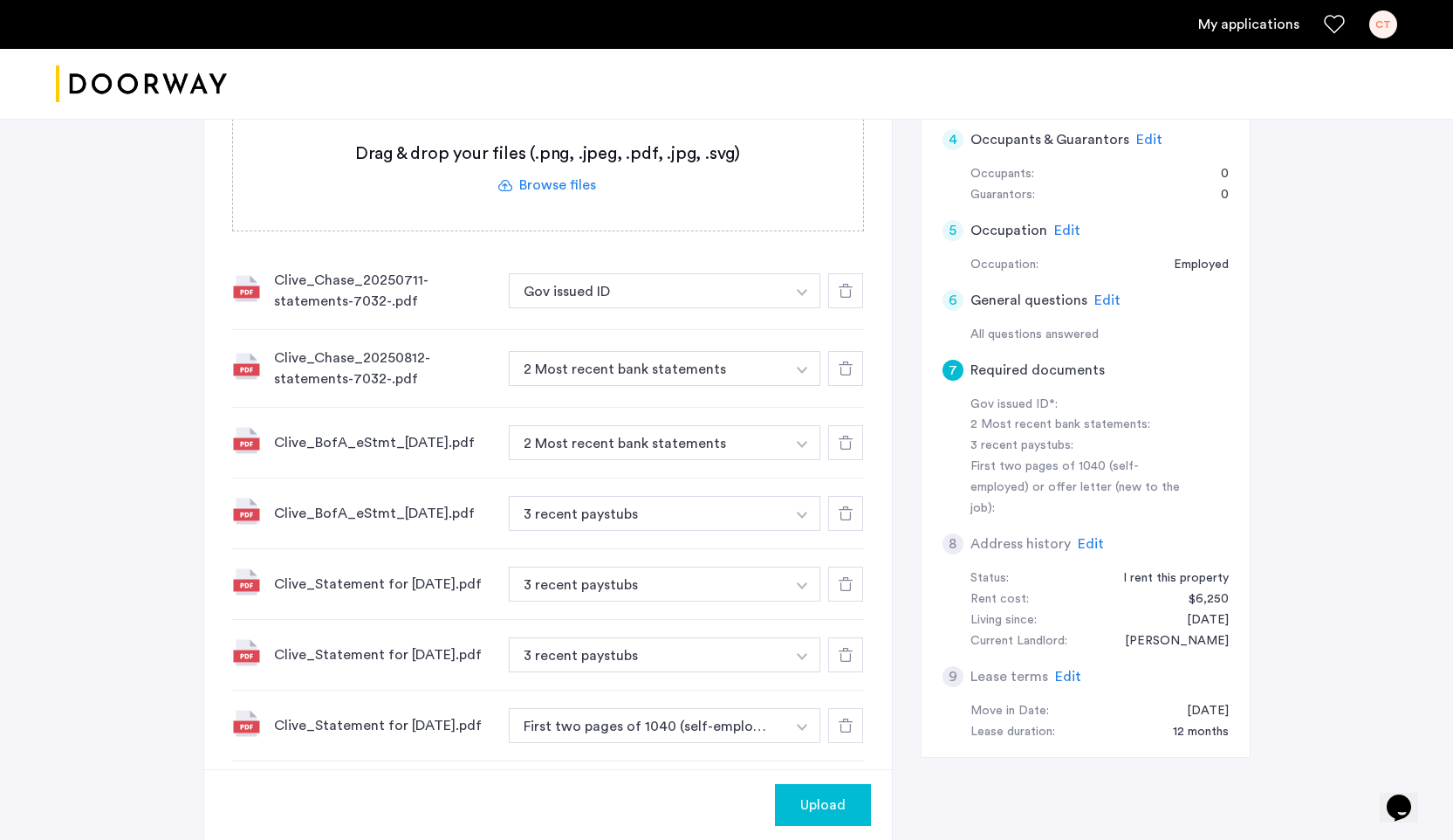
click at [802, 292] on img "button" at bounding box center [801, 292] width 11 height 7
click at [678, 325] on input at bounding box center [665, 326] width 312 height 31
click at [713, 409] on div "Clive_BofA_eStmt_2025-07-10.pdf 2 Most recent bank statements + 2 Most recent b…" at bounding box center [547, 442] width 631 height 70
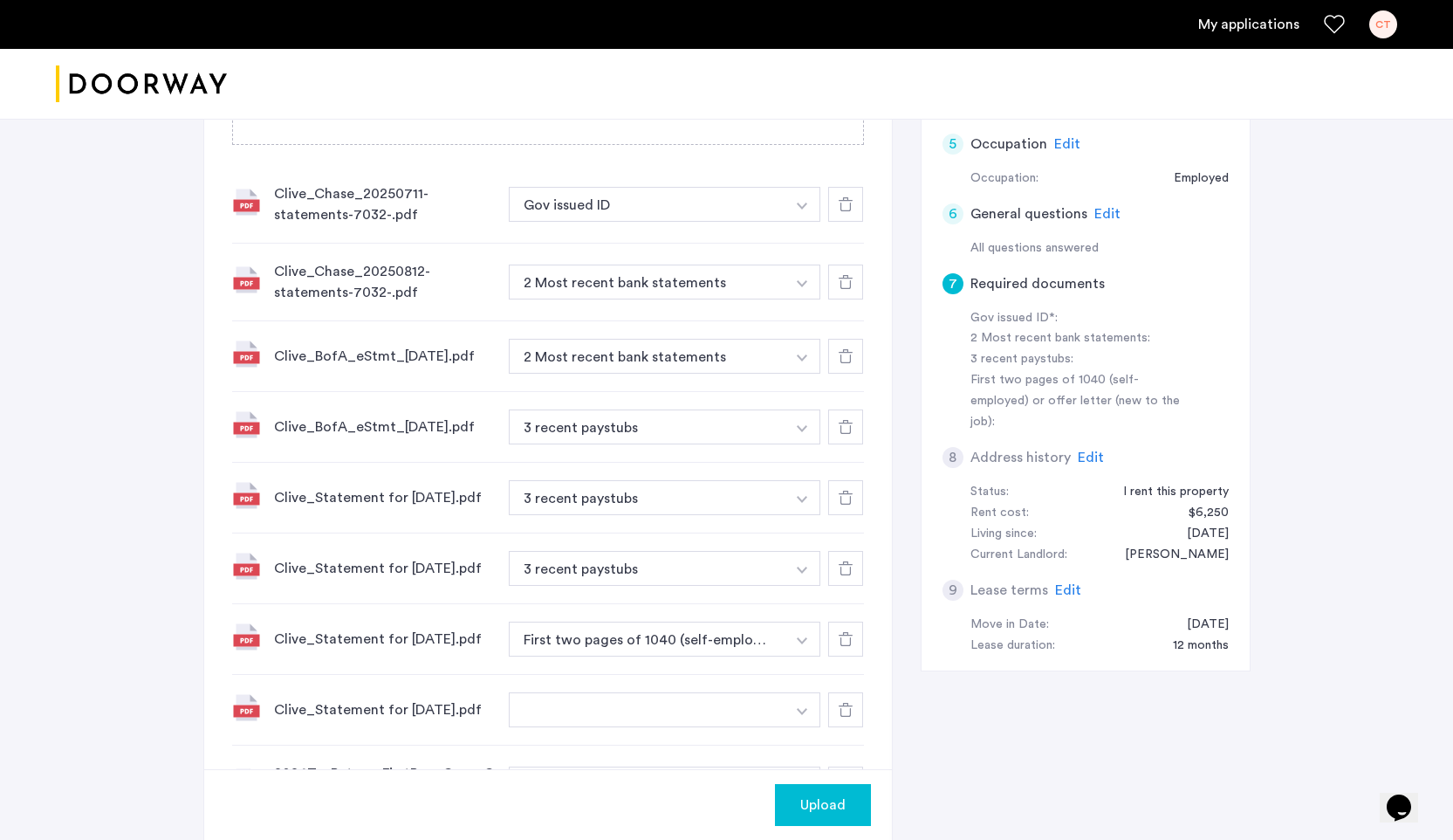
scroll to position [485, 0]
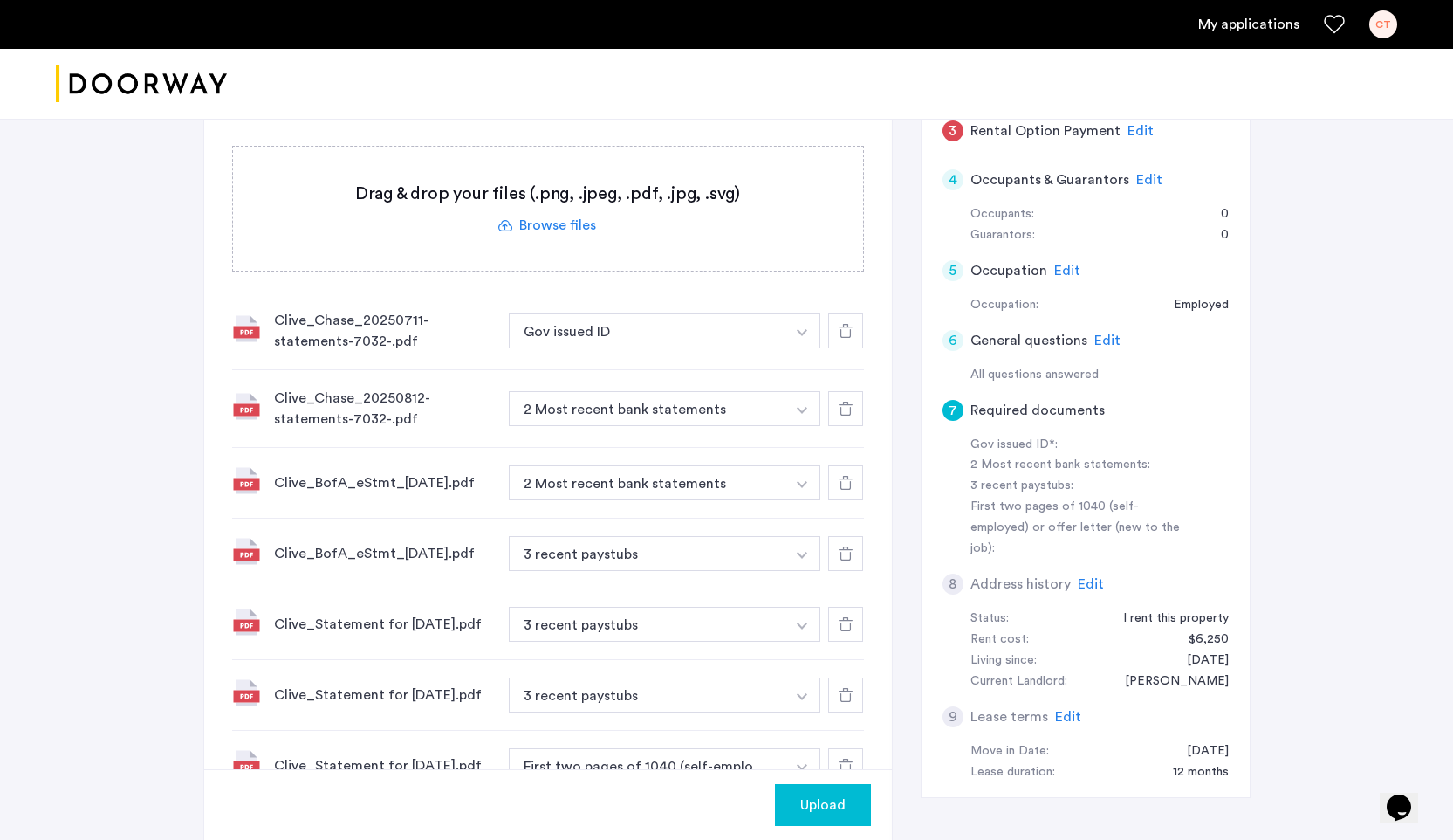
click at [848, 321] on div at bounding box center [846, 330] width 35 height 35
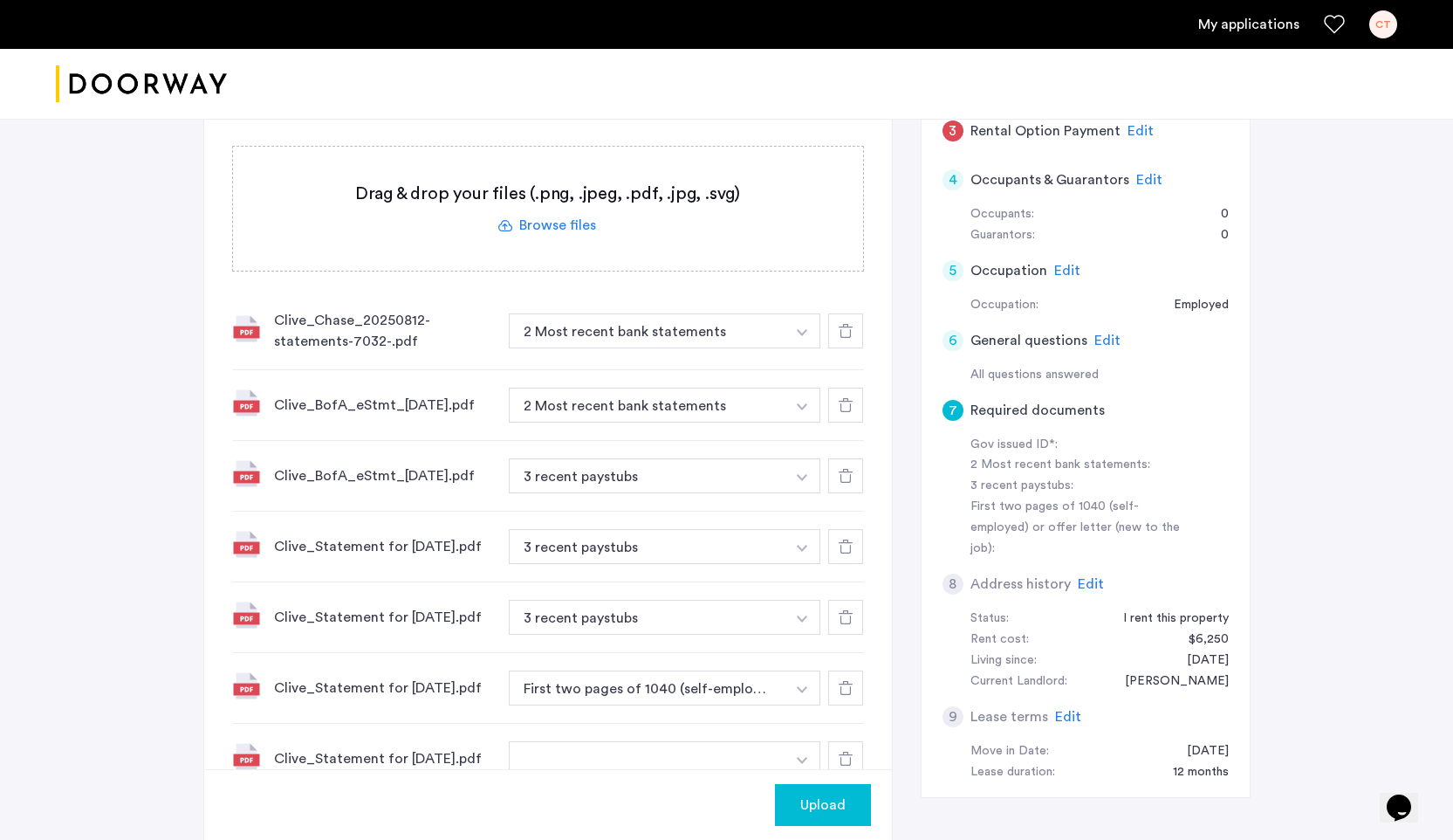
click at [848, 321] on div at bounding box center [846, 330] width 35 height 35
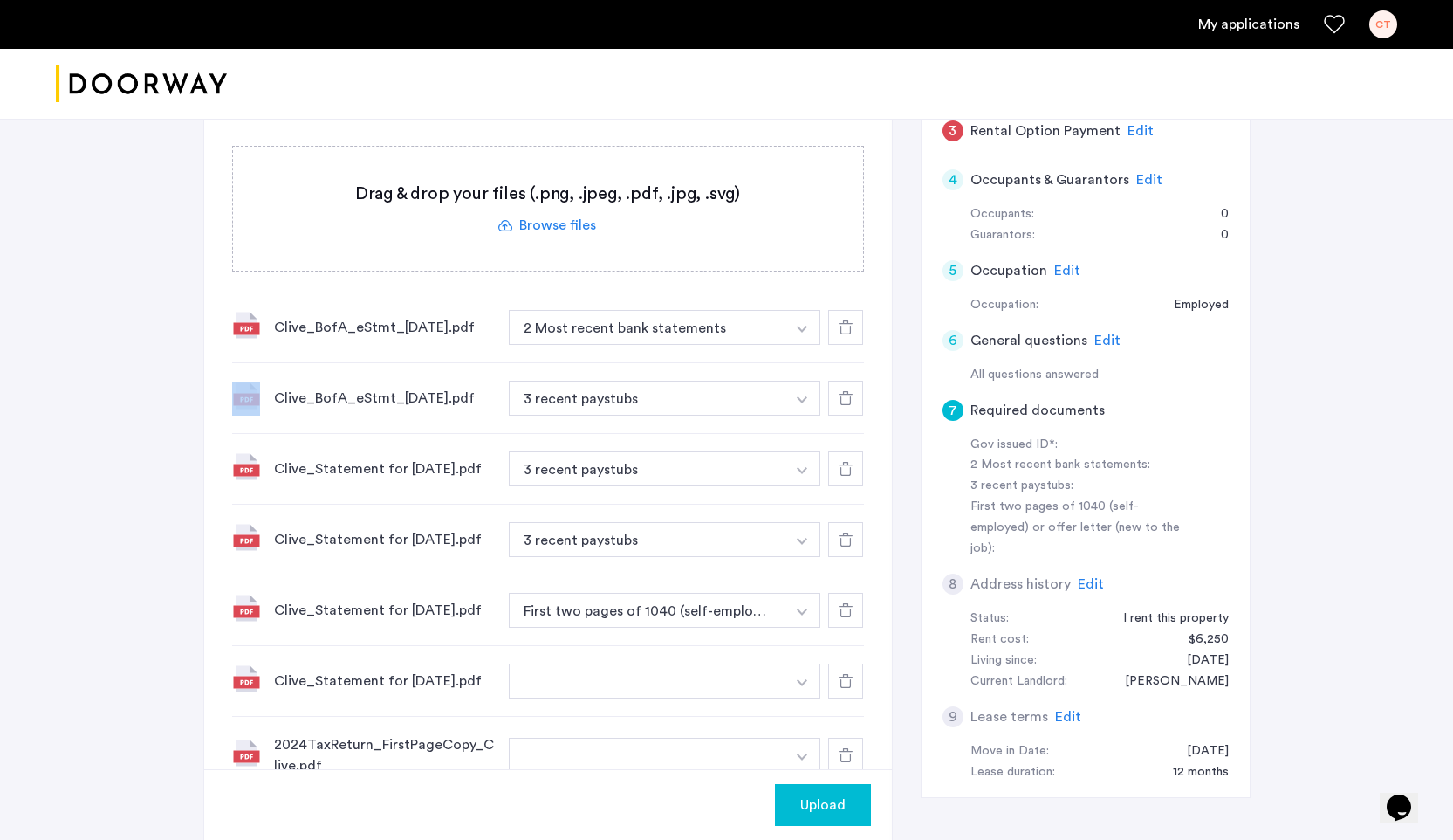
click at [848, 321] on use at bounding box center [846, 327] width 14 height 14
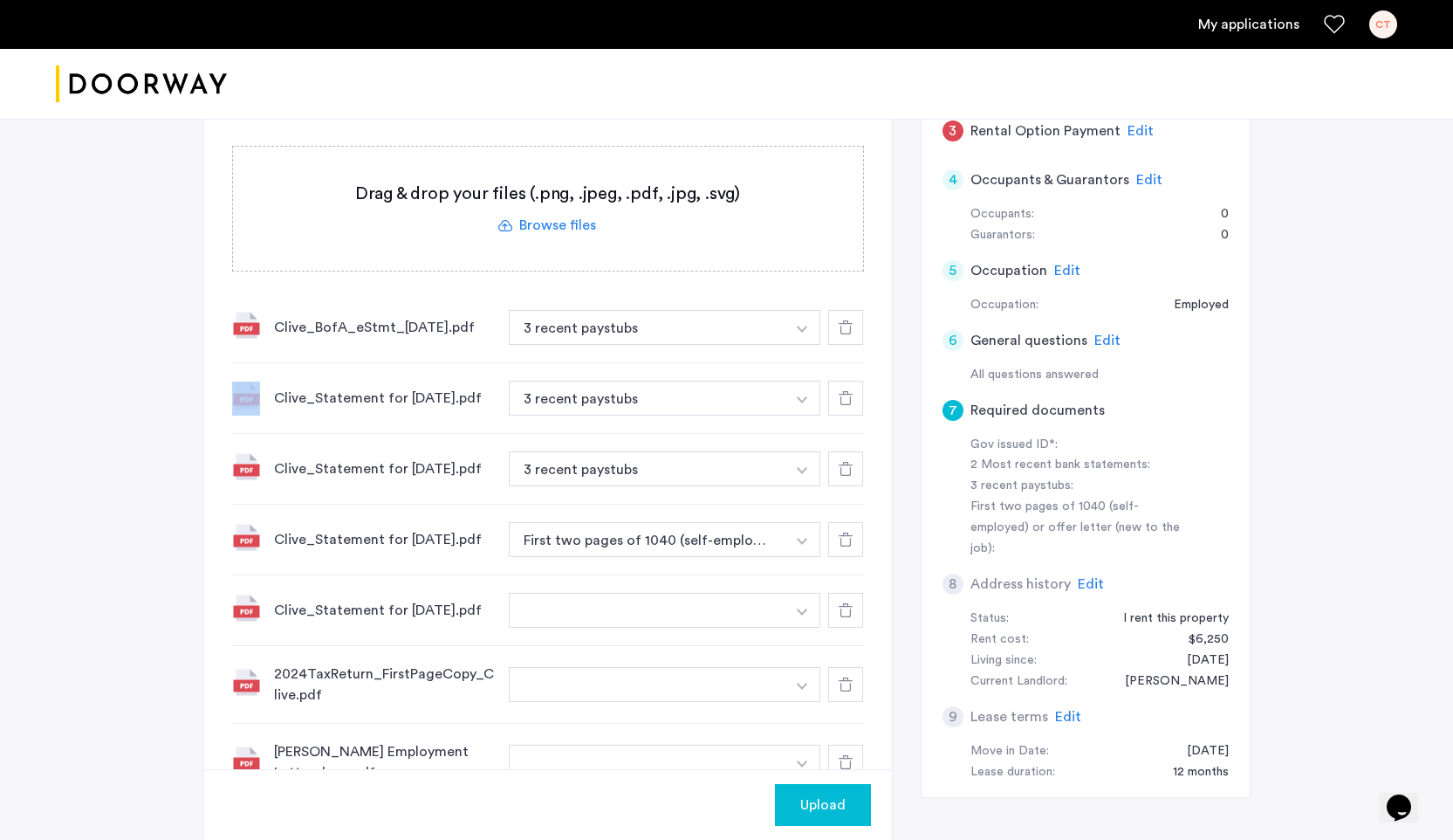
click at [848, 321] on div at bounding box center [846, 327] width 35 height 35
click at [848, 380] on div at bounding box center [846, 398] width 35 height 35
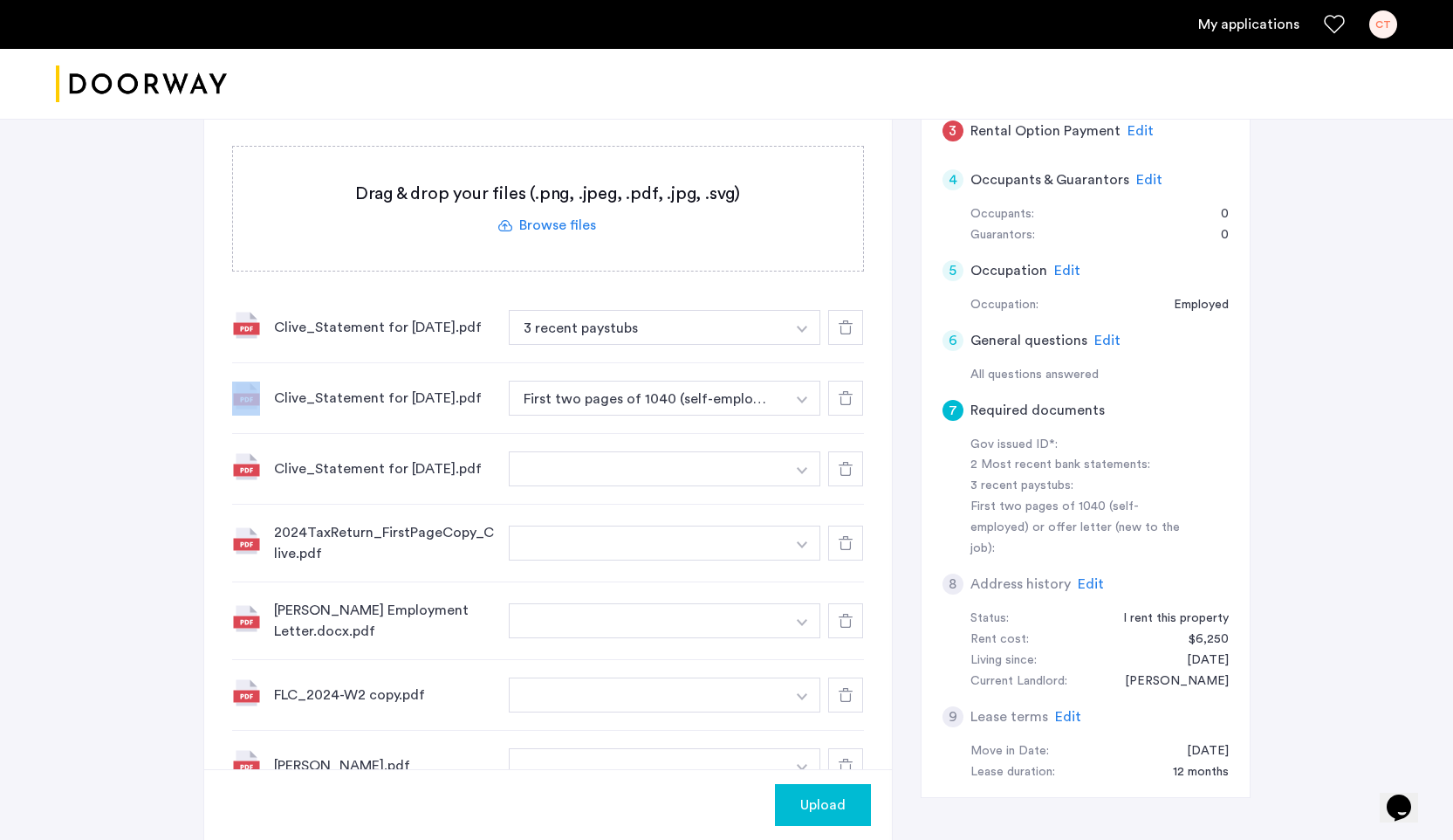
click at [848, 321] on div at bounding box center [846, 327] width 35 height 35
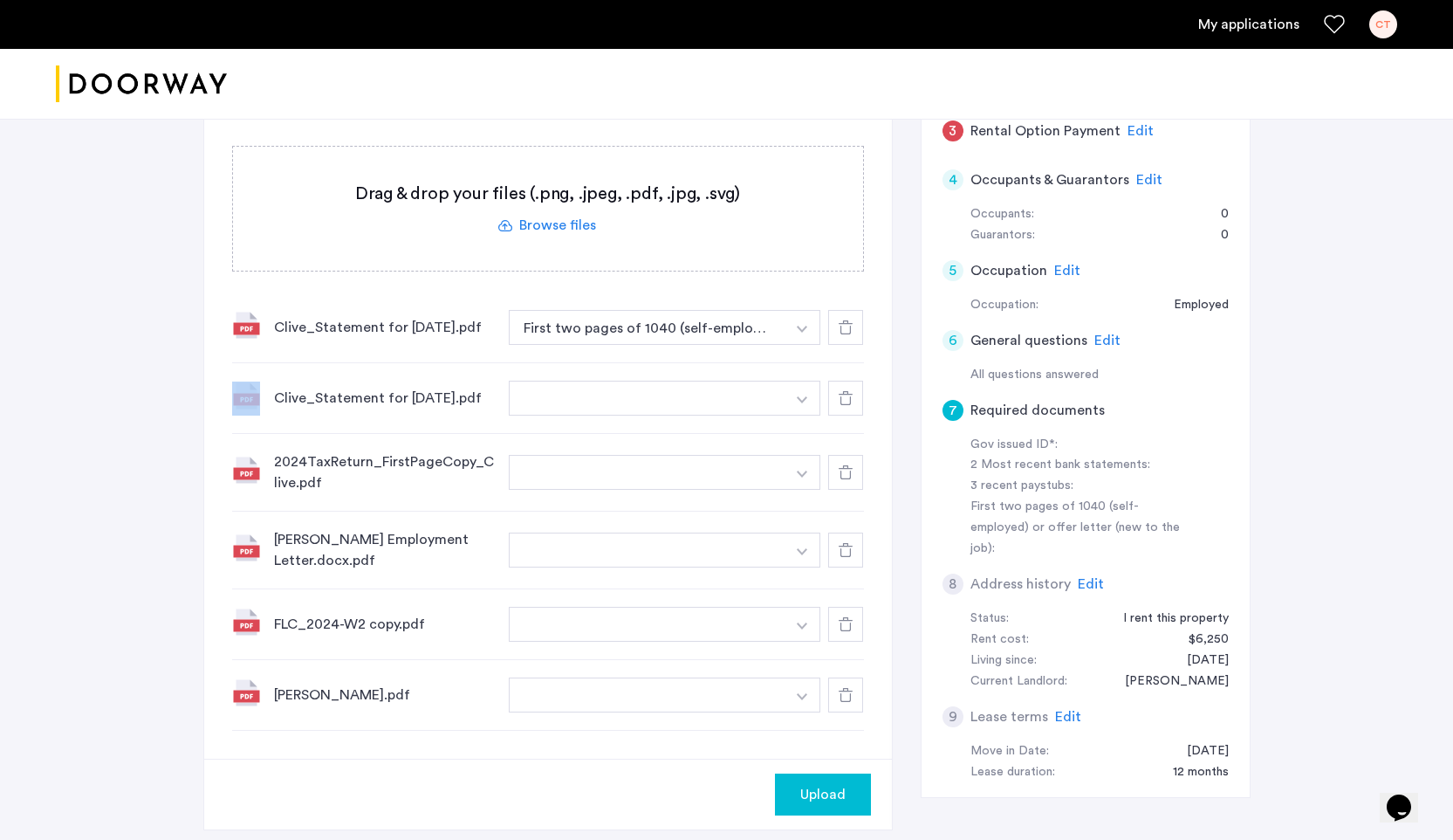
click at [848, 321] on div at bounding box center [846, 327] width 35 height 35
click at [848, 380] on div at bounding box center [846, 398] width 35 height 35
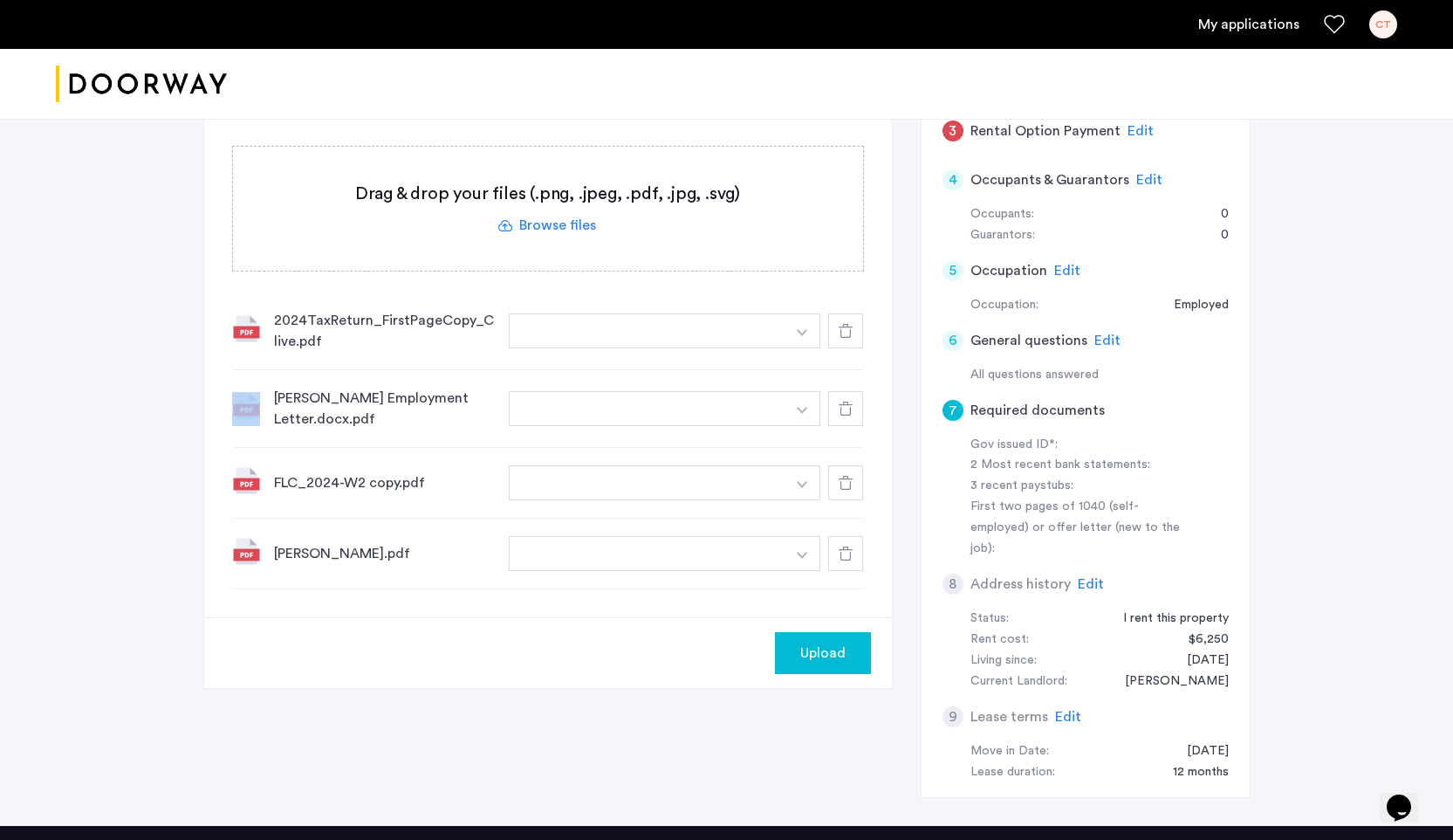
click at [848, 321] on div at bounding box center [846, 330] width 35 height 35
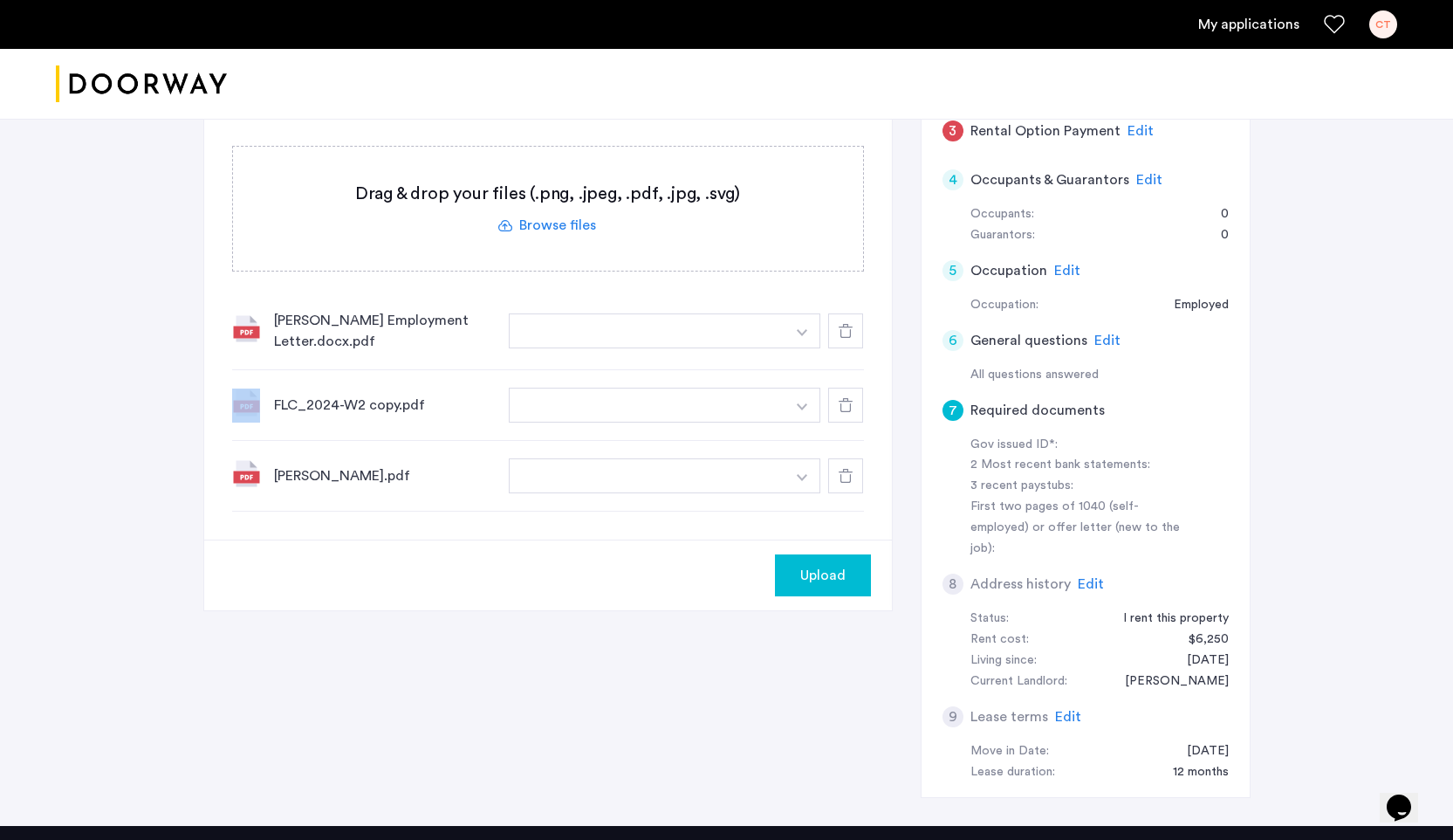
click at [848, 321] on div at bounding box center [846, 330] width 35 height 35
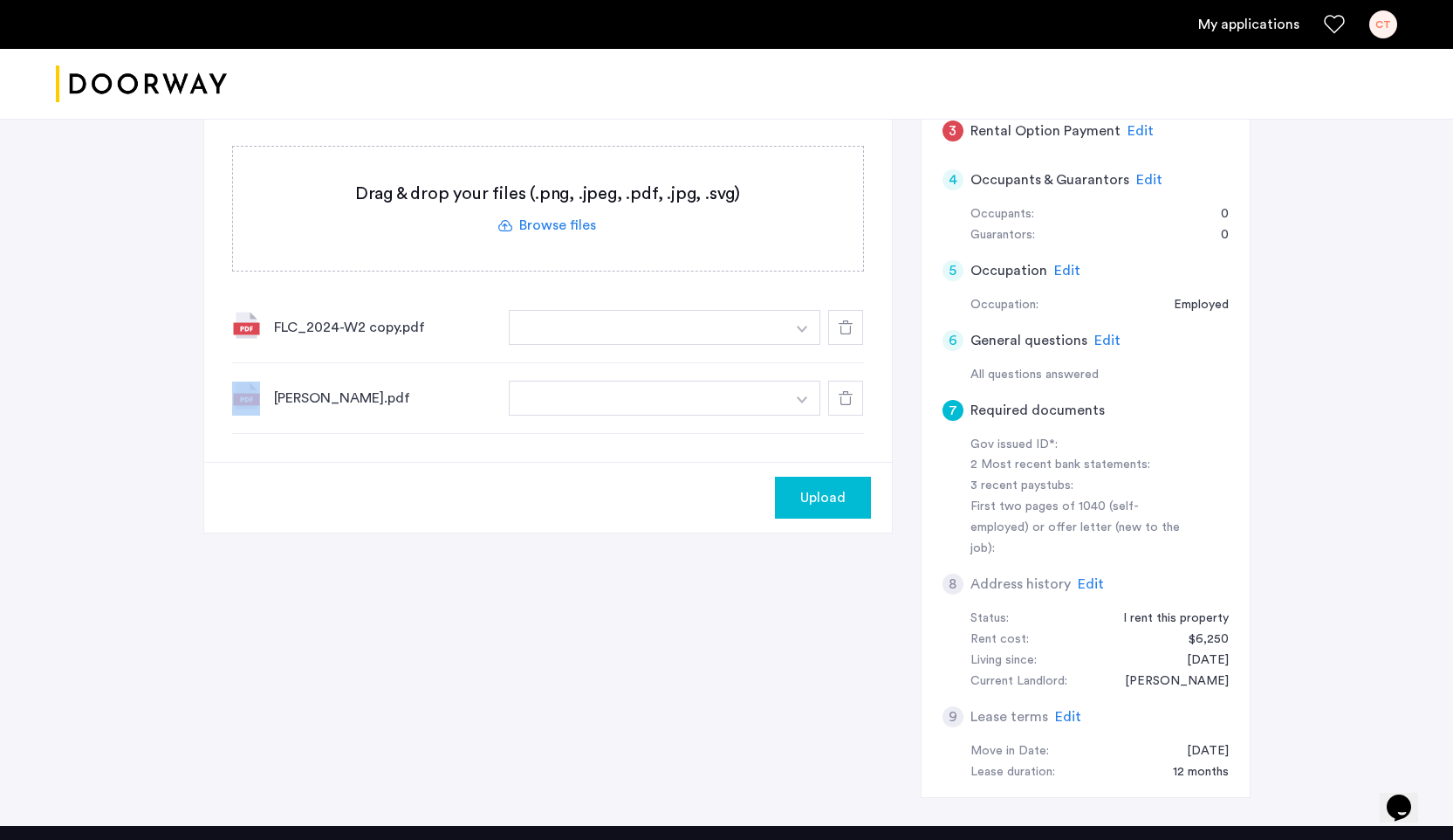
click at [848, 321] on use at bounding box center [846, 327] width 14 height 14
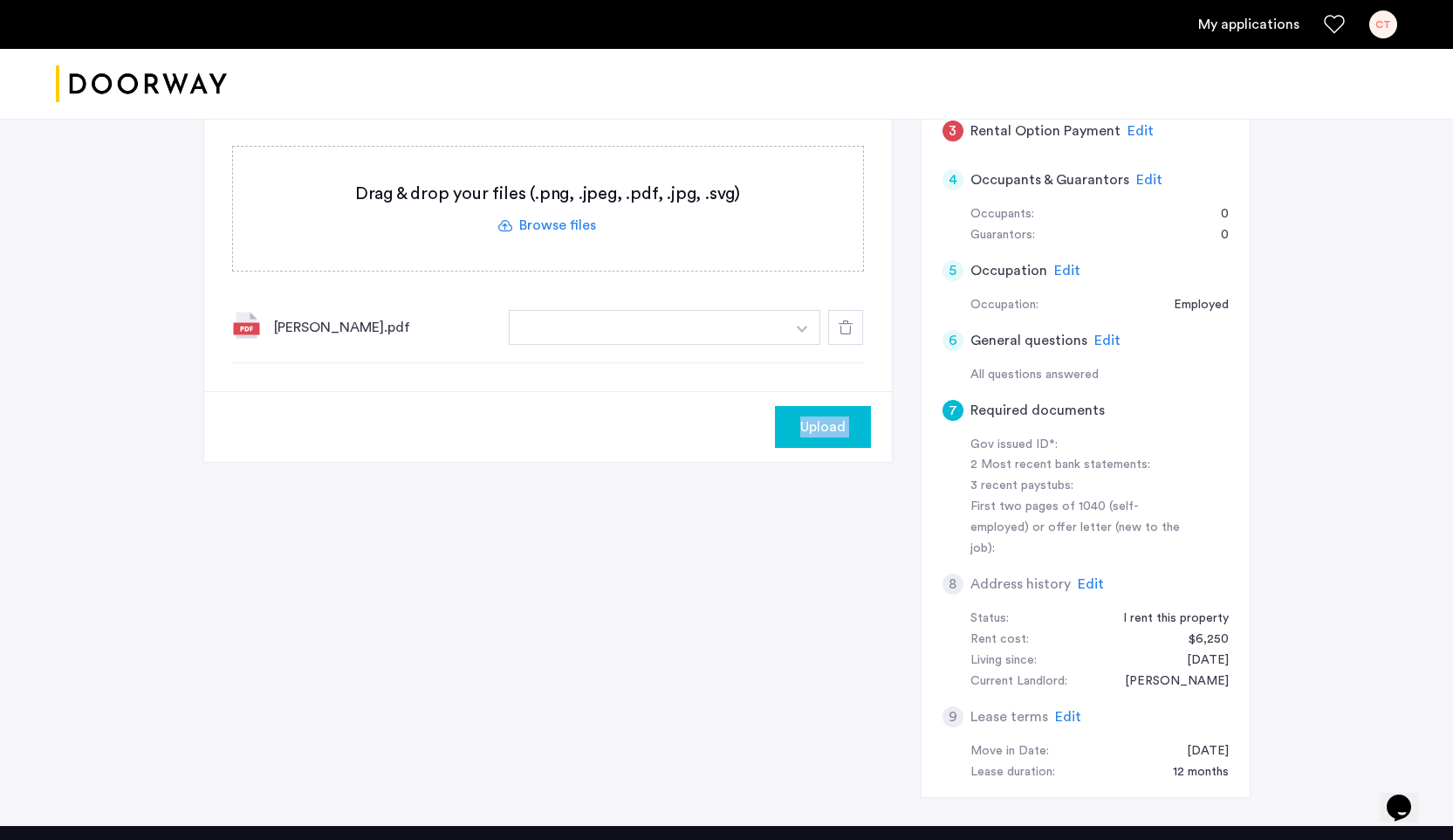
click at [848, 321] on div at bounding box center [846, 327] width 35 height 35
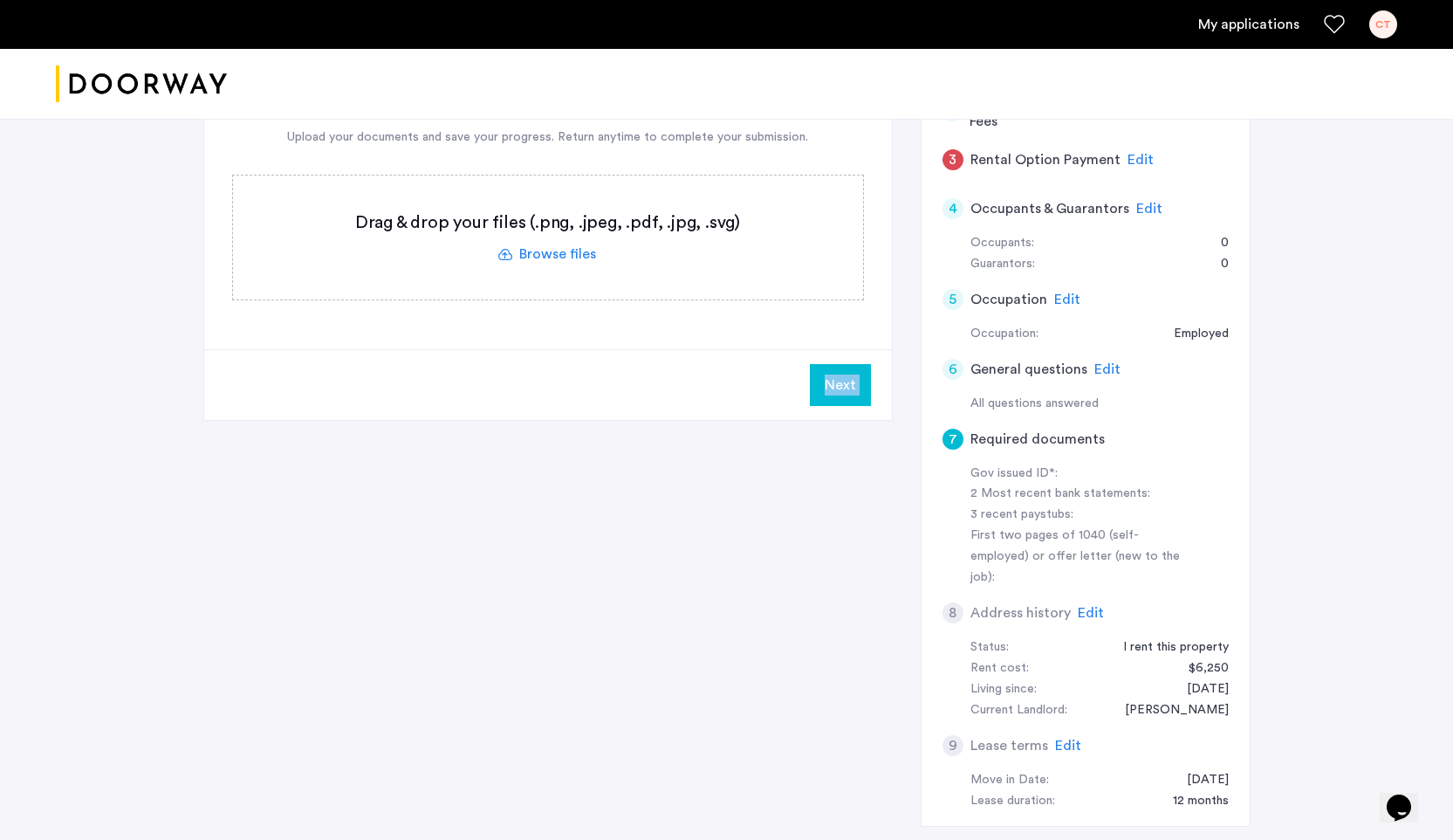
scroll to position [432, 0]
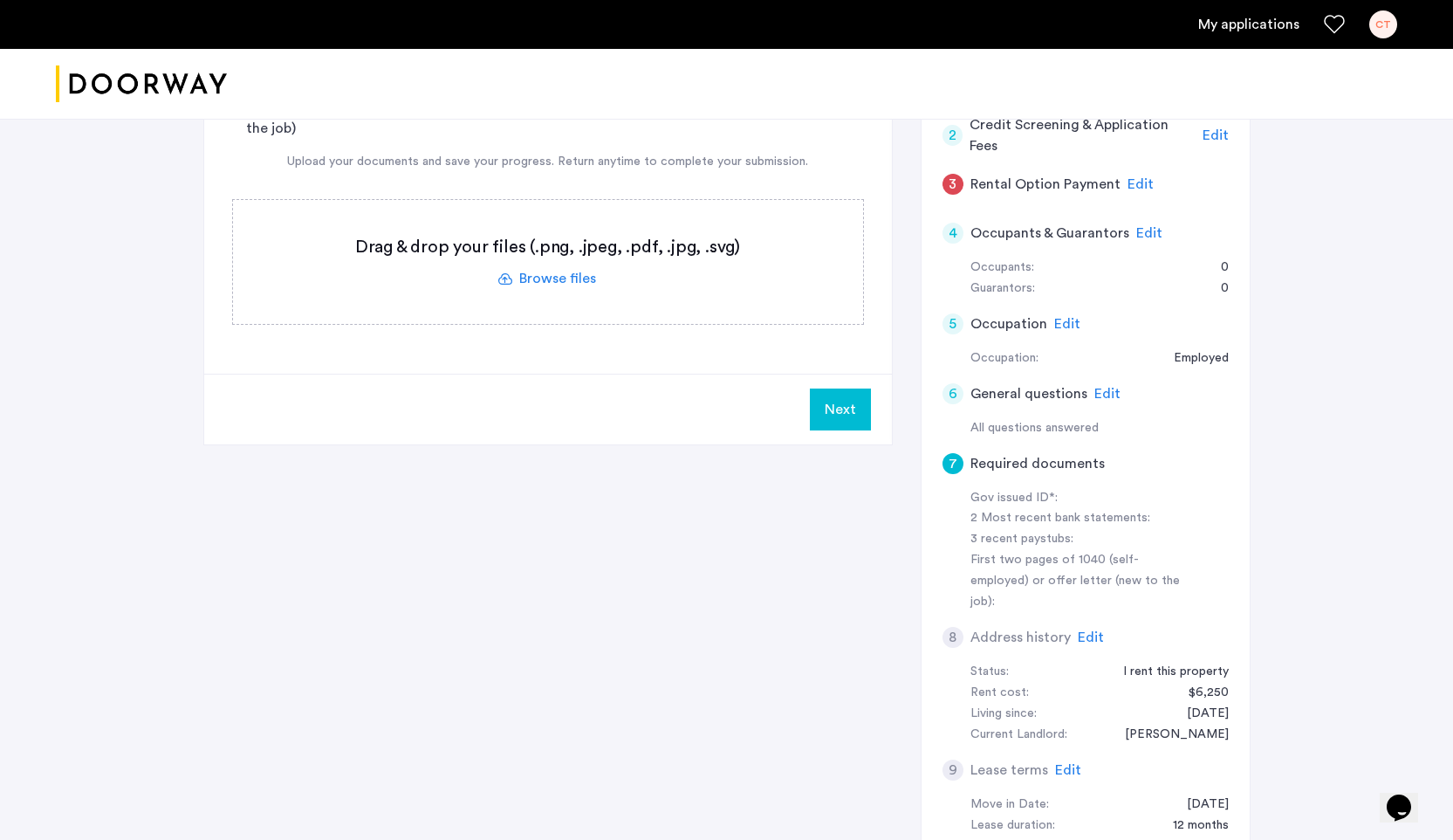
click at [553, 292] on label at bounding box center [547, 262] width 630 height 124
click at [0, 0] on input "file" at bounding box center [0, 0] width 0 height 0
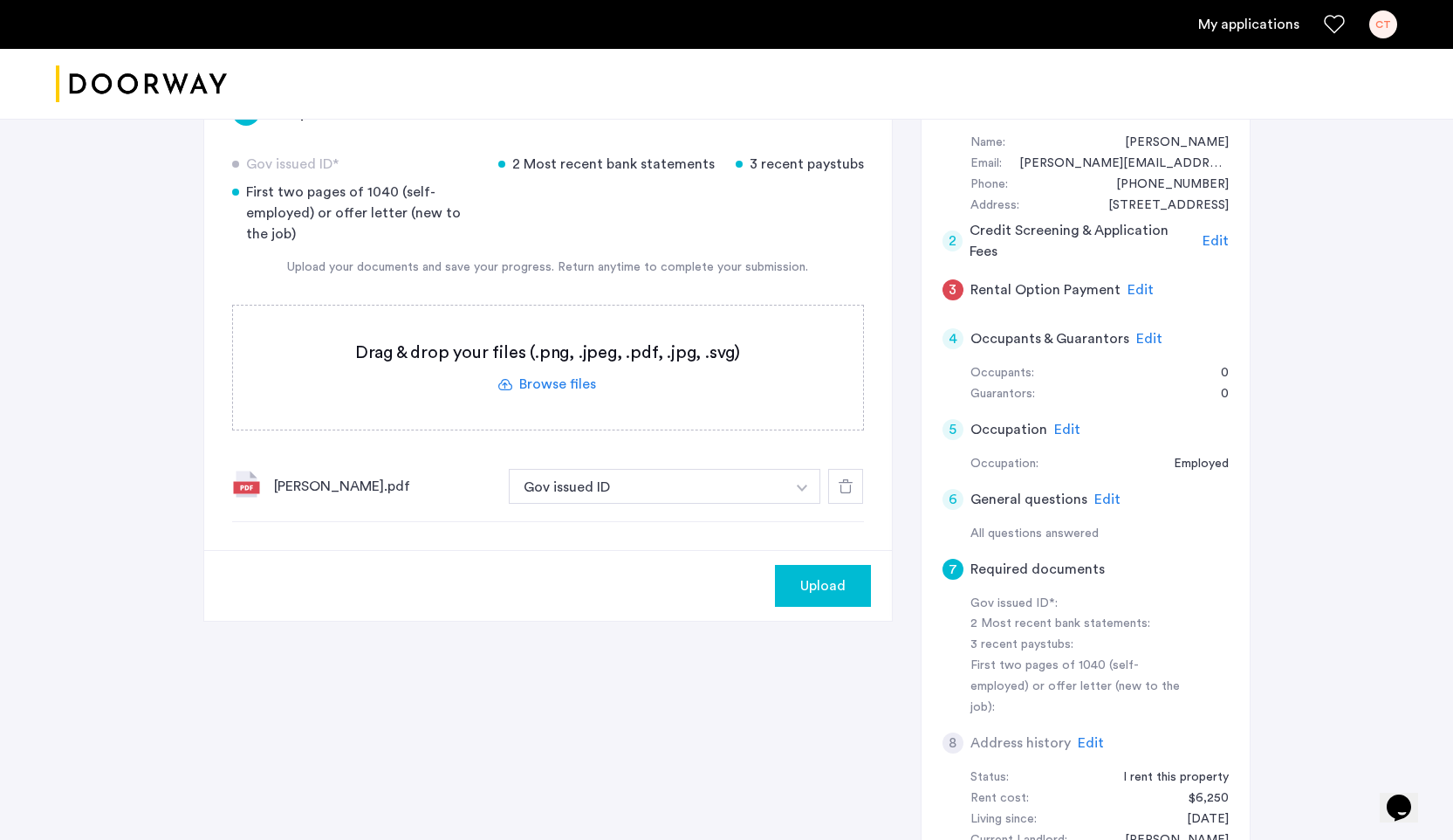
scroll to position [293, 0]
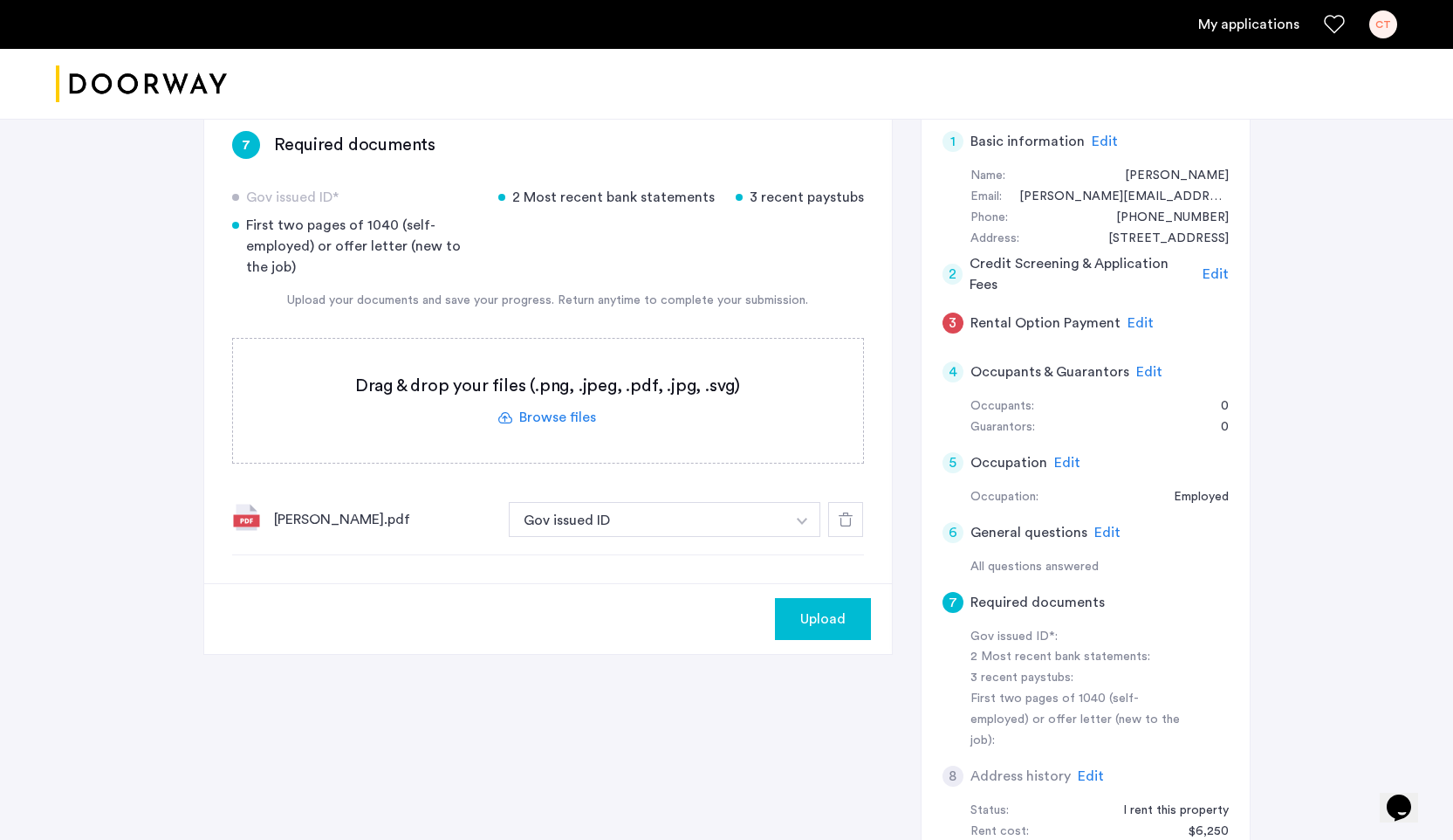
click at [561, 413] on label at bounding box center [547, 401] width 630 height 124
click at [0, 0] on input "file" at bounding box center [0, 0] width 0 height 0
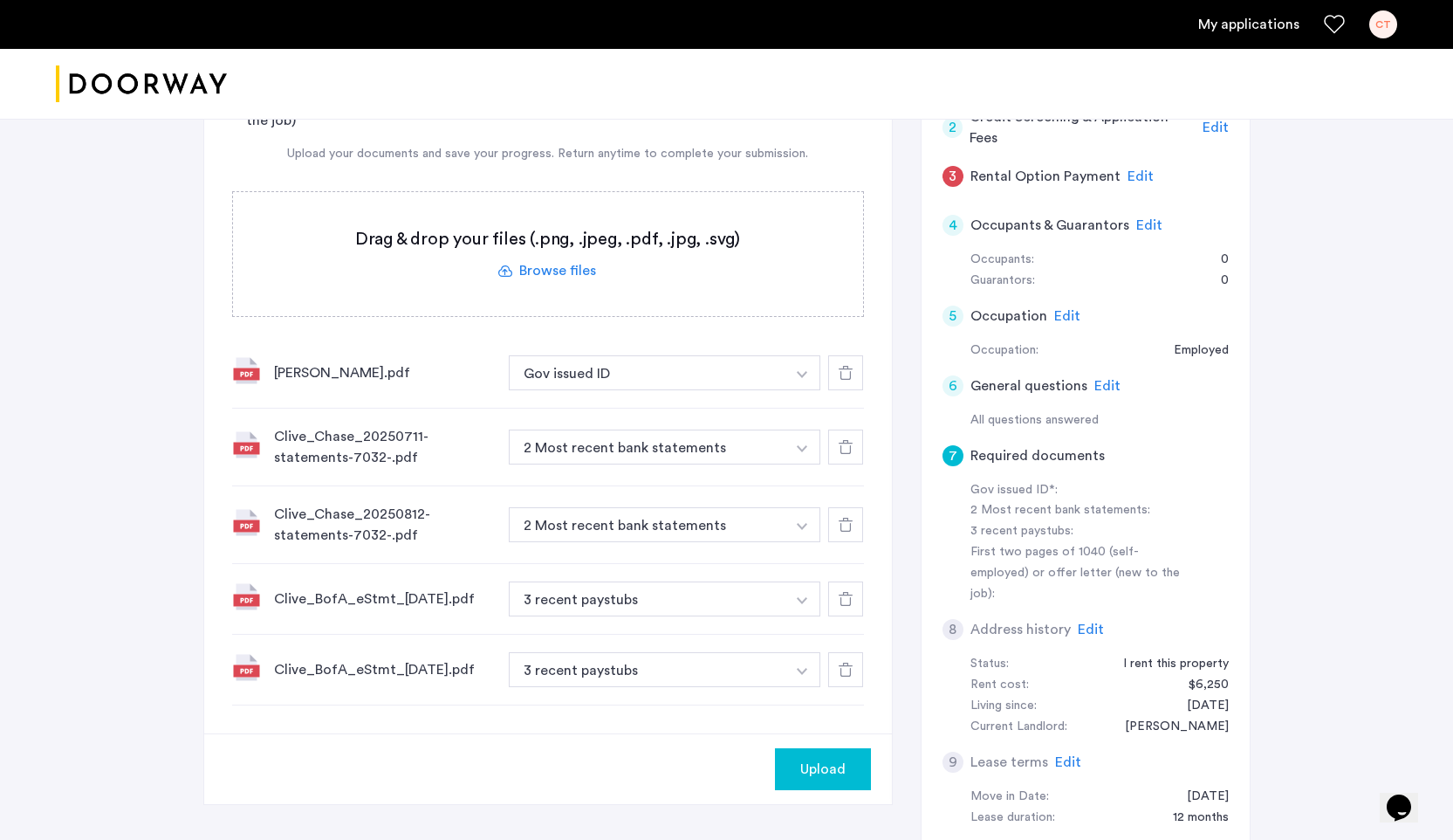
scroll to position [496, 0]
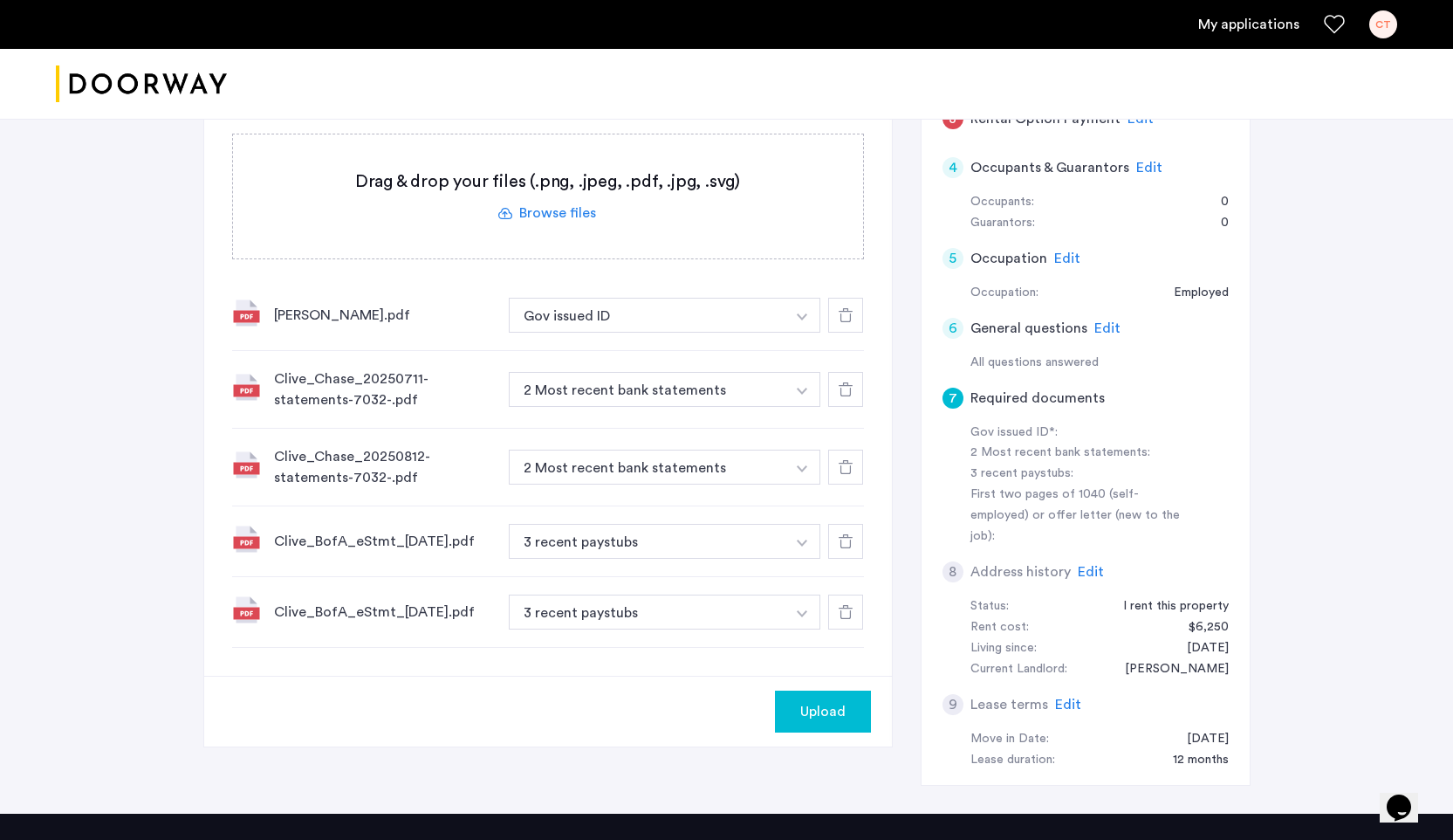
click at [799, 321] on img "button" at bounding box center [801, 316] width 11 height 7
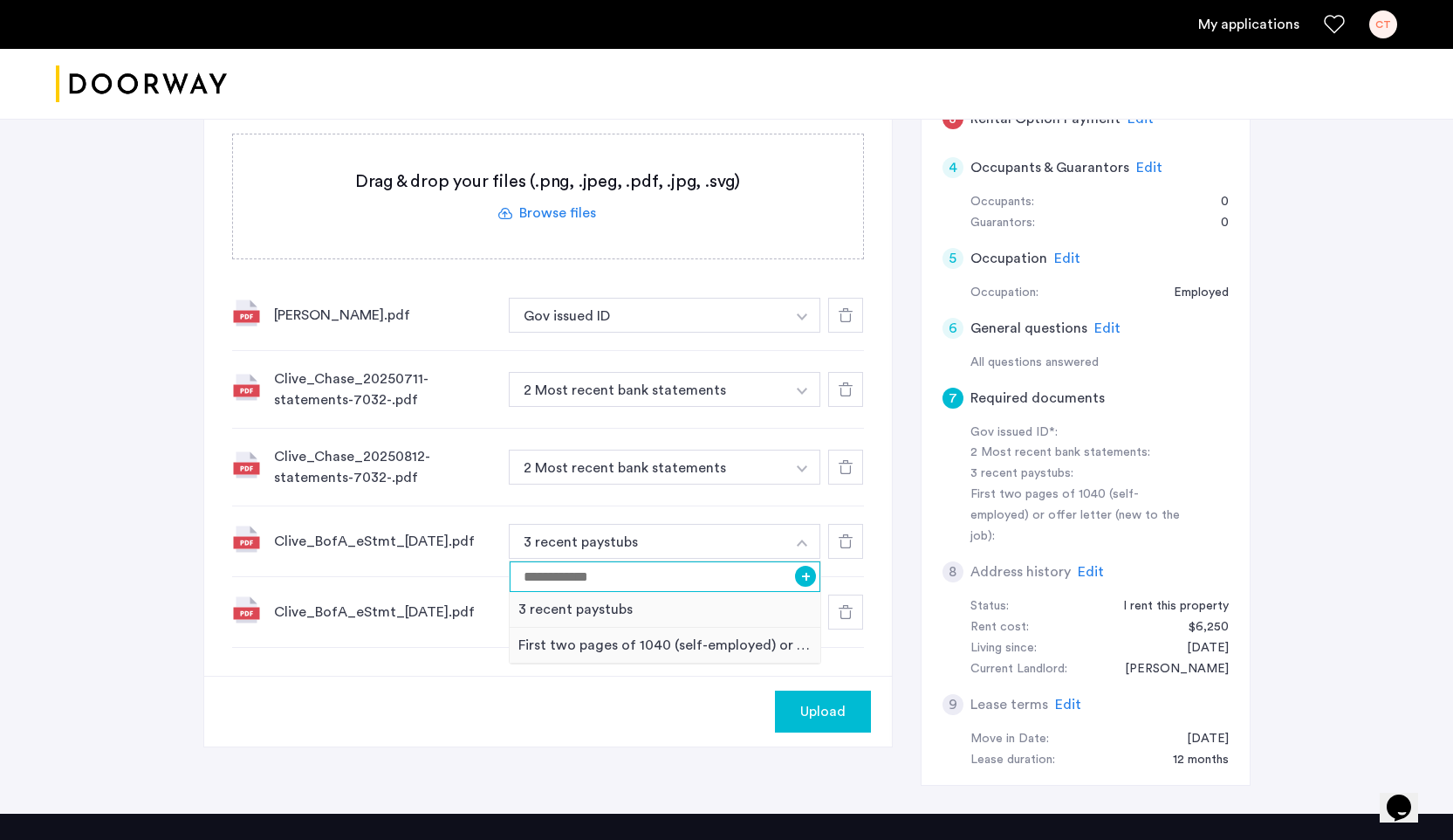
click at [636, 589] on input at bounding box center [665, 576] width 312 height 31
type input "**********"
click at [805, 582] on button "+" at bounding box center [805, 576] width 21 height 21
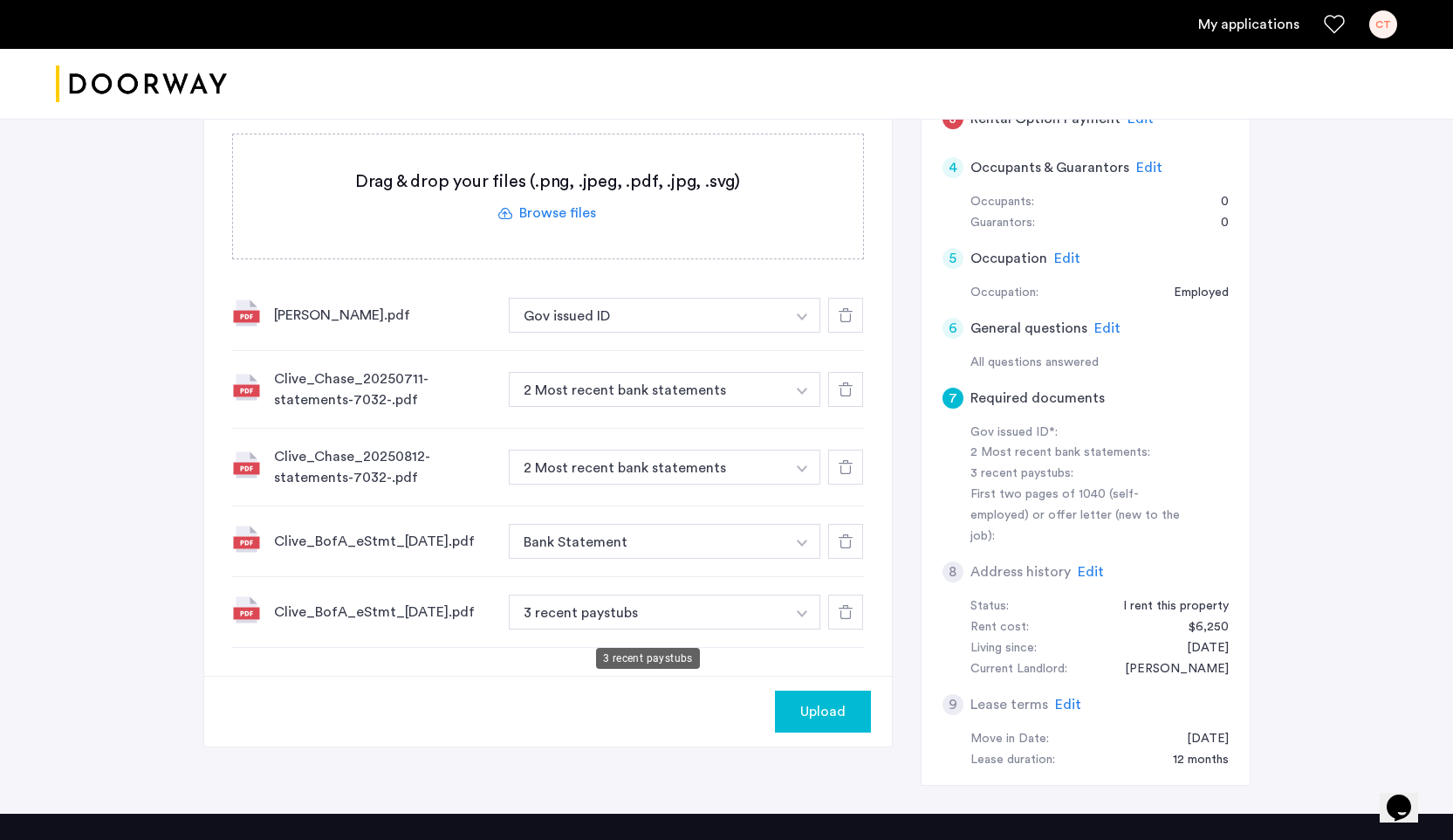
click at [737, 628] on button "3 recent paystubs" at bounding box center [647, 612] width 277 height 35
click at [647, 625] on button "3 recent paystubs" at bounding box center [647, 612] width 277 height 35
click at [796, 332] on button "button" at bounding box center [802, 315] width 36 height 35
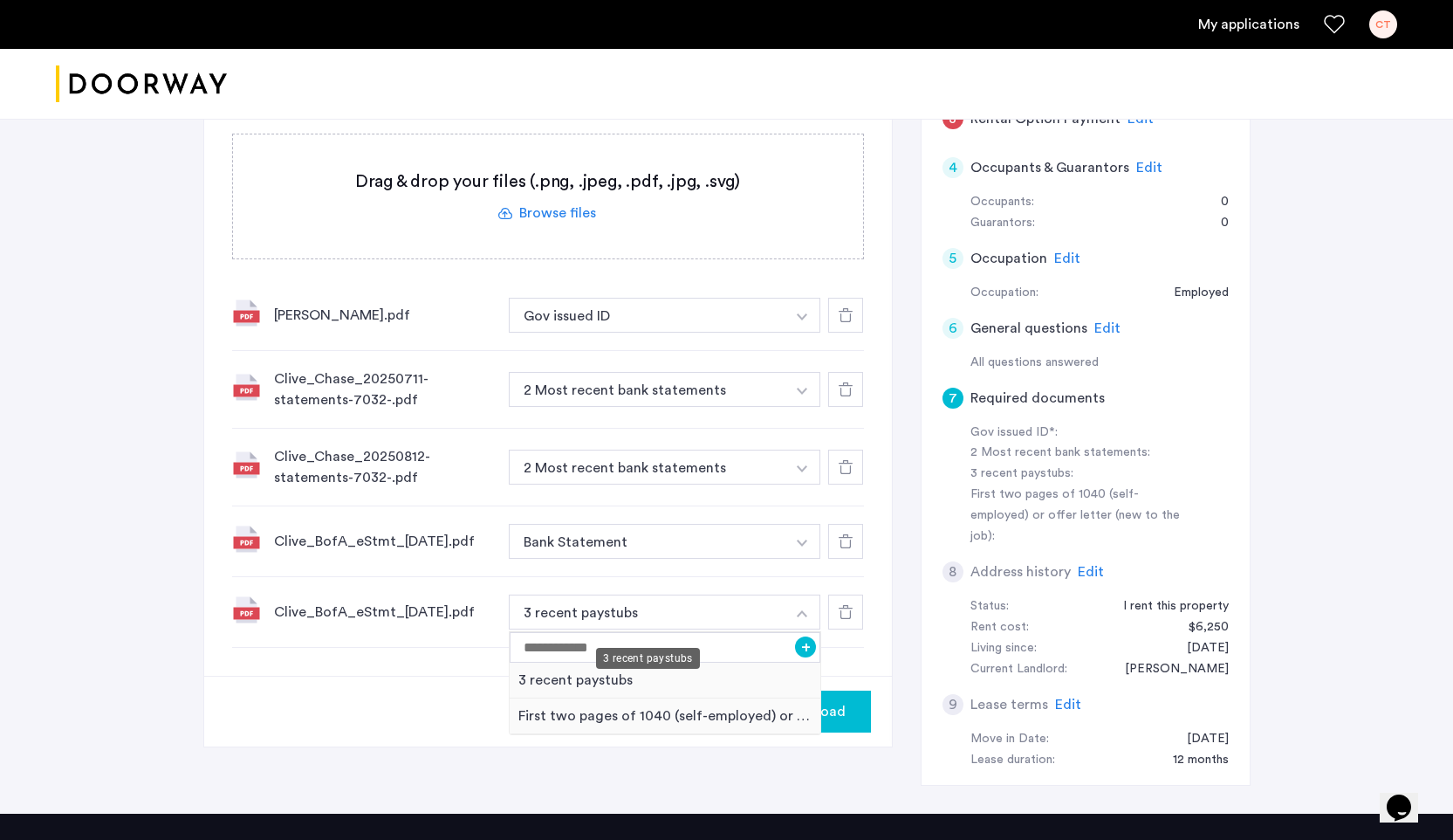
click at [616, 662] on div "3 recent paystubs" at bounding box center [648, 658] width 104 height 21
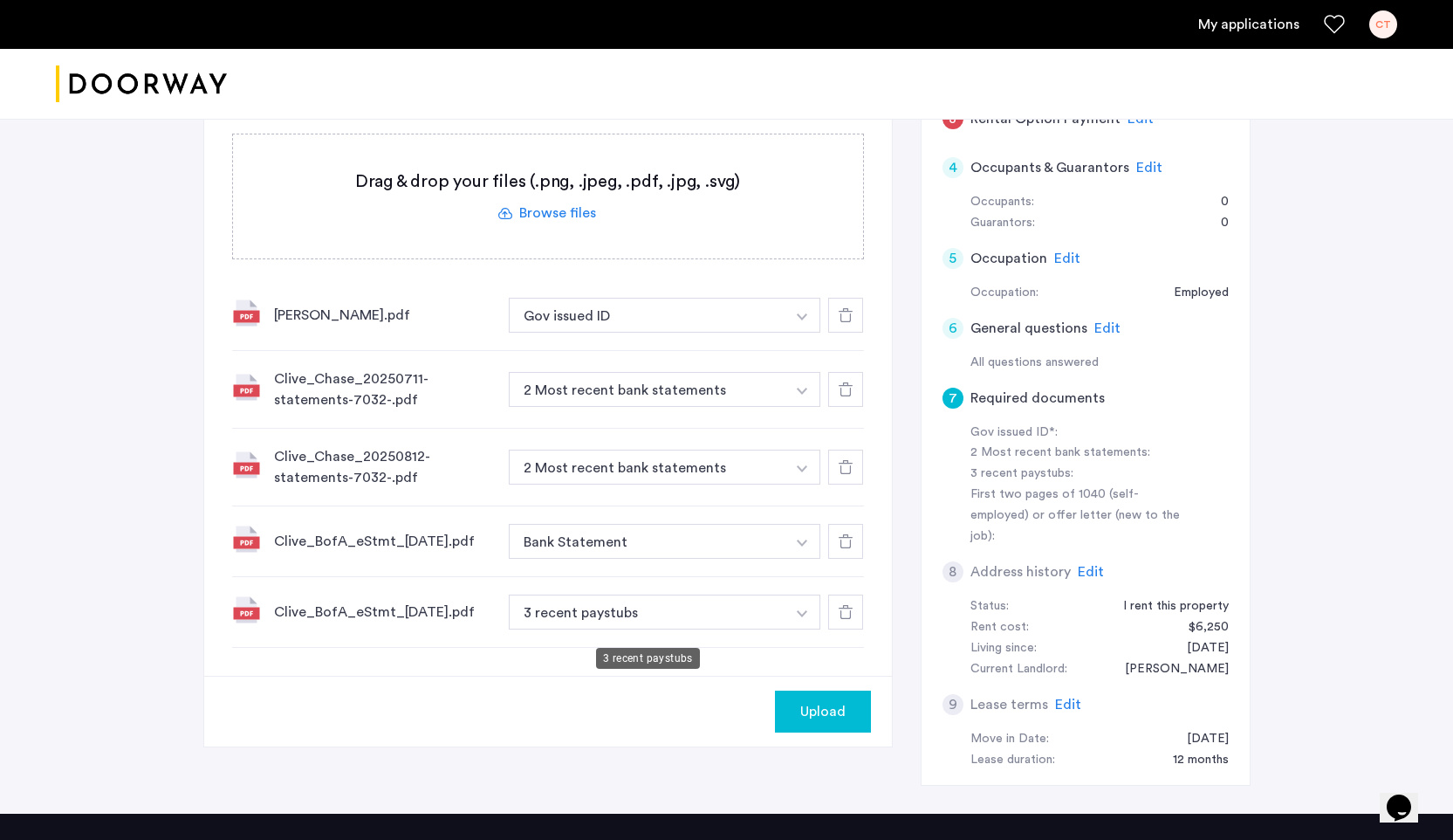
click at [624, 630] on button "3 recent paystubs" at bounding box center [647, 612] width 277 height 35
click at [795, 332] on button "button" at bounding box center [802, 315] width 36 height 35
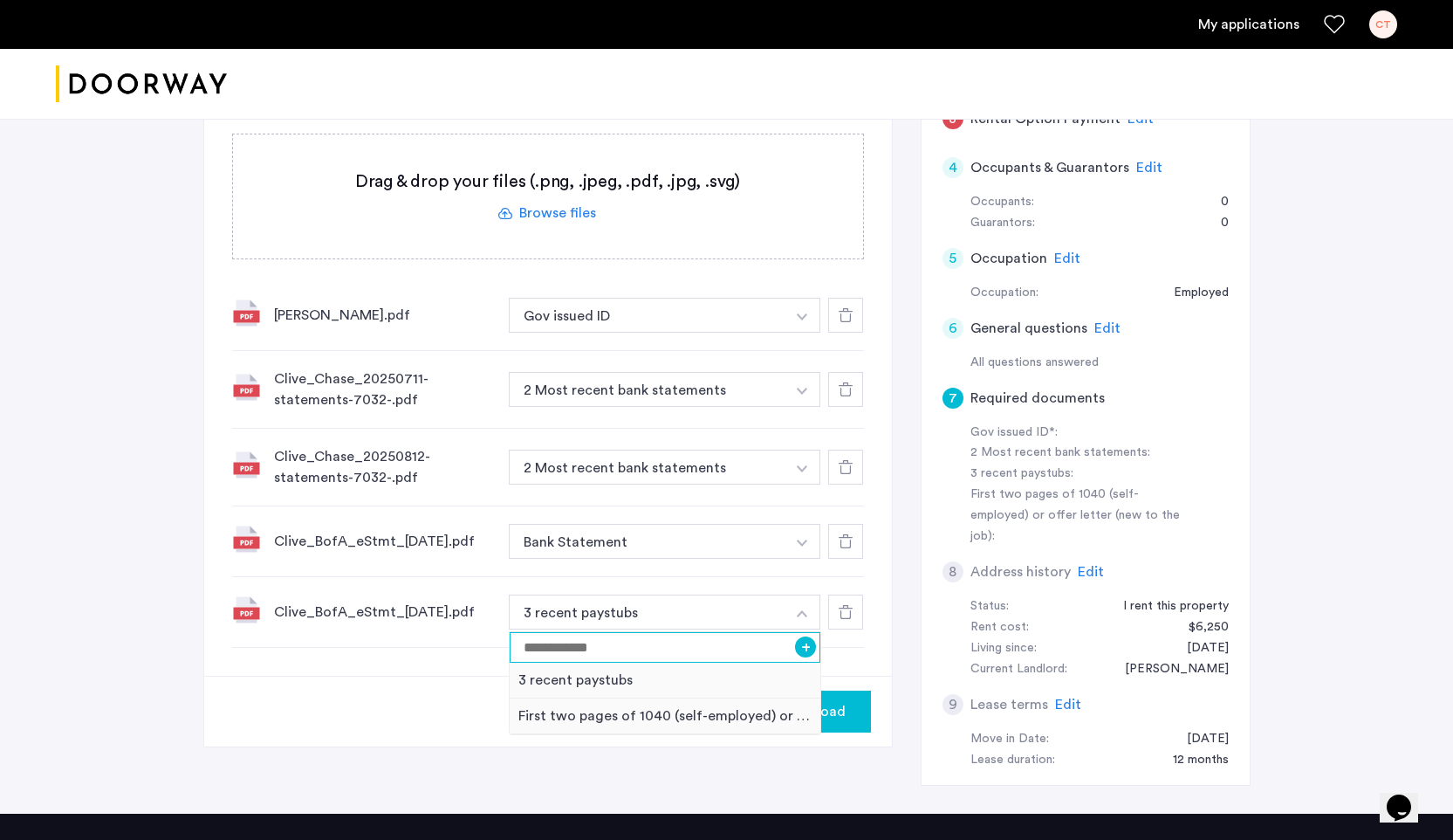
click at [673, 662] on input at bounding box center [665, 647] width 312 height 31
type input "**********"
click at [805, 658] on button "+" at bounding box center [805, 647] width 21 height 21
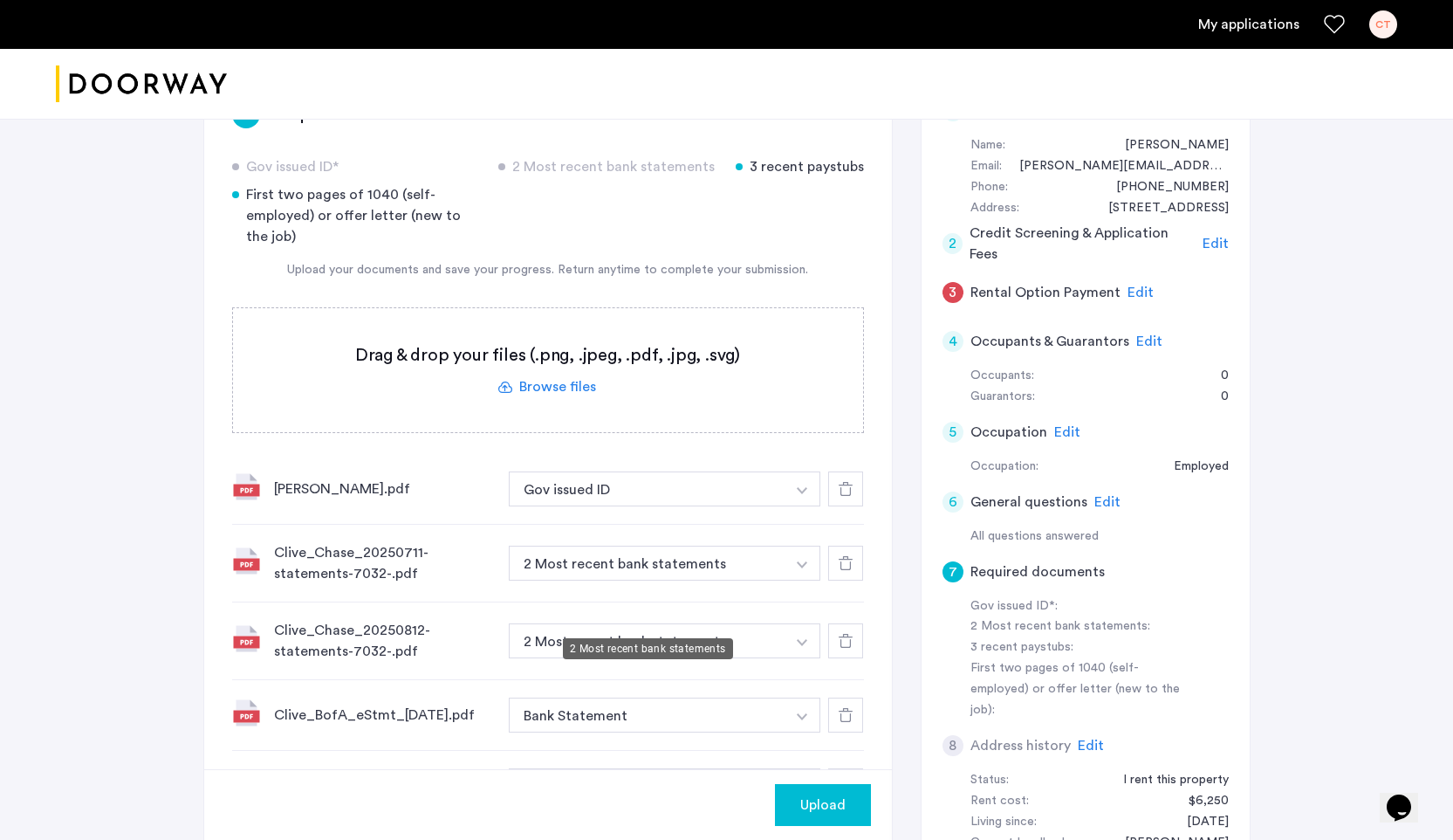
scroll to position [280, 0]
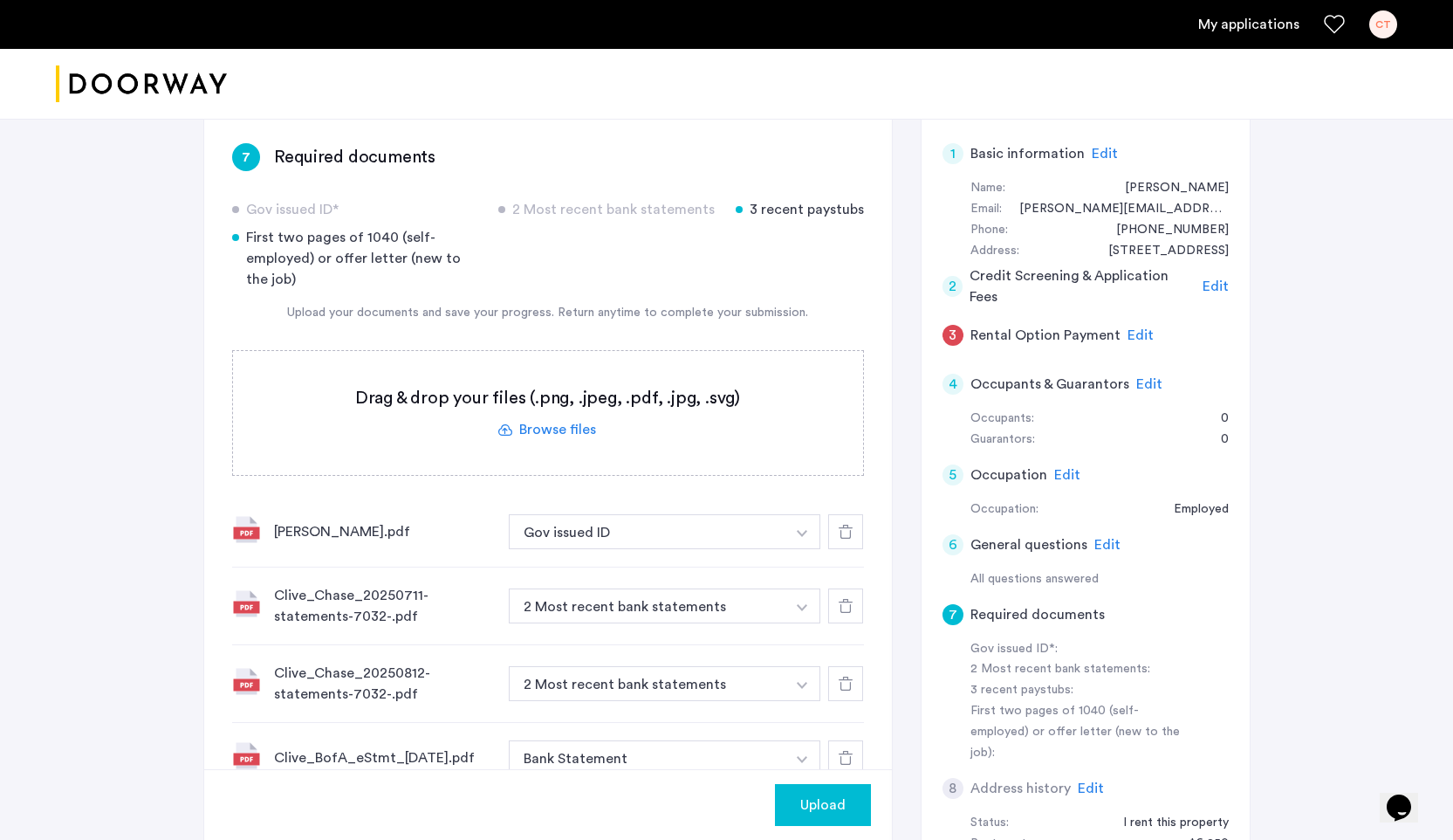
click at [558, 432] on label at bounding box center [547, 412] width 630 height 124
click at [0, 0] on input "file" at bounding box center [0, 0] width 0 height 0
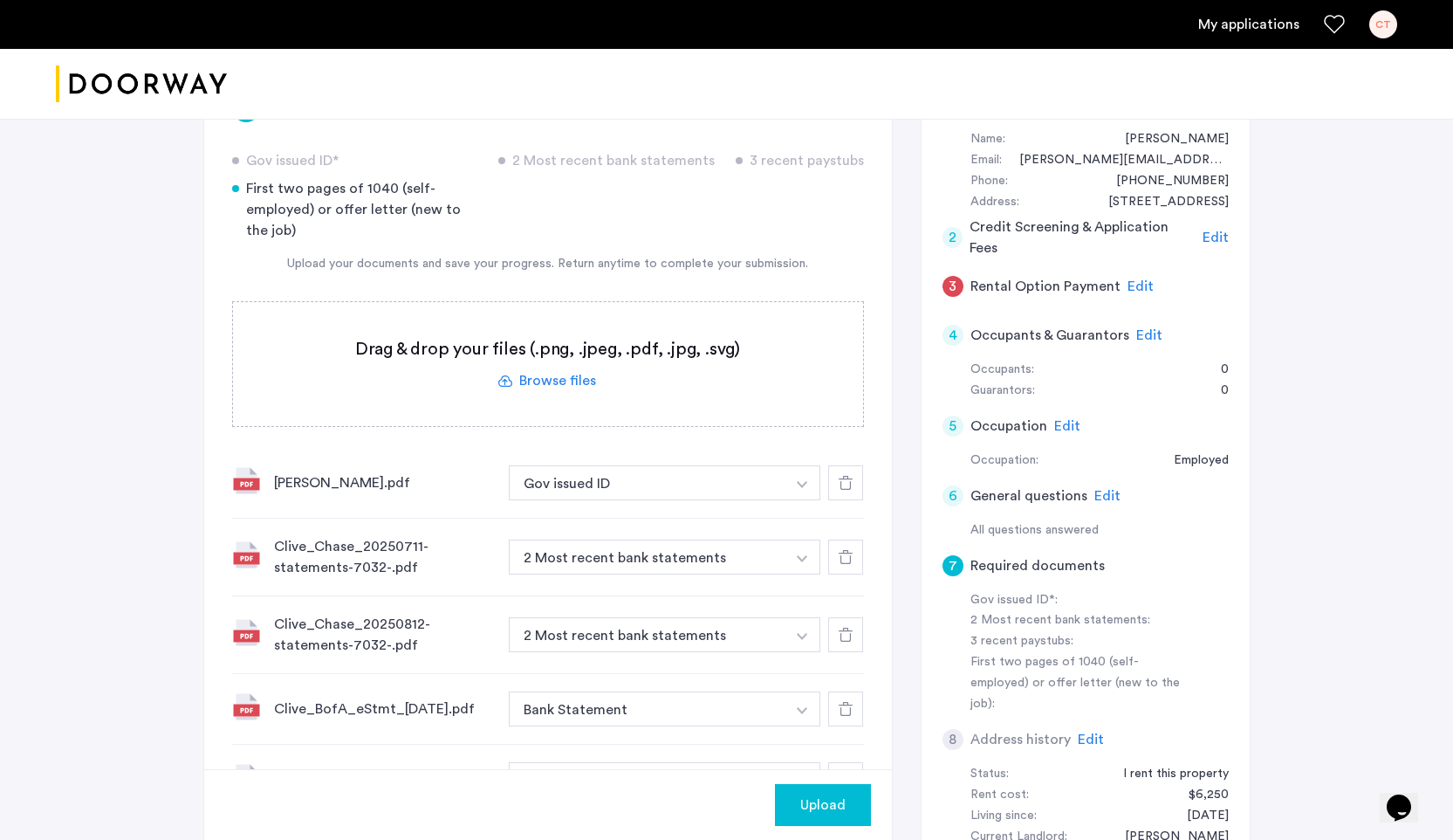
scroll to position [305, 0]
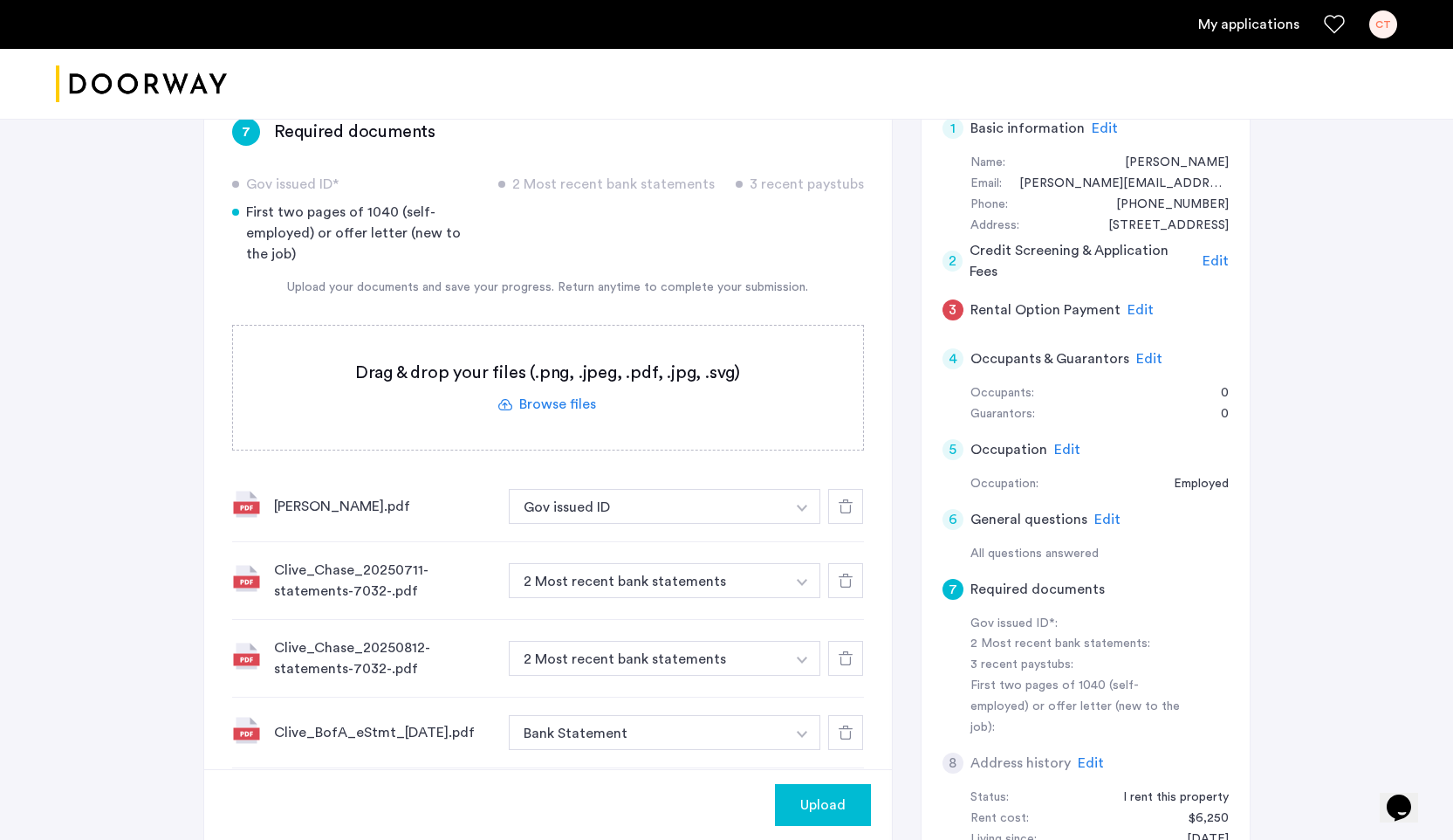
click at [568, 410] on label at bounding box center [547, 387] width 630 height 124
click at [0, 0] on input "file" at bounding box center [0, 0] width 0 height 0
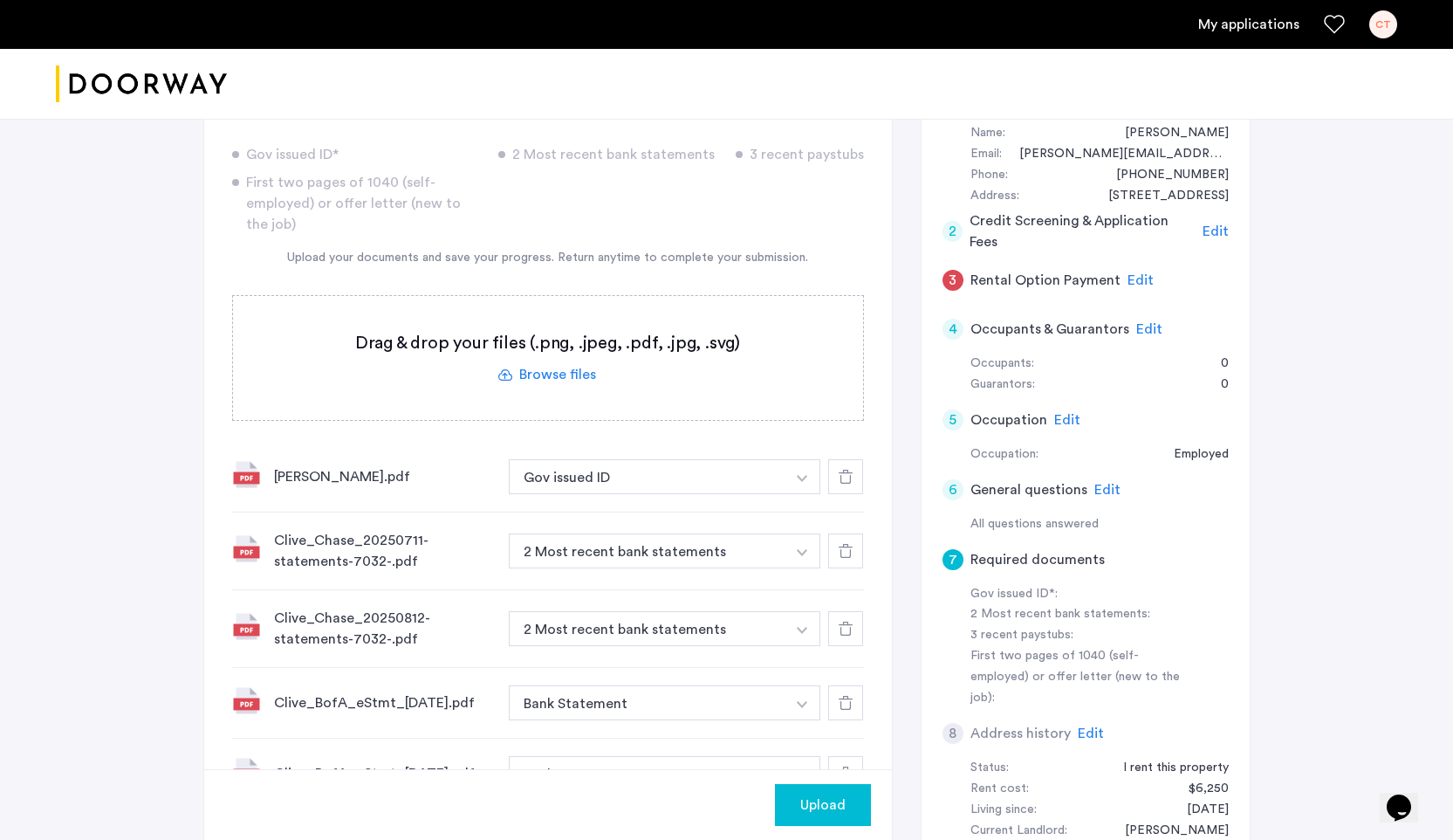
scroll to position [322, 0]
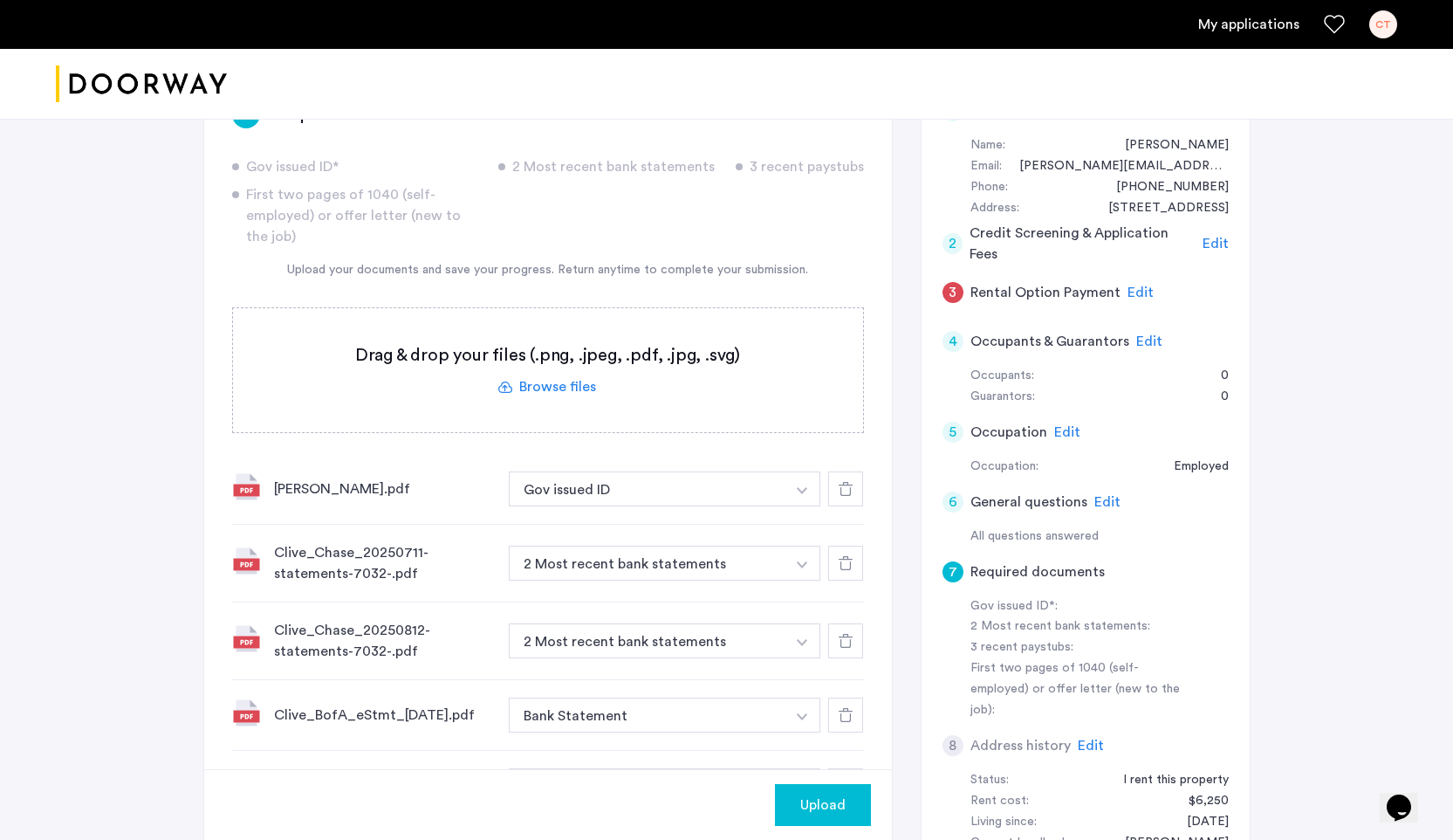
click at [569, 384] on label at bounding box center [547, 370] width 630 height 124
click at [0, 0] on input "file" at bounding box center [0, 0] width 0 height 0
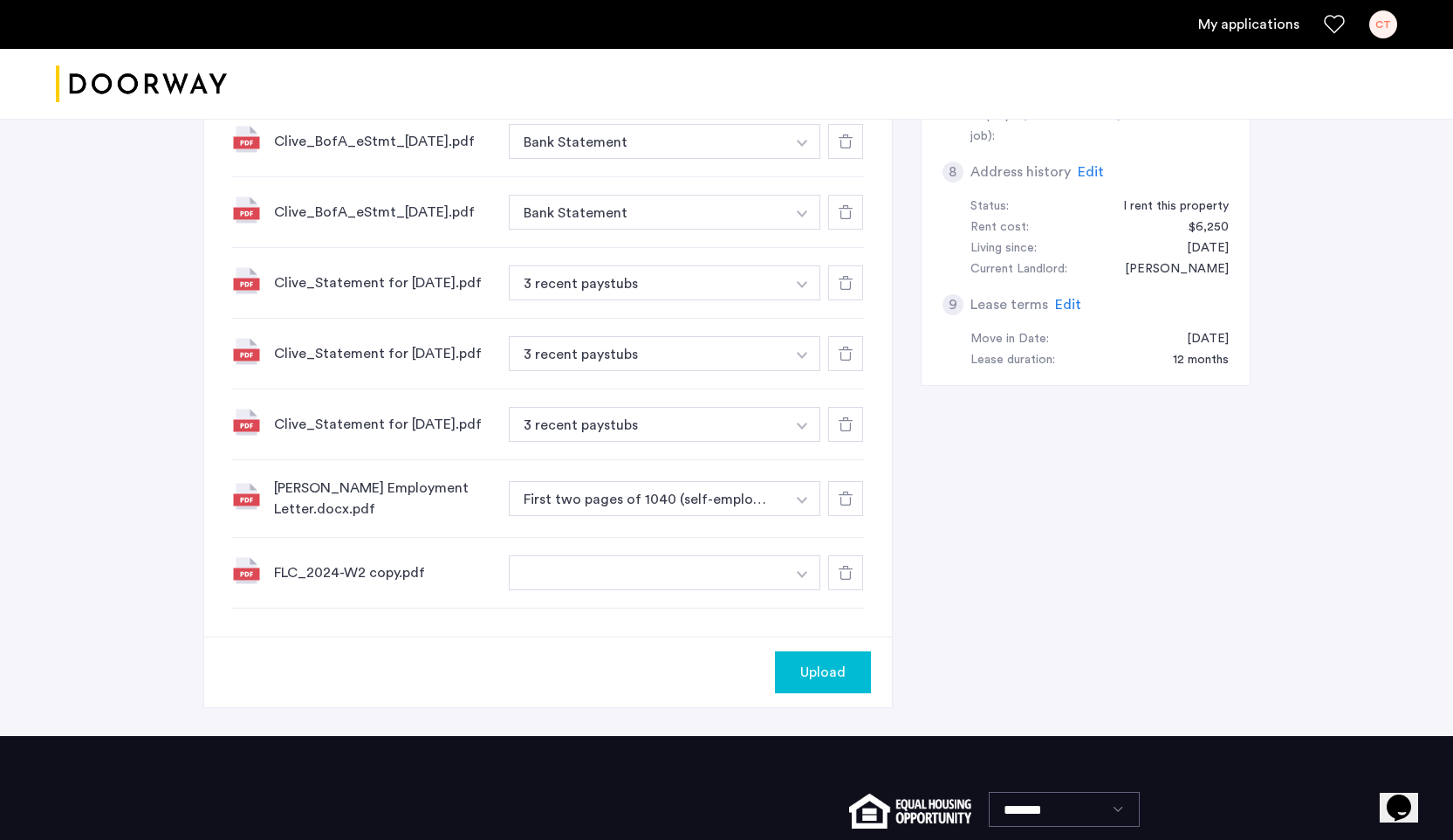
scroll to position [928, 0]
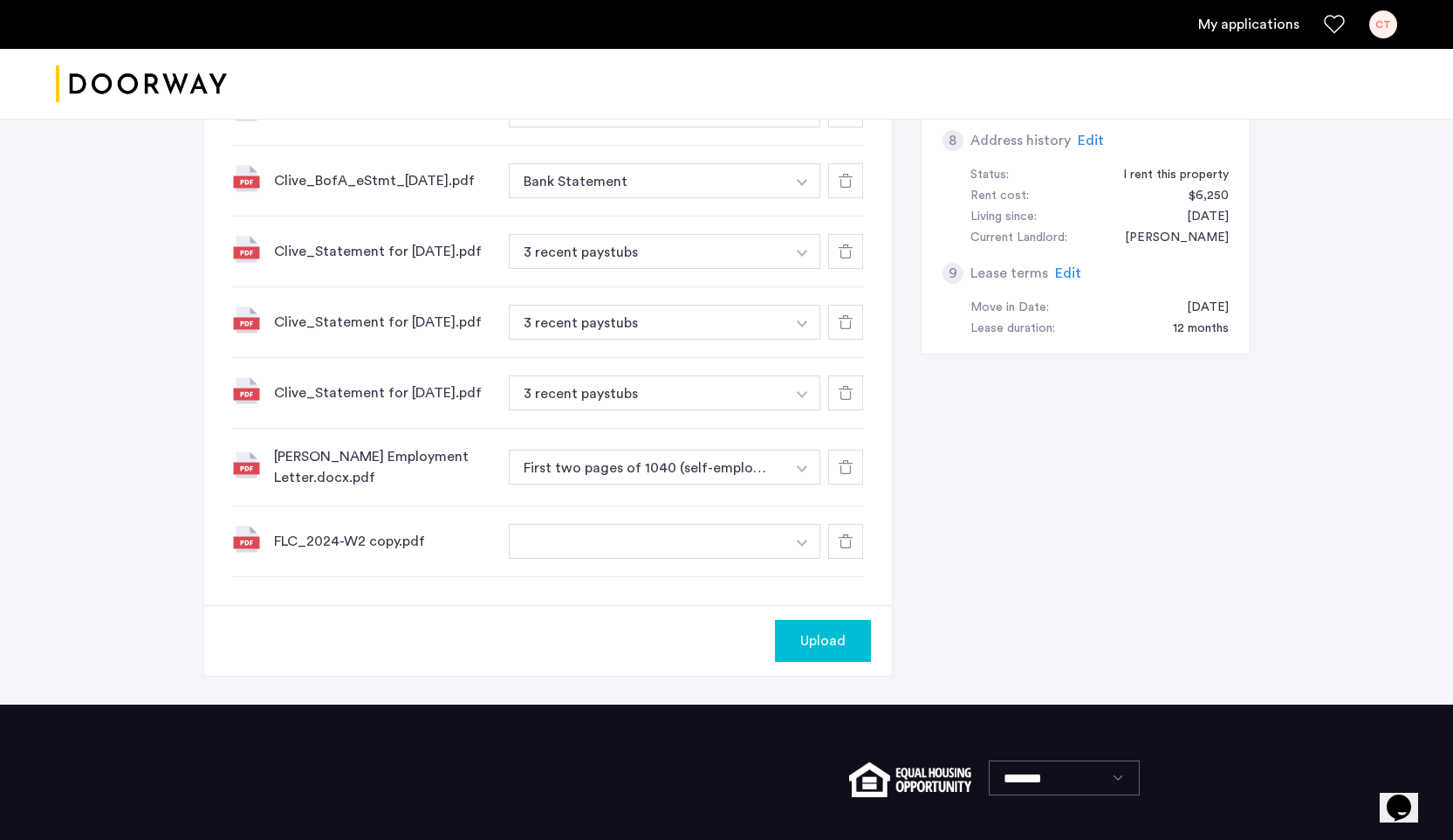
click at [664, 558] on button "button" at bounding box center [647, 541] width 277 height 35
click at [710, 558] on button "button" at bounding box center [647, 541] width 277 height 35
click at [600, 592] on input at bounding box center [665, 576] width 312 height 31
type input "**"
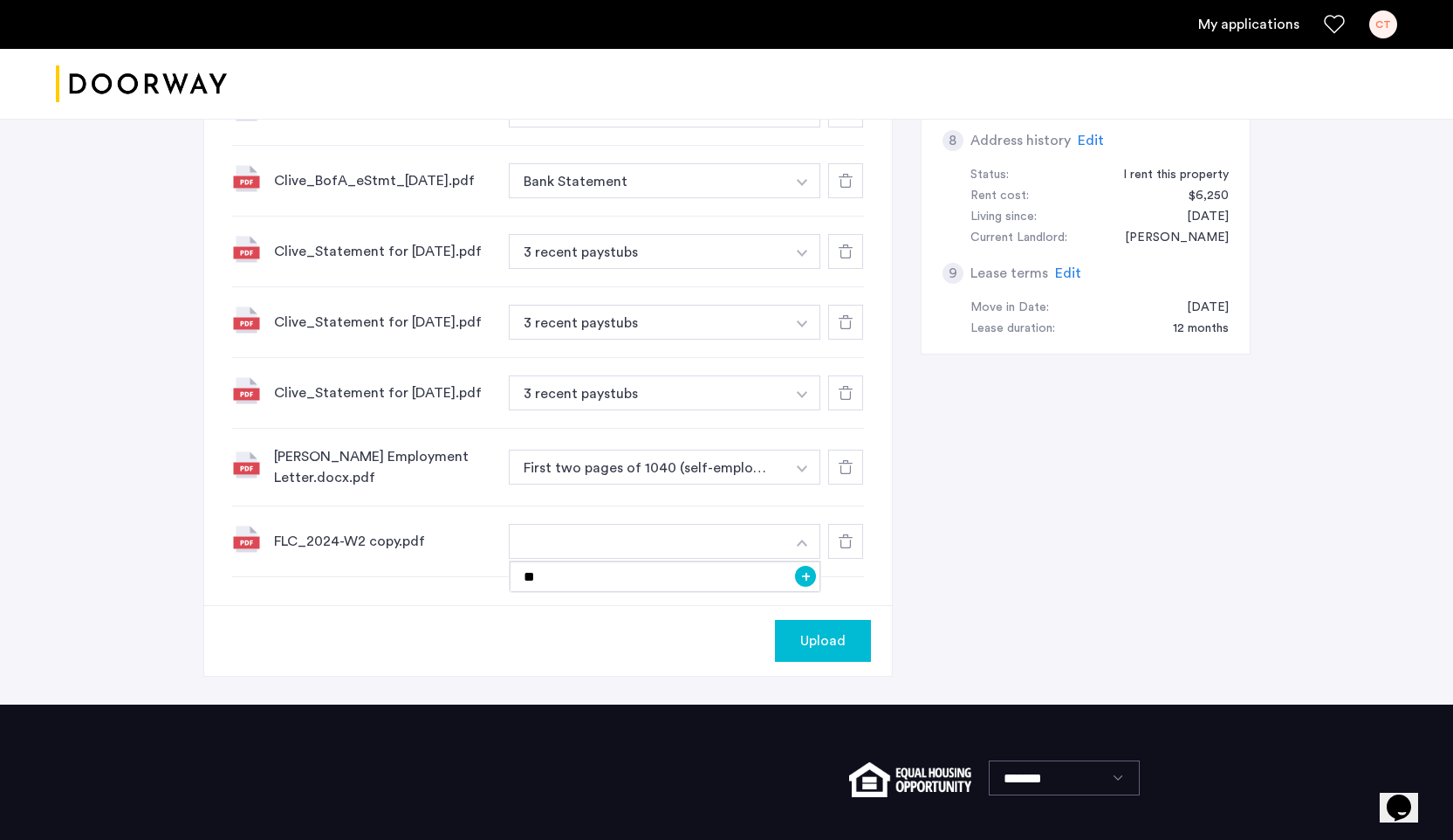
click at [685, 660] on div "Upload" at bounding box center [548, 639] width 687 height 70
click at [815, 586] on button "+" at bounding box center [805, 576] width 21 height 21
click at [809, 651] on span "Upload" at bounding box center [823, 641] width 45 height 21
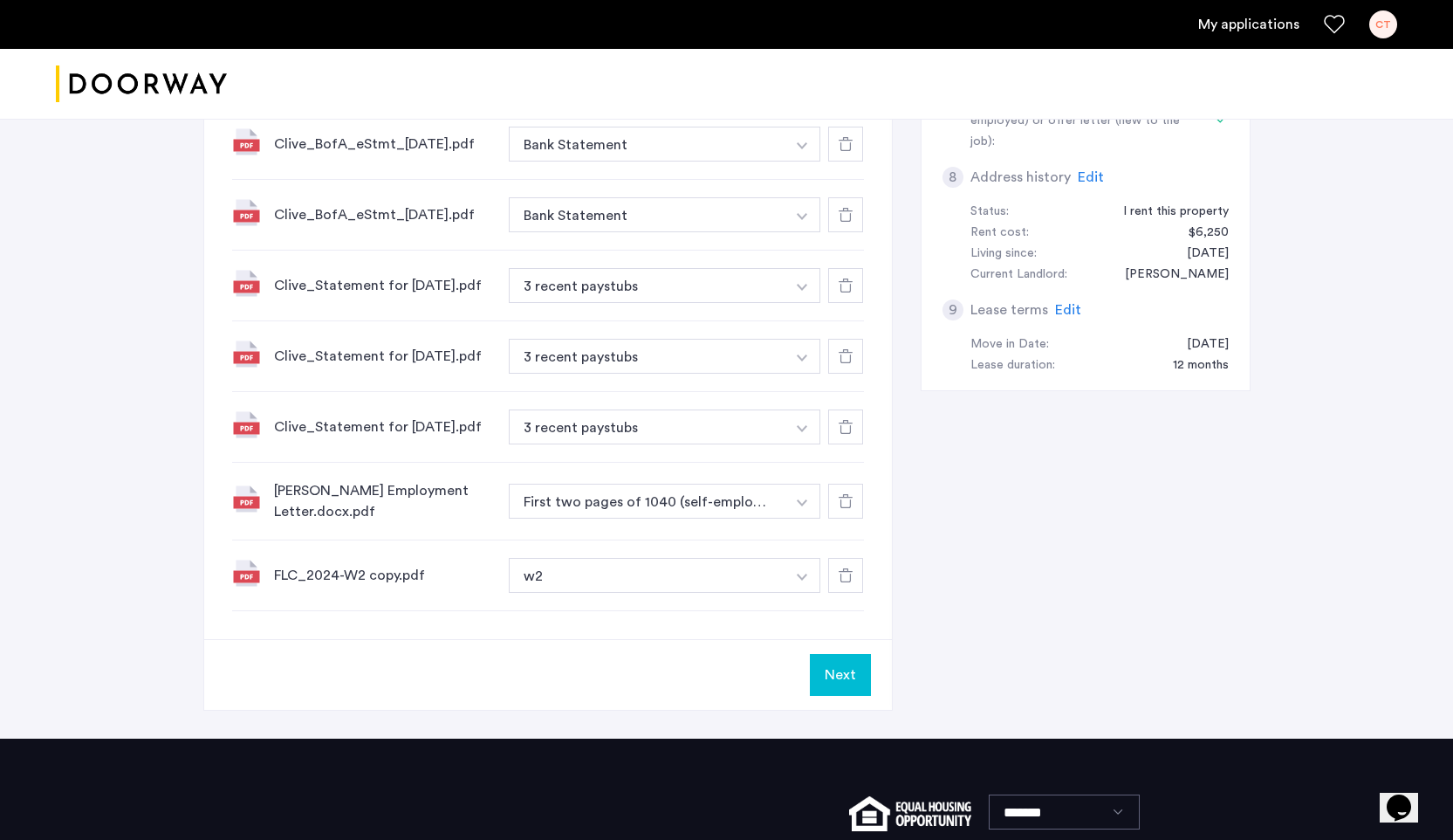
scroll to position [1007, 0]
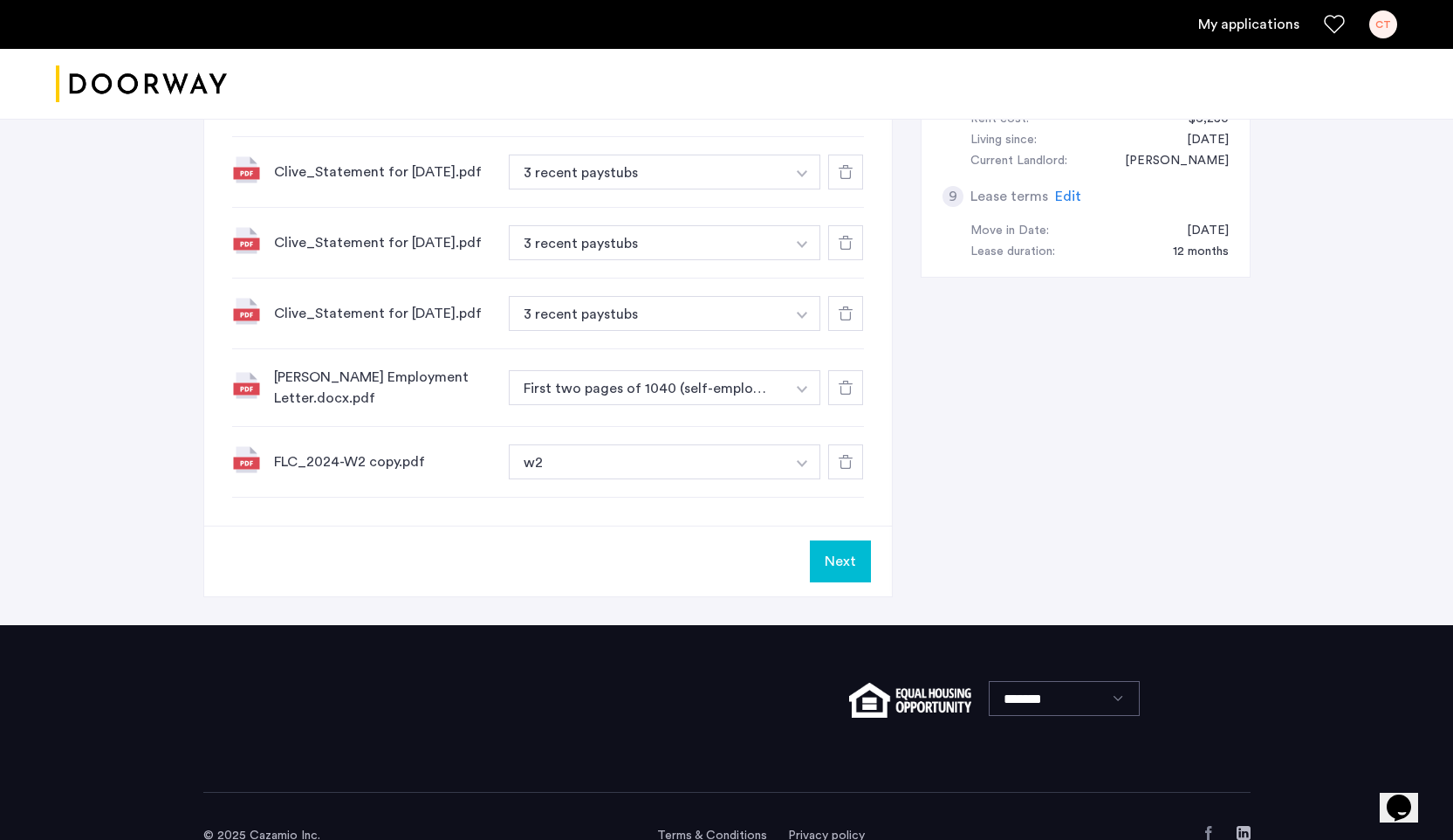
click at [843, 582] on button "Next" at bounding box center [840, 560] width 61 height 42
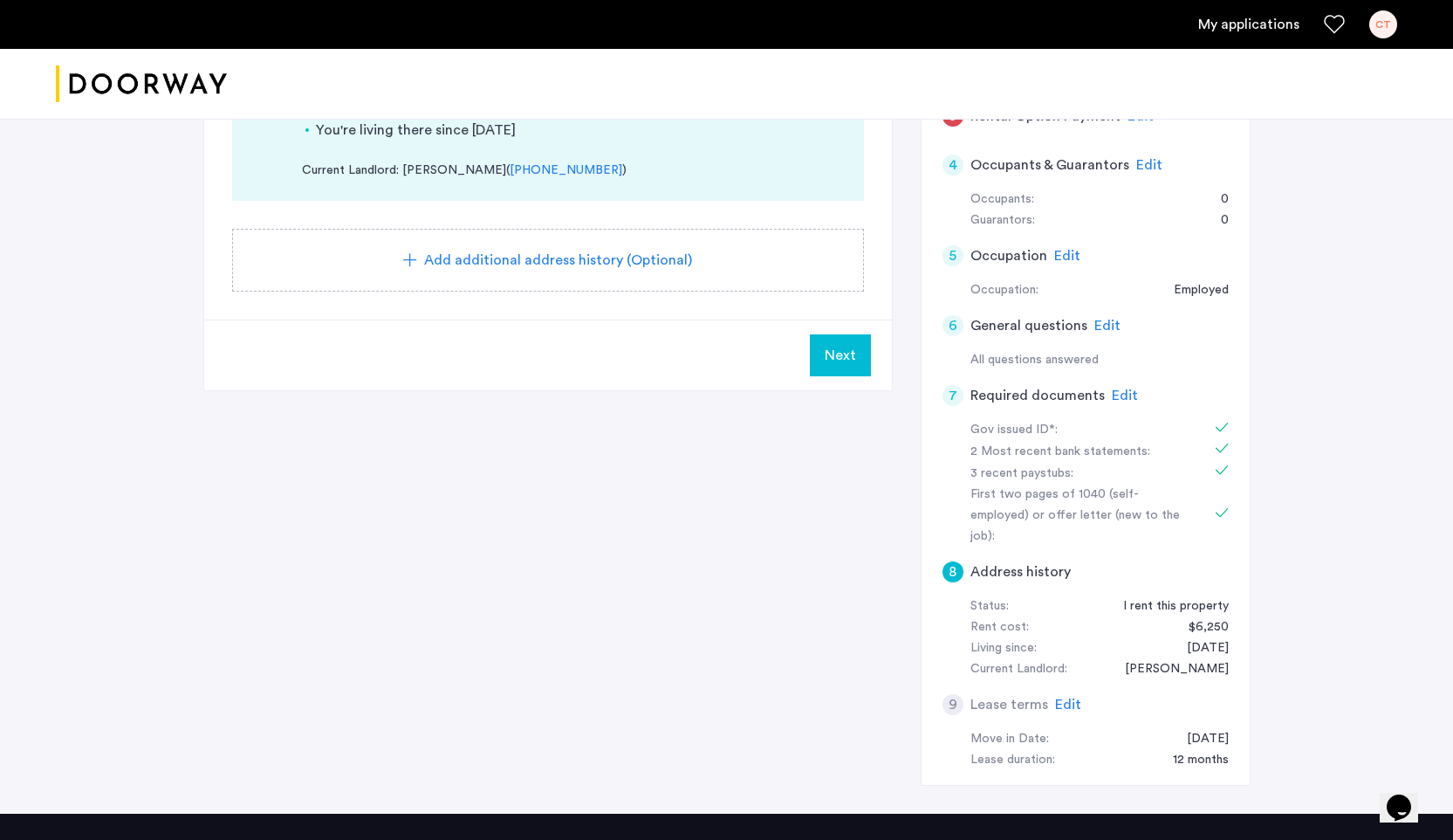
scroll to position [534, 0]
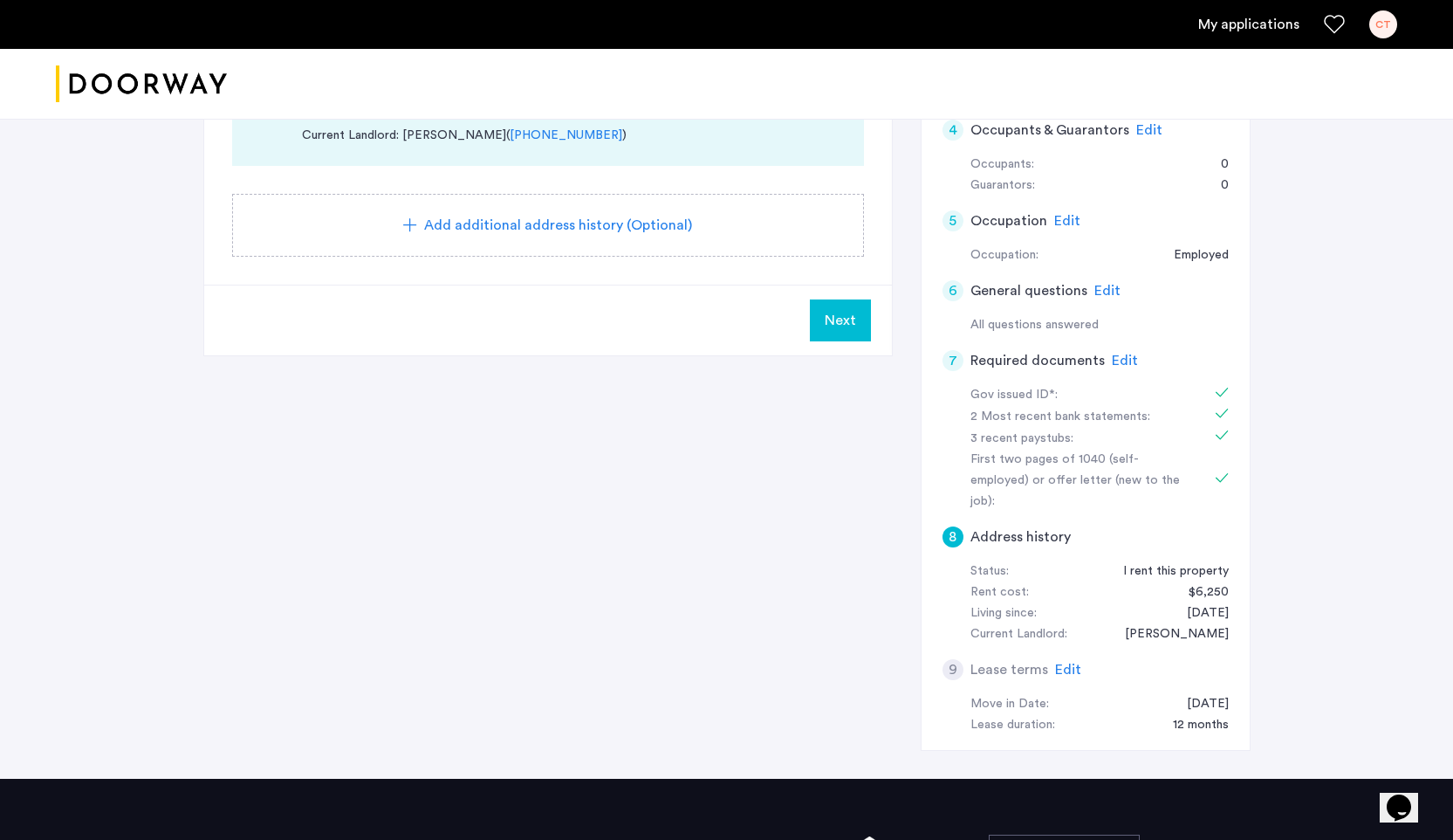
click at [1063, 662] on span "Edit" at bounding box center [1068, 669] width 26 height 14
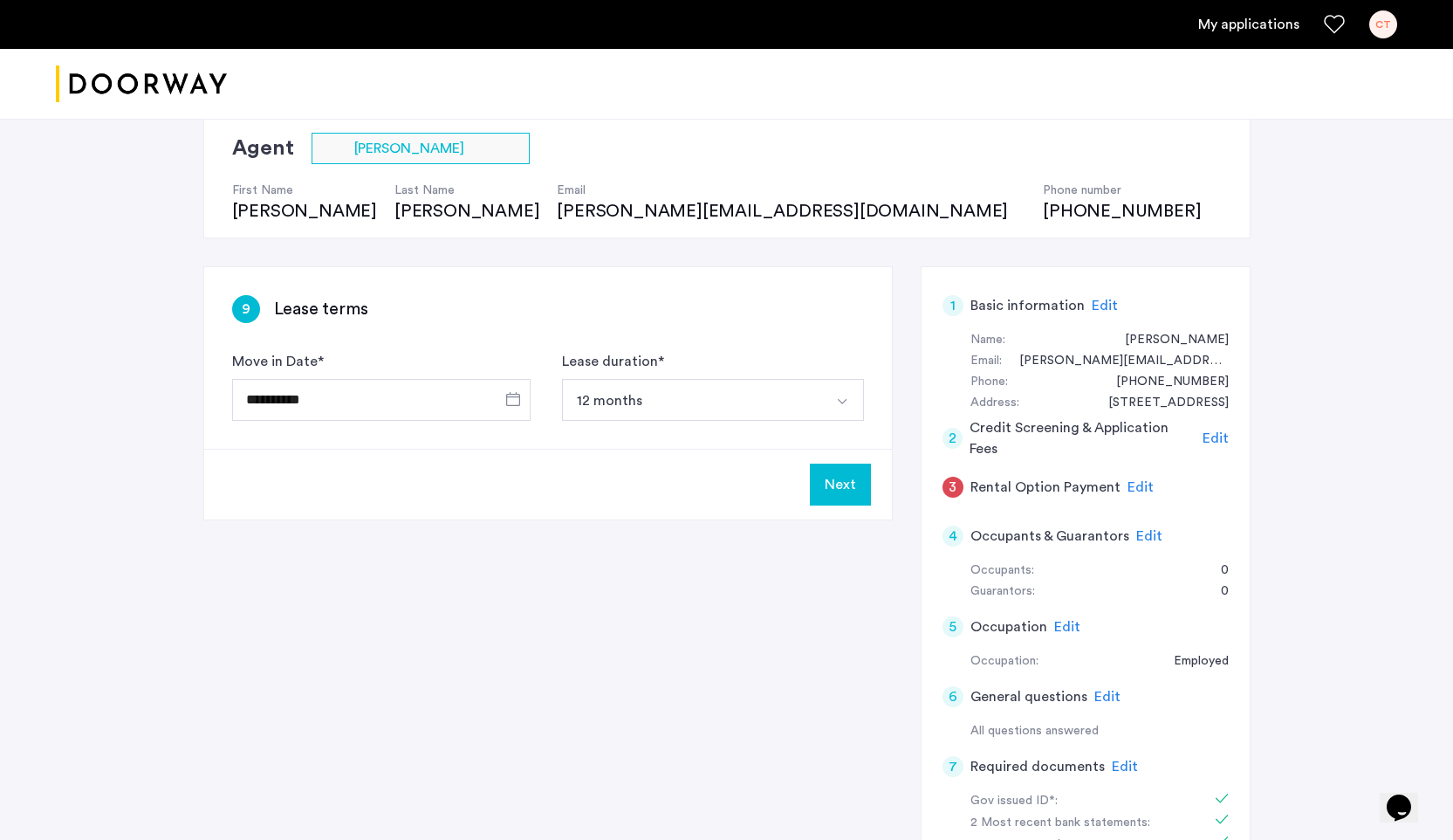
scroll to position [115, 0]
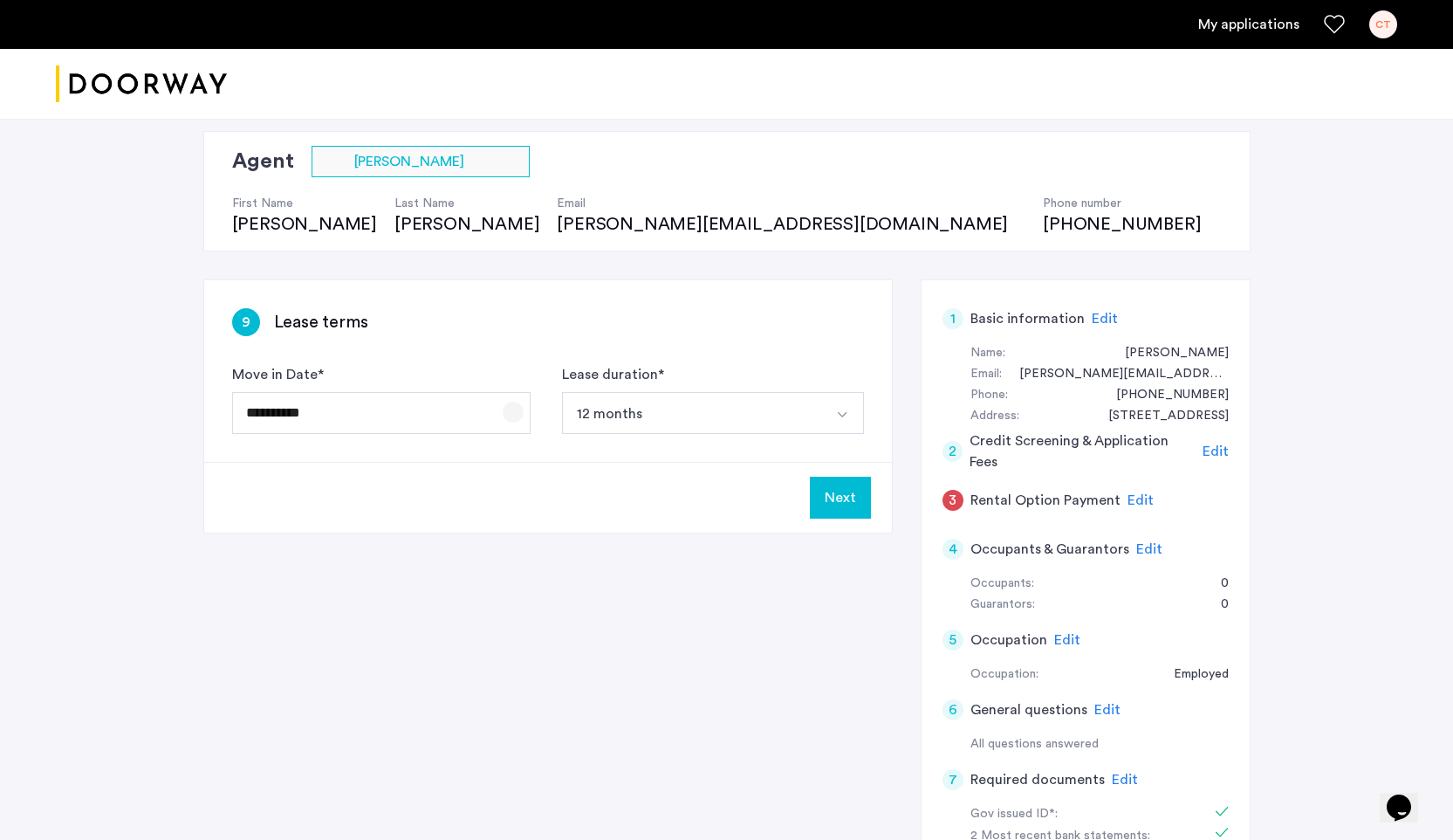
click at [510, 405] on span "Open calendar" at bounding box center [513, 411] width 42 height 42
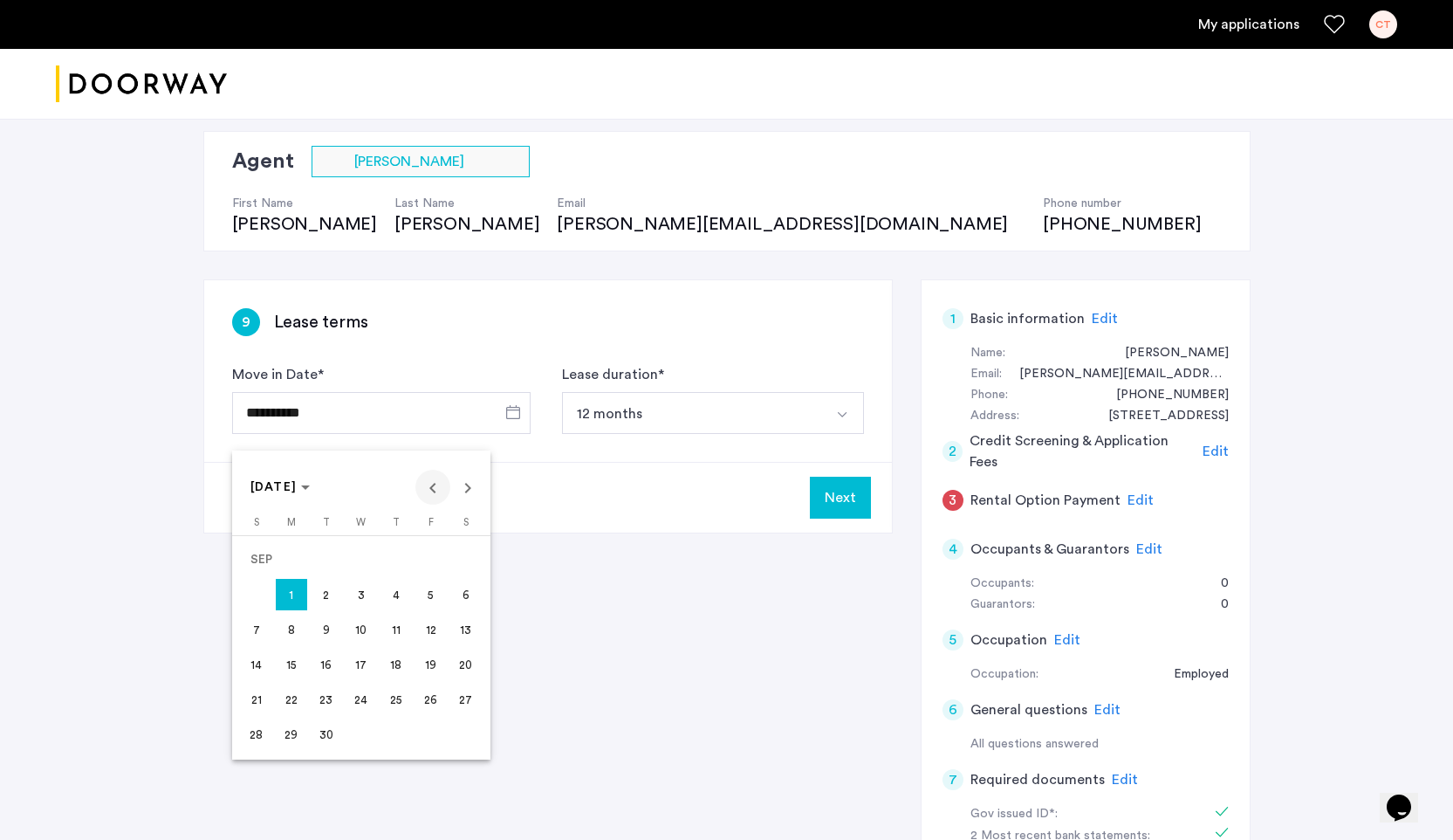
click at [438, 491] on span "Previous month" at bounding box center [433, 487] width 35 height 35
click at [434, 672] on span "22" at bounding box center [431, 664] width 32 height 32
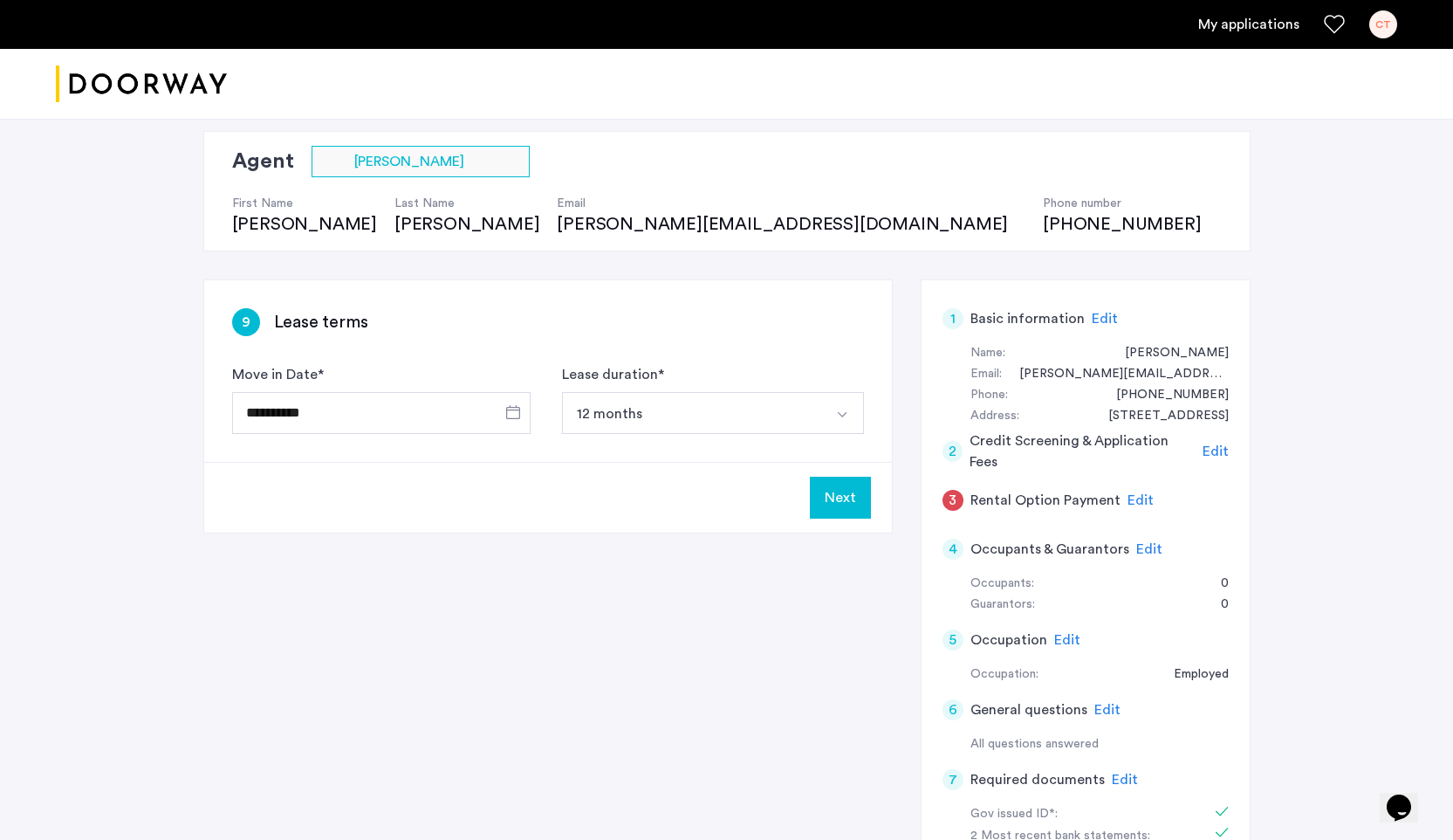
type input "**********"
click at [725, 514] on div "Next" at bounding box center [548, 496] width 687 height 70
click at [827, 506] on button "Next" at bounding box center [840, 497] width 61 height 42
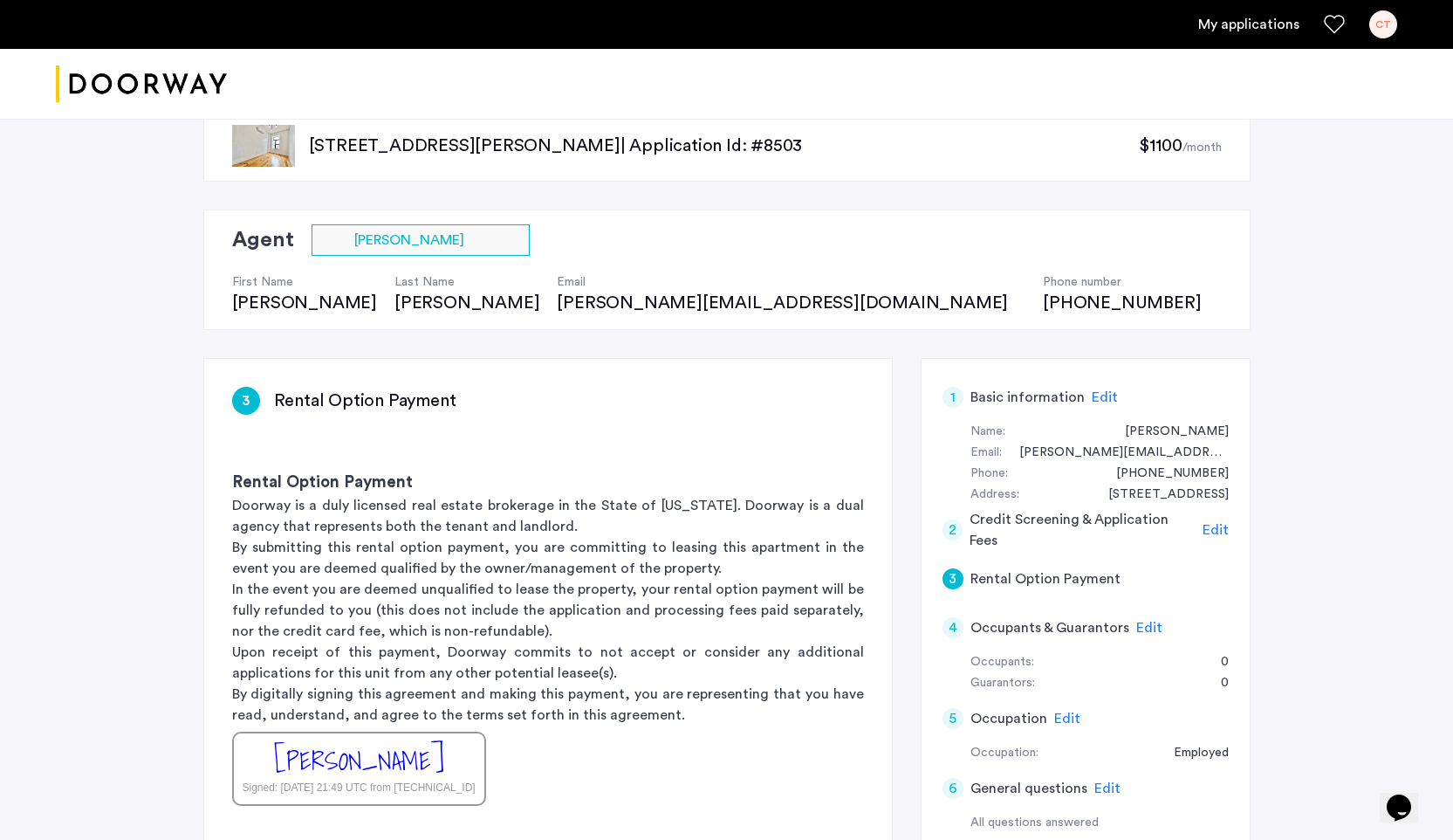
scroll to position [0, 0]
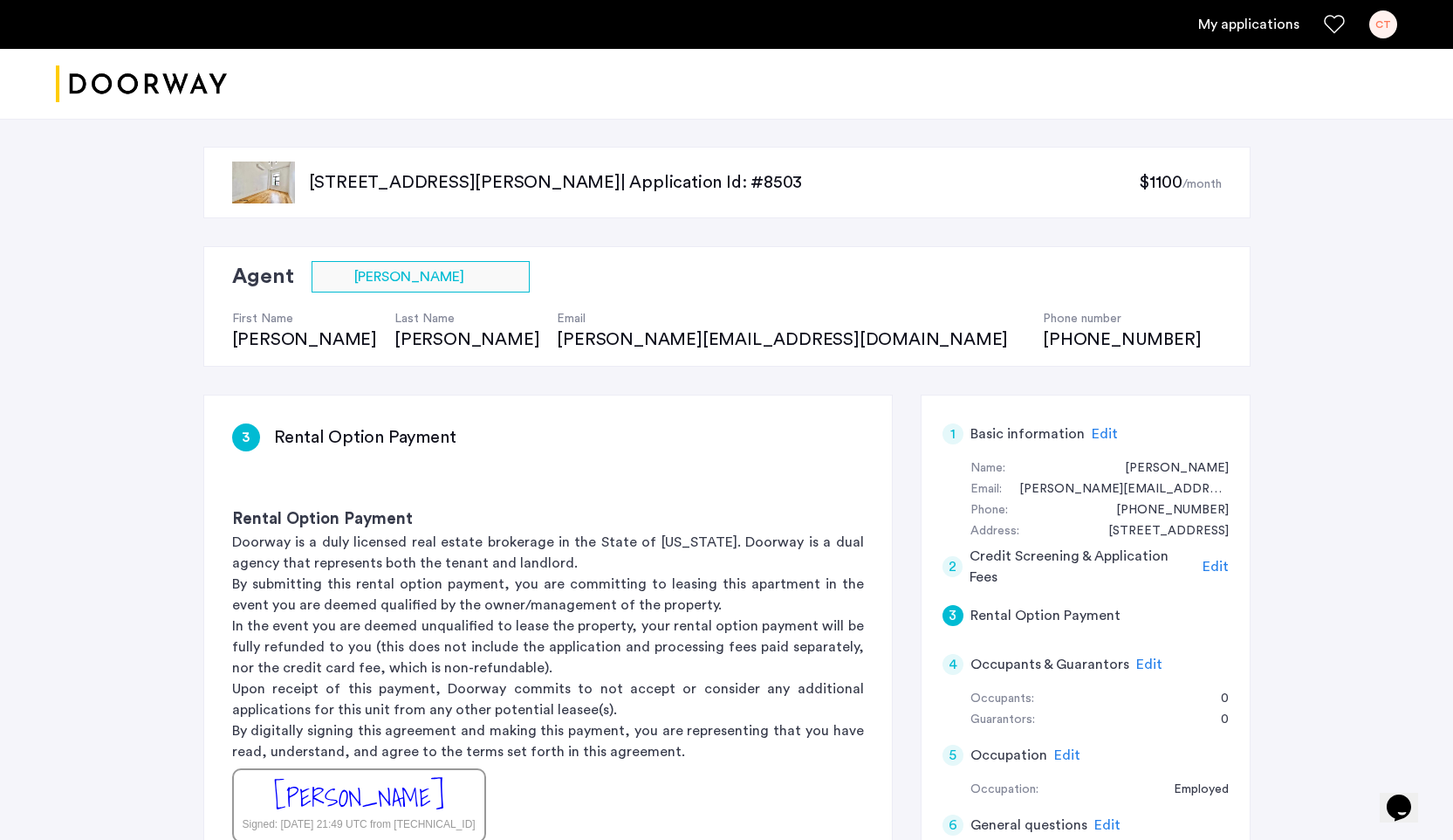
click at [563, 187] on p "856 Greene Avenue, Unit 2LBL, Brooklyn, NY 11221 | Application Id: #8503" at bounding box center [724, 182] width 830 height 24
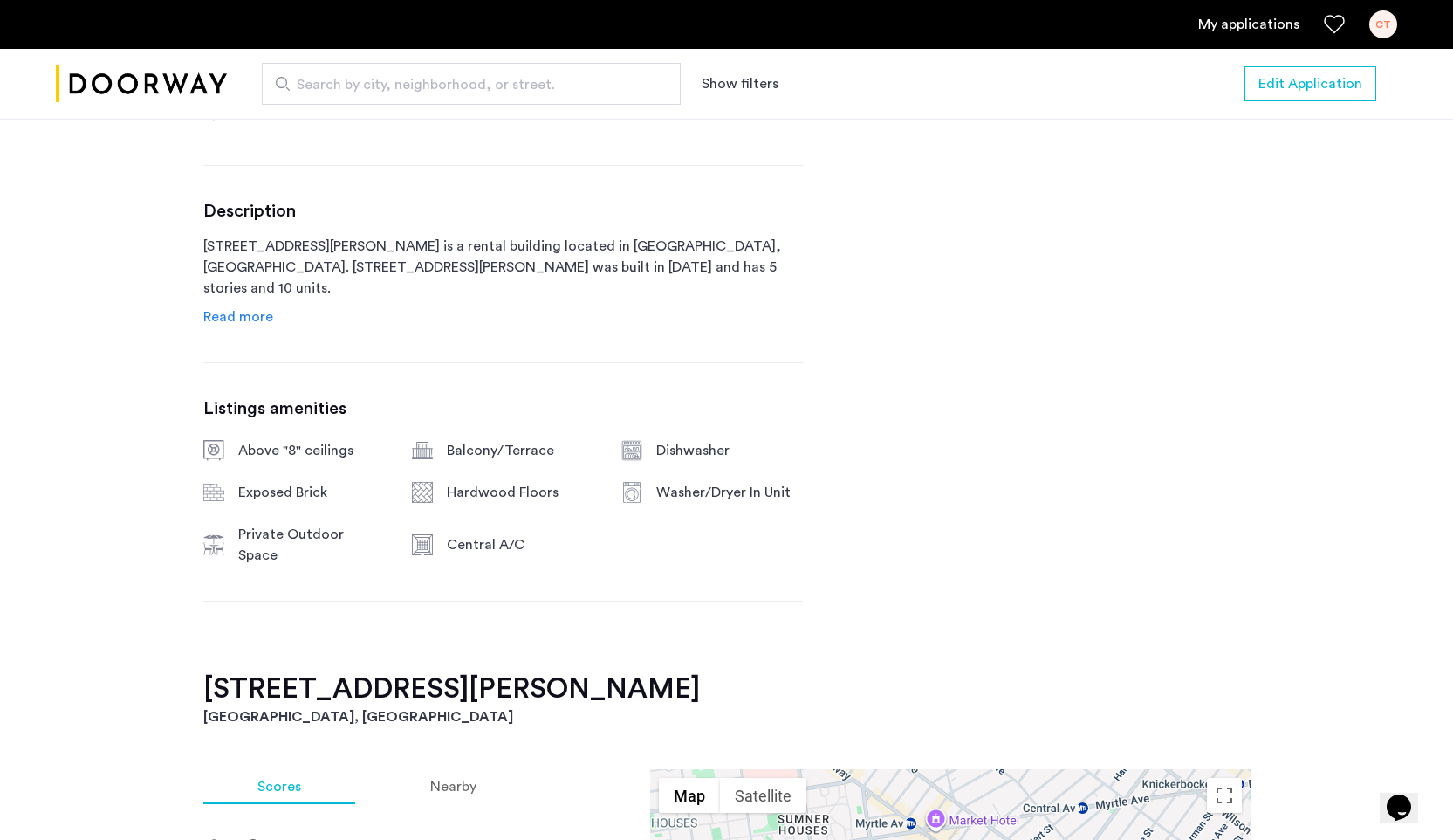
scroll to position [688, 0]
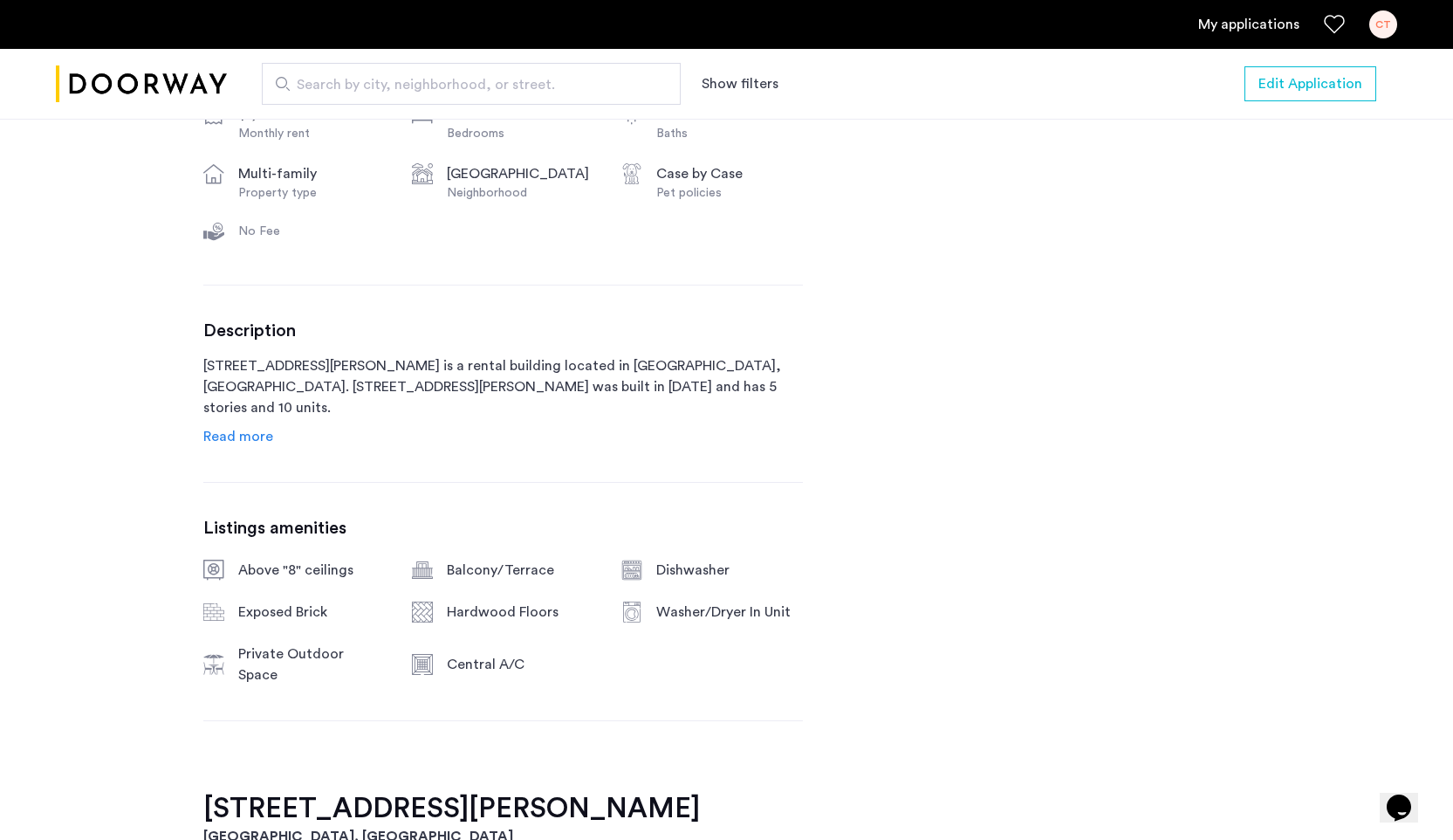
click at [240, 443] on span "Read more" at bounding box center [238, 436] width 70 height 14
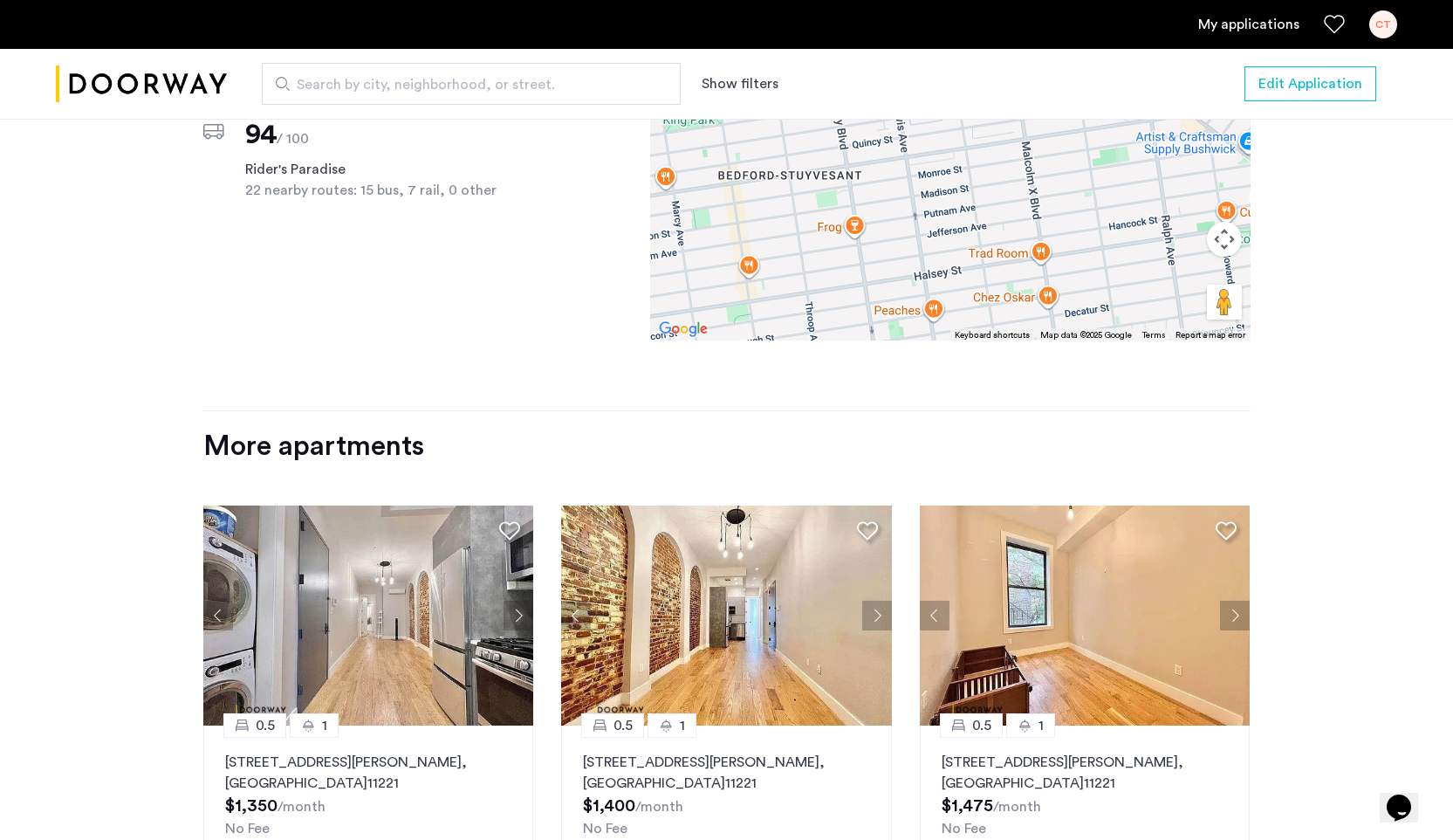
scroll to position [2629, 0]
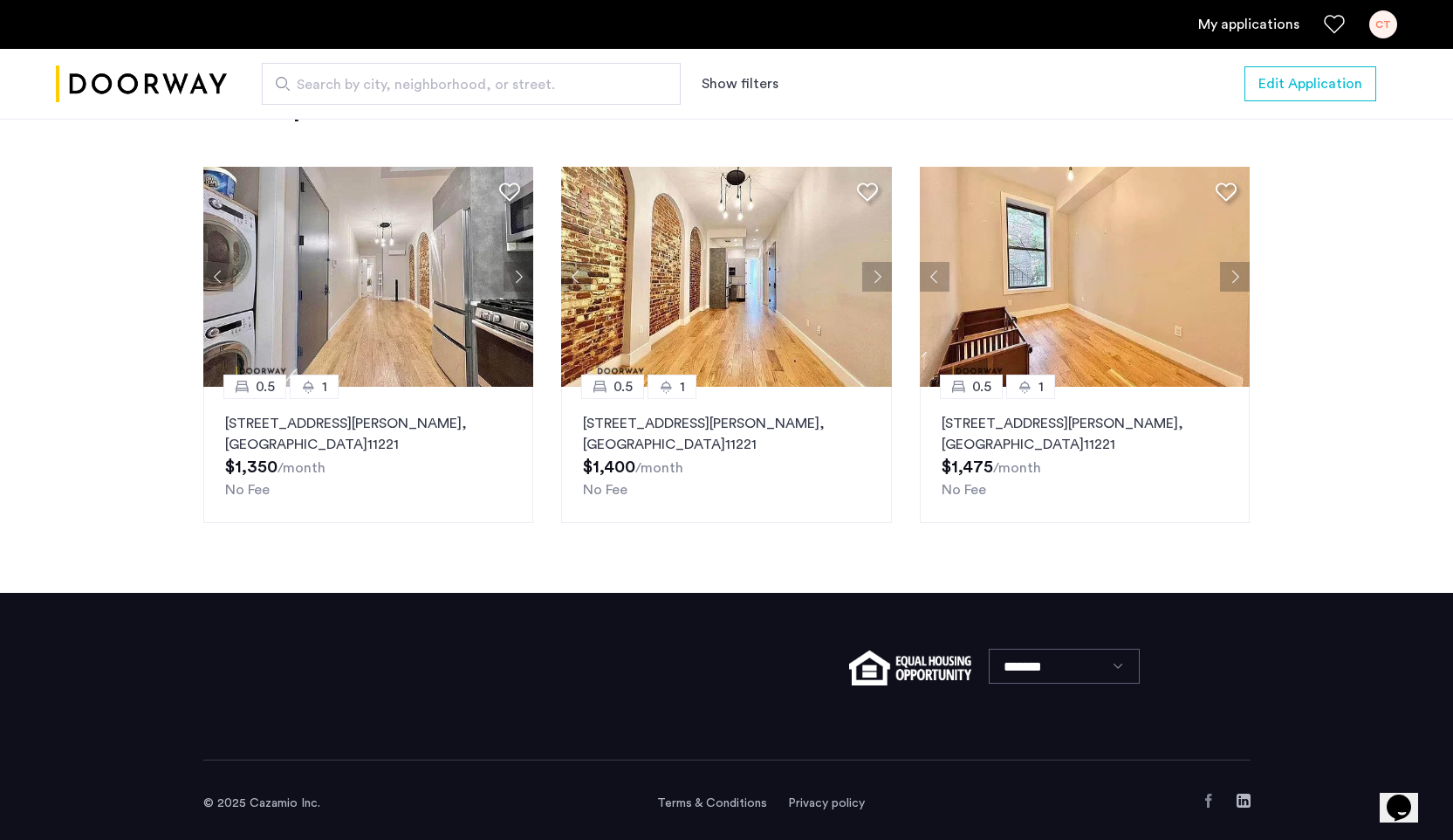
click at [523, 271] on button "Next apartment" at bounding box center [518, 276] width 30 height 30
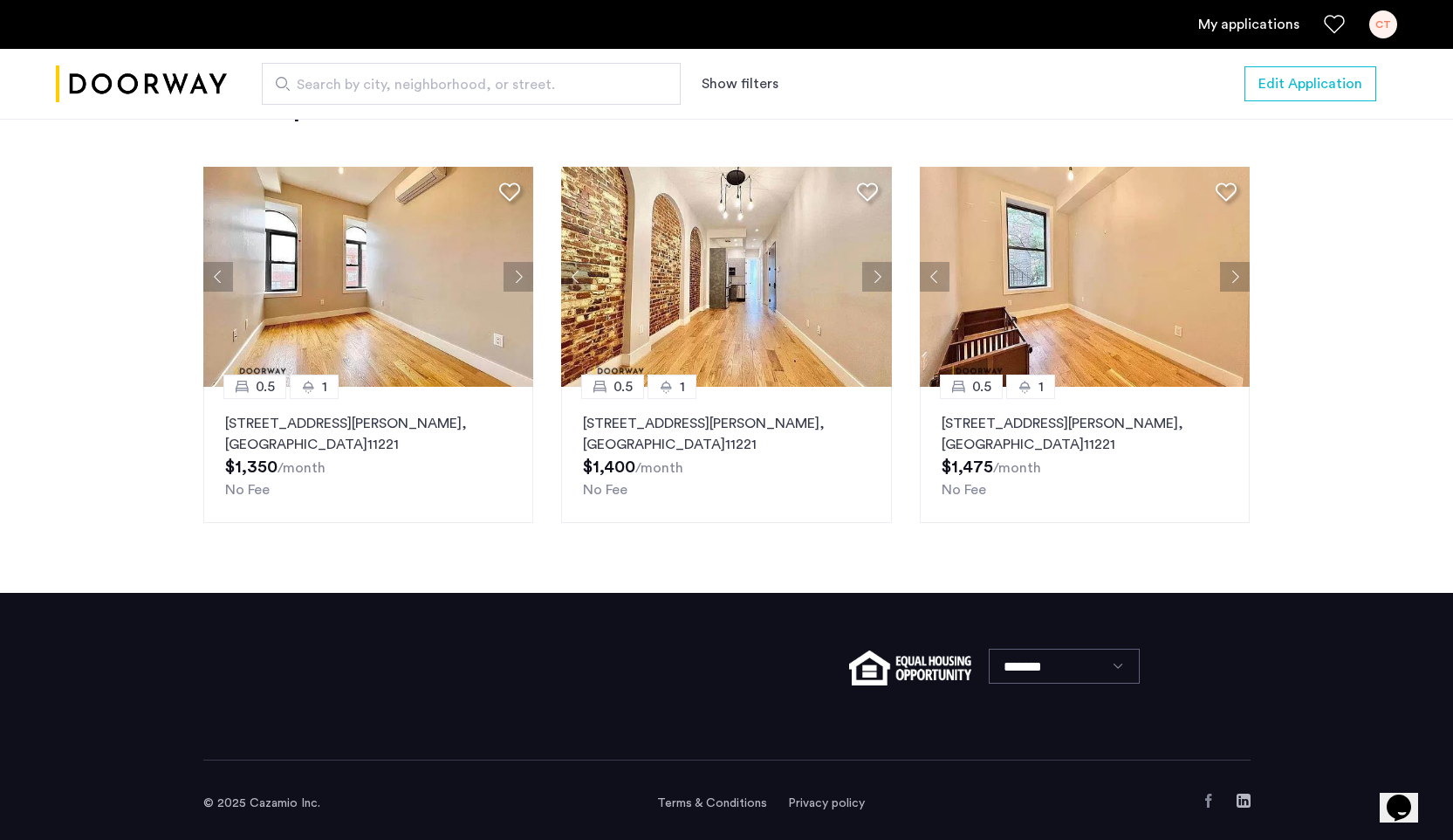
click at [523, 271] on button "Next apartment" at bounding box center [518, 276] width 30 height 30
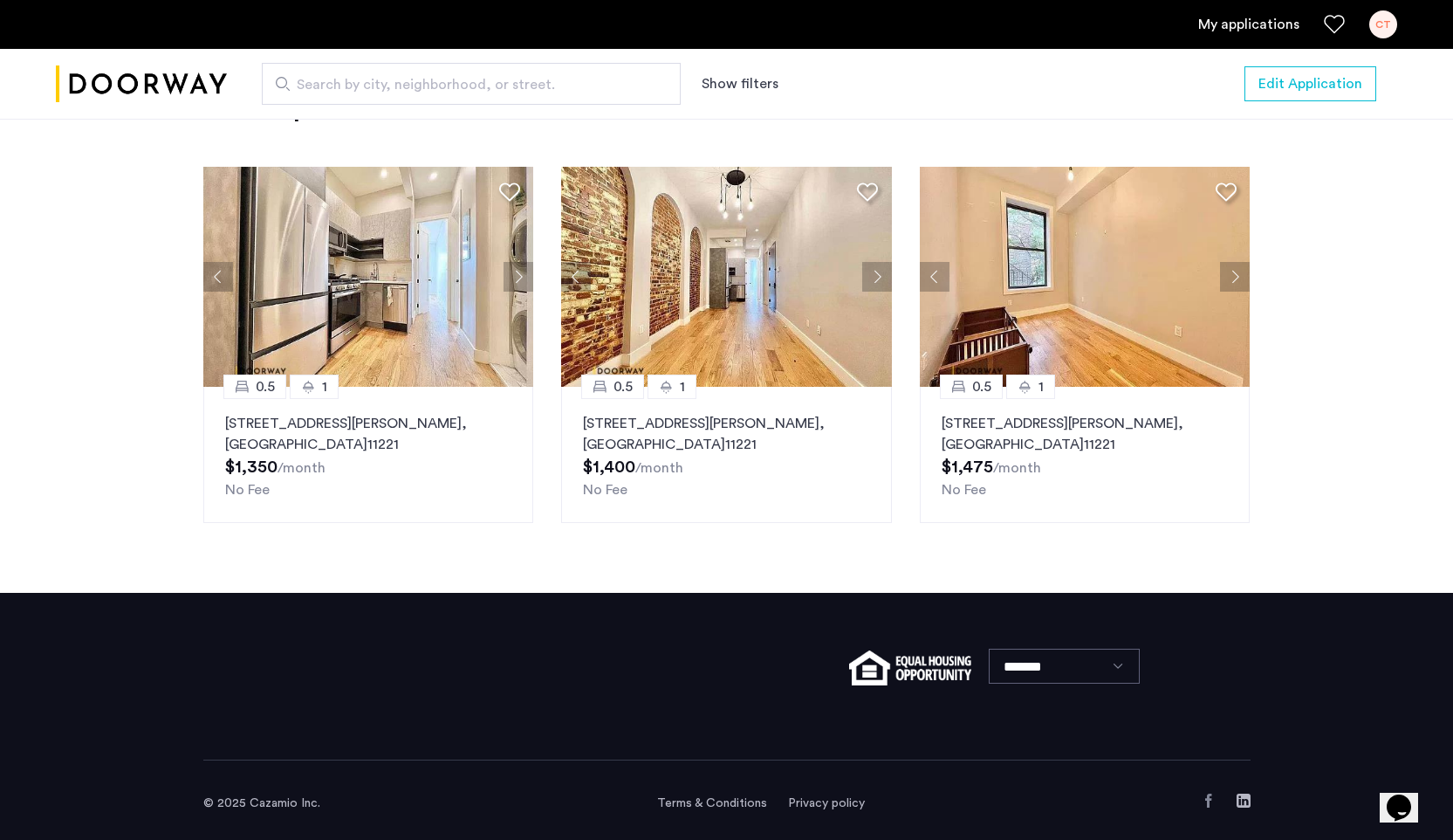
click at [522, 270] on button "Next apartment" at bounding box center [518, 276] width 30 height 30
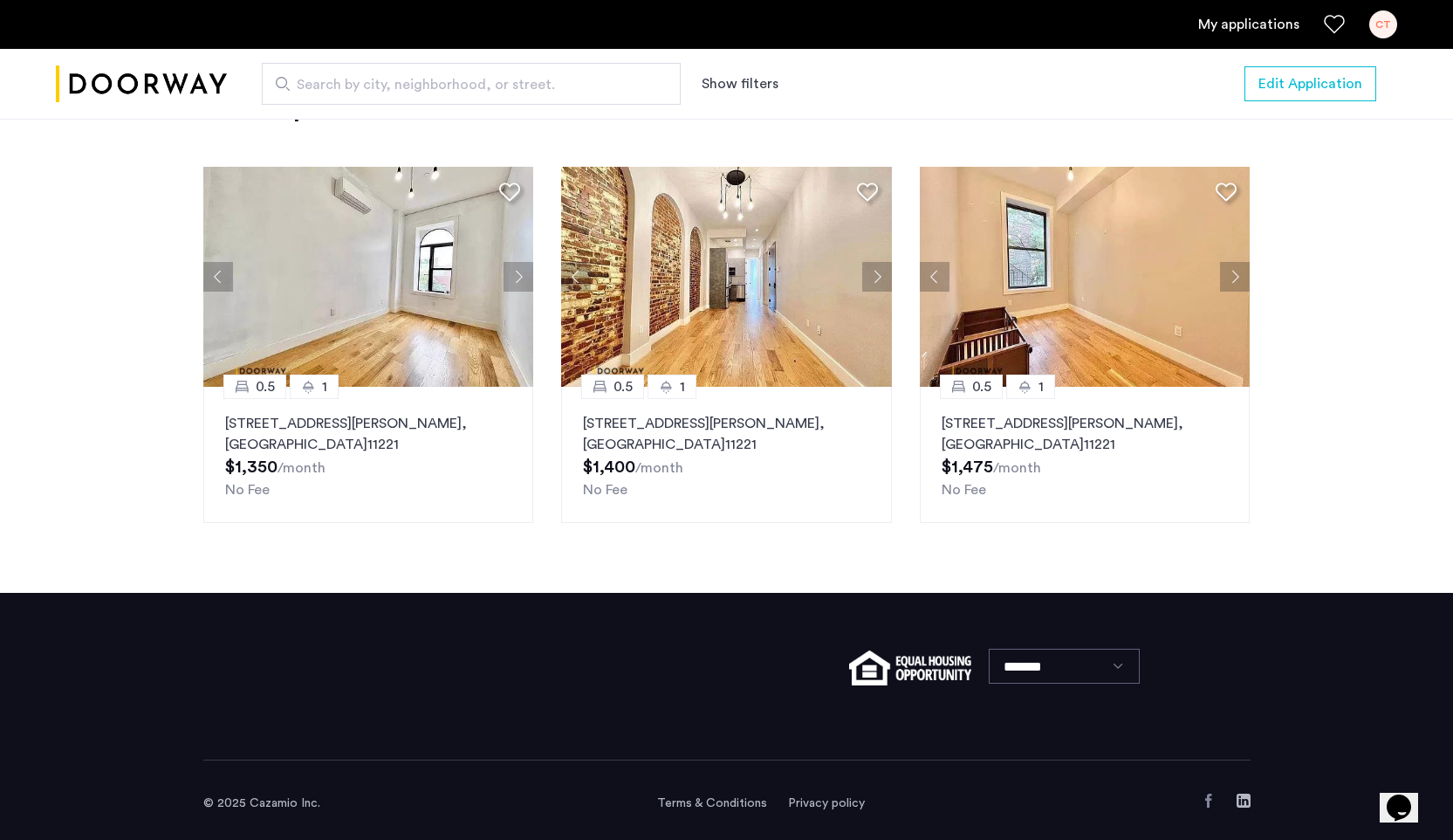
click at [522, 270] on button "Next apartment" at bounding box center [518, 276] width 30 height 30
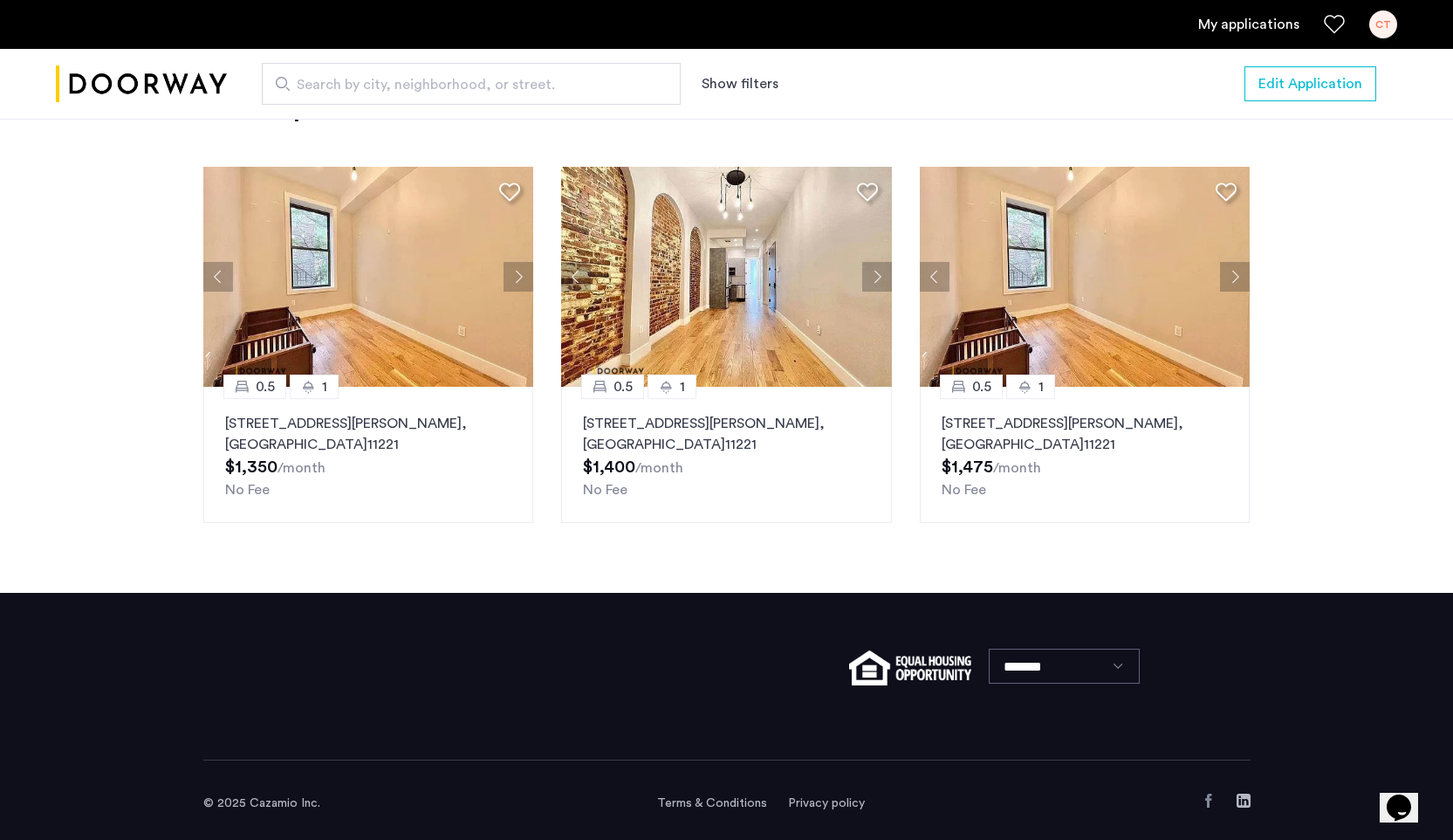
click at [522, 270] on button "Next apartment" at bounding box center [518, 276] width 30 height 30
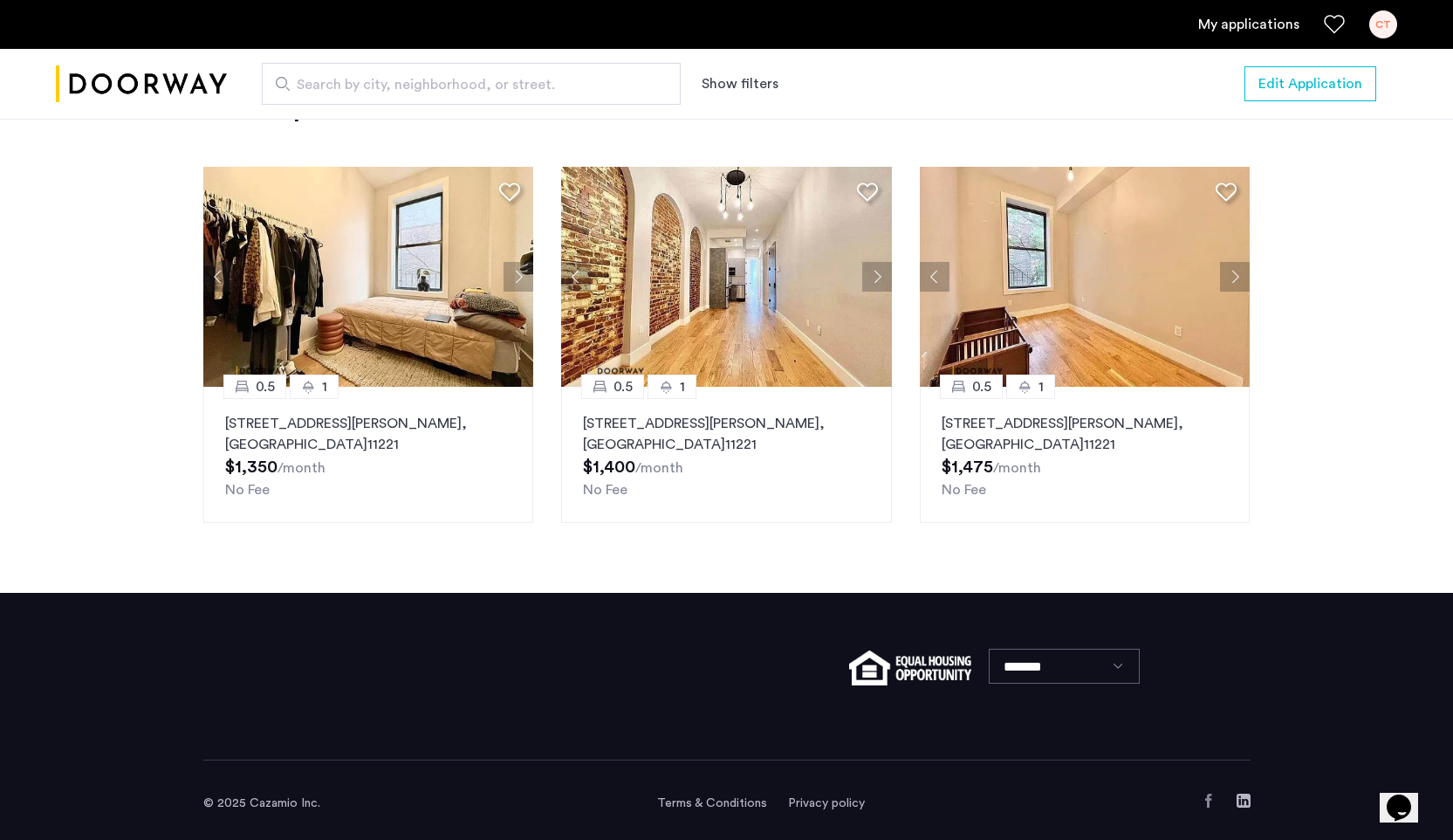
click at [425, 315] on img at bounding box center [369, 277] width 331 height 220
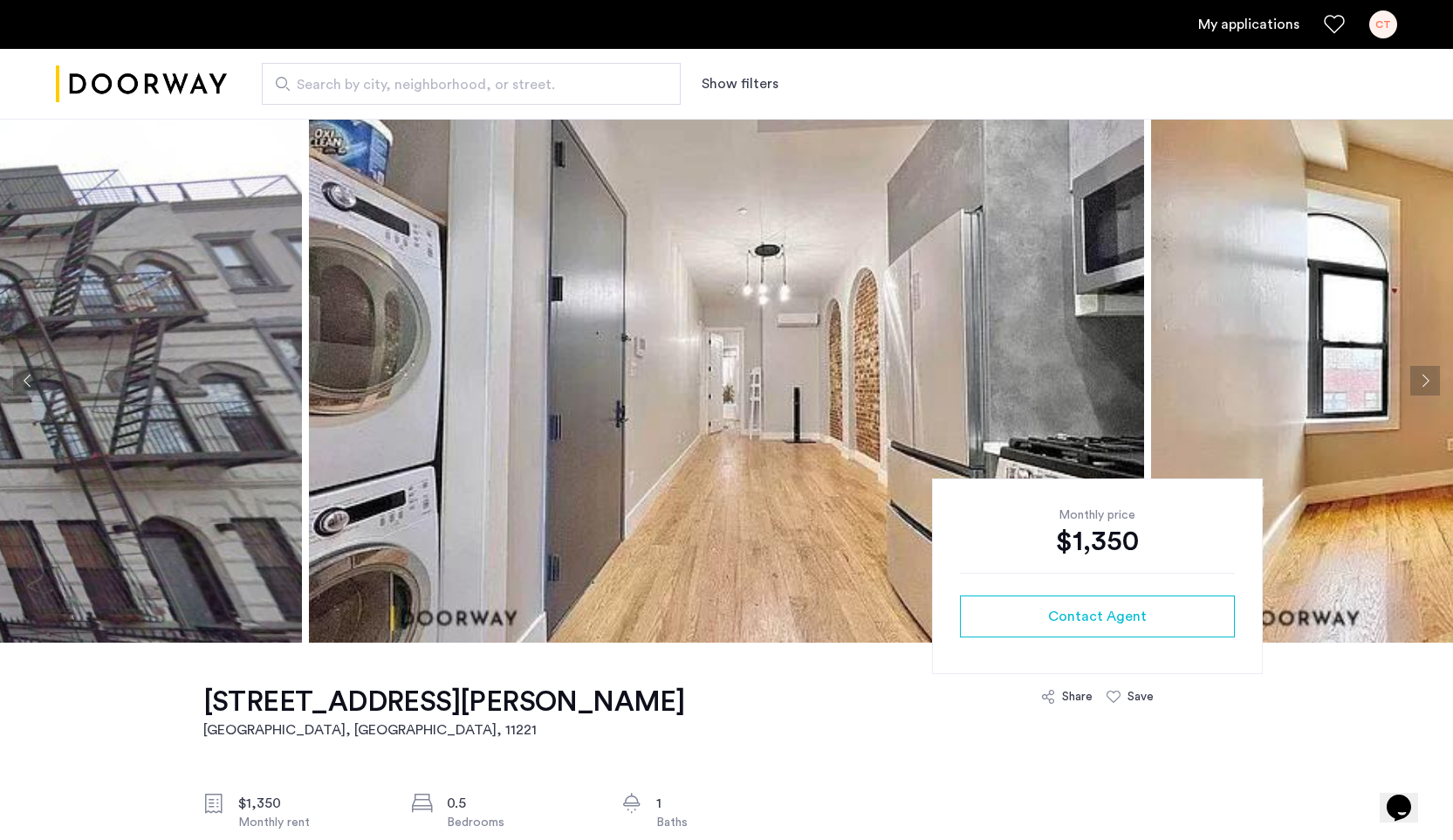
click at [1419, 385] on button "Next apartment" at bounding box center [1425, 380] width 30 height 30
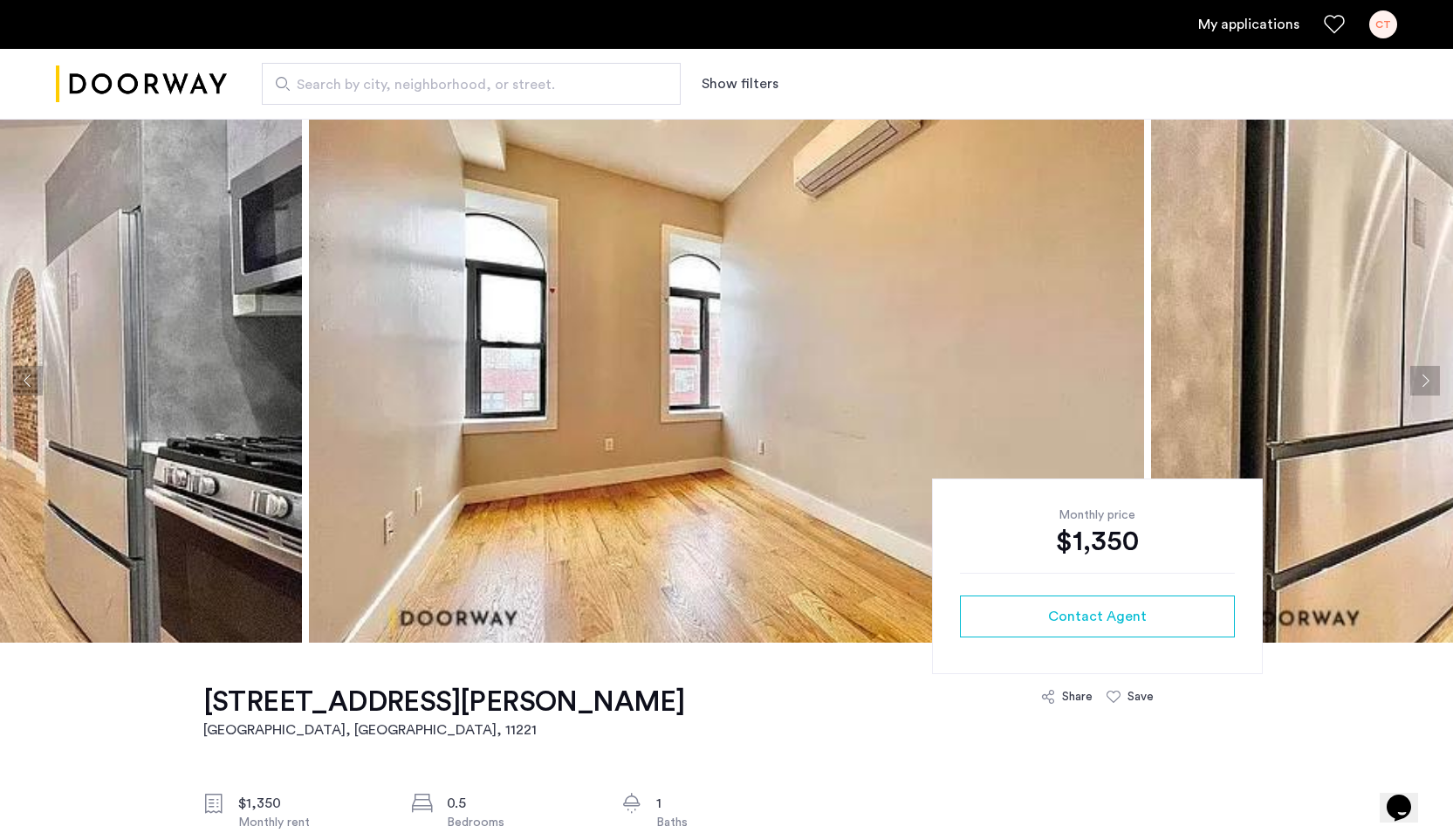
click at [1419, 385] on button "Next apartment" at bounding box center [1425, 380] width 30 height 30
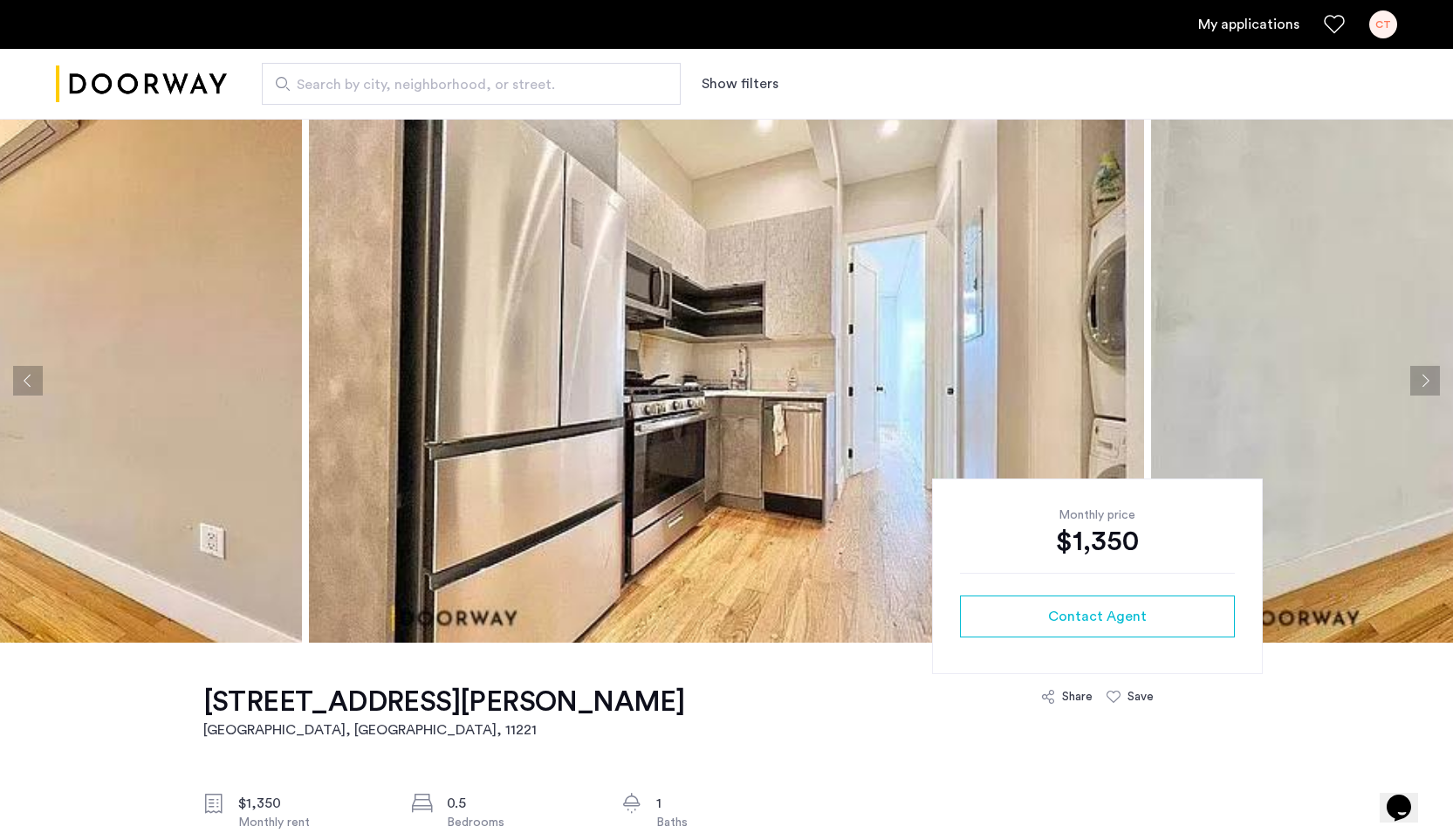
click at [1419, 385] on button "Next apartment" at bounding box center [1425, 380] width 30 height 30
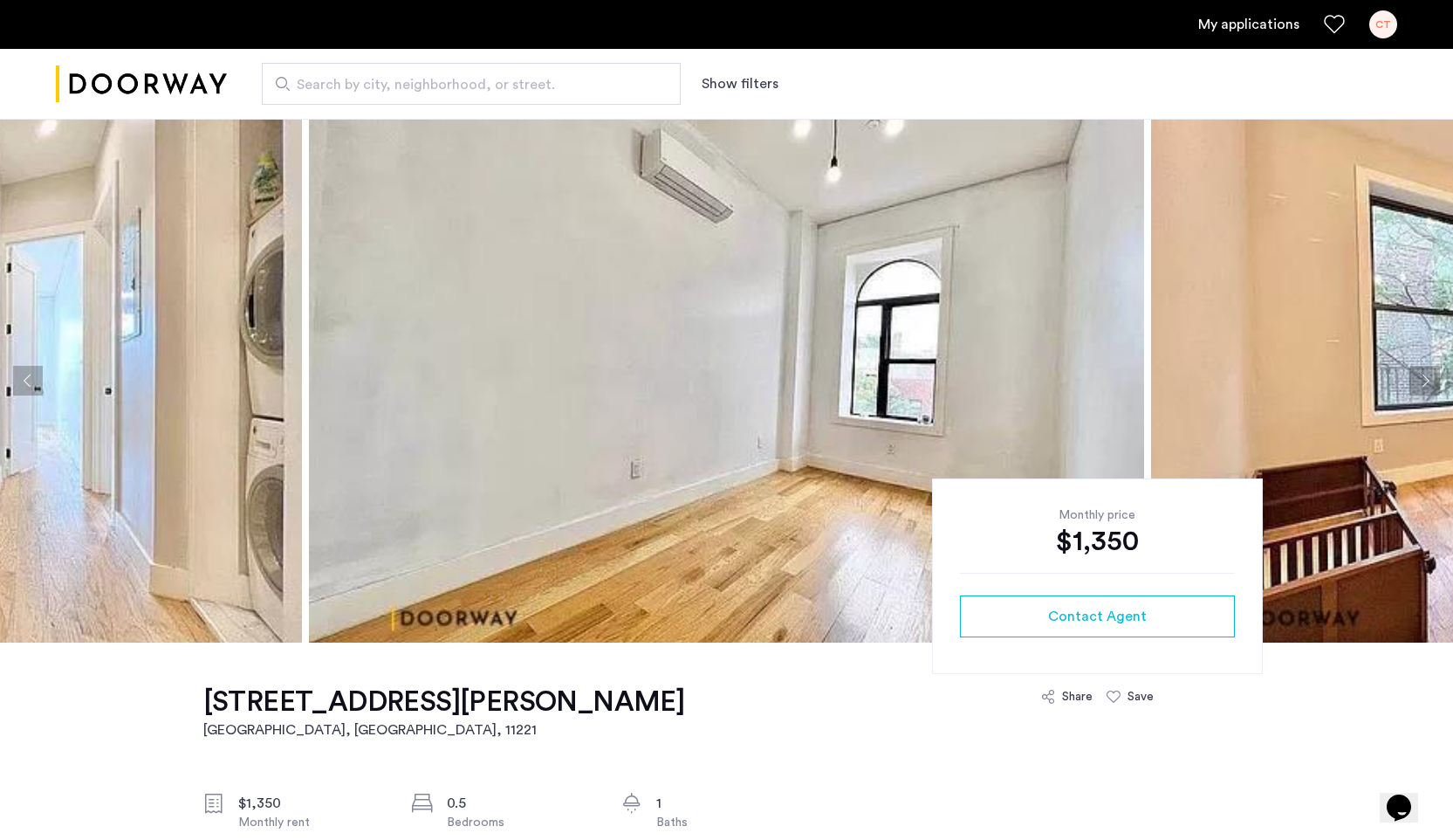
click at [1419, 385] on button "Next apartment" at bounding box center [1425, 380] width 30 height 30
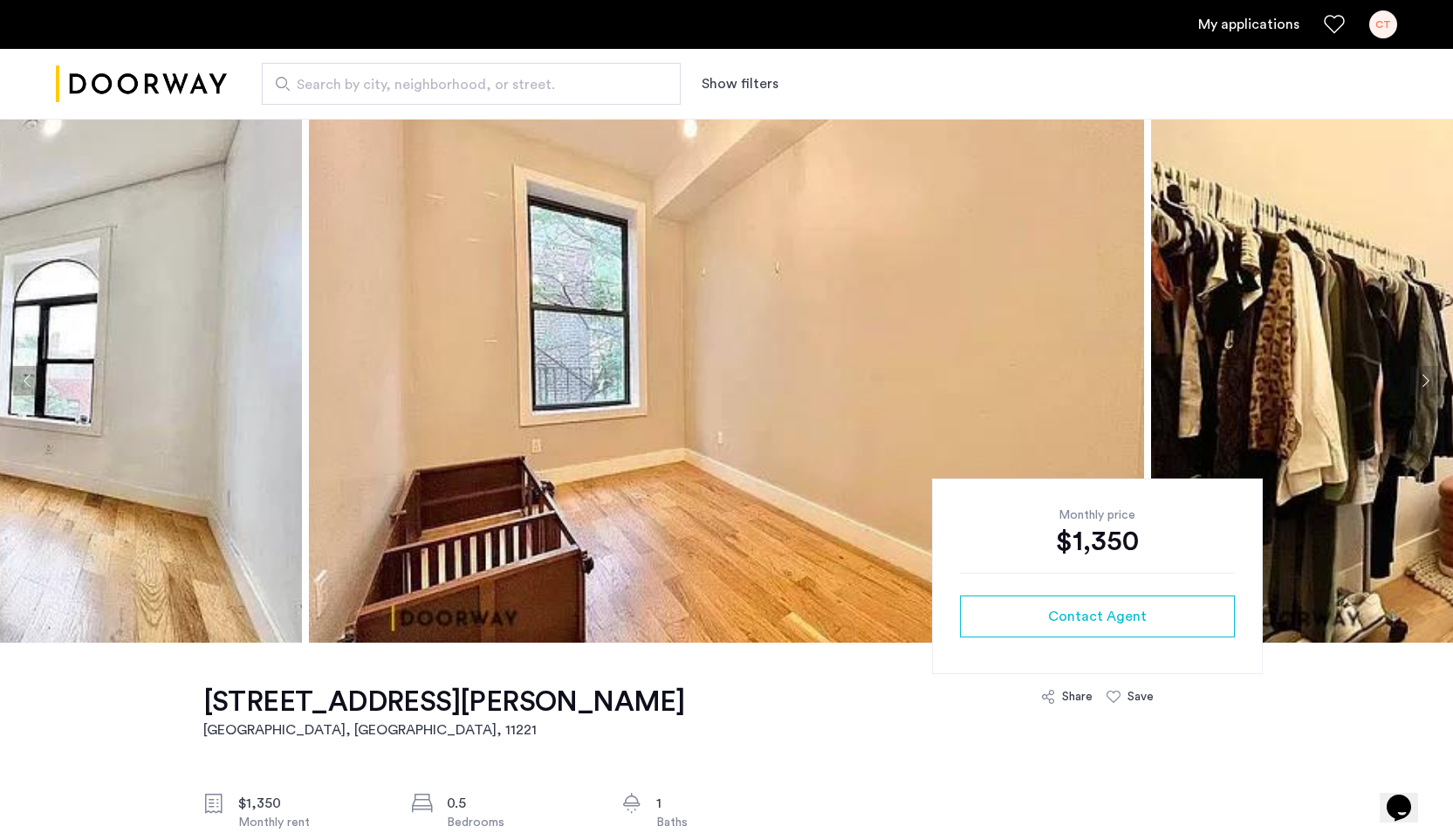
click at [1419, 385] on button "Next apartment" at bounding box center [1425, 380] width 30 height 30
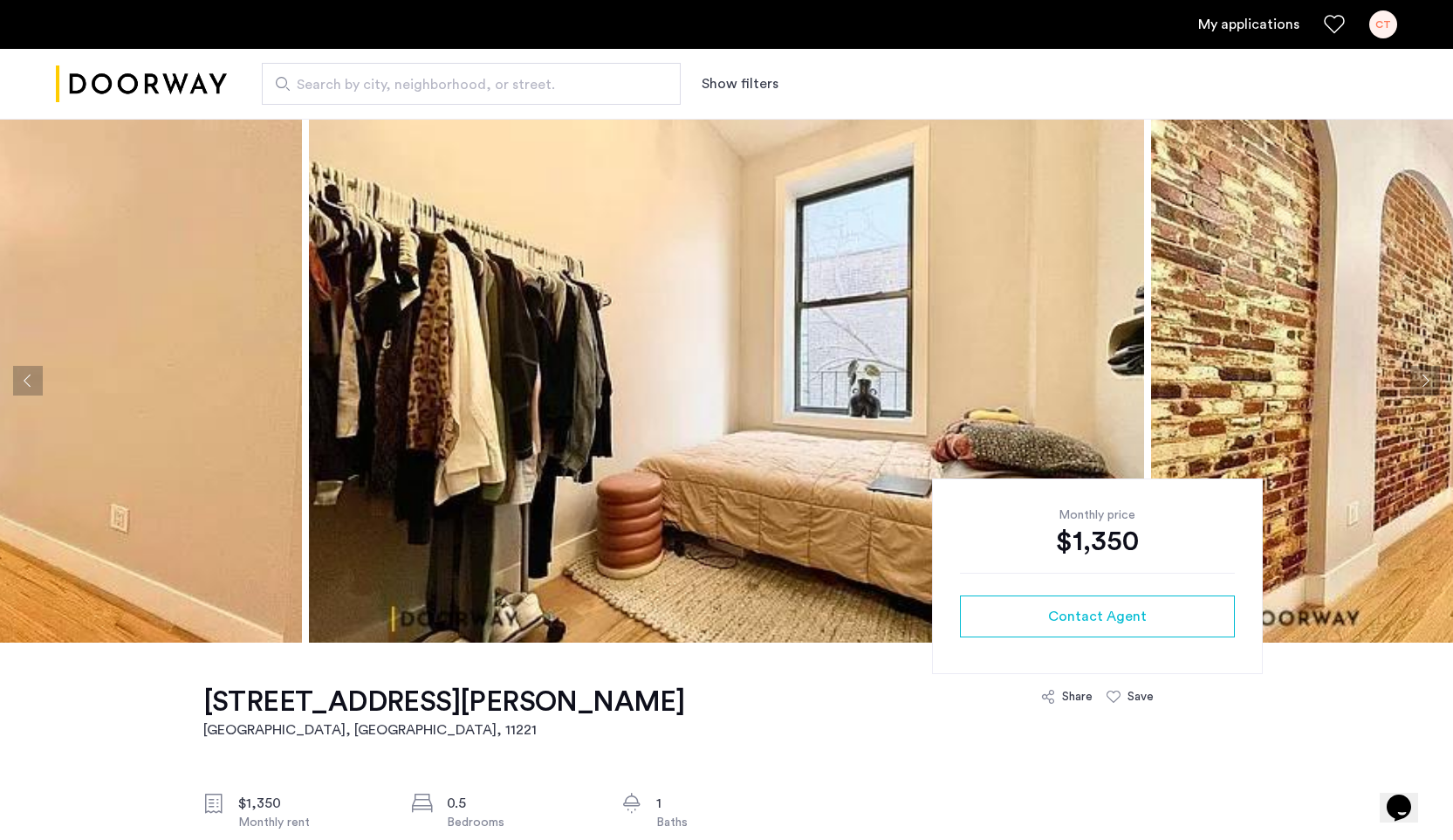
click at [1419, 385] on button "Next apartment" at bounding box center [1425, 380] width 30 height 30
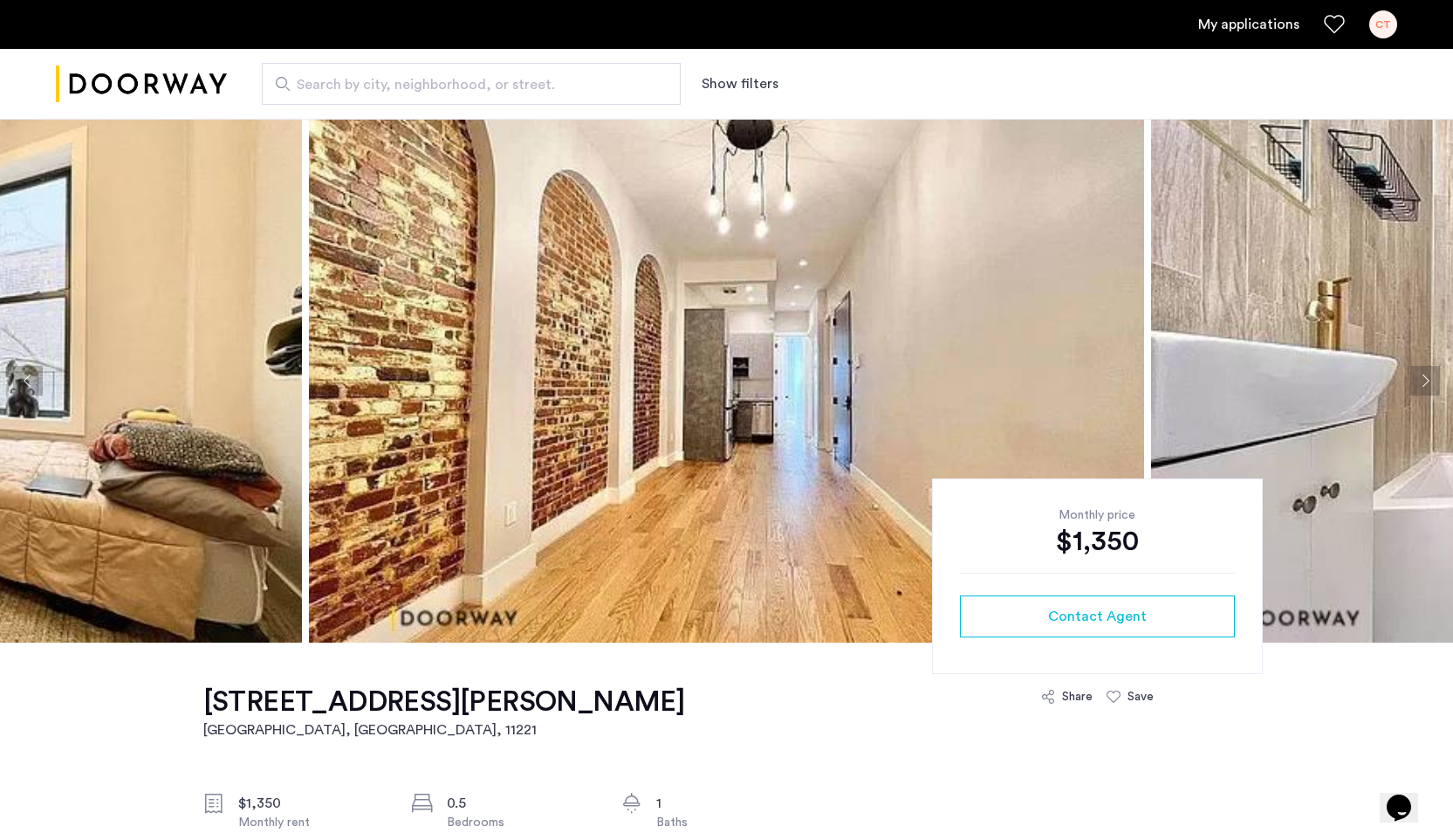
click at [1419, 385] on button "Next apartment" at bounding box center [1425, 380] width 30 height 30
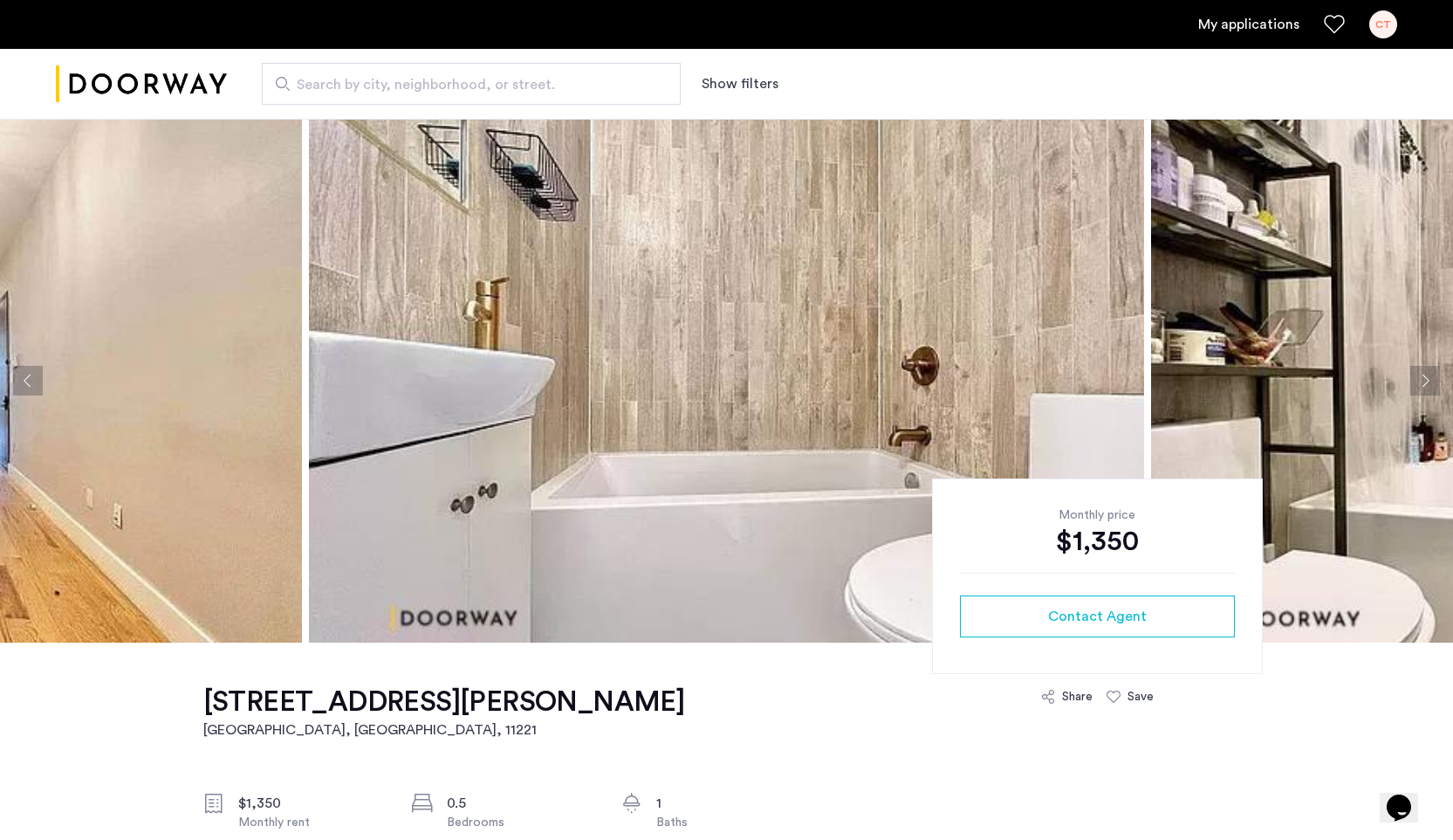
click at [1419, 385] on button "Next apartment" at bounding box center [1425, 380] width 30 height 30
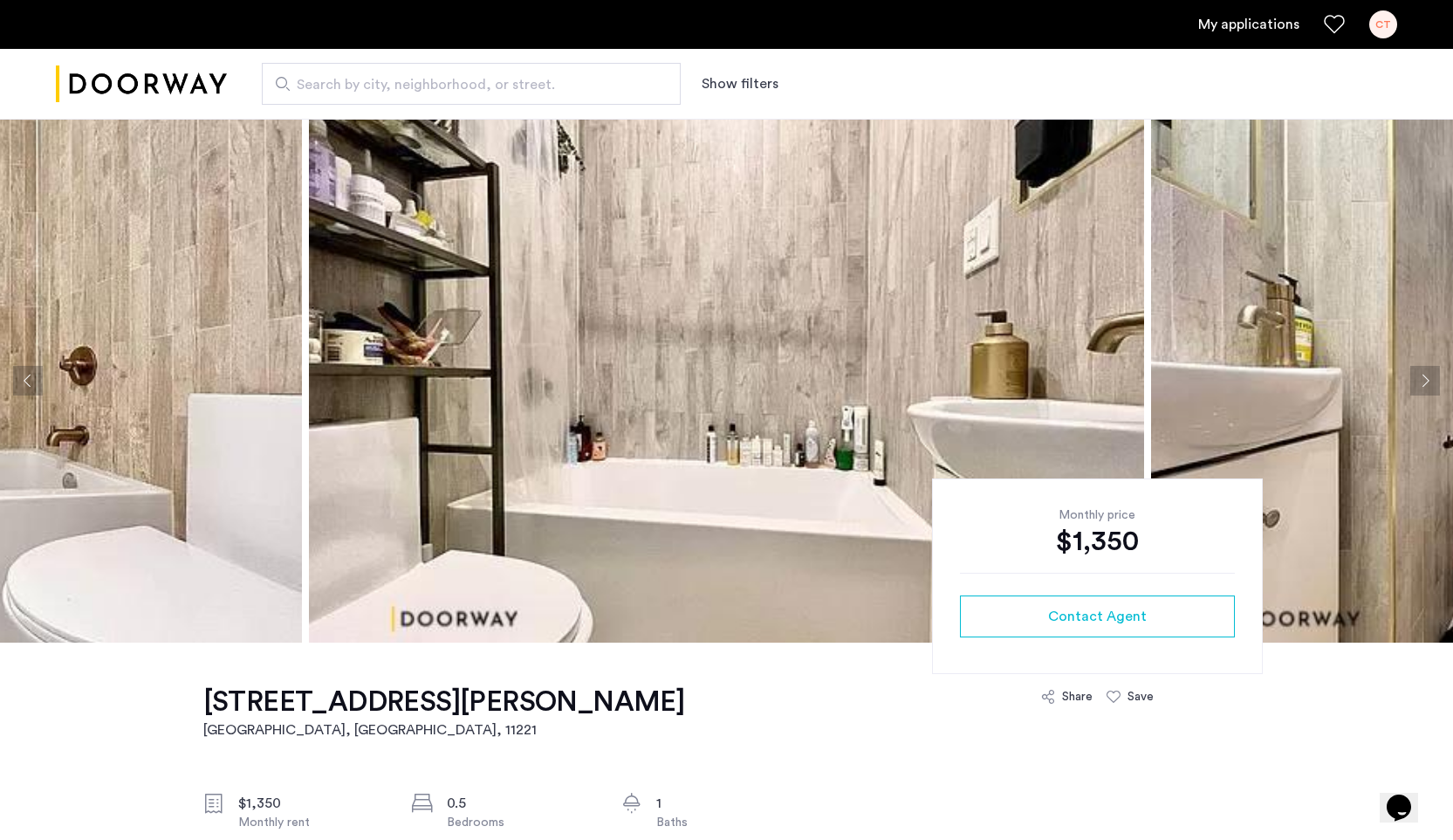
click at [1419, 385] on button "Next apartment" at bounding box center [1425, 380] width 30 height 30
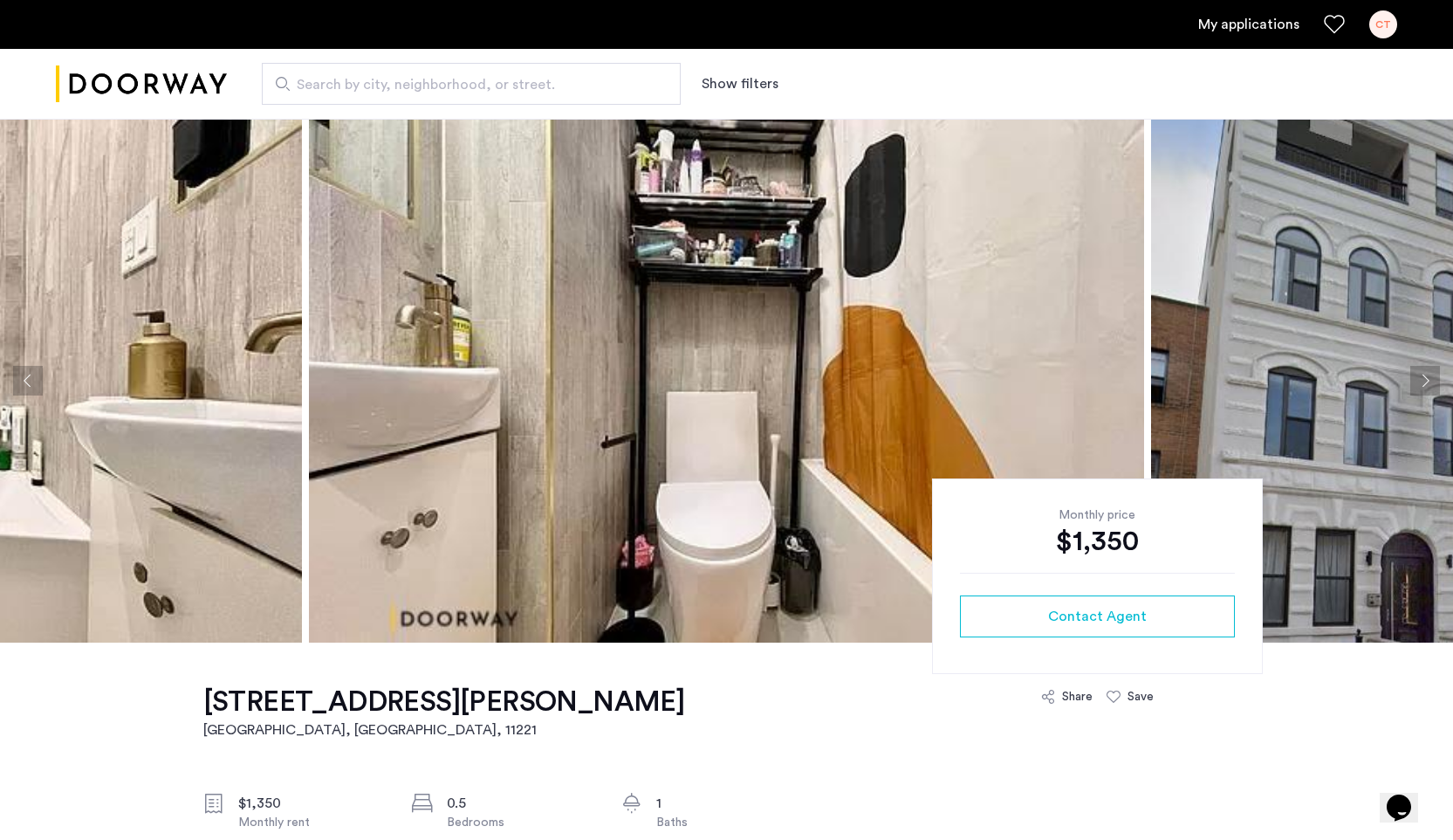
click at [1430, 381] on button "Next apartment" at bounding box center [1425, 380] width 30 height 30
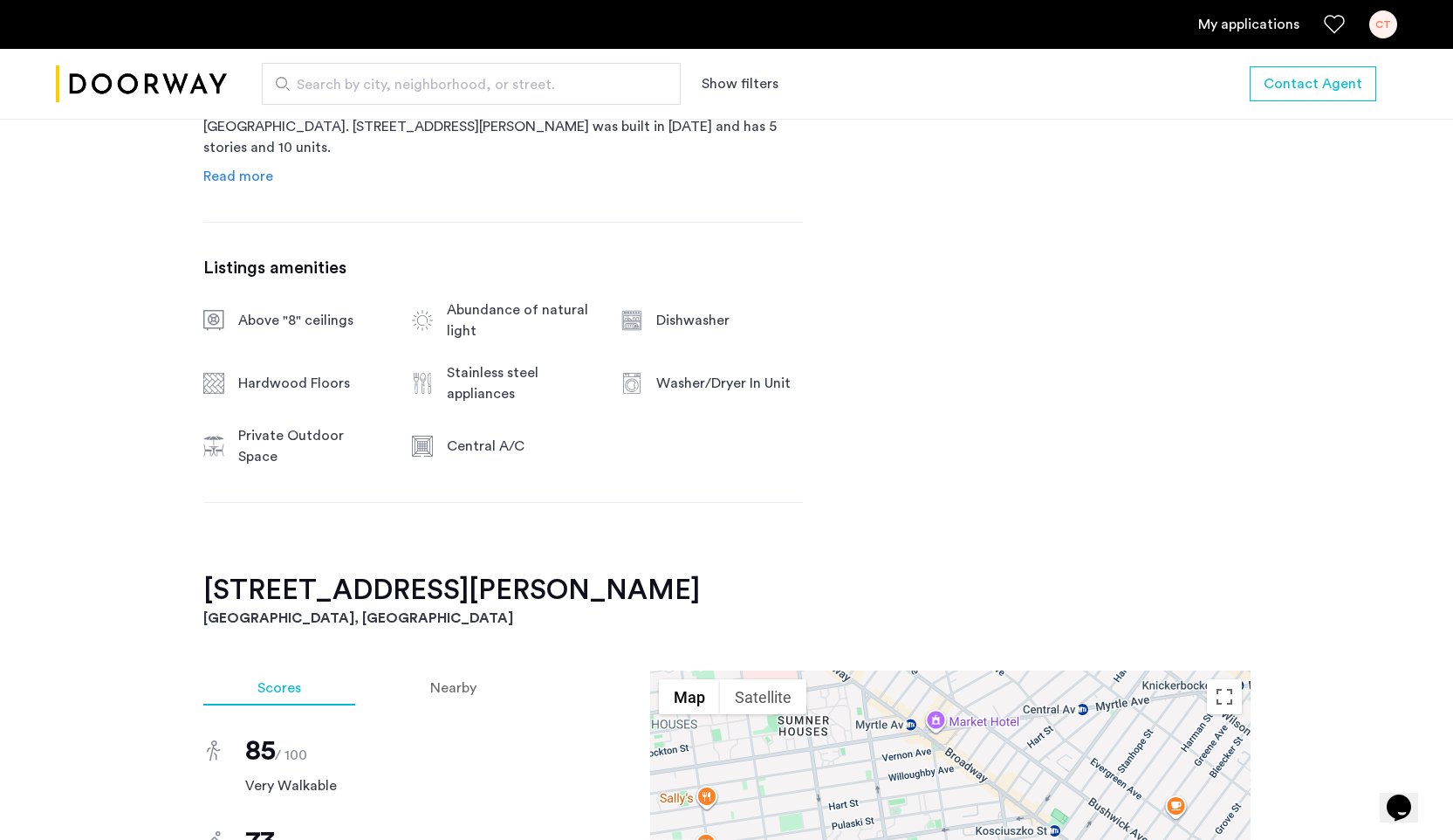
scroll to position [1047, 0]
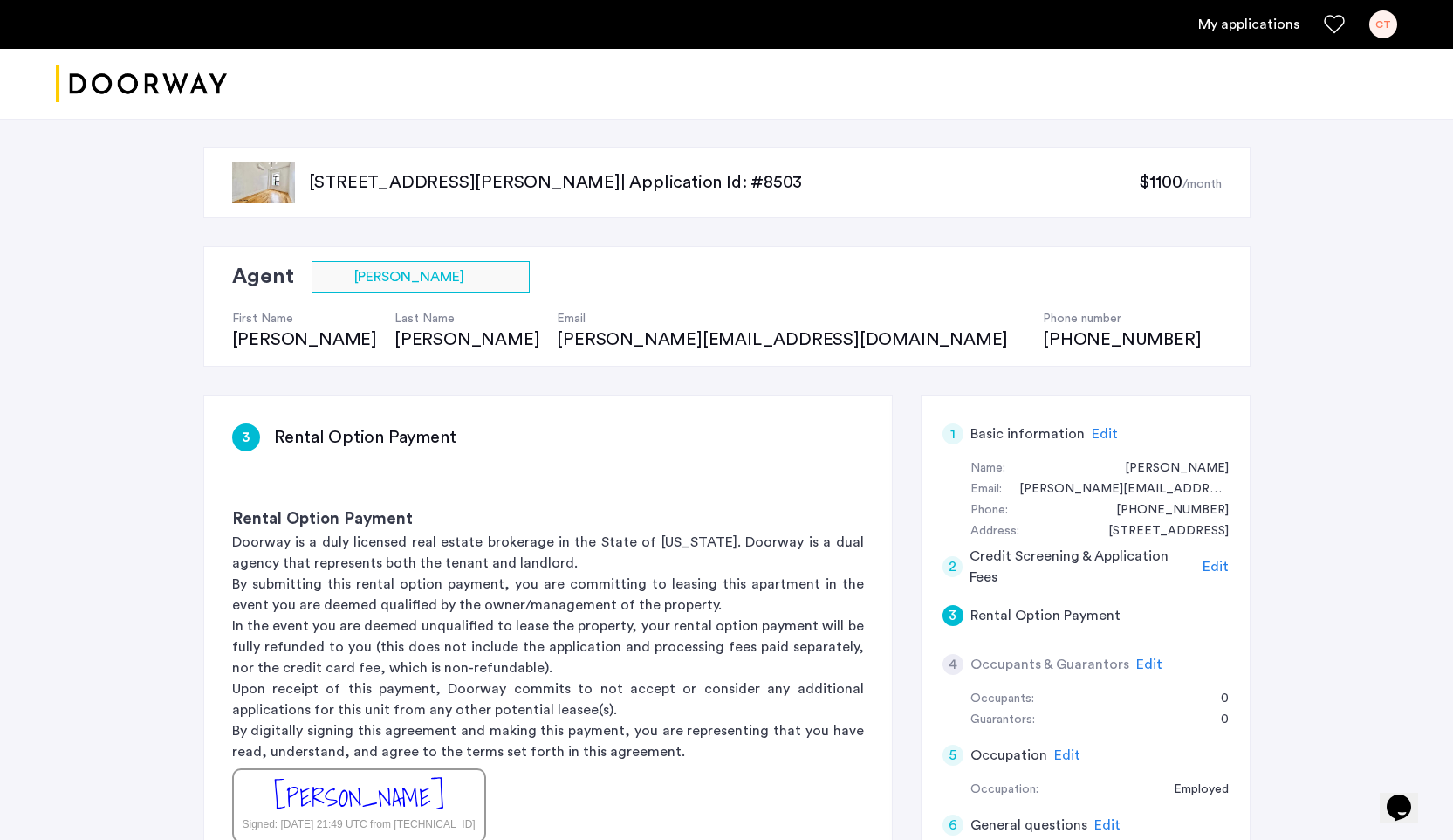
click at [617, 191] on p "[STREET_ADDRESS][PERSON_NAME] | Application Id: #8503" at bounding box center [724, 182] width 830 height 24
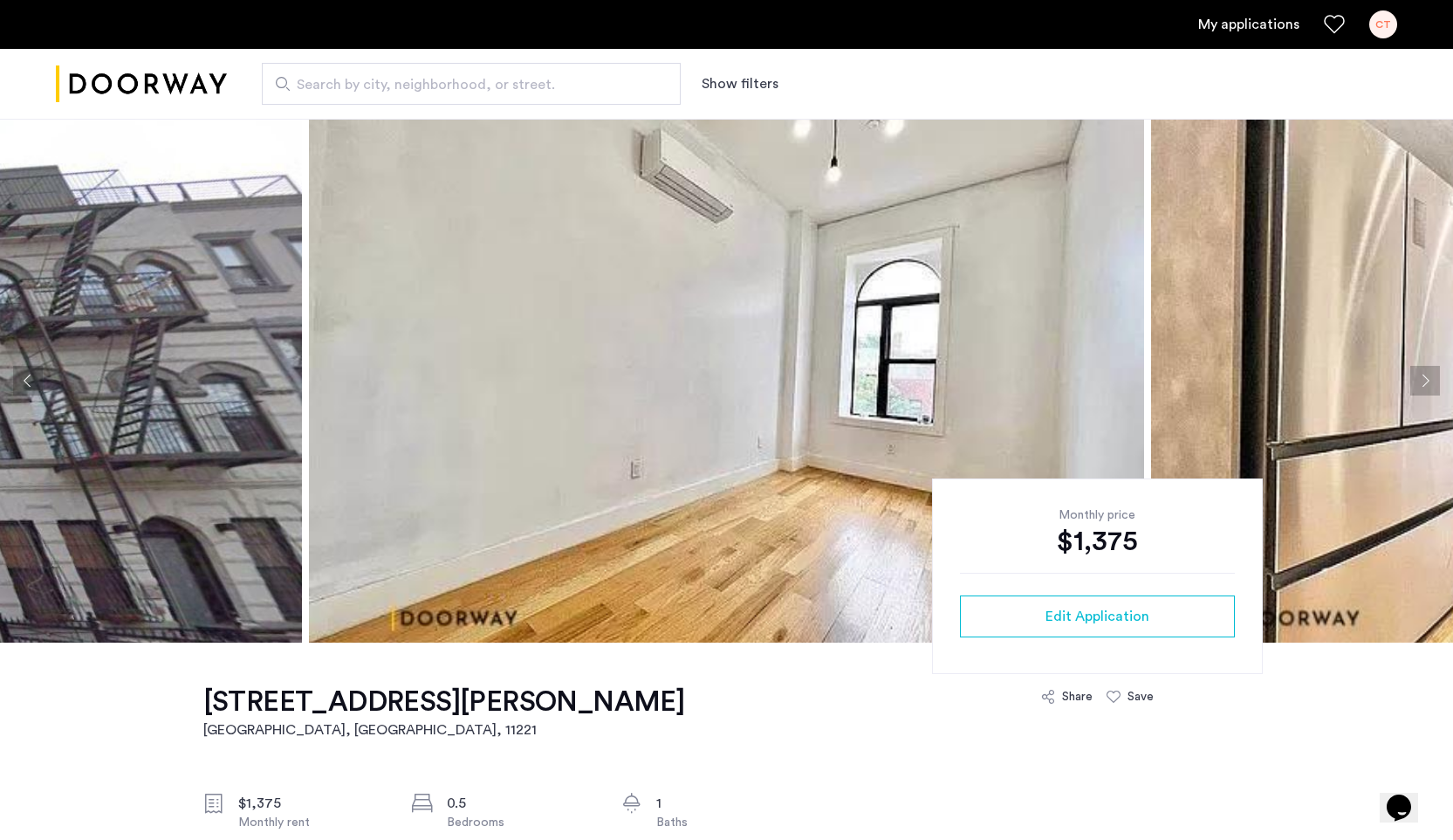
click at [700, 522] on img at bounding box center [726, 380] width 835 height 523
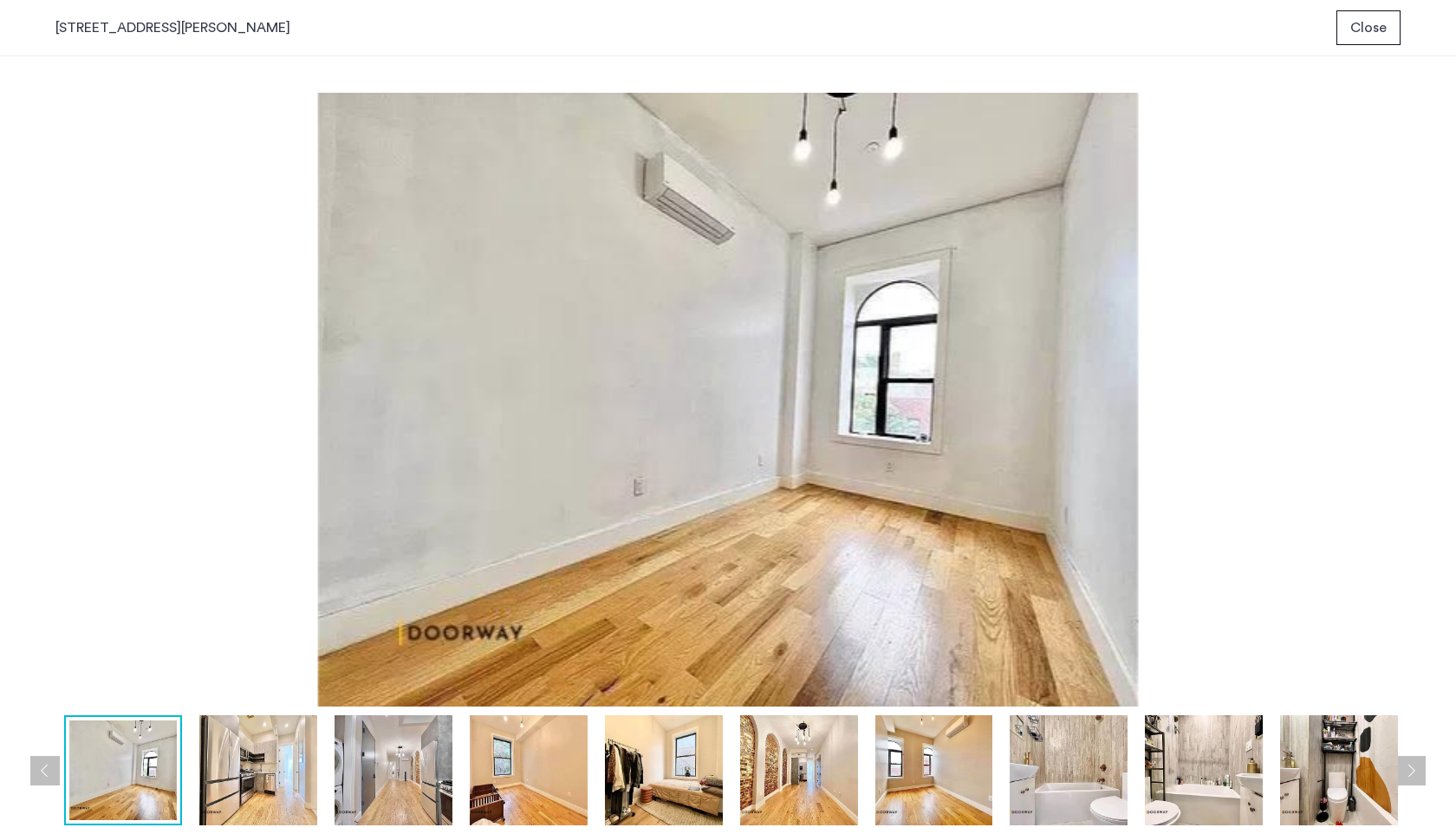
click at [287, 771] on img at bounding box center [258, 770] width 118 height 110
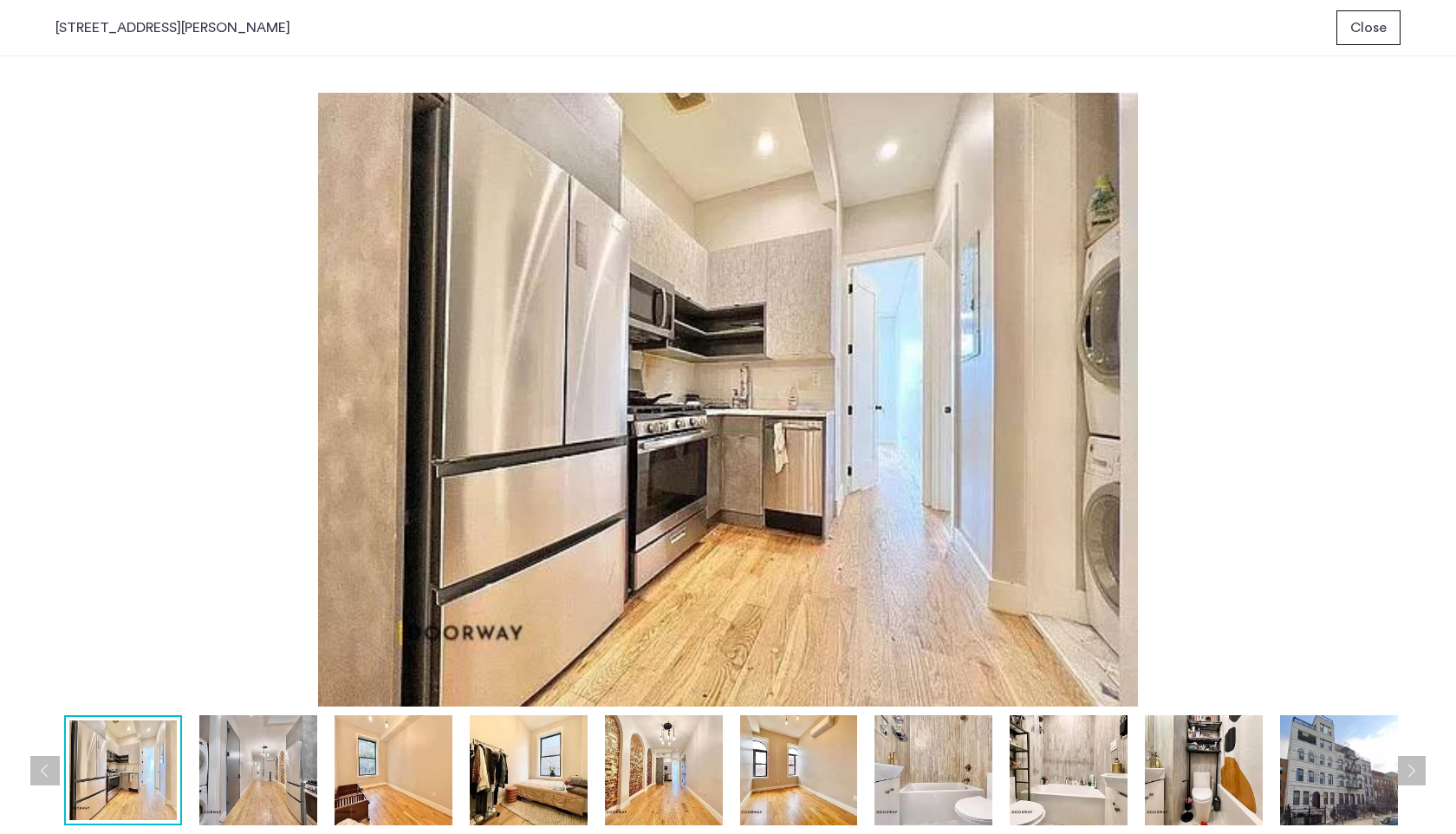
click at [283, 772] on img at bounding box center [258, 770] width 118 height 110
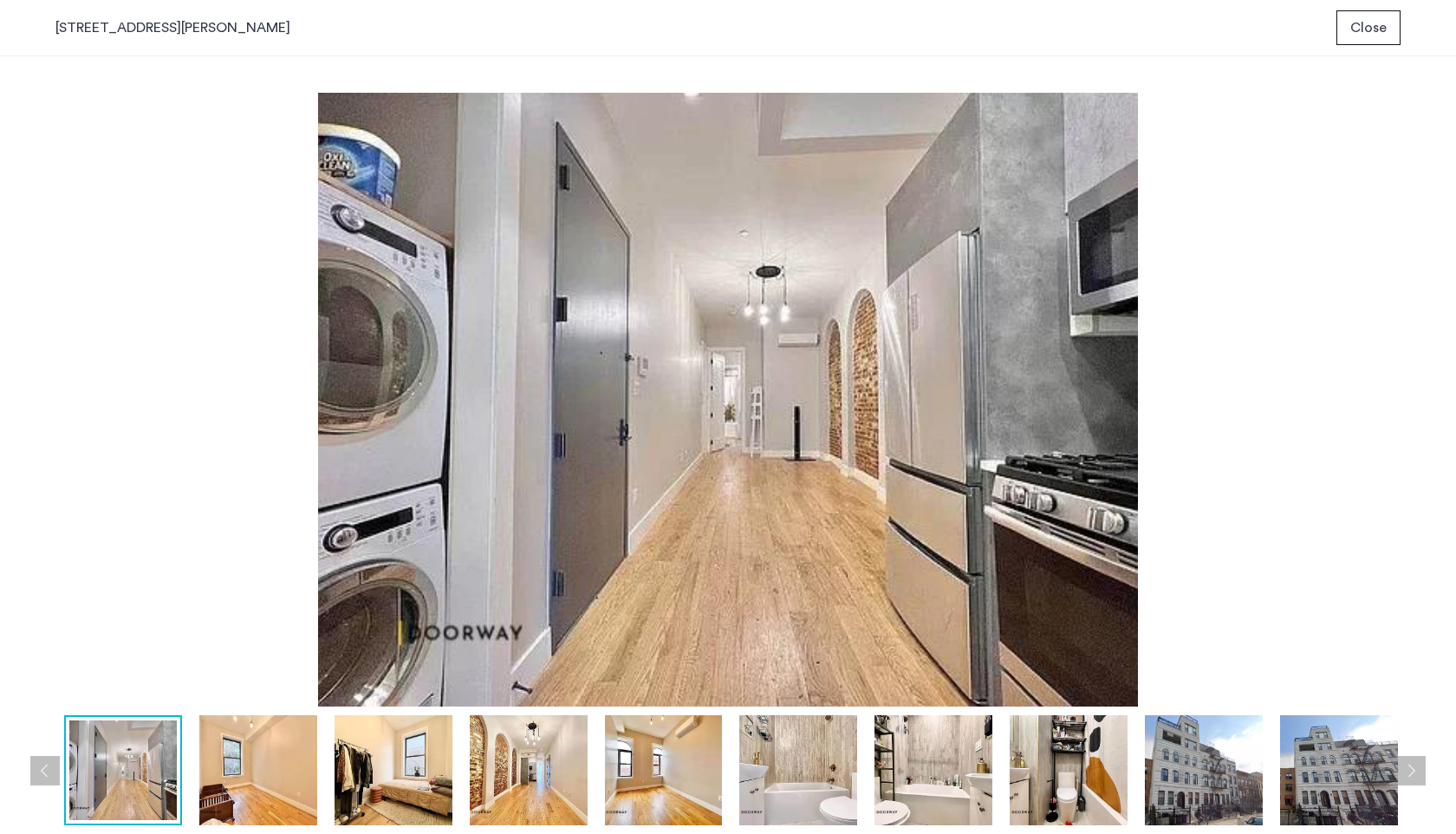
click at [283, 772] on img at bounding box center [258, 770] width 118 height 110
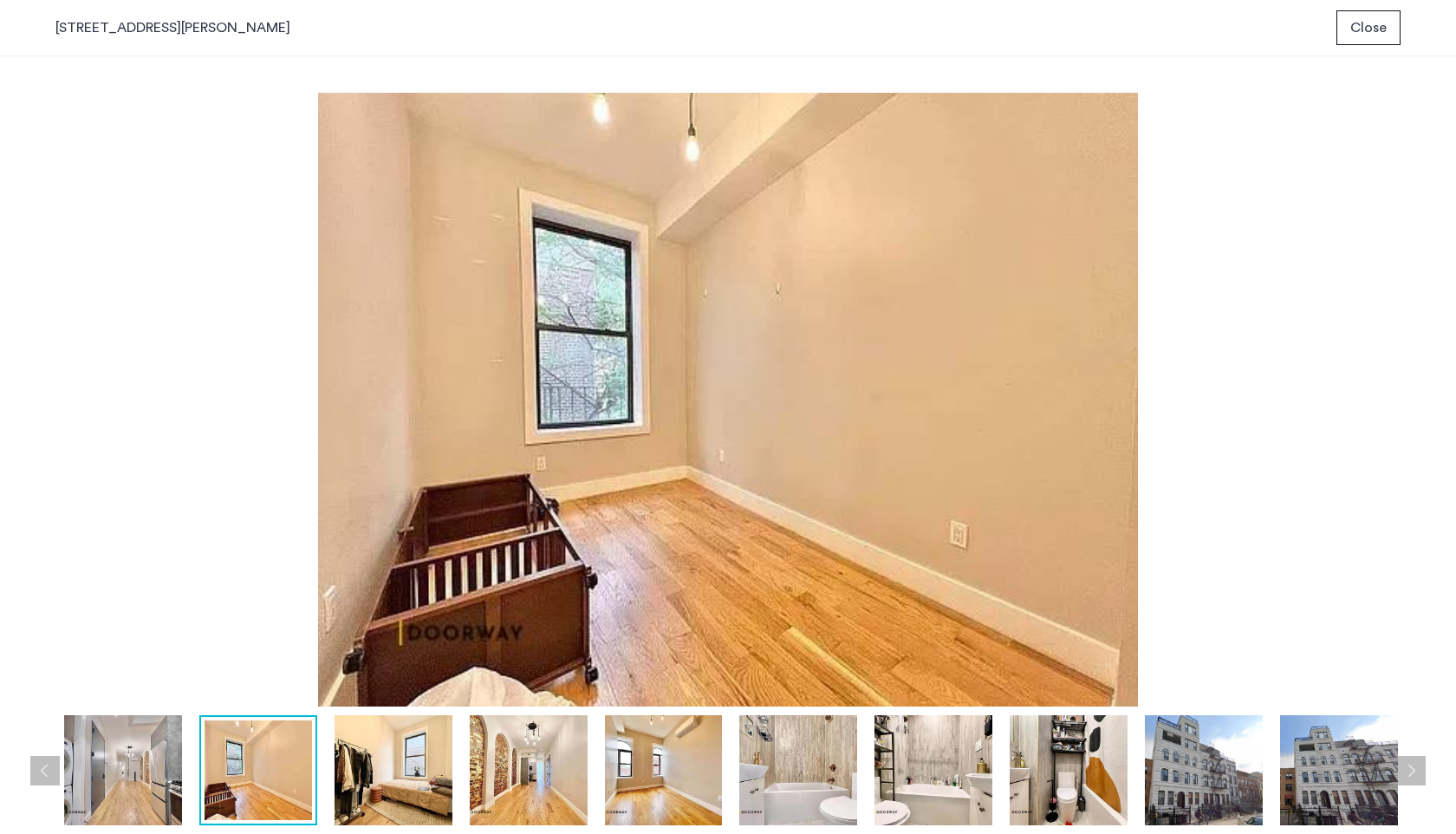
click at [162, 744] on img at bounding box center [123, 770] width 118 height 110
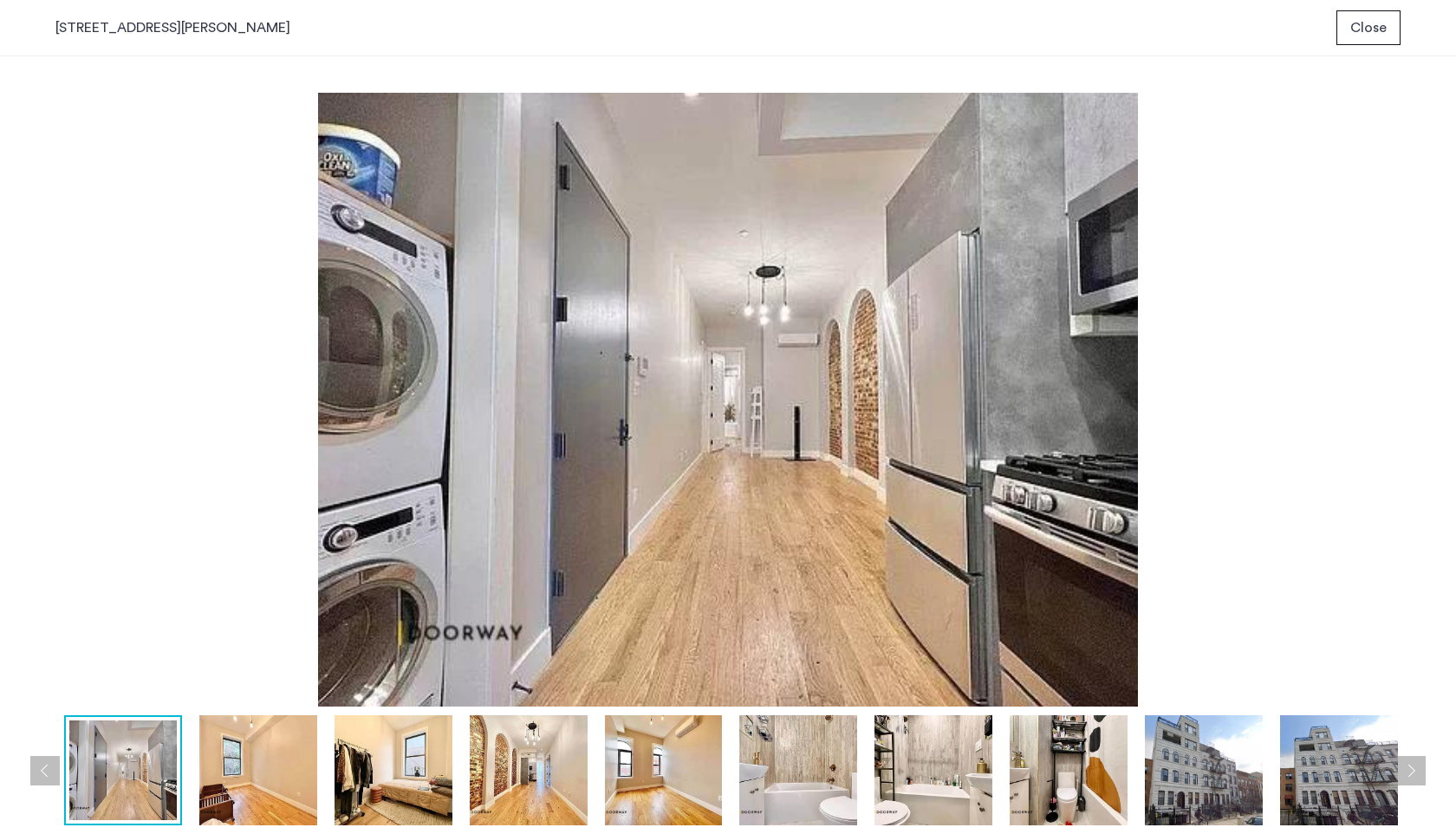
click at [230, 757] on img at bounding box center [258, 770] width 118 height 110
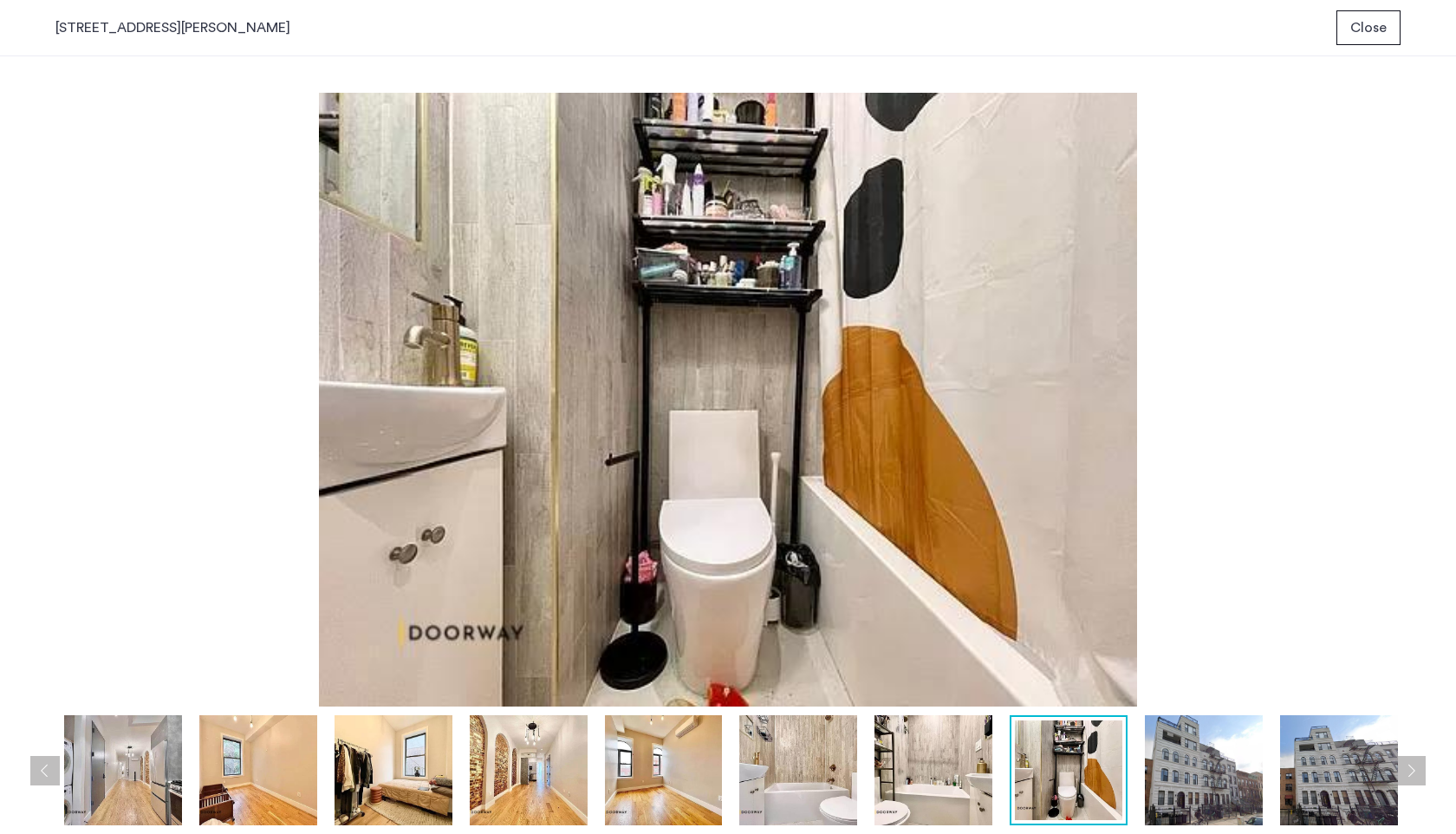
click at [1350, 37] on button "Close" at bounding box center [1368, 28] width 64 height 35
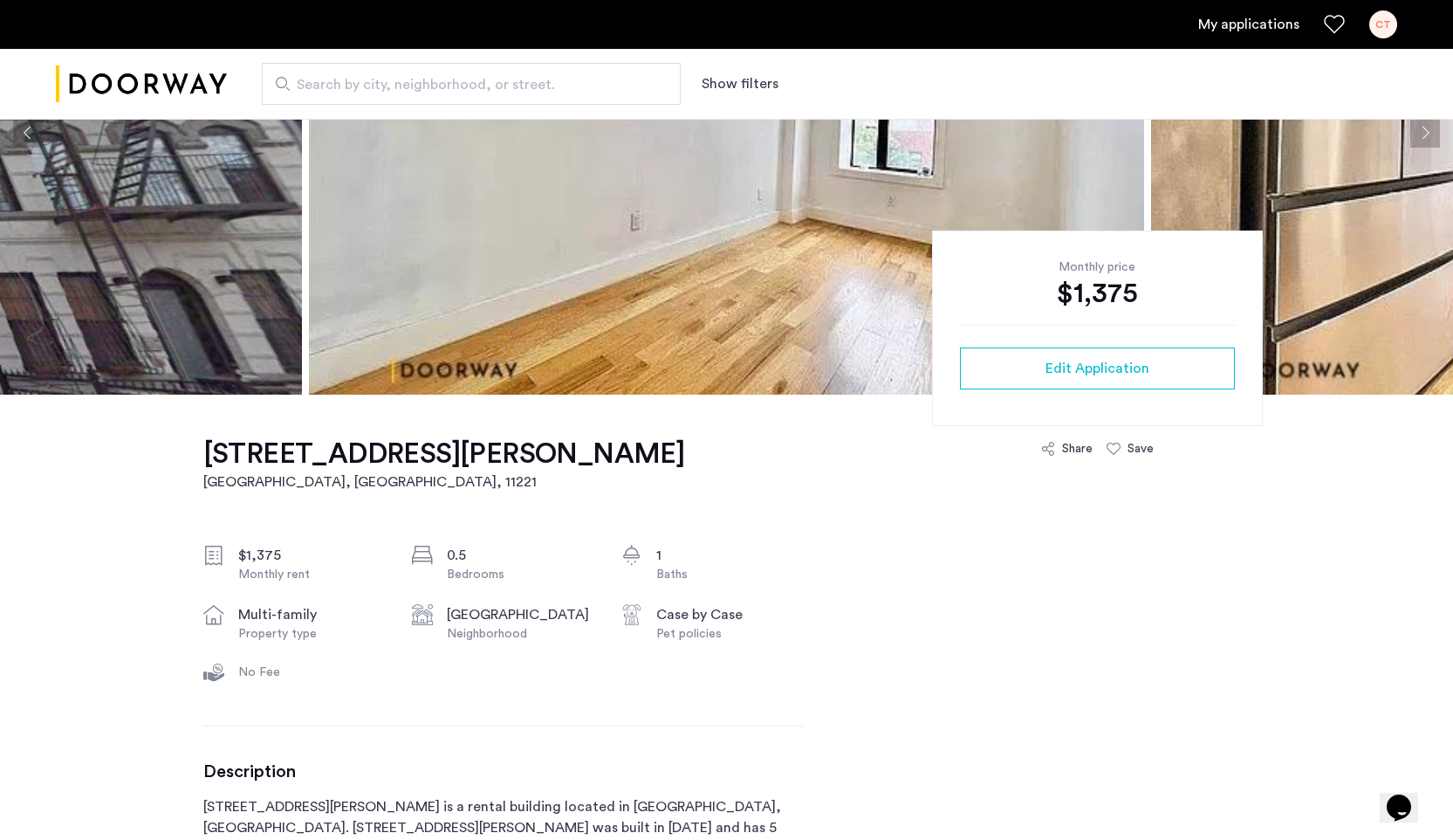
scroll to position [254, 0]
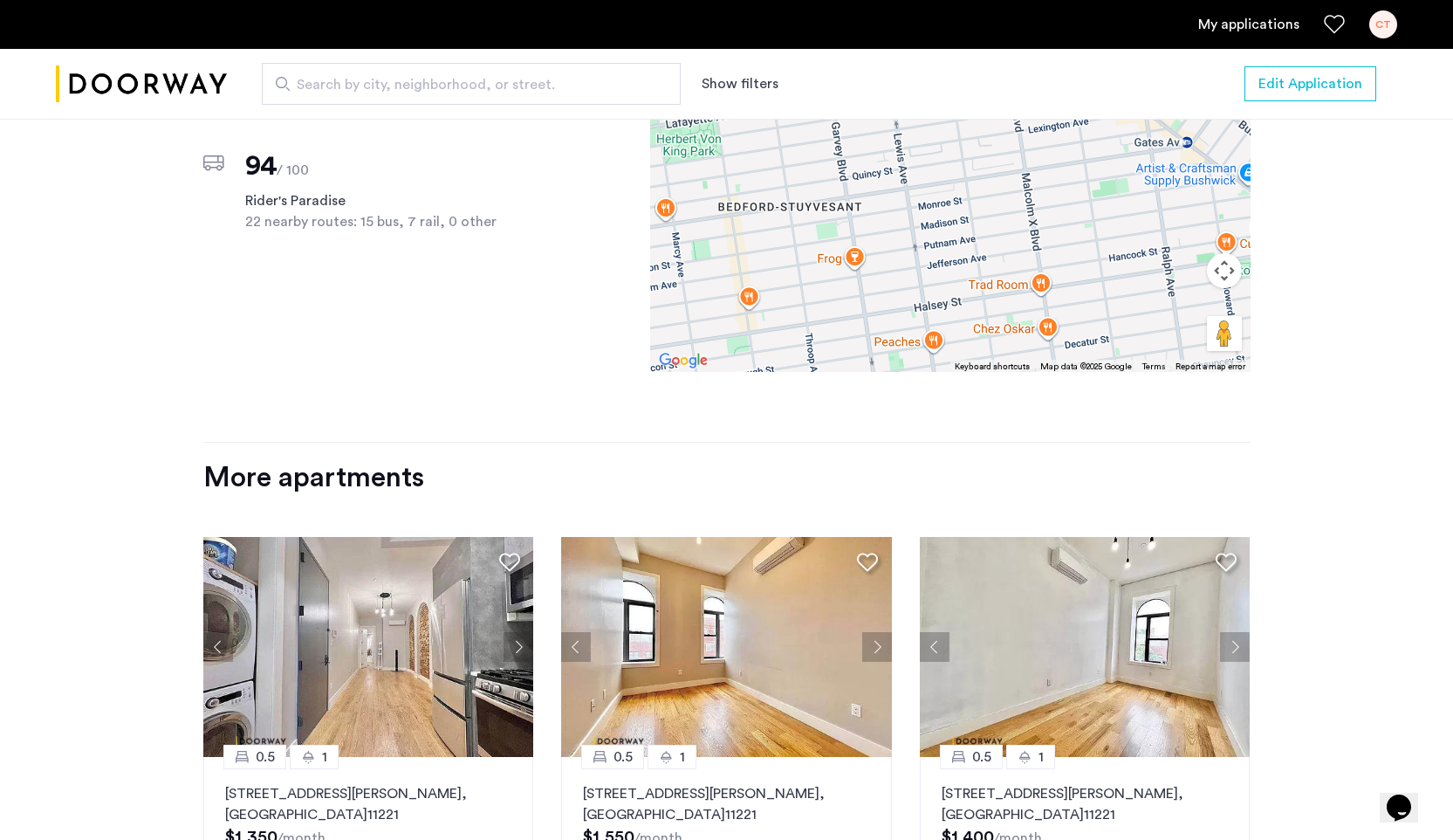
scroll to position [1722, 0]
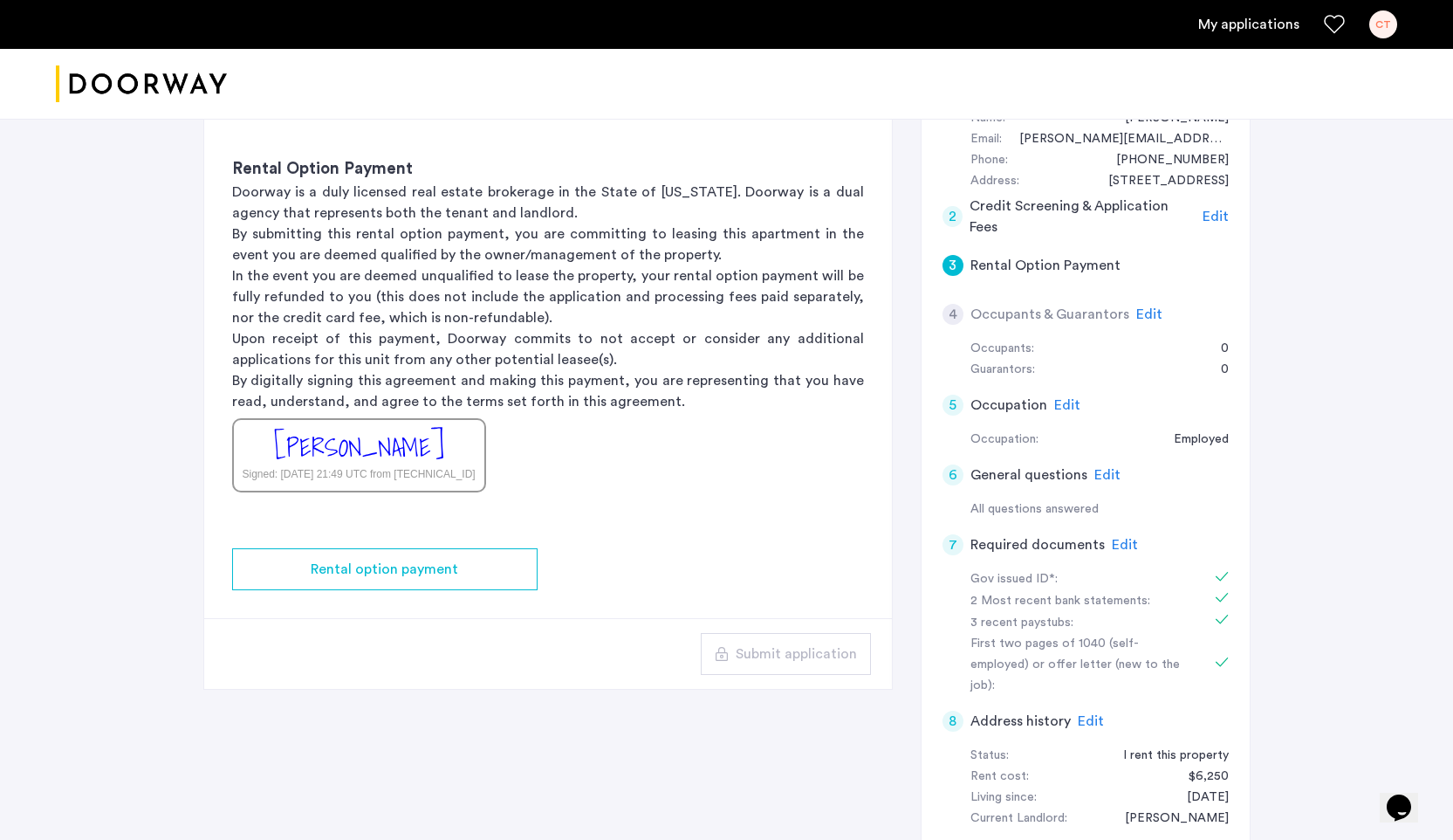
scroll to position [357, 0]
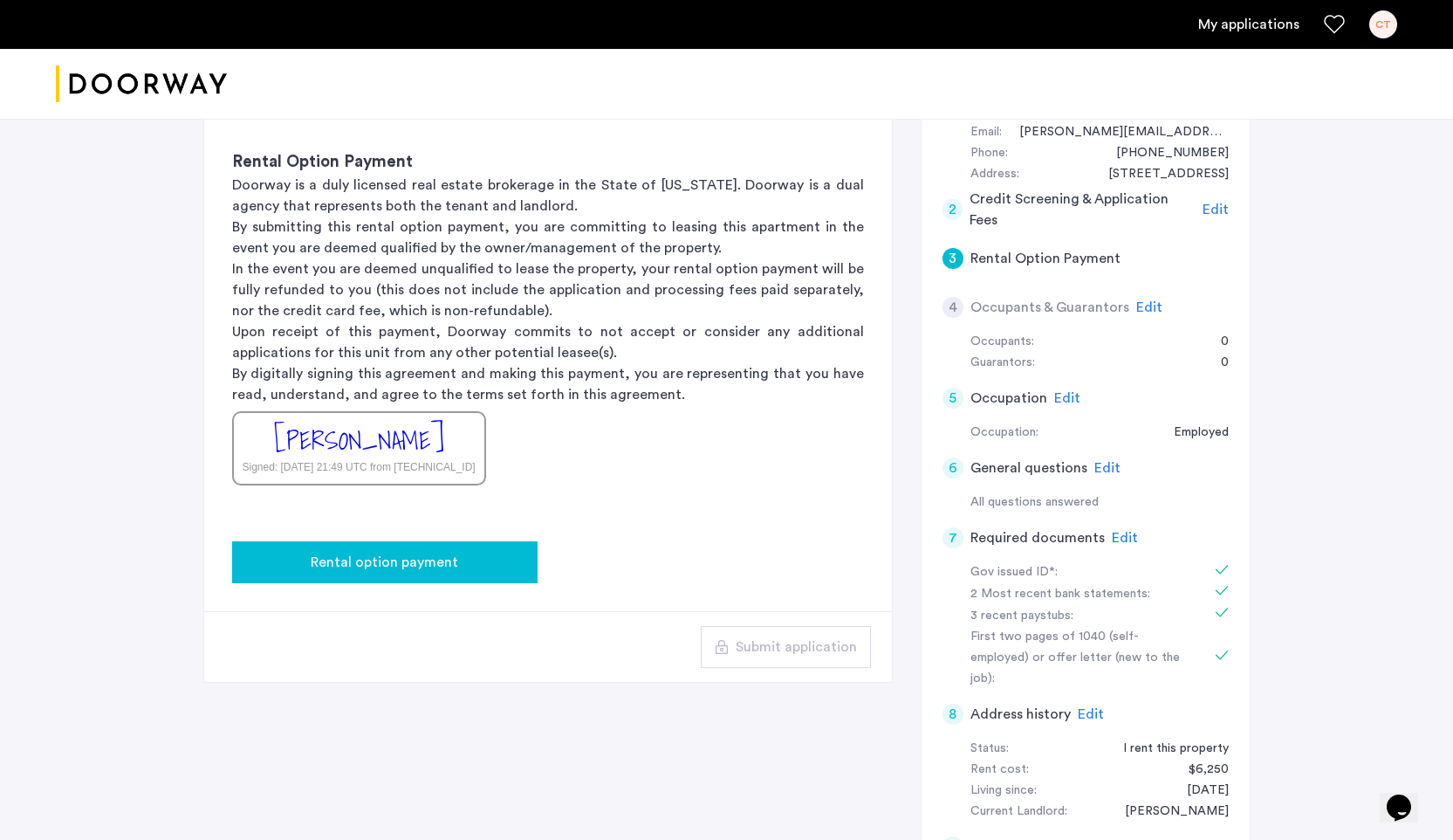
click at [497, 578] on button "Rental option payment" at bounding box center [384, 561] width 305 height 42
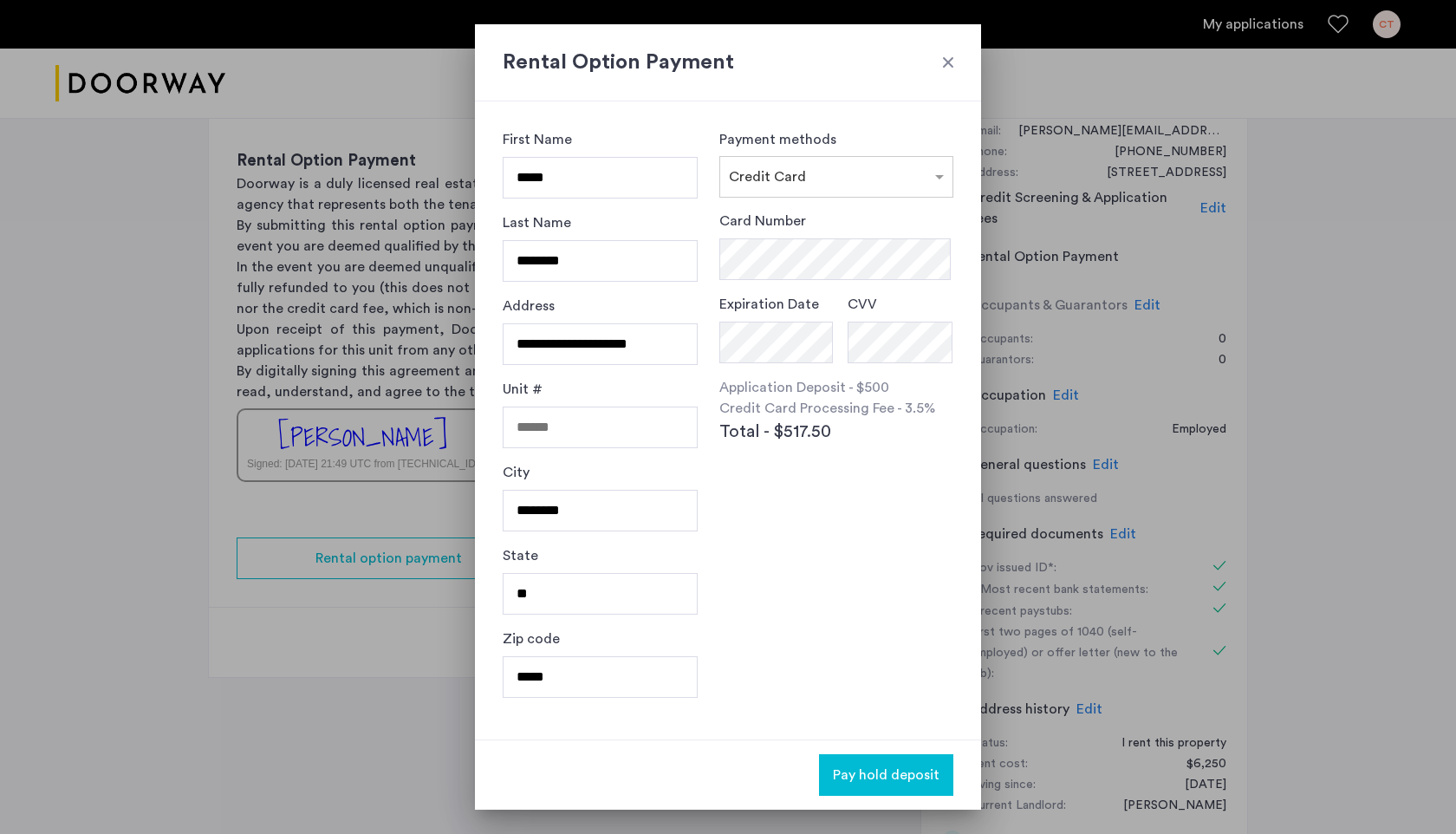
click at [616, 389] on div "Unit #" at bounding box center [599, 420] width 195 height 83
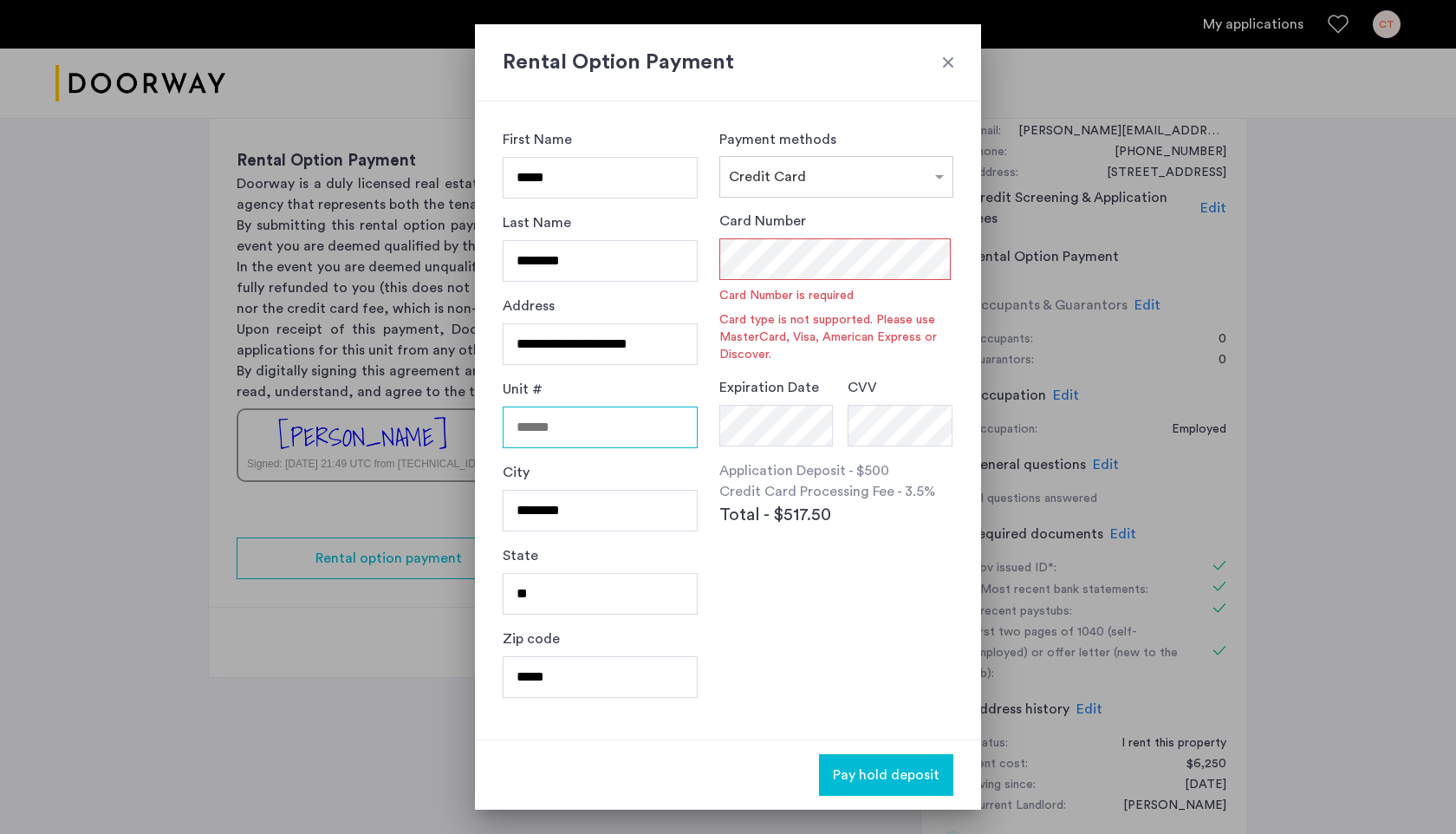
click at [617, 417] on input "Unit #" at bounding box center [599, 427] width 195 height 41
click at [612, 397] on div "Unit #" at bounding box center [599, 420] width 195 height 83
click at [782, 189] on div "× Credit Card" at bounding box center [836, 176] width 234 height 41
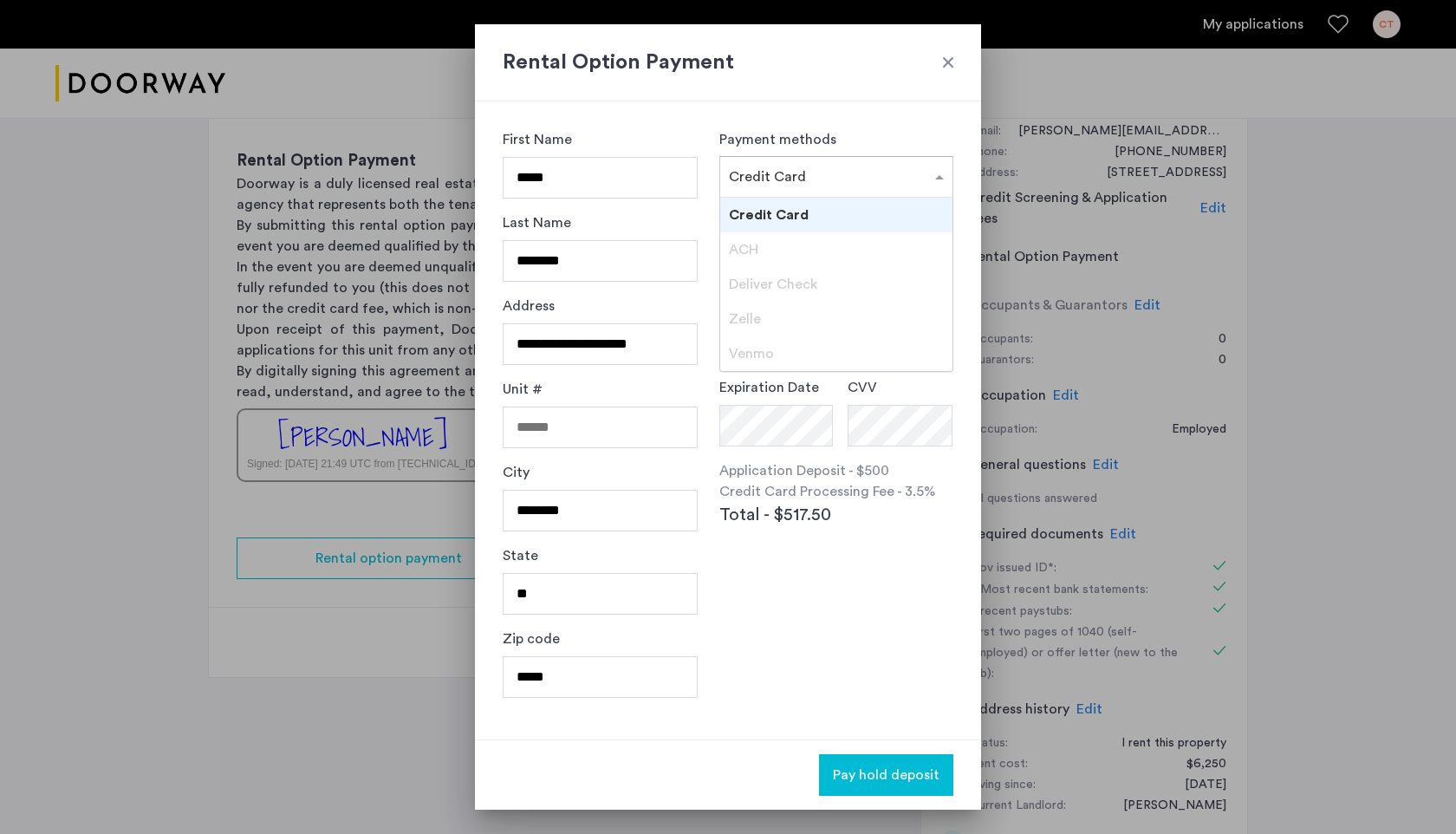
click at [778, 248] on div "ACH" at bounding box center [836, 249] width 232 height 35
click at [750, 252] on span "ACH" at bounding box center [743, 249] width 30 height 13
click at [822, 547] on div "Payment methods × Credit Card Credit Card ACH Deliver Check Zelle Venmo Card Nu…" at bounding box center [836, 420] width 234 height 582
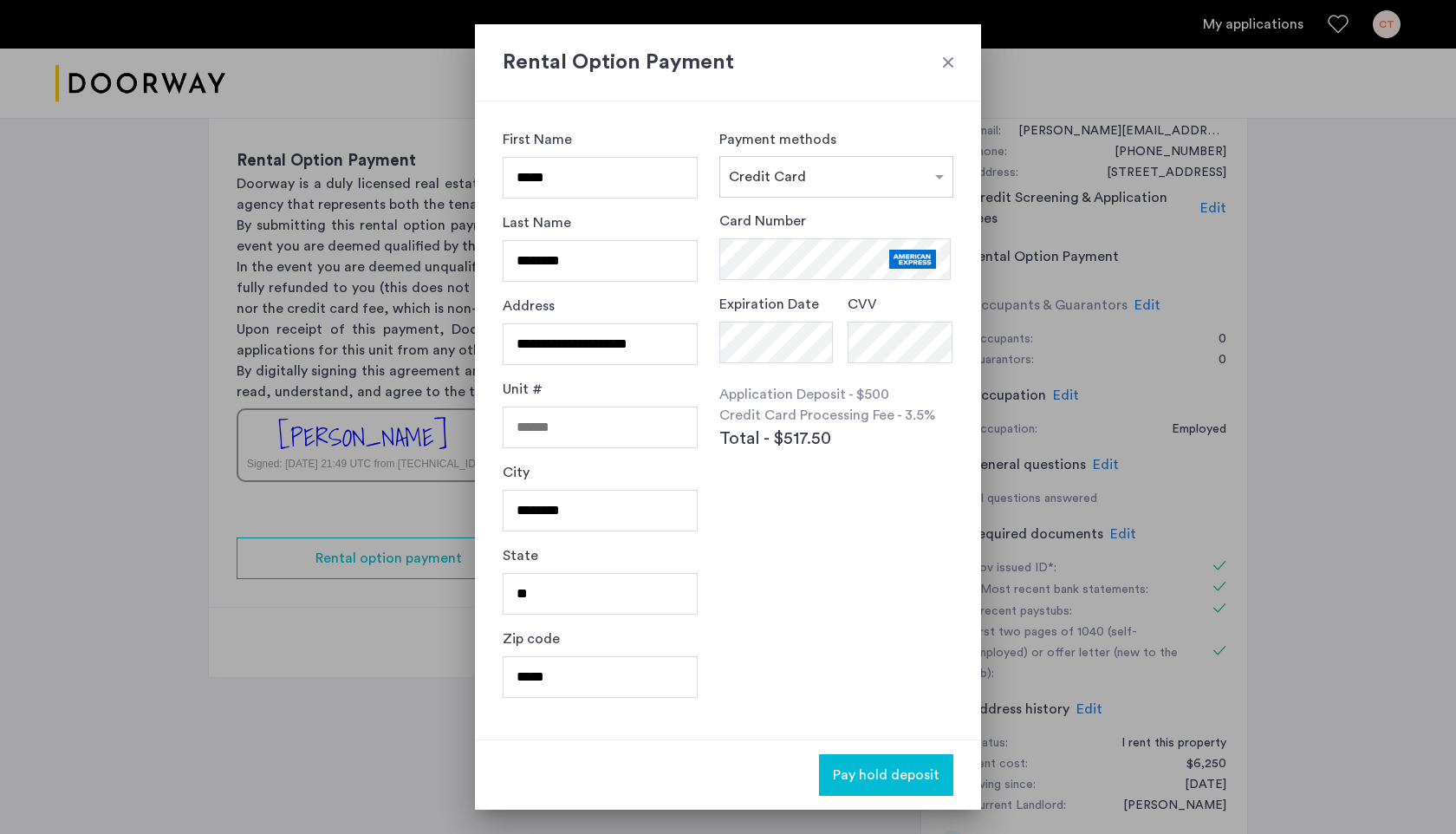
click at [847, 503] on div "Card Number Expiration Date CVV Application Deposit - $500 Credit Card Processi…" at bounding box center [836, 370] width 234 height 319
click at [879, 784] on span "Pay hold deposit" at bounding box center [886, 775] width 106 height 21
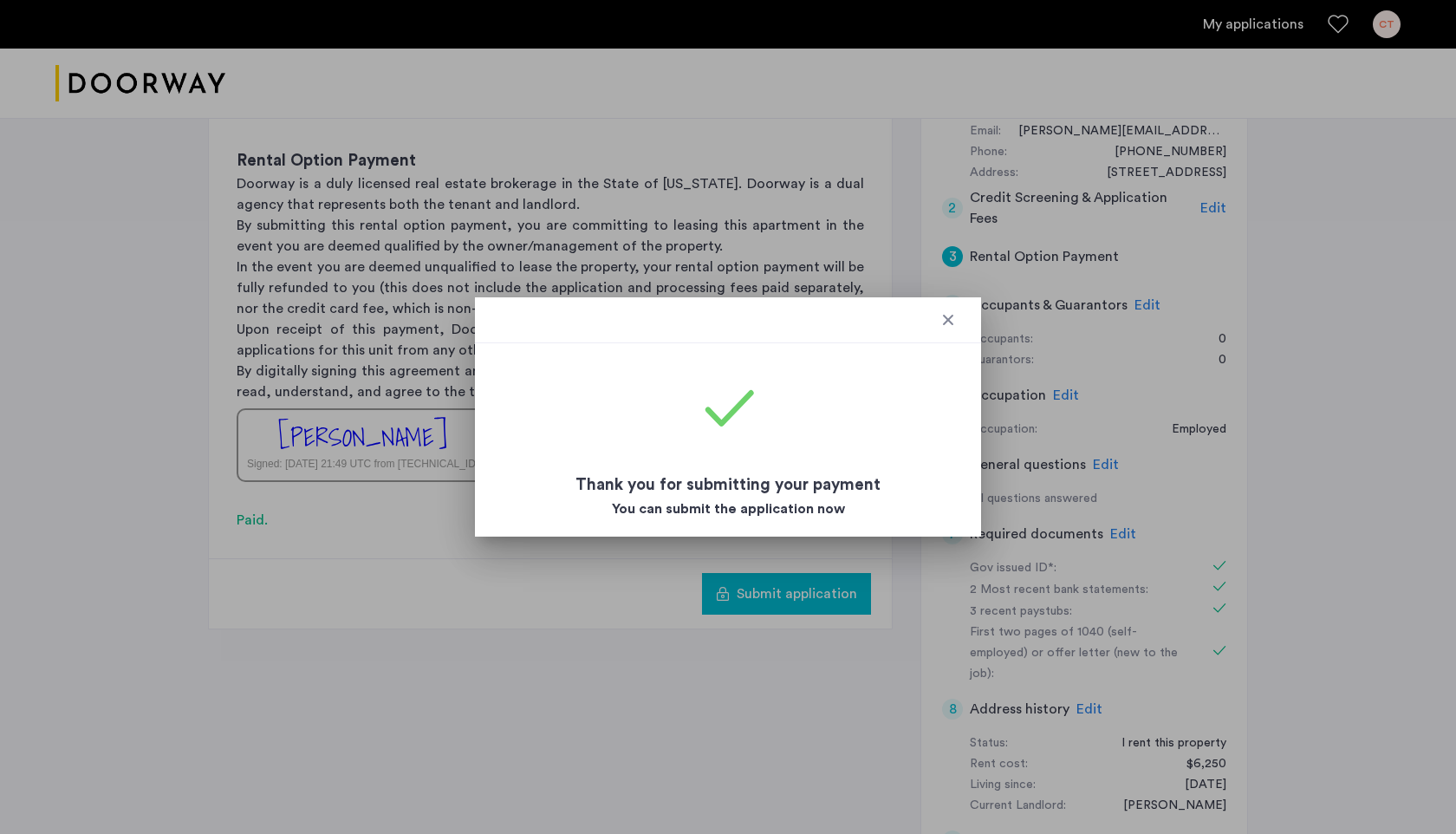
click at [948, 322] on div at bounding box center [948, 319] width 17 height 17
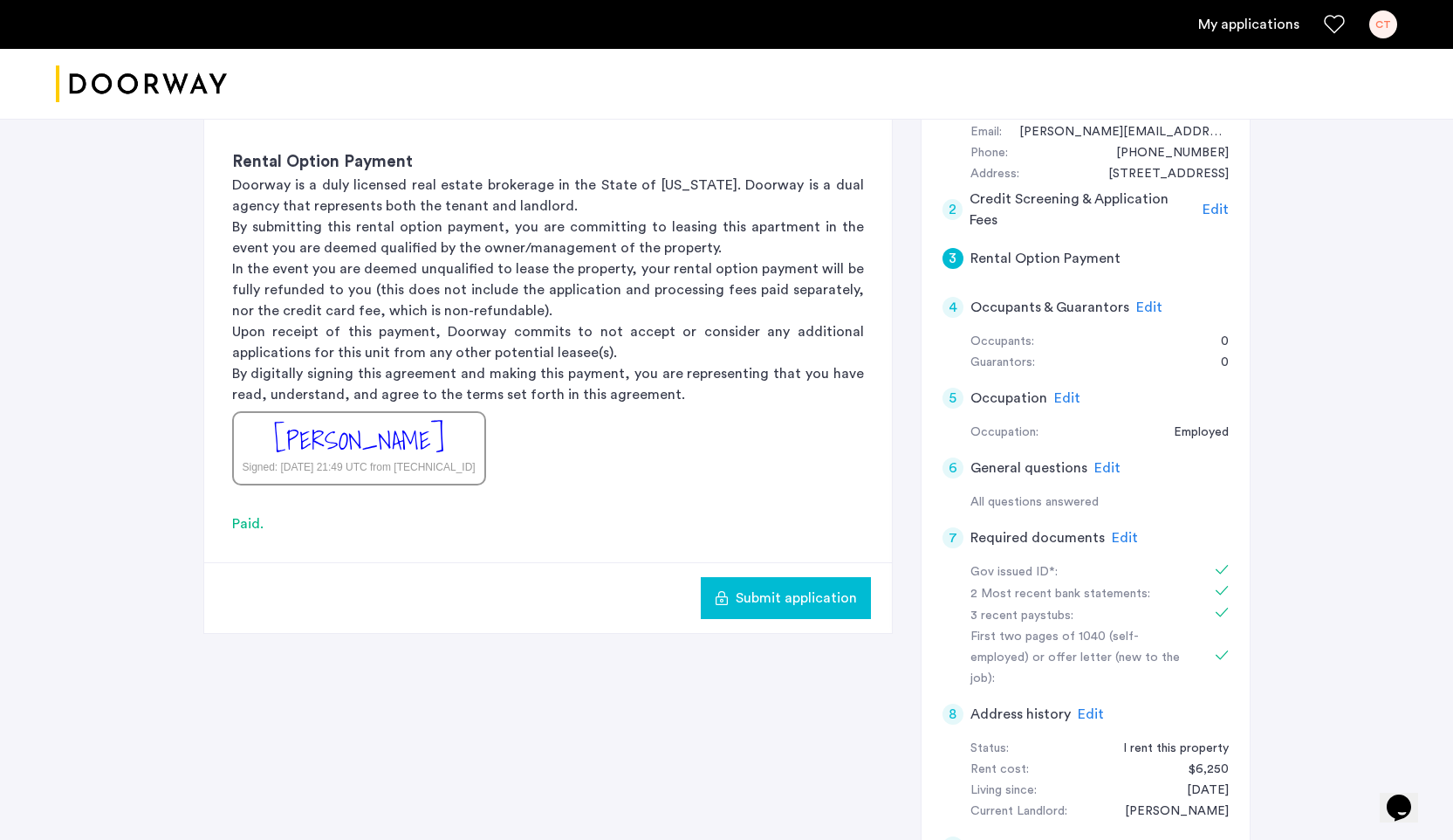
scroll to position [370, 0]
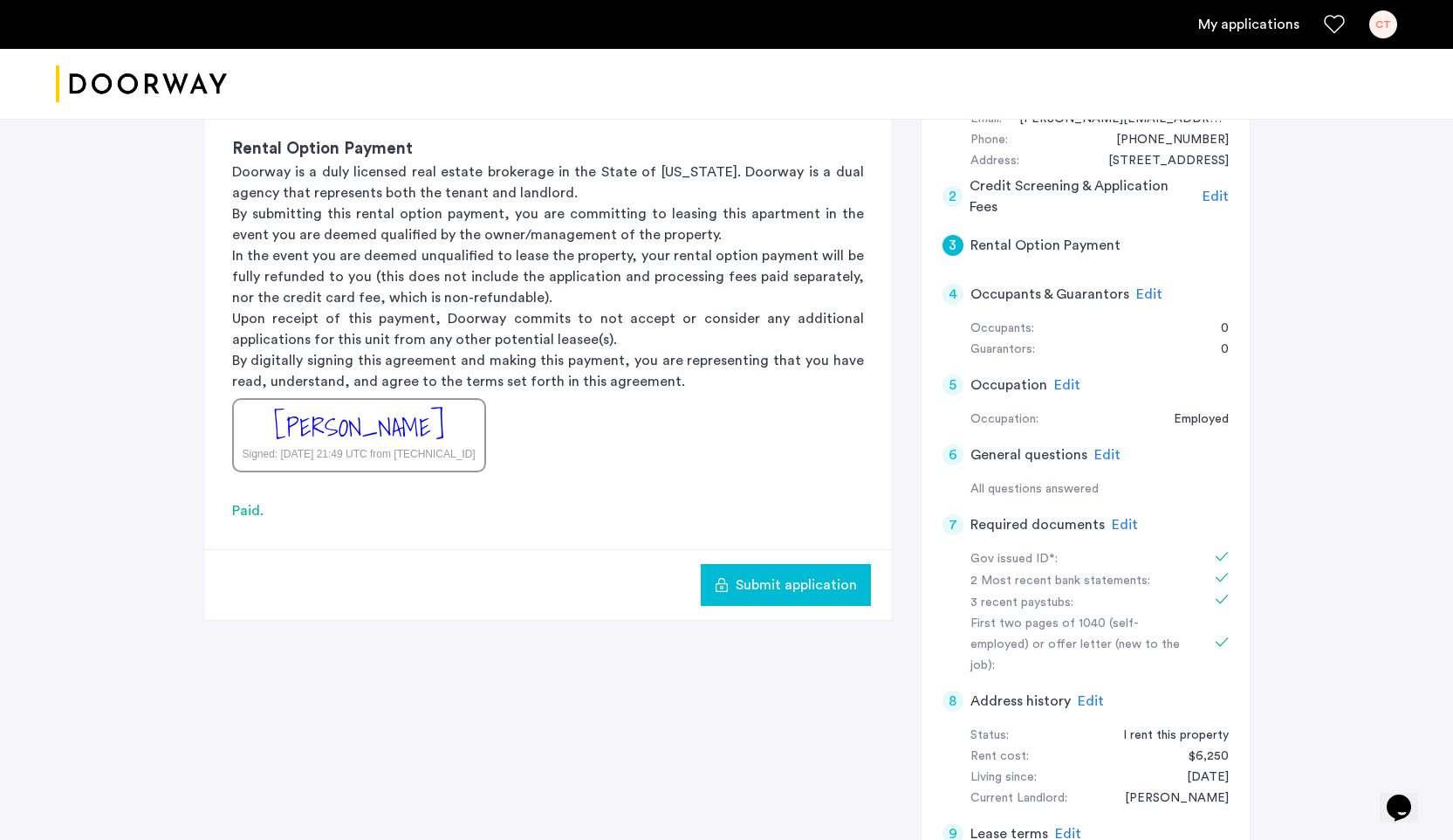
click at [955, 290] on div "4" at bounding box center [953, 294] width 21 height 21
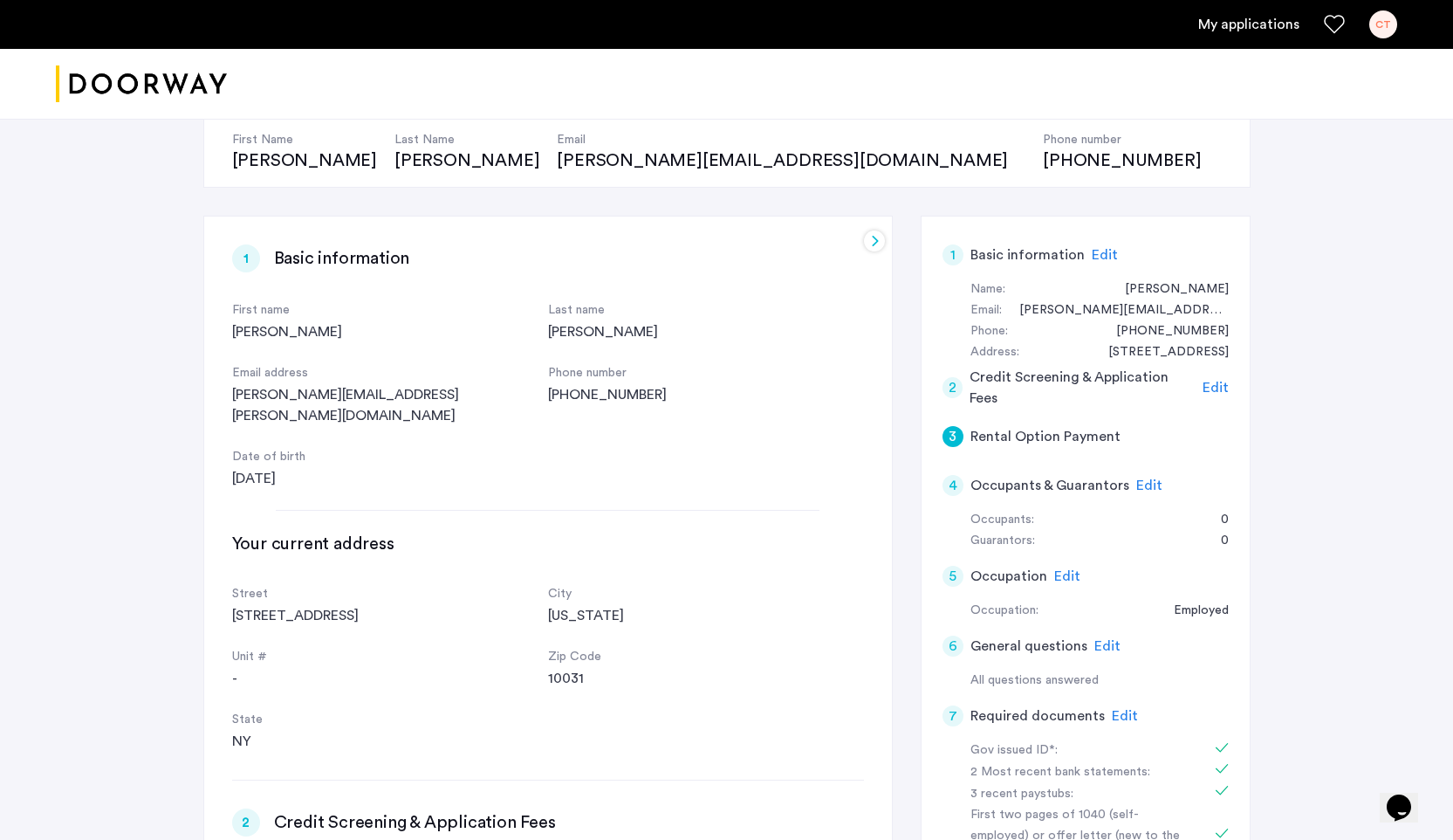
scroll to position [210, 0]
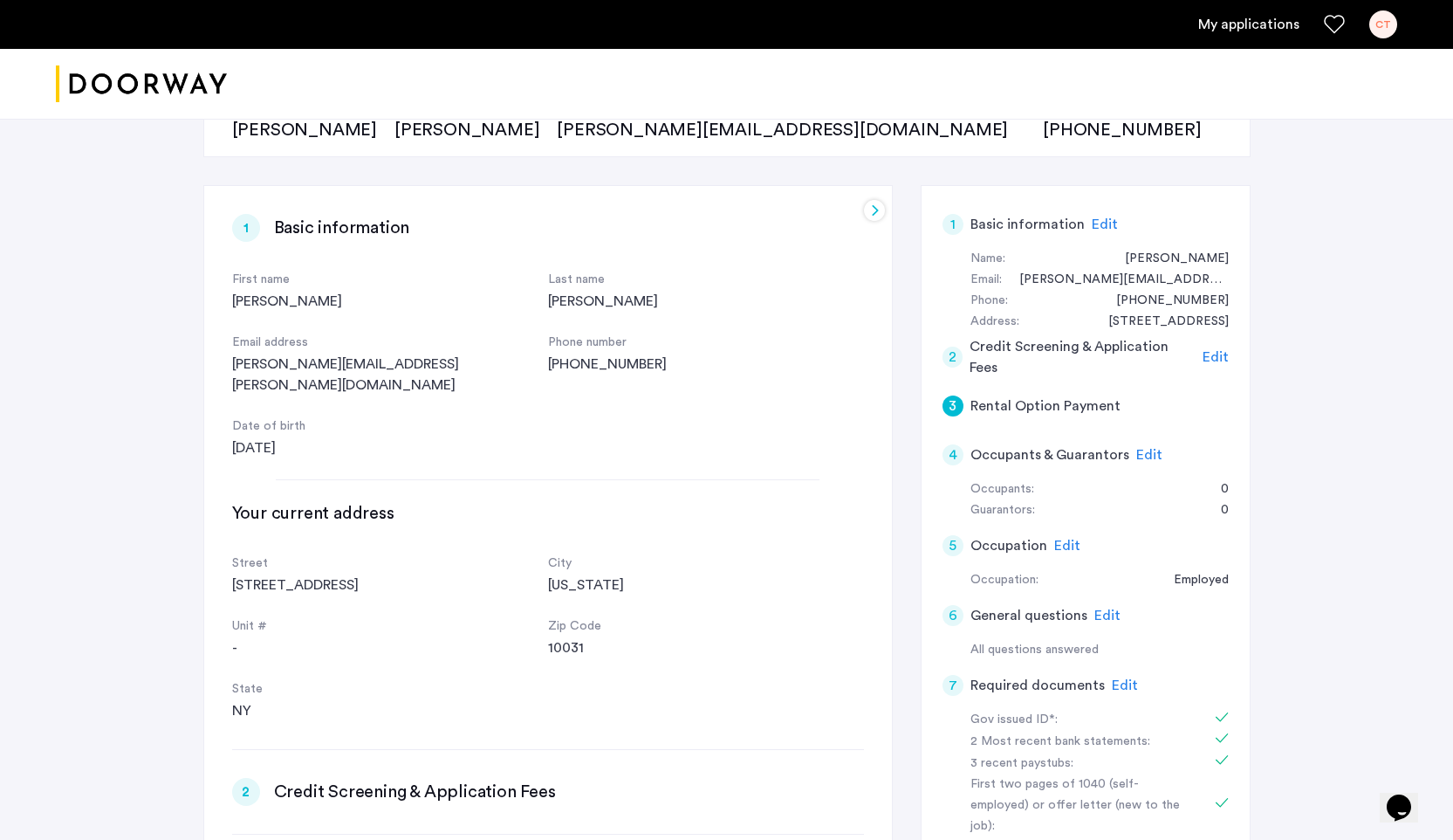
click at [1148, 455] on span "Edit" at bounding box center [1149, 455] width 26 height 14
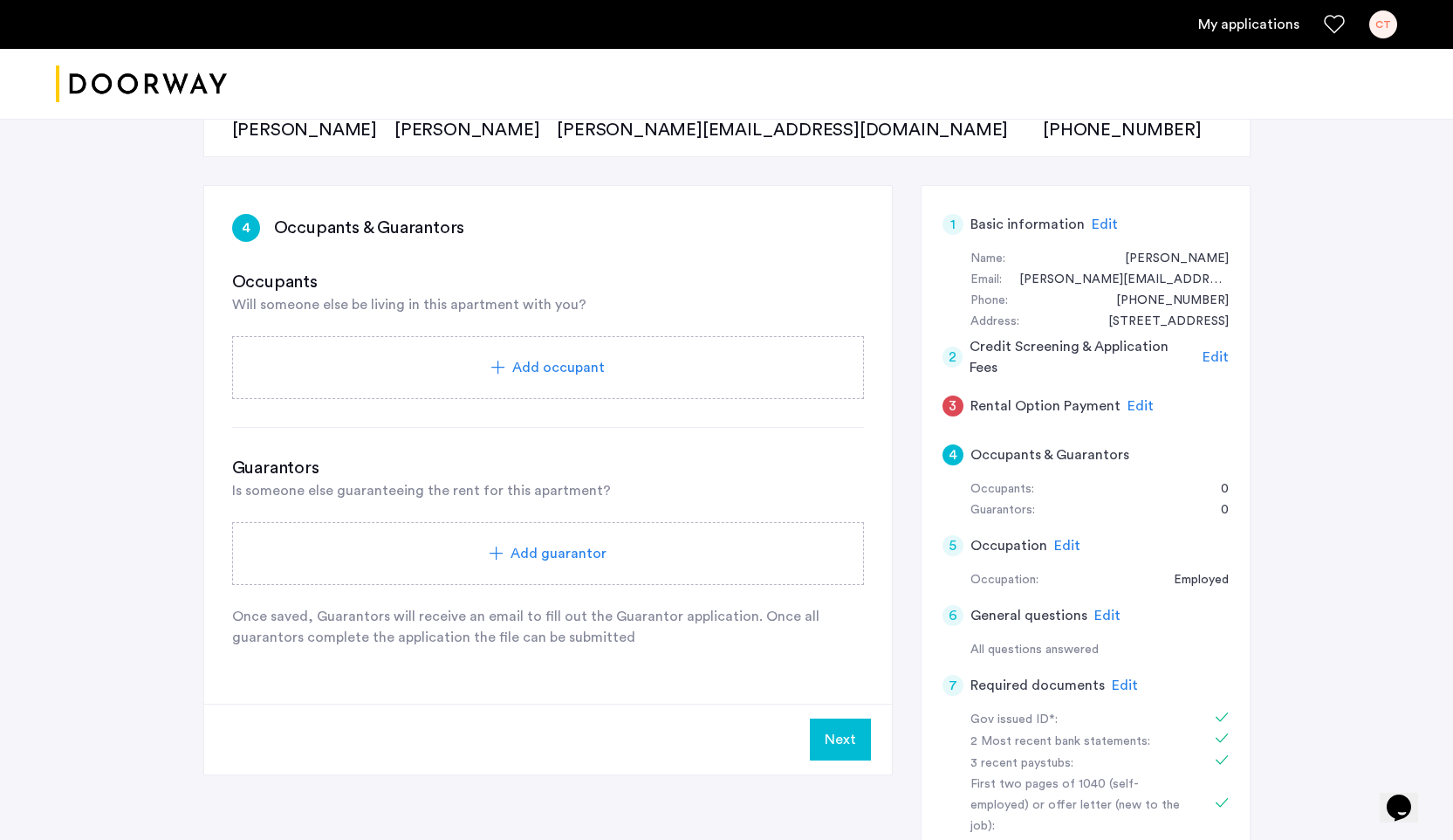
click at [818, 741] on button "Next" at bounding box center [840, 739] width 61 height 42
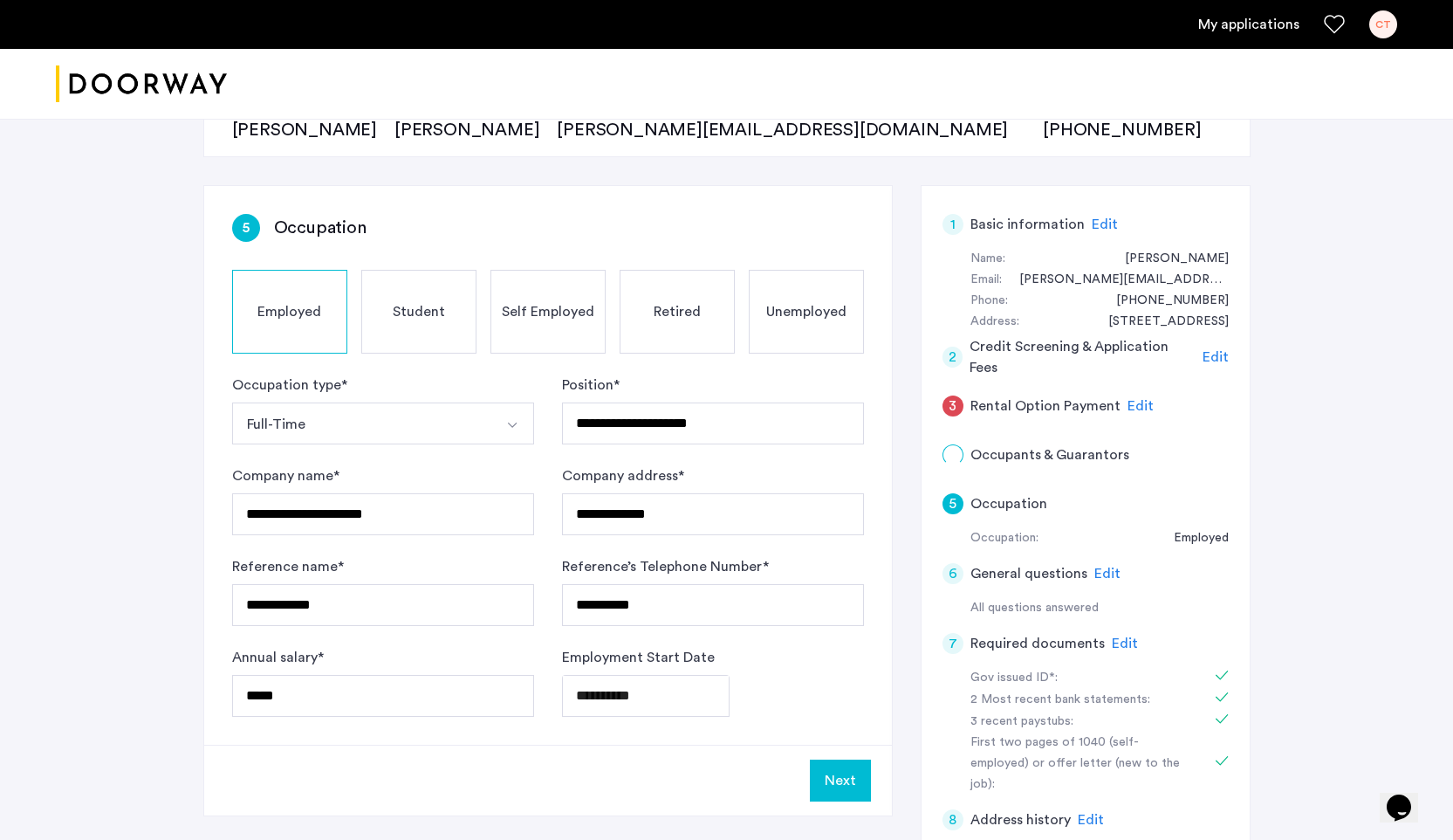
scroll to position [0, 0]
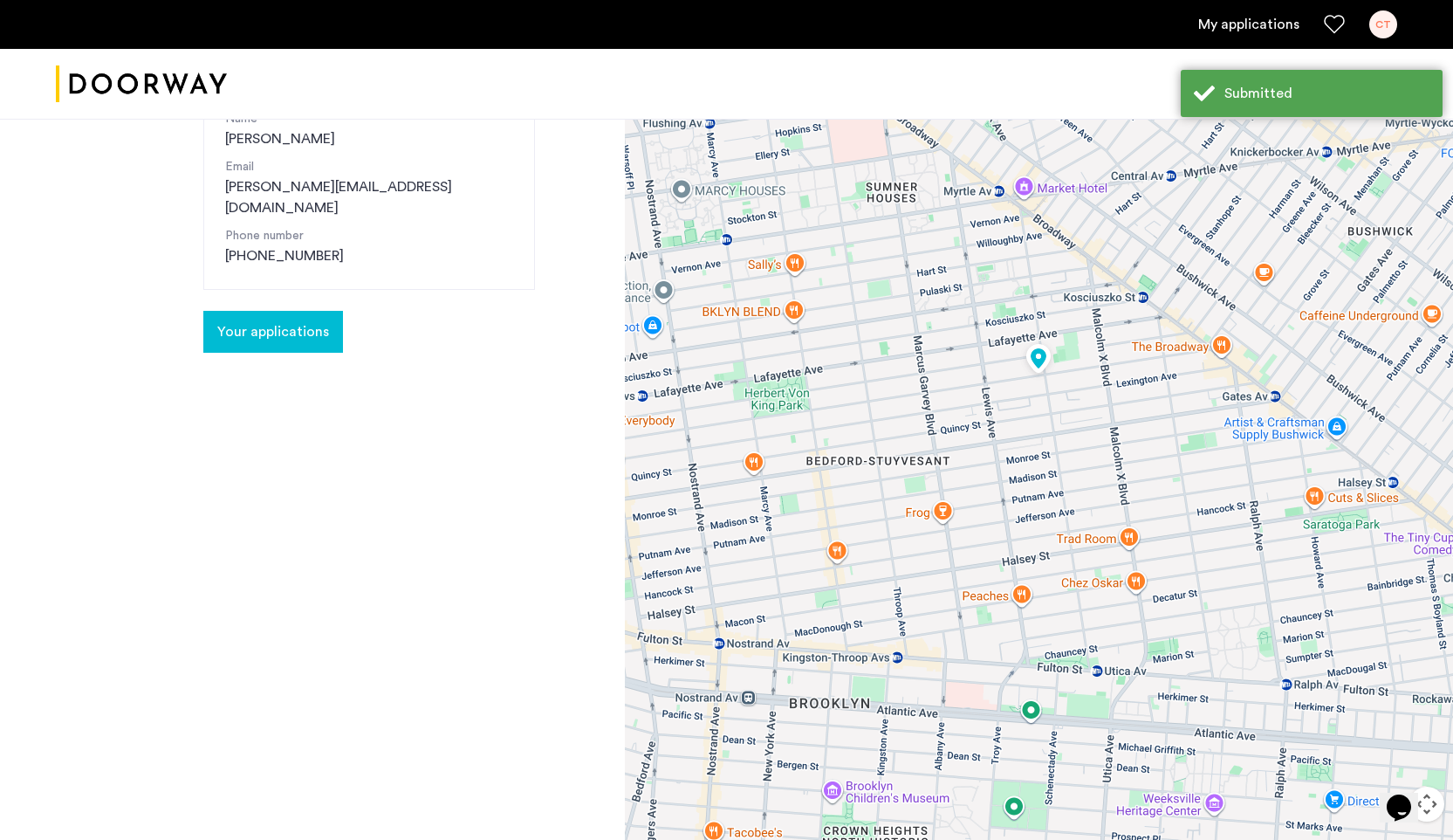
scroll to position [179, 0]
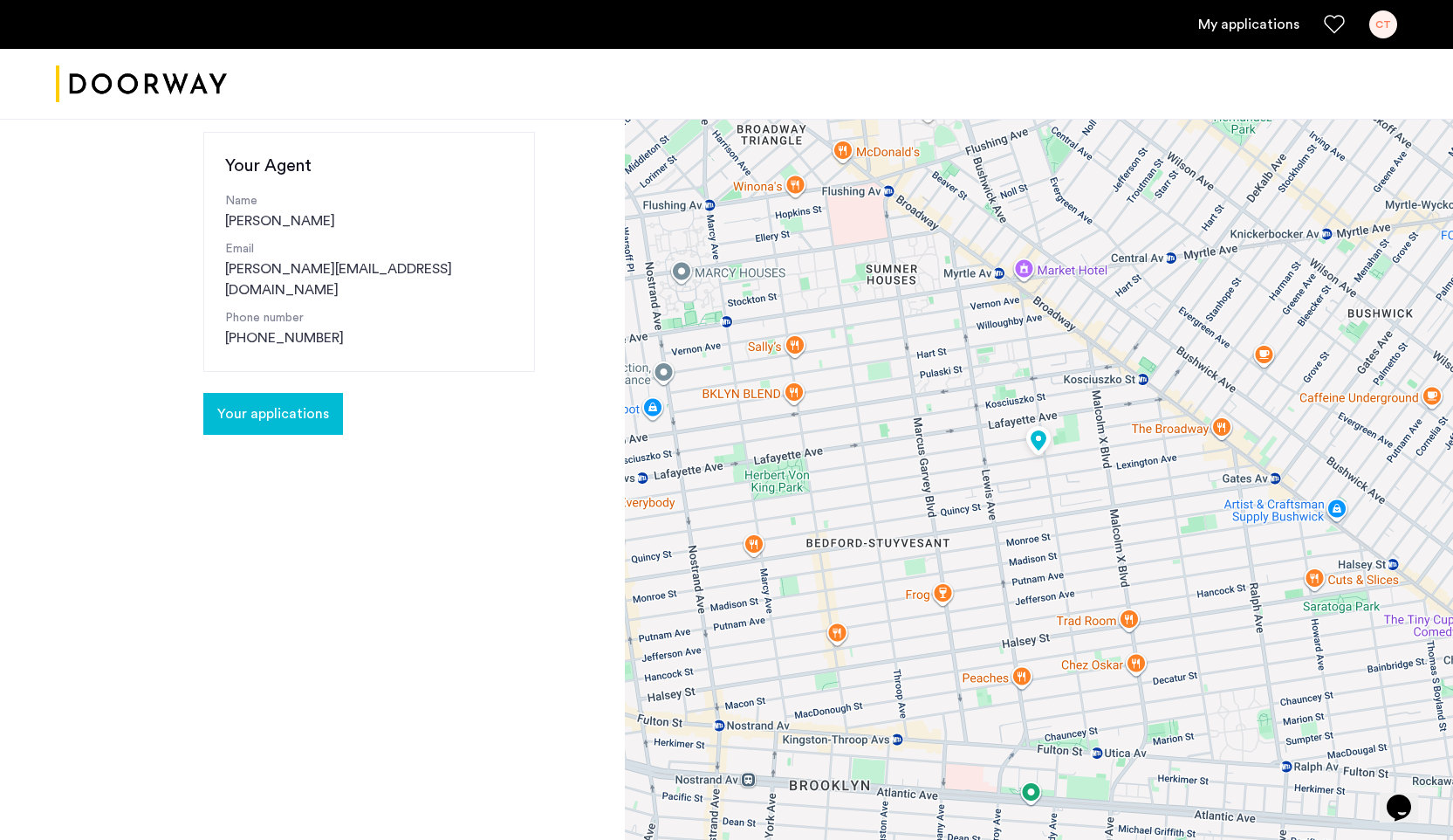
click at [310, 404] on span "Your applications" at bounding box center [273, 414] width 112 height 21
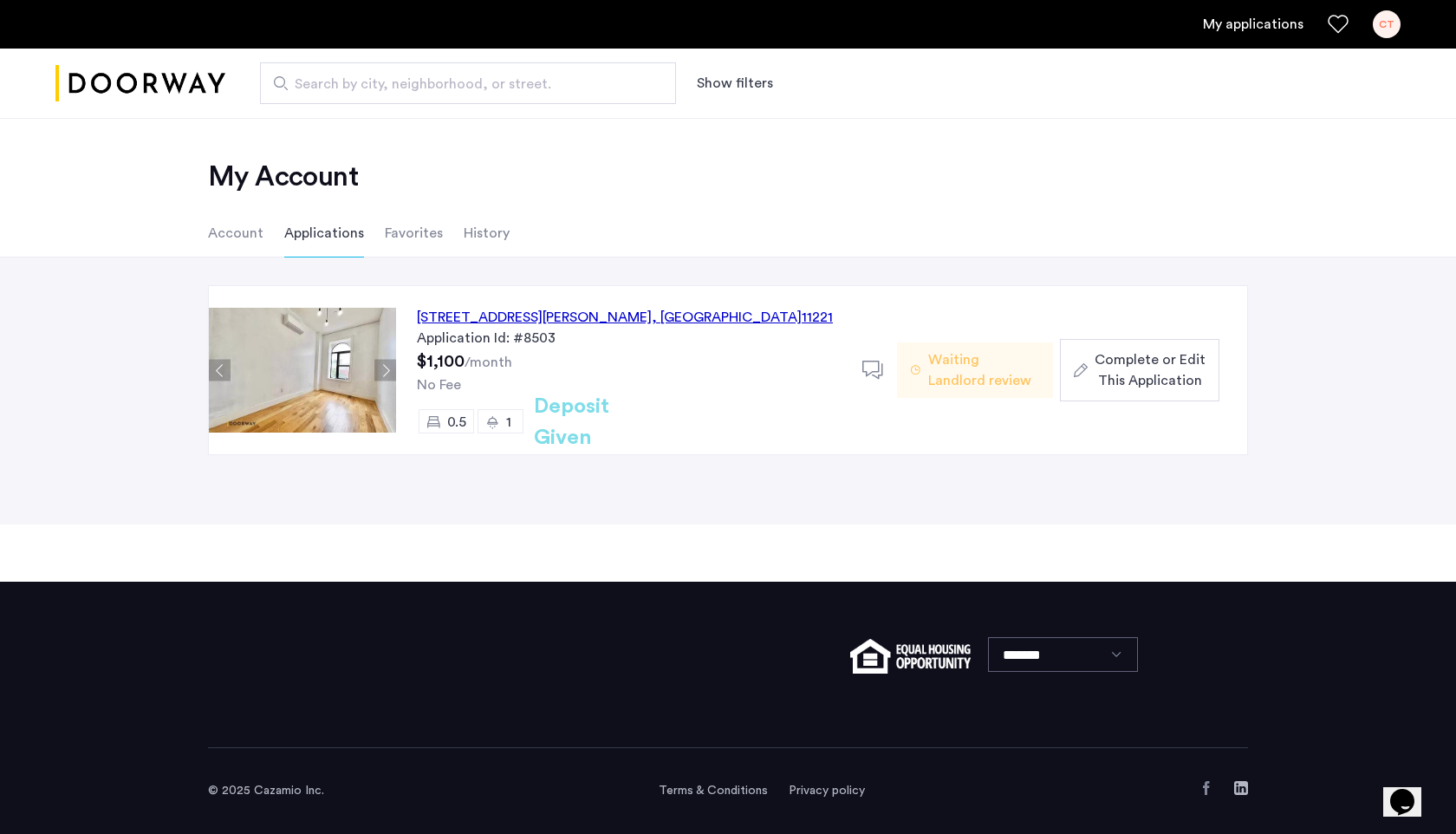
click at [565, 315] on div "856 Greene Avenue, Unit 2LBL, Brooklyn , NY 11221" at bounding box center [625, 317] width 416 height 21
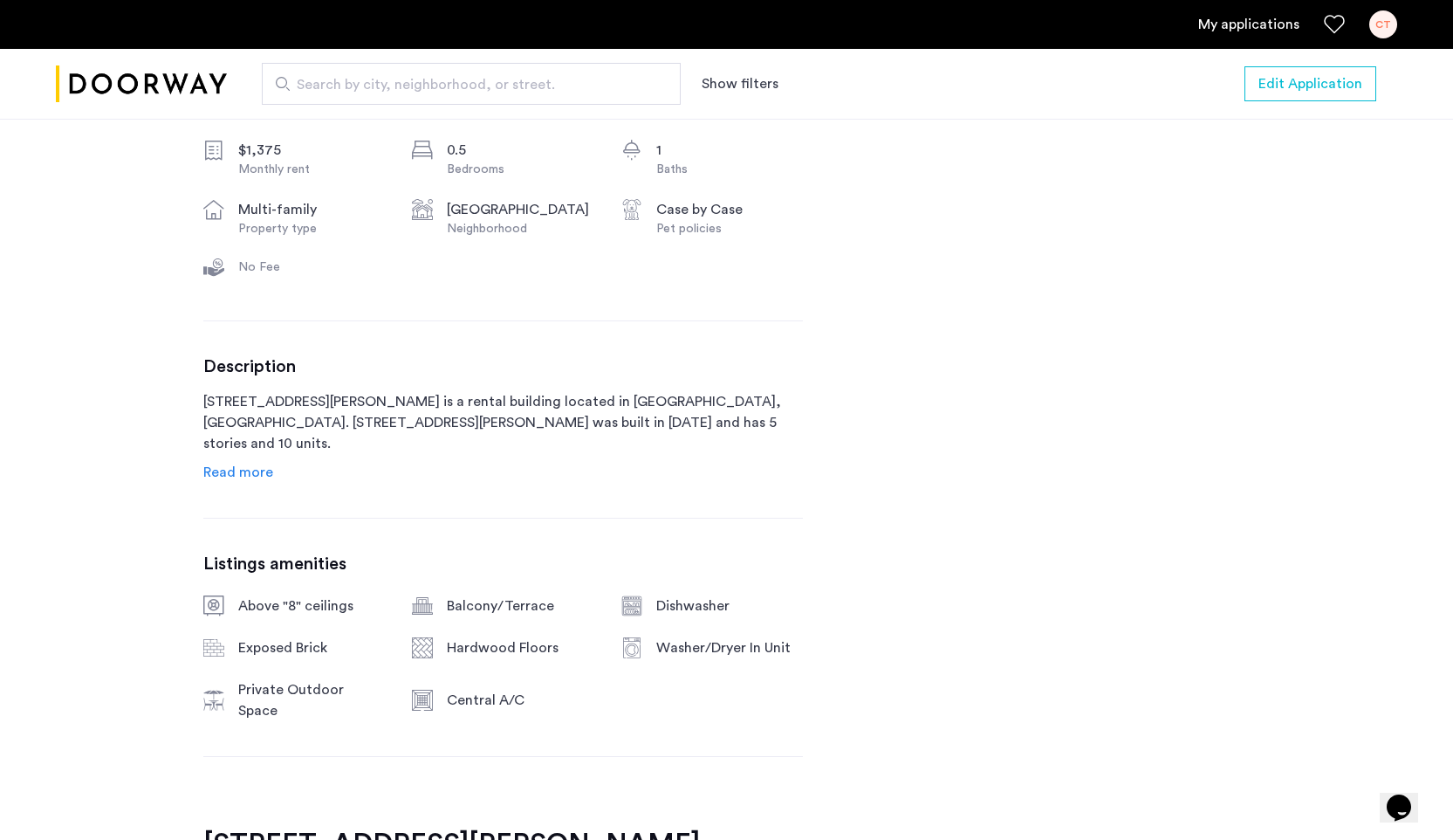
scroll to position [657, 0]
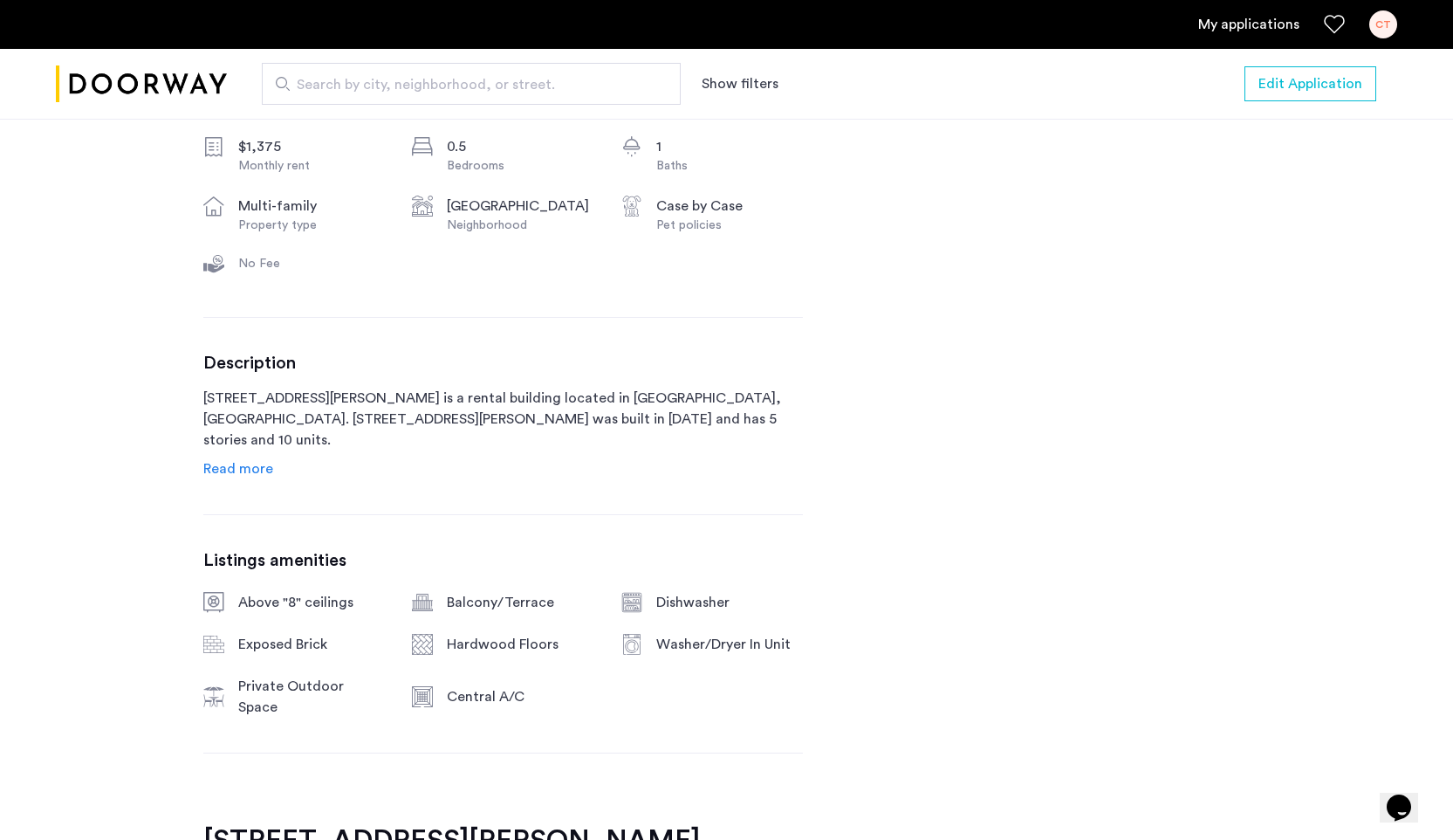
click at [228, 476] on span "Read more" at bounding box center [238, 468] width 70 height 14
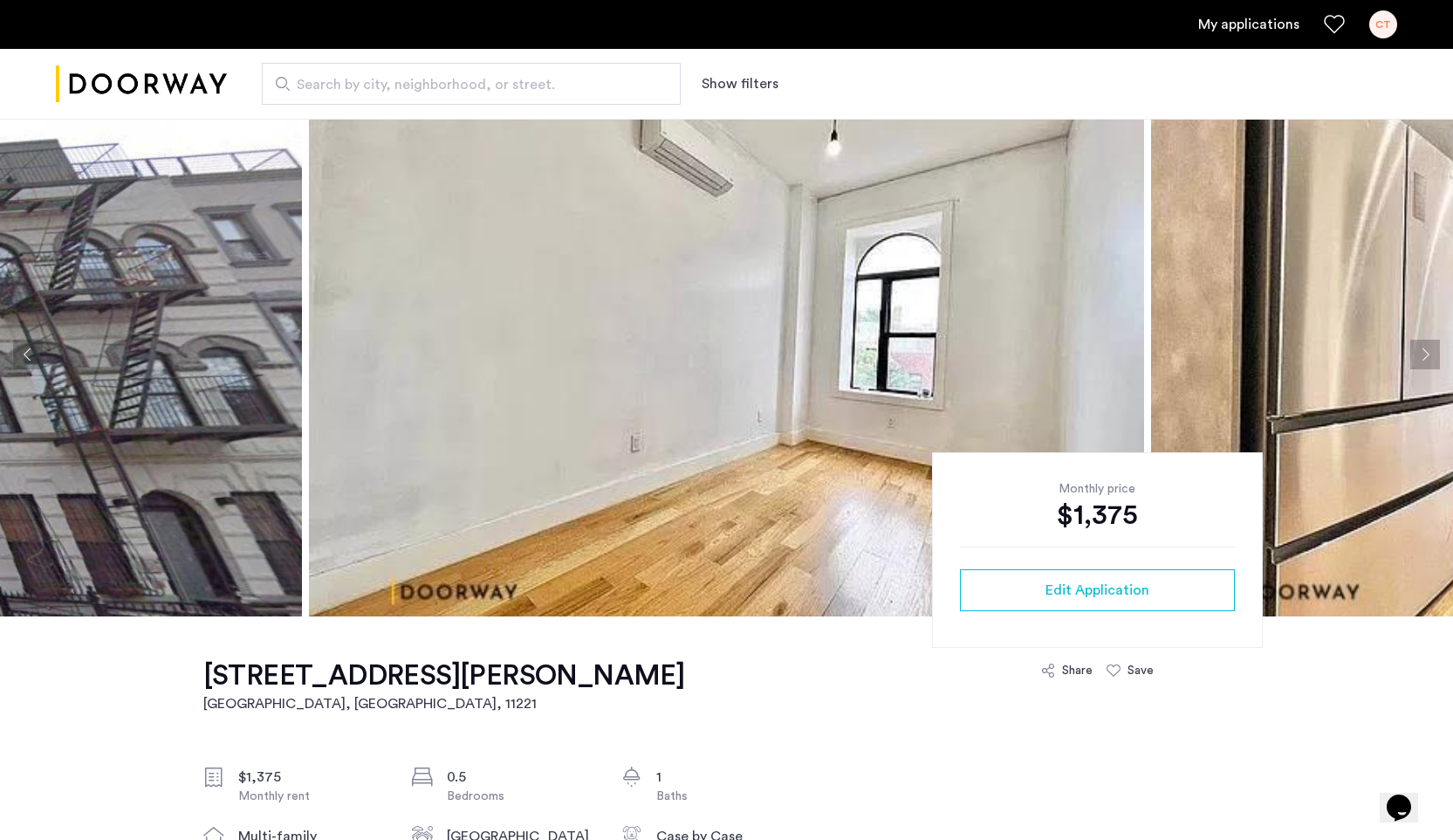
scroll to position [0, 0]
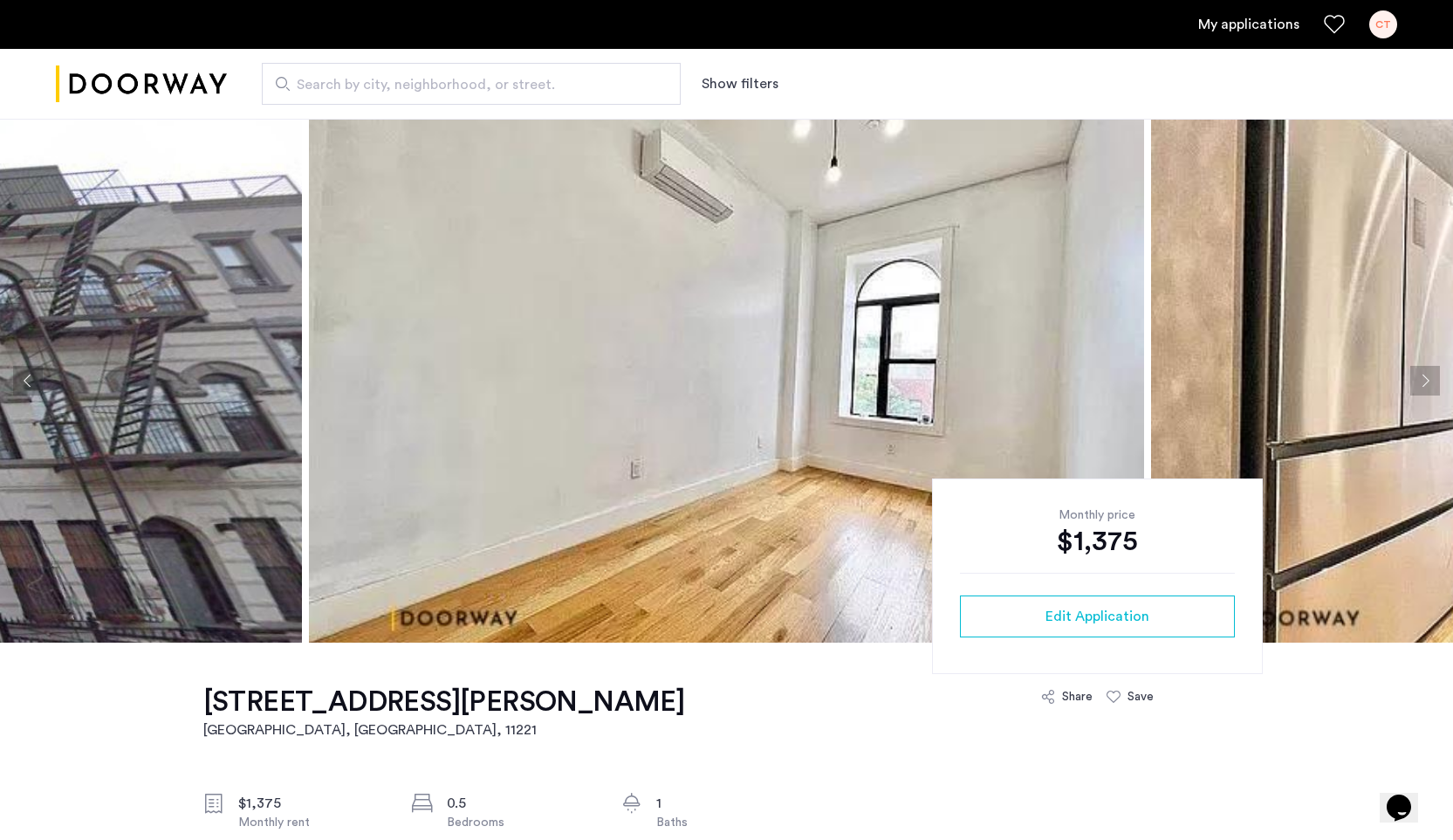
click at [1435, 384] on button "Next apartment" at bounding box center [1425, 380] width 30 height 30
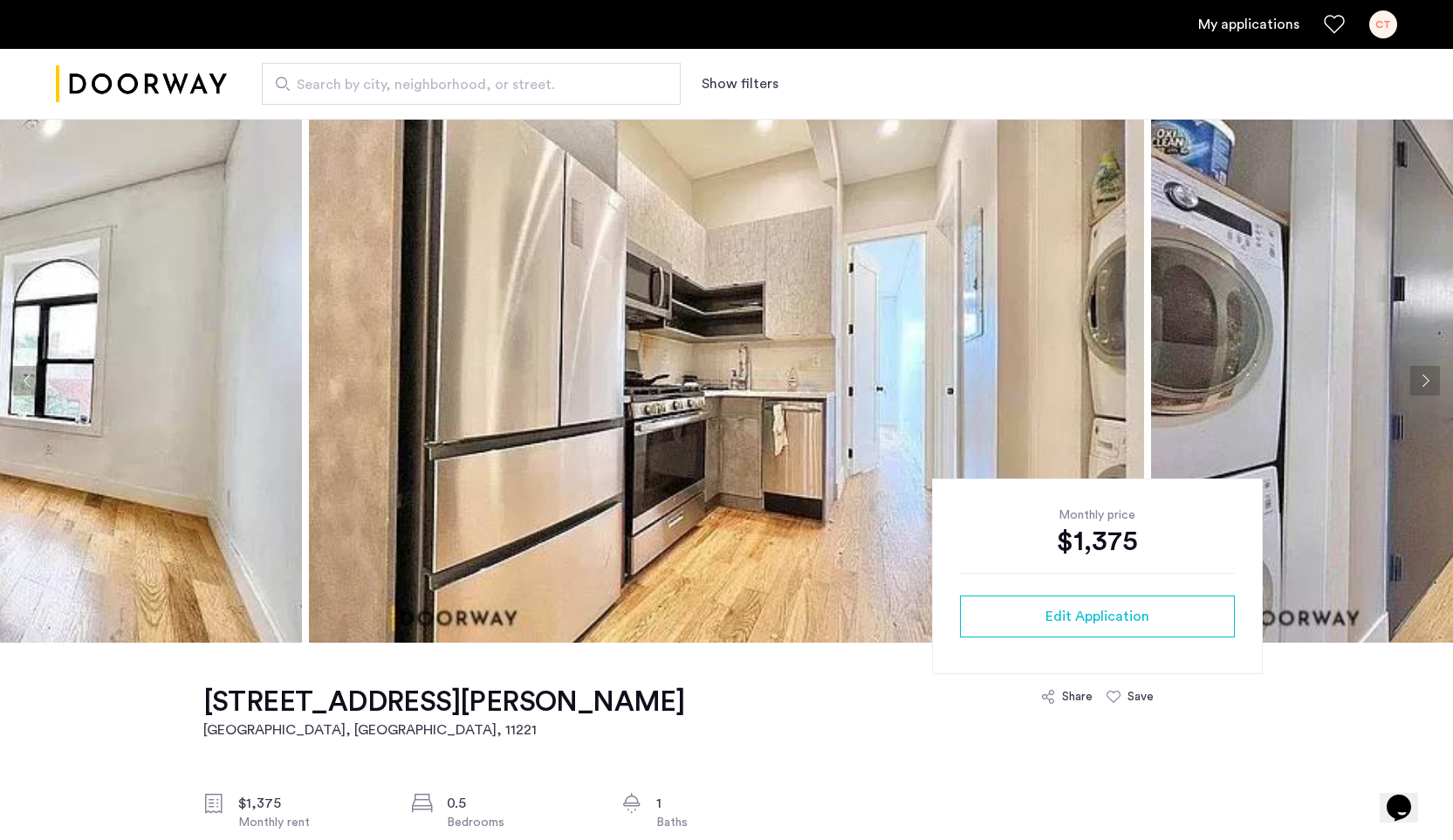
click at [1435, 384] on button "Next apartment" at bounding box center [1425, 380] width 30 height 30
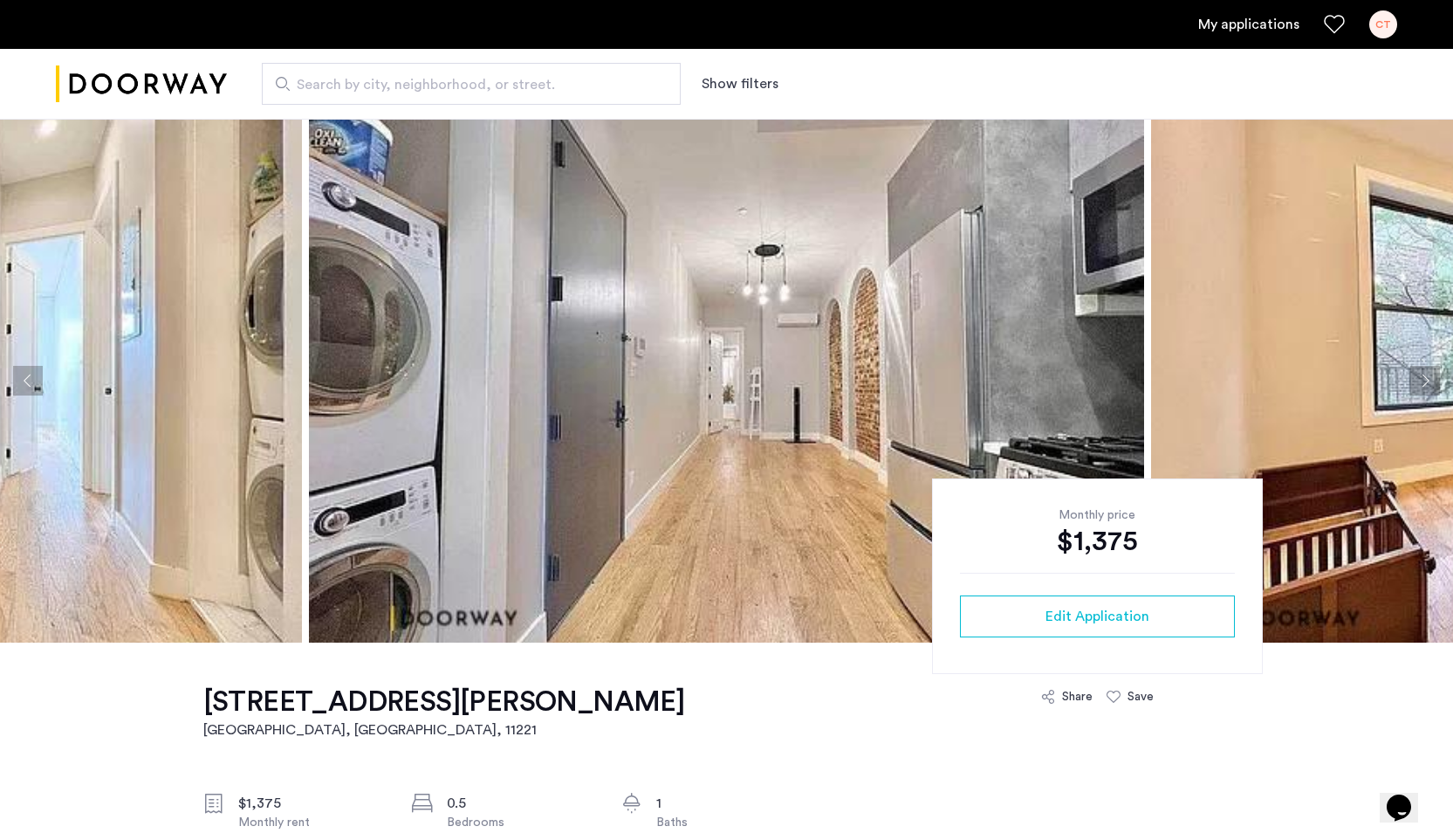
click at [1435, 384] on button "Next apartment" at bounding box center [1425, 380] width 30 height 30
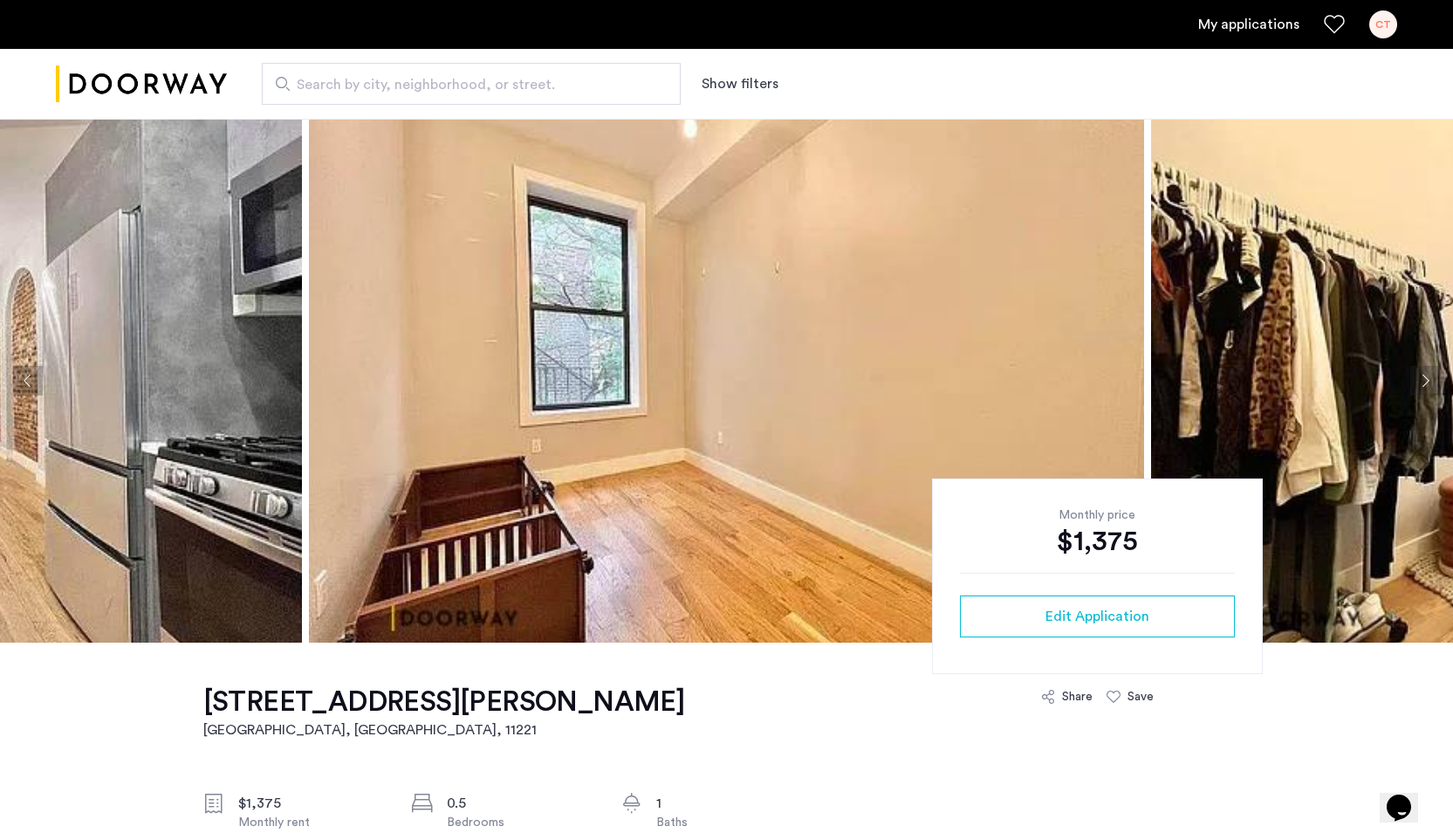
click at [1425, 385] on button "Next apartment" at bounding box center [1425, 380] width 30 height 30
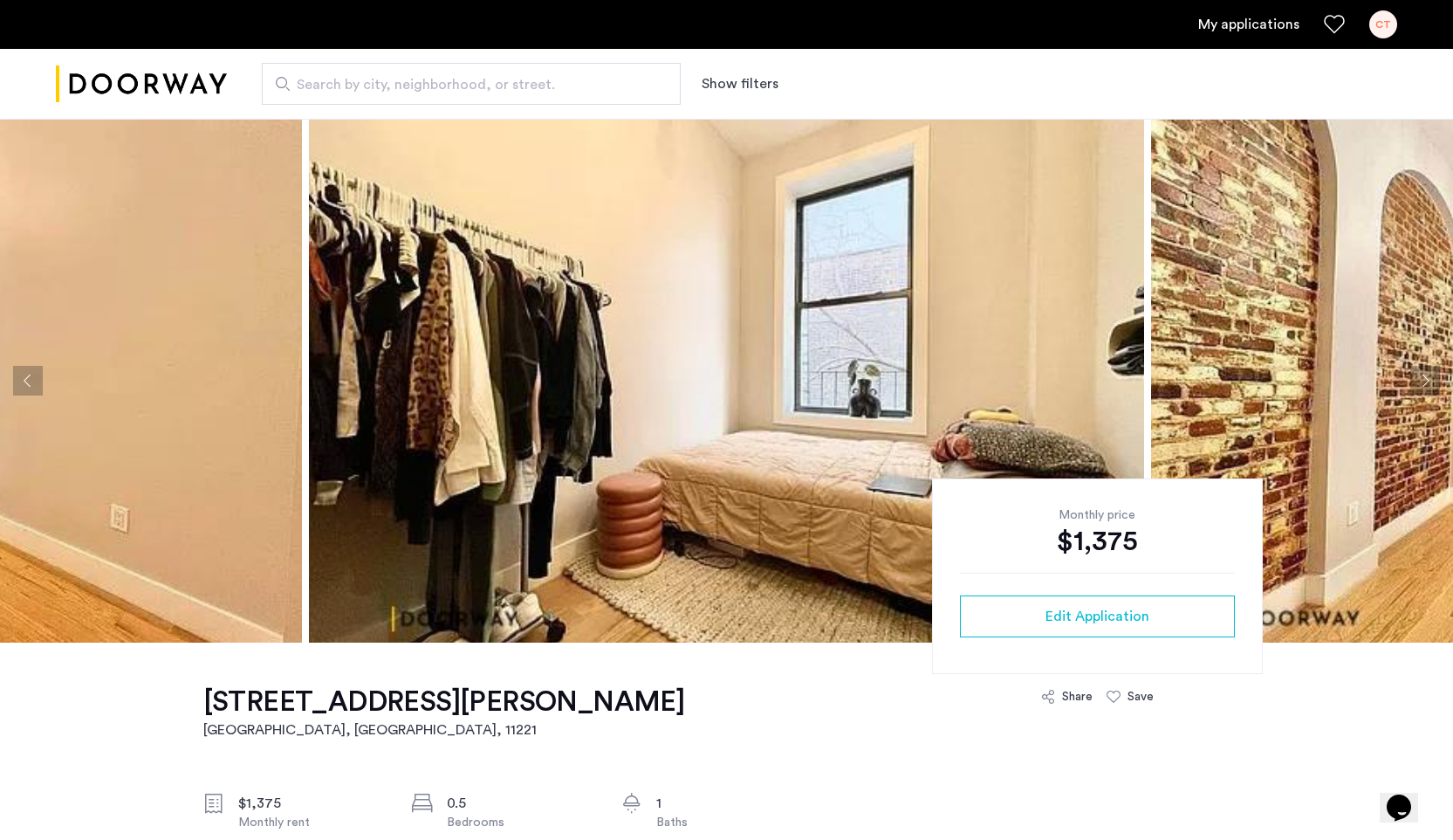
click at [1425, 385] on button "Next apartment" at bounding box center [1425, 380] width 30 height 30
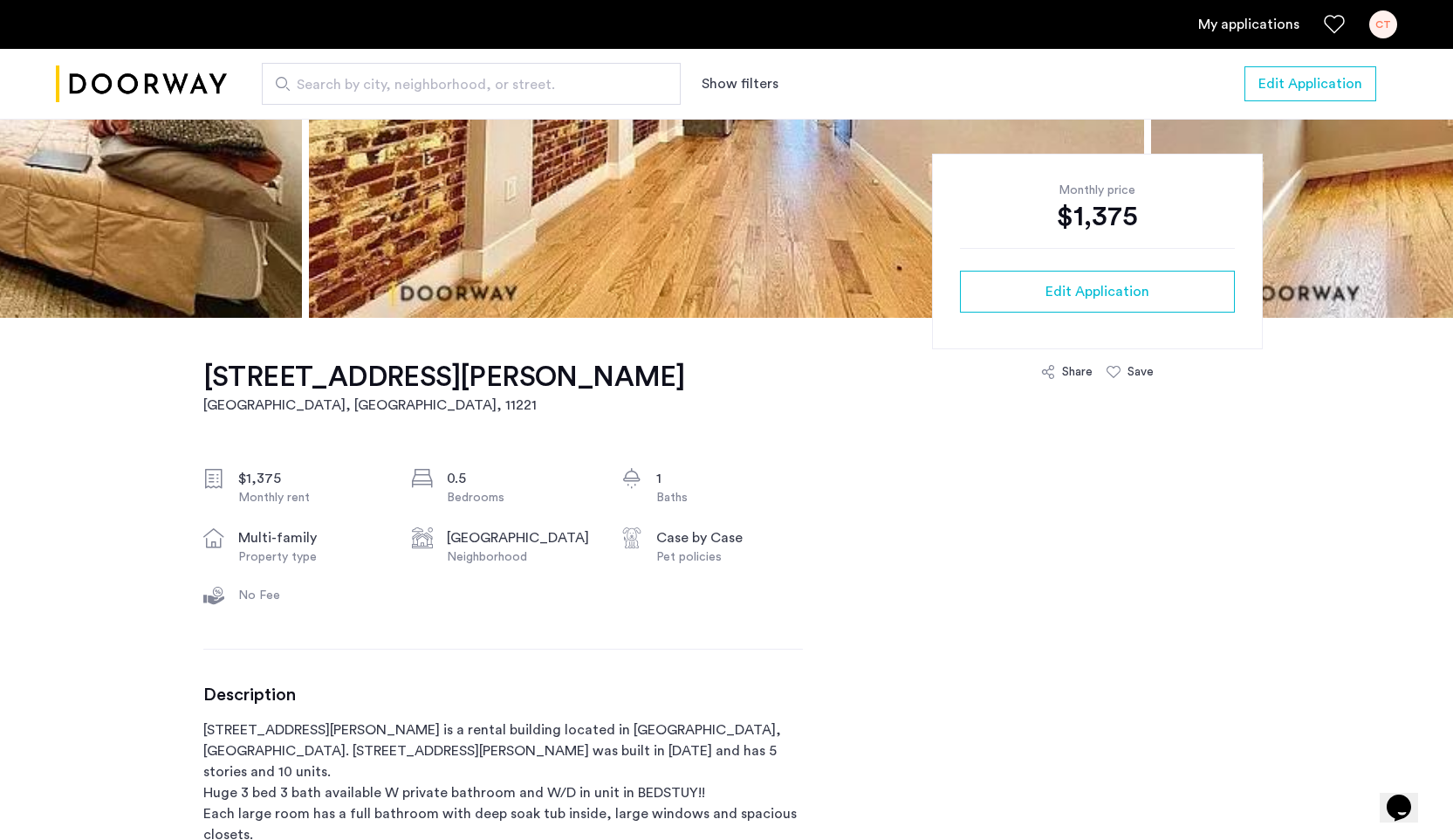
scroll to position [103, 0]
